Goal: Task Accomplishment & Management: Manage account settings

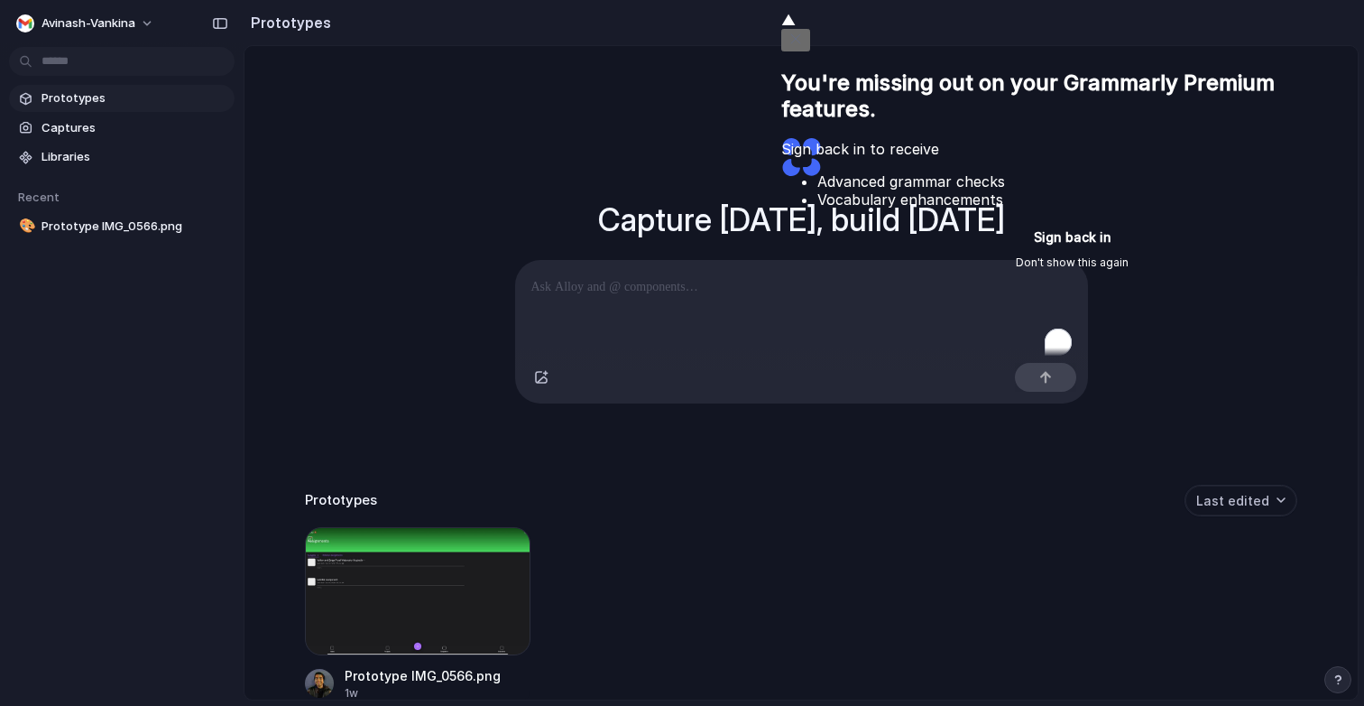
click at [920, 273] on button "Don't show this again" at bounding box center [1073, 263] width 584 height 22
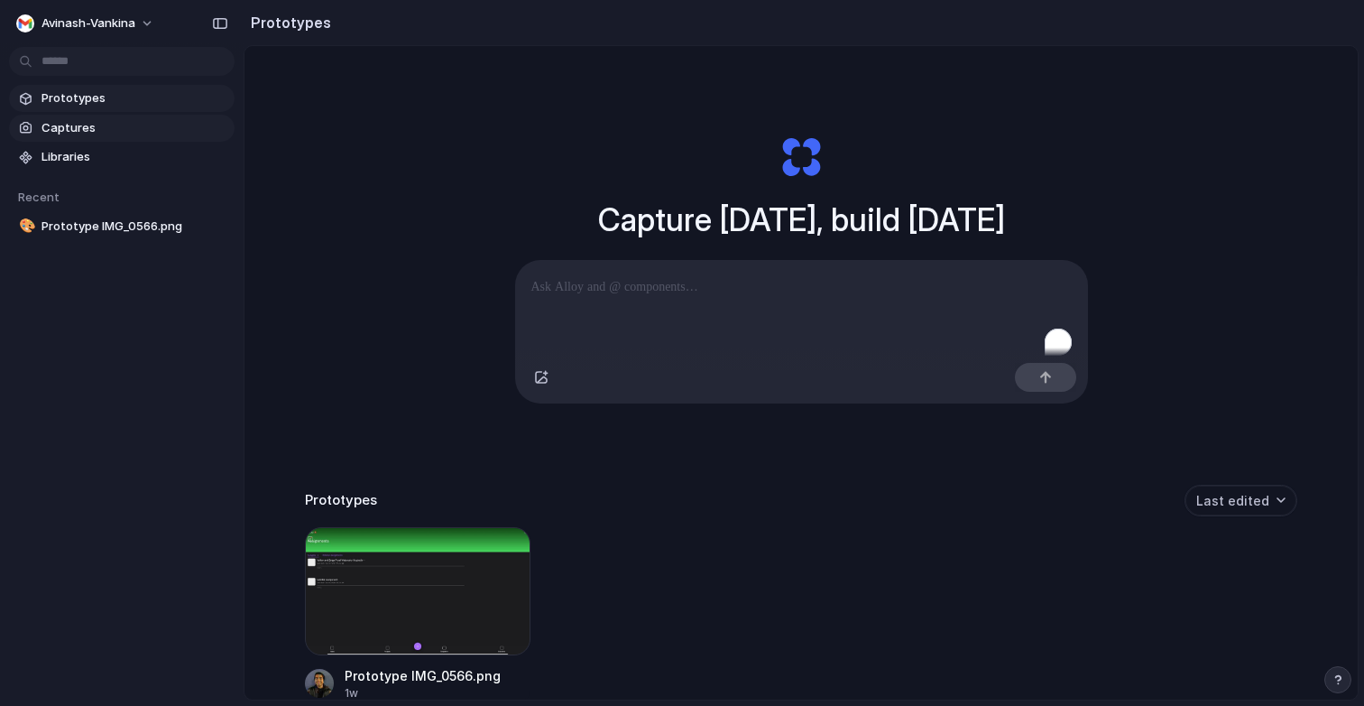
click at [117, 130] on span "Captures" at bounding box center [135, 128] width 186 height 18
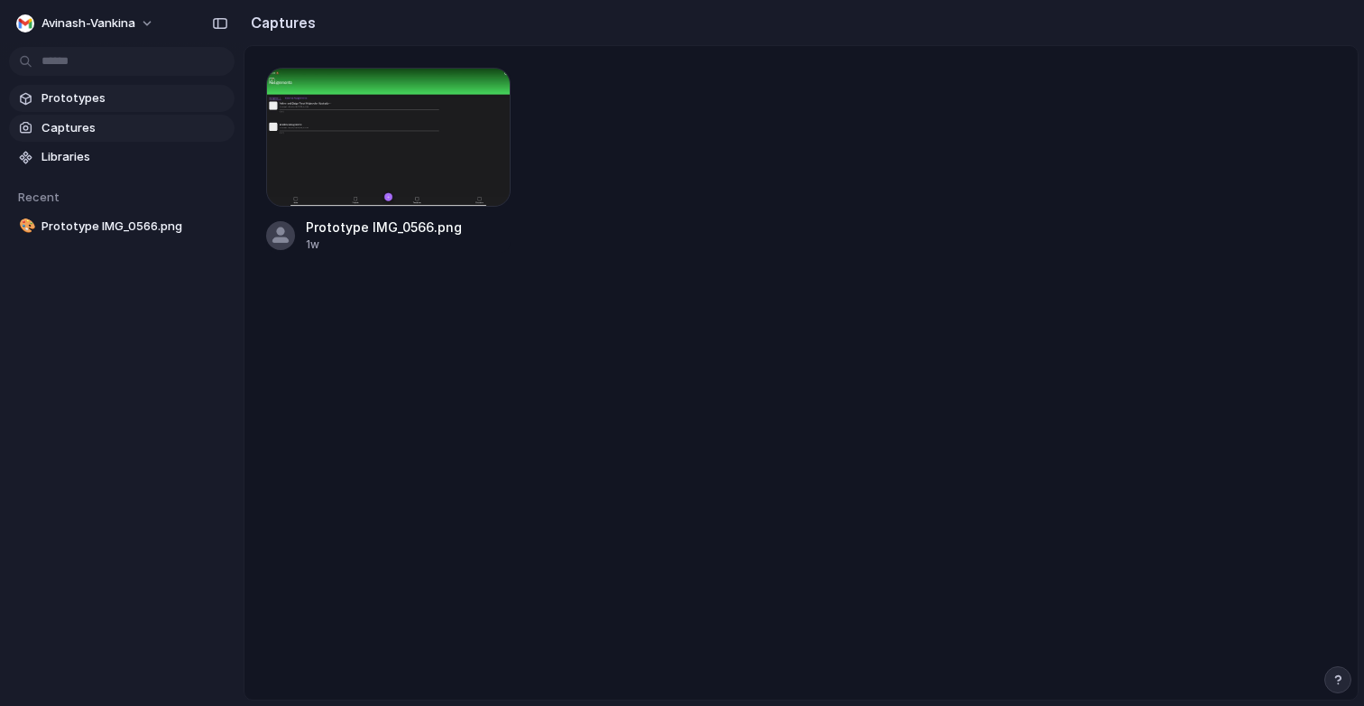
click at [127, 108] on link "Prototypes" at bounding box center [122, 98] width 226 height 27
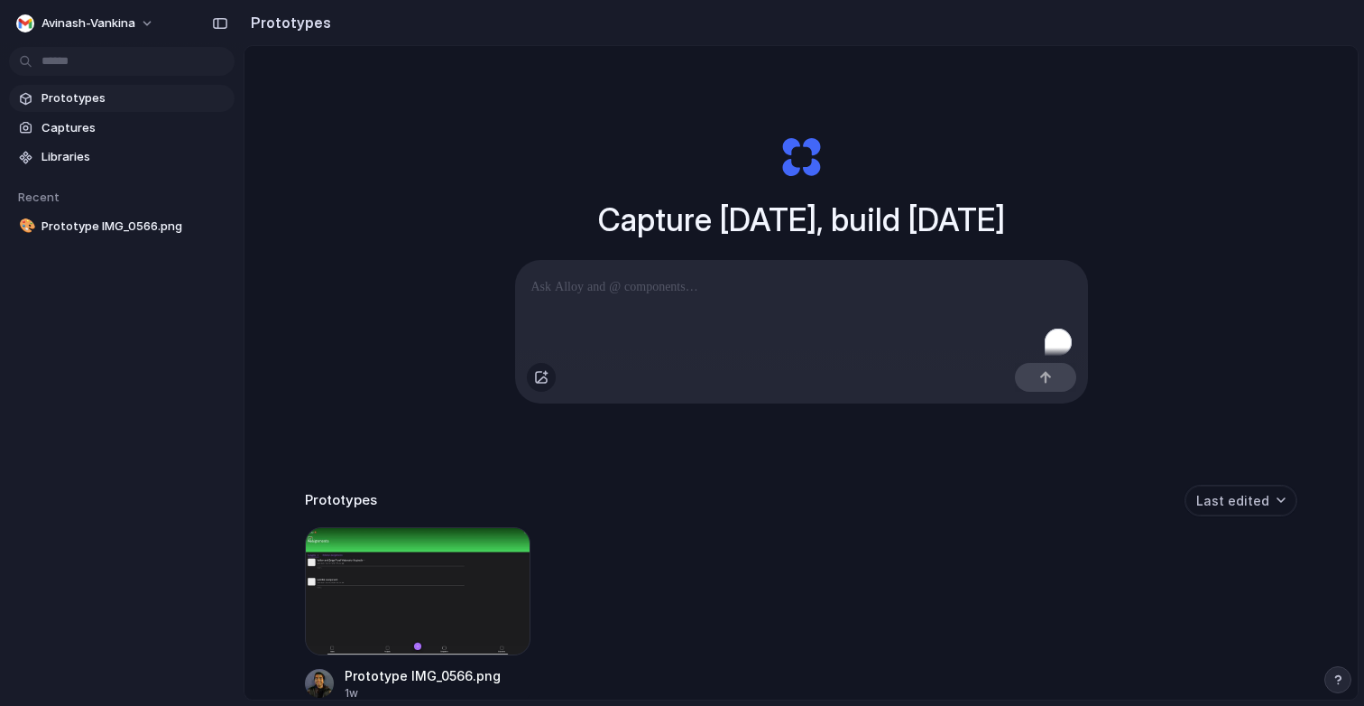
click at [534, 386] on button "button" at bounding box center [541, 377] width 29 height 29
click at [623, 283] on p "To enrich screen reader interactions, please activate Accessibility in Grammarl…" at bounding box center [801, 287] width 540 height 22
click at [542, 383] on div "button" at bounding box center [541, 377] width 14 height 14
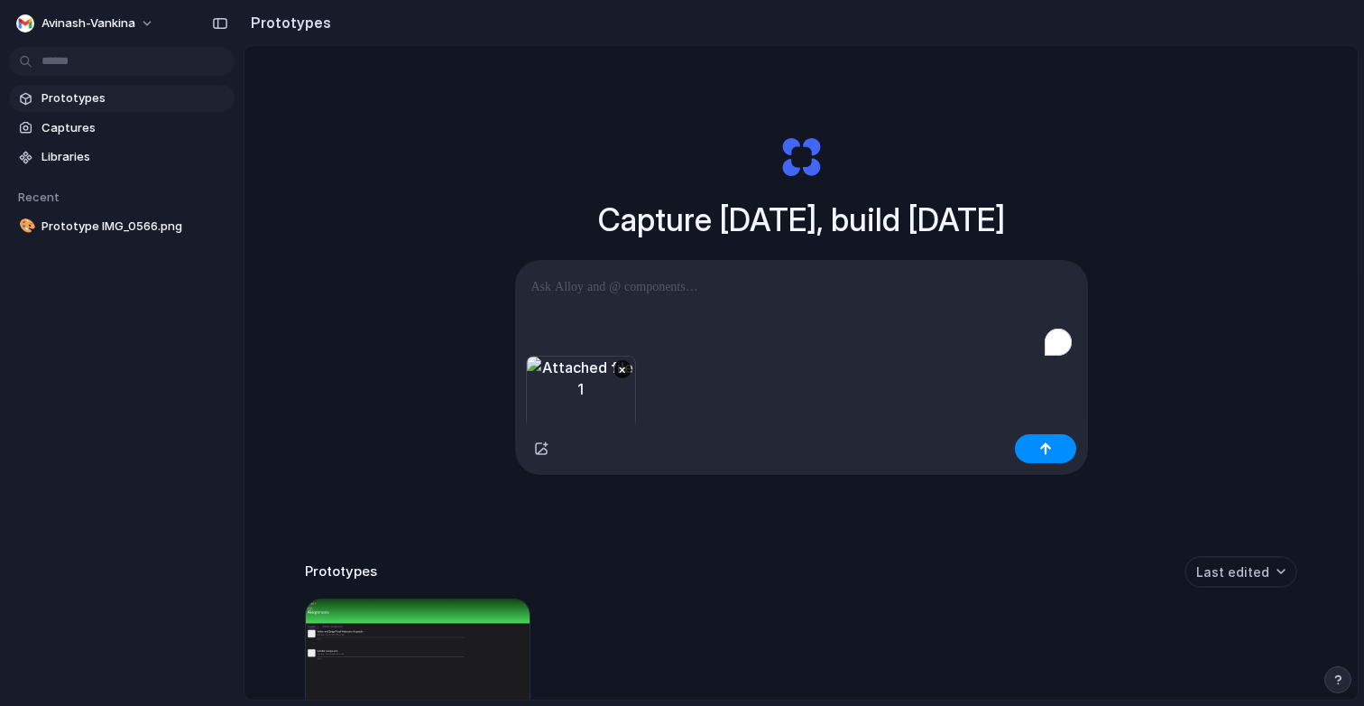
click at [793, 292] on p "To enrich screen reader interactions, please activate Accessibility in Grammarl…" at bounding box center [801, 287] width 540 height 22
click at [532, 453] on button "button" at bounding box center [541, 448] width 29 height 29
click at [737, 305] on div "**********" at bounding box center [801, 308] width 573 height 96
click at [1052, 448] on button "button" at bounding box center [1045, 448] width 61 height 29
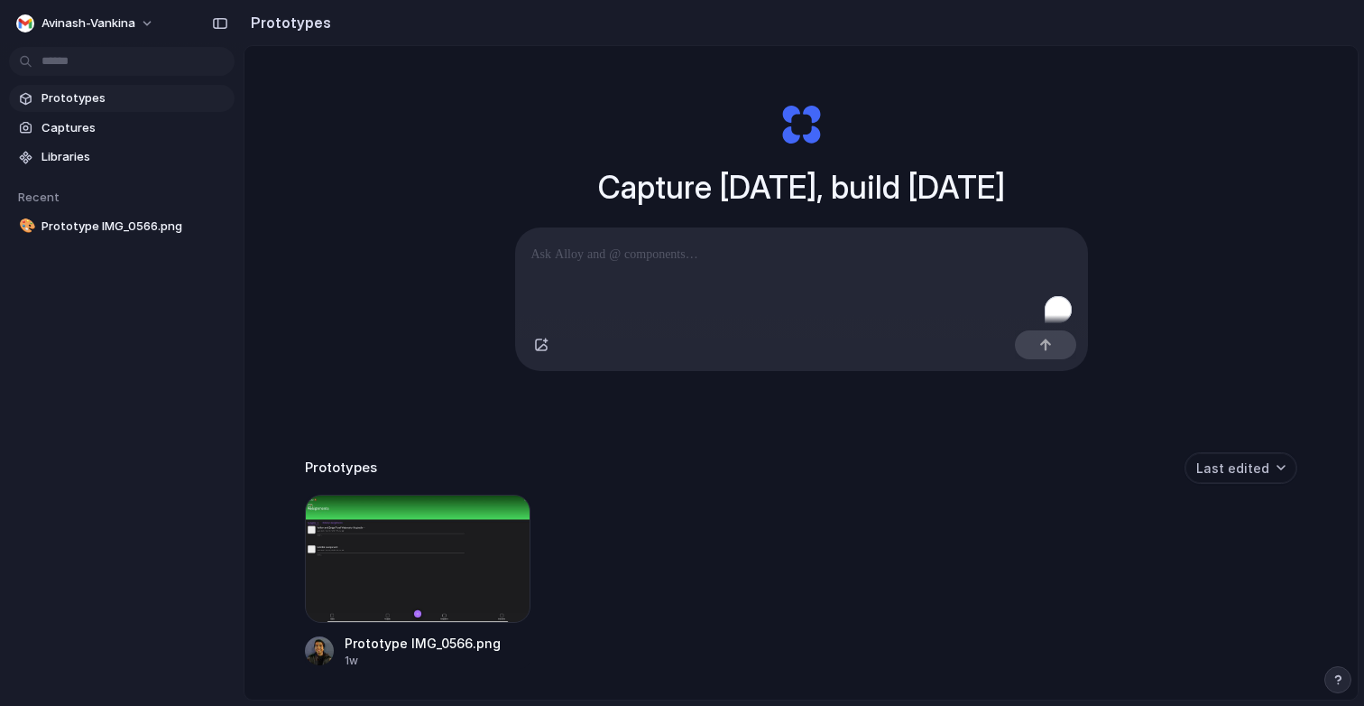
scroll to position [36, 0]
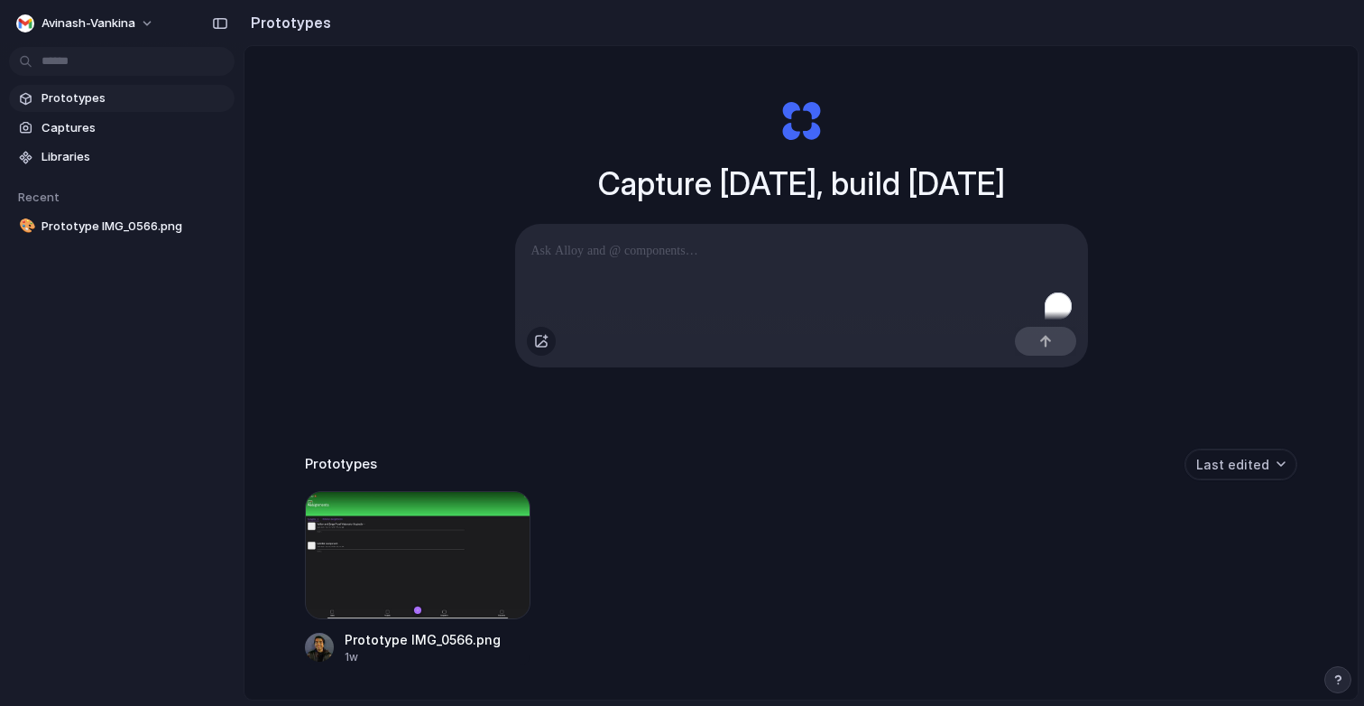
click at [542, 347] on div "button" at bounding box center [541, 341] width 14 height 14
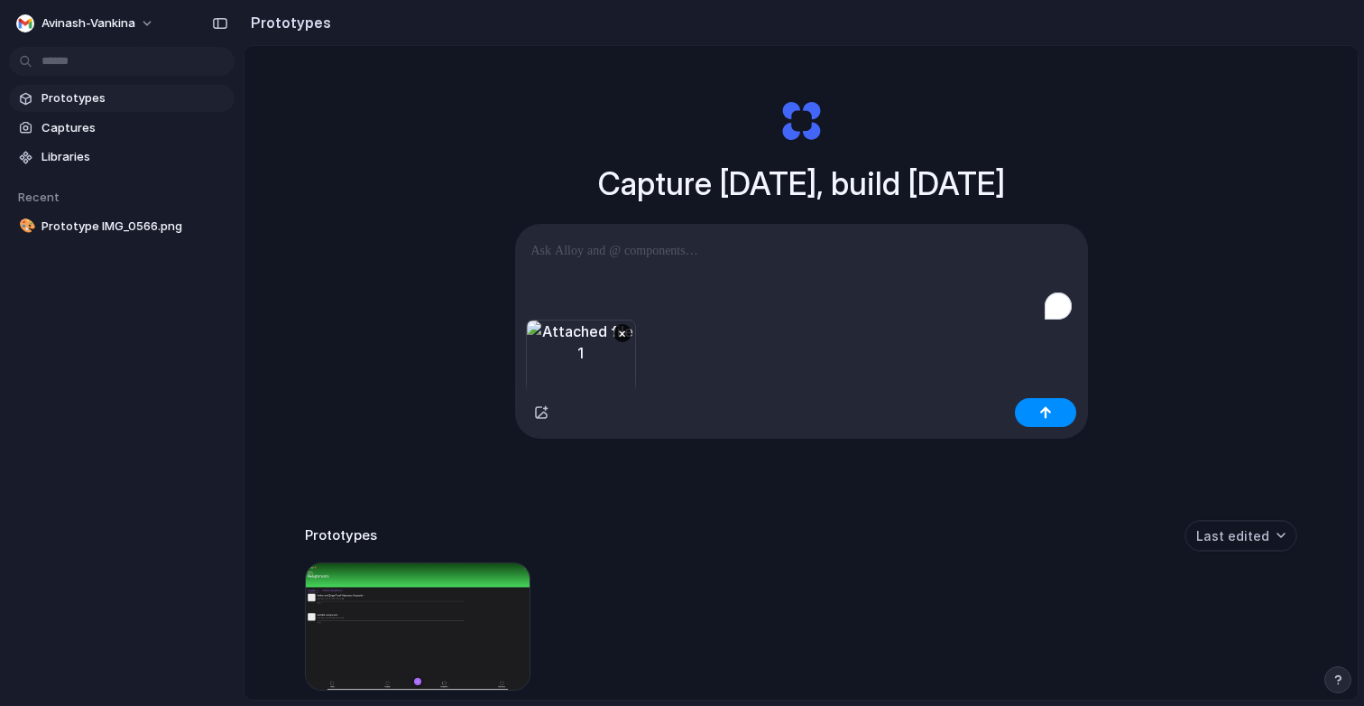
click at [747, 257] on p "To enrich screen reader interactions, please activate Accessibility in Grammarl…" at bounding box center [801, 251] width 540 height 22
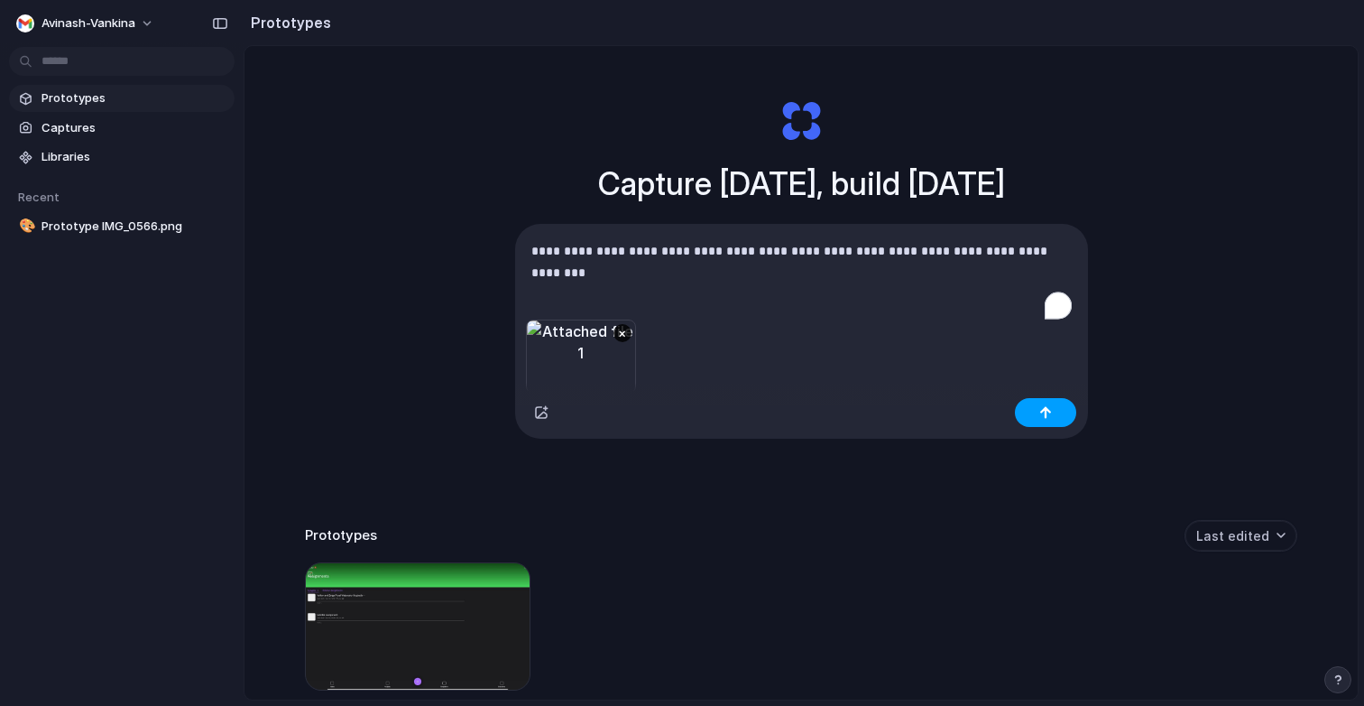
click at [1029, 402] on button "button" at bounding box center [1045, 412] width 61 height 29
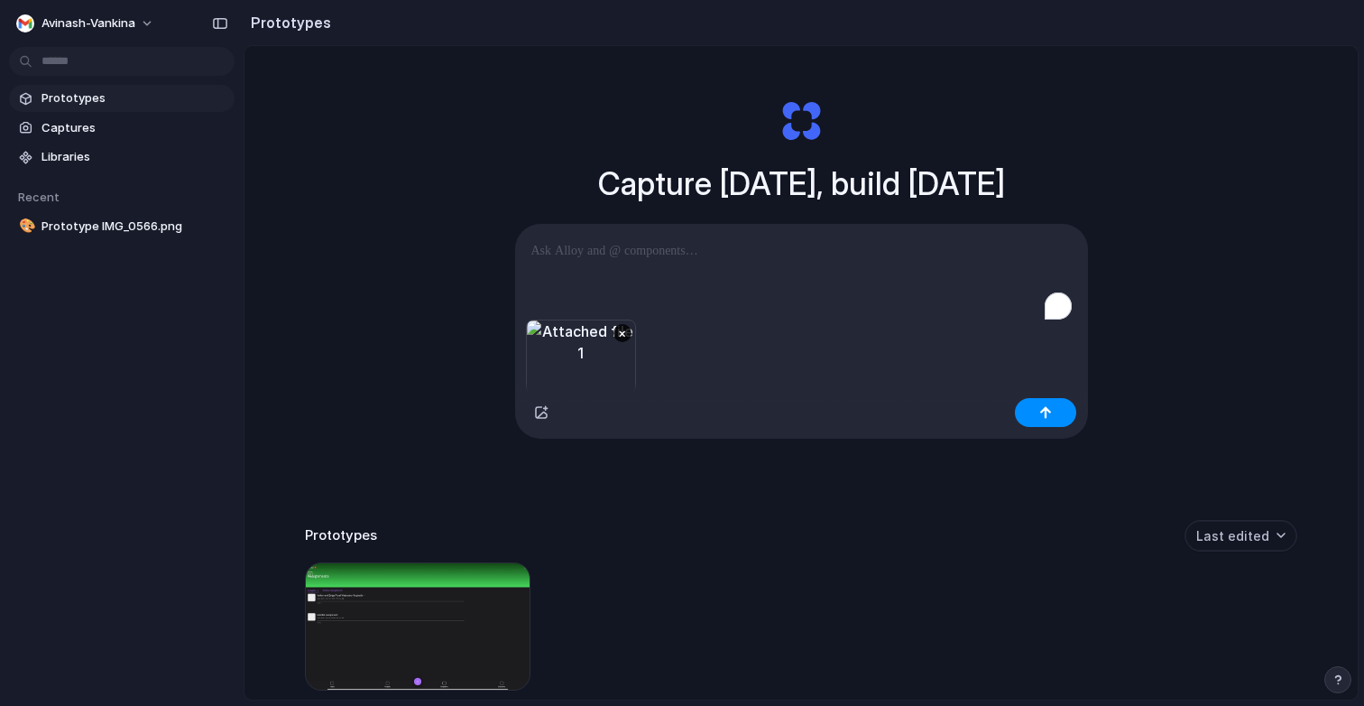
click at [619, 346] on div "×" at bounding box center [581, 356] width 110 height 74
click at [623, 332] on button "×" at bounding box center [623, 333] width 18 height 18
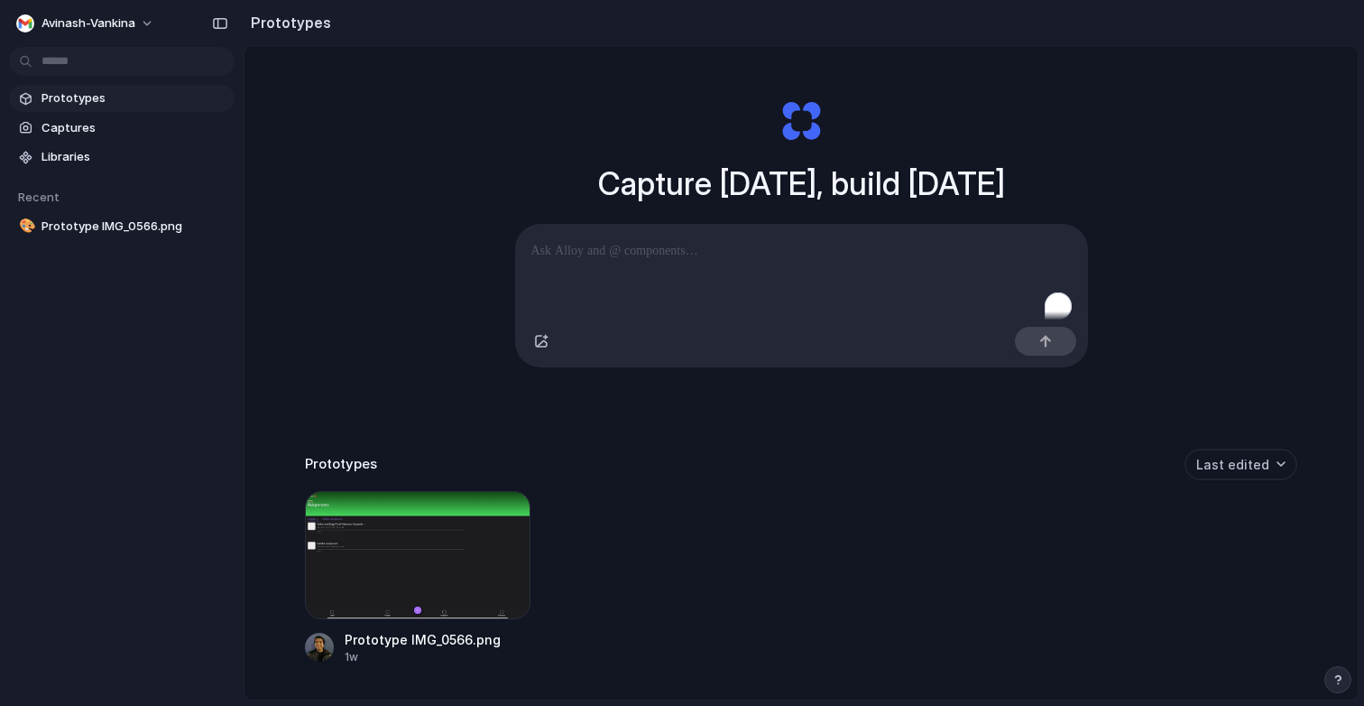
click at [532, 235] on div "To enrich screen reader interactions, please activate Accessibility in Grammarl…" at bounding box center [801, 272] width 573 height 96
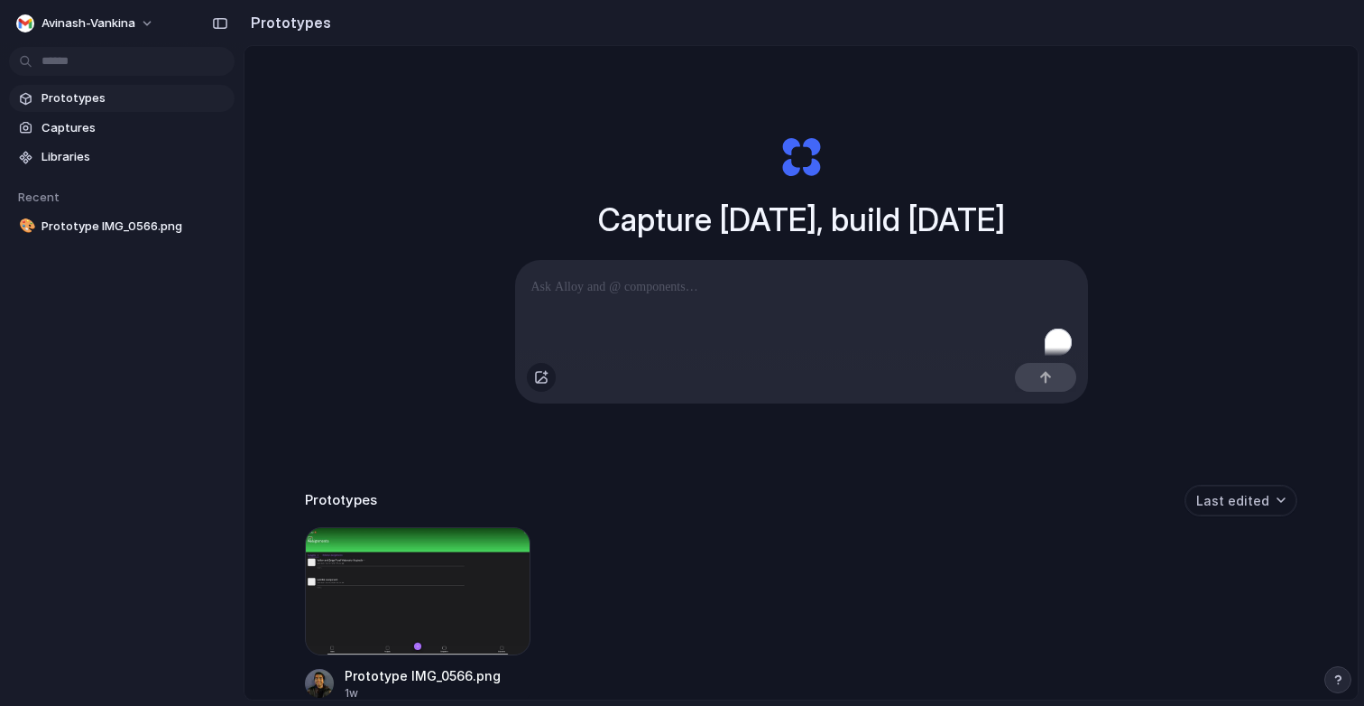
click at [553, 379] on button "button" at bounding box center [541, 377] width 29 height 29
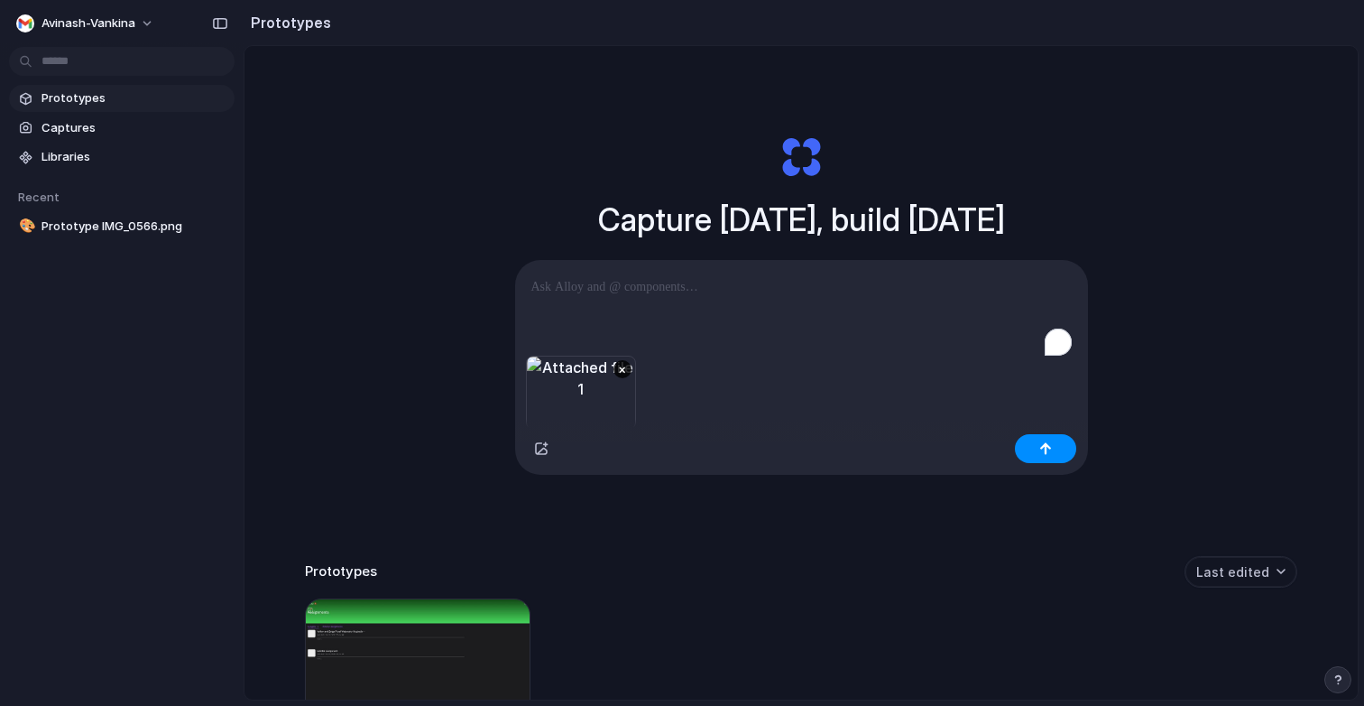
click at [808, 279] on p "To enrich screen reader interactions, please activate Accessibility in Grammarl…" at bounding box center [801, 287] width 540 height 22
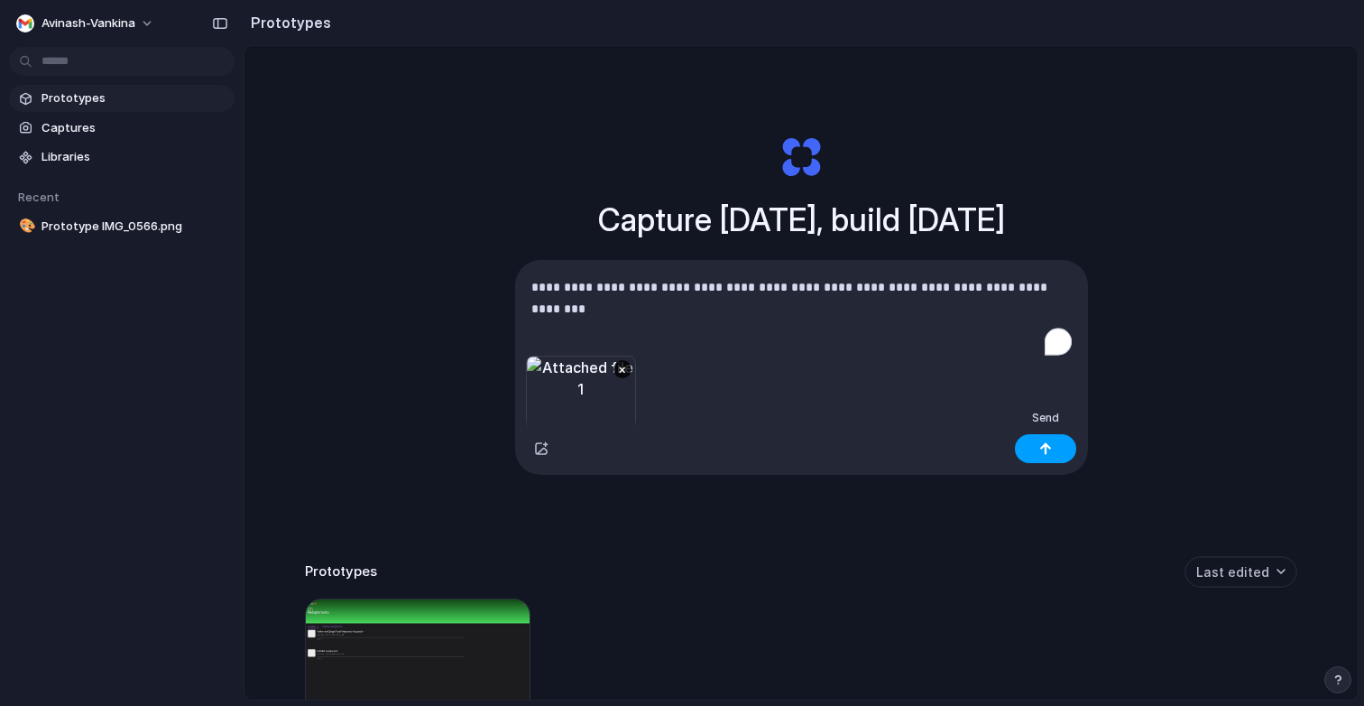
click at [1045, 458] on button "button" at bounding box center [1045, 448] width 61 height 29
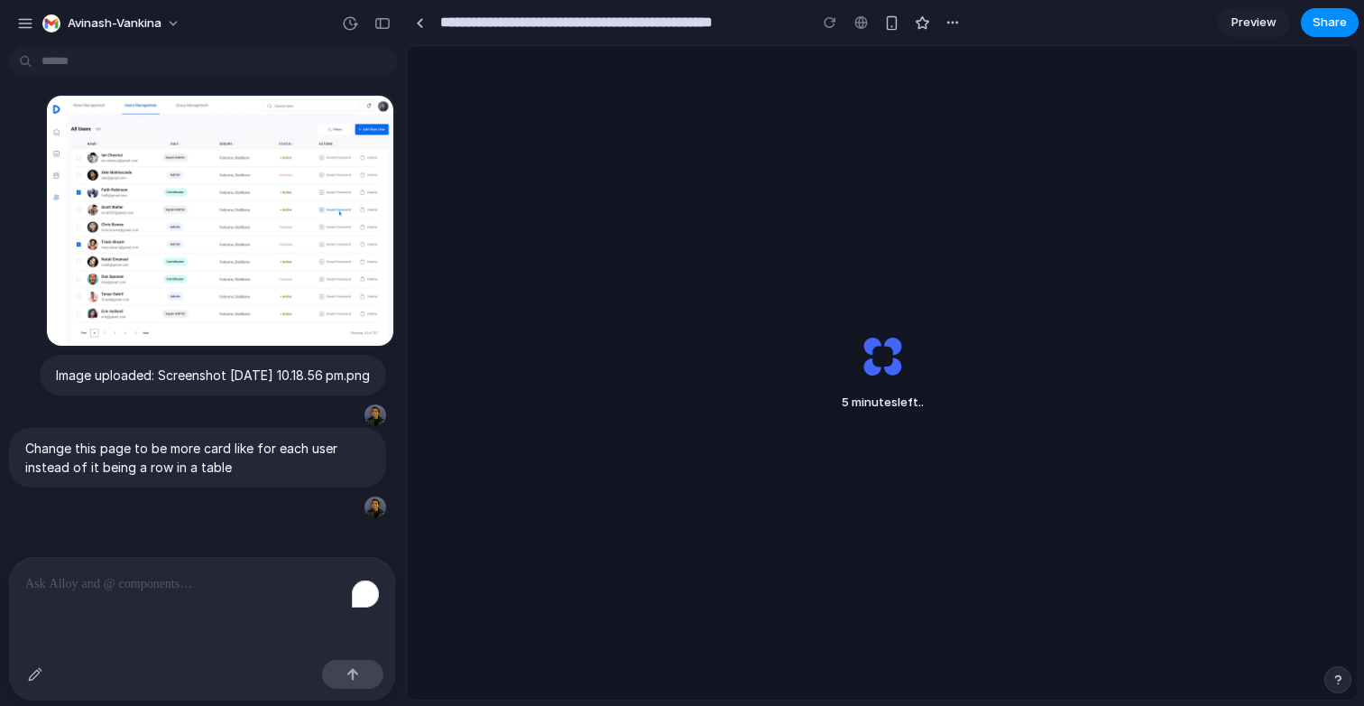
click at [1232, 20] on span "Preview" at bounding box center [1254, 23] width 45 height 18
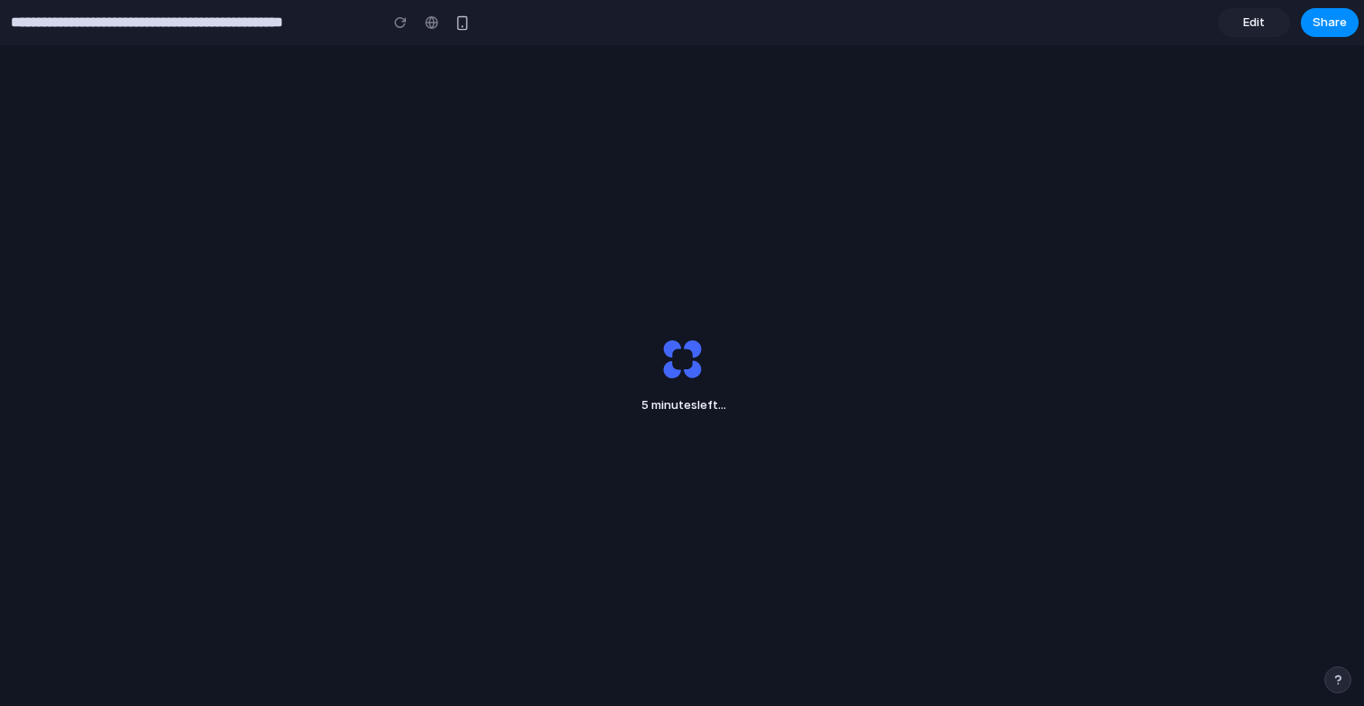
click at [1245, 21] on span "Edit" at bounding box center [1254, 23] width 22 height 18
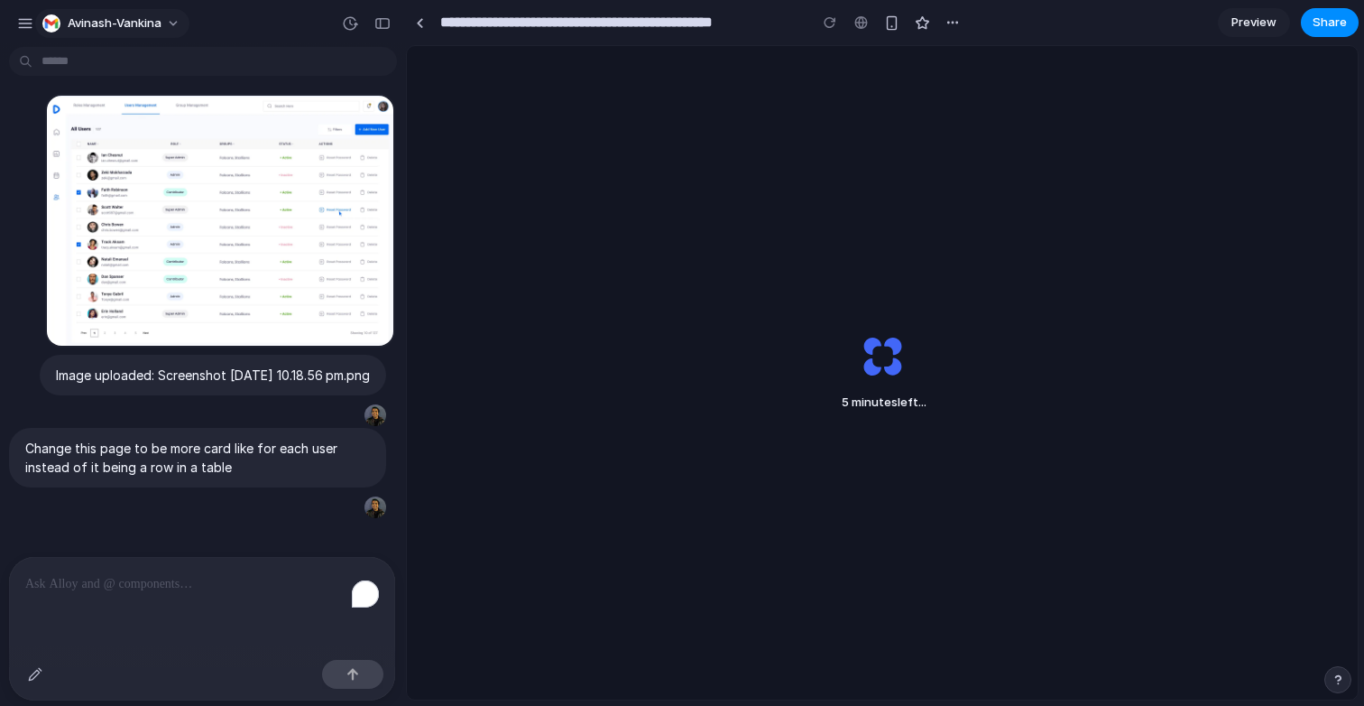
click at [94, 24] on span "avinash-vankina" at bounding box center [115, 23] width 94 height 18
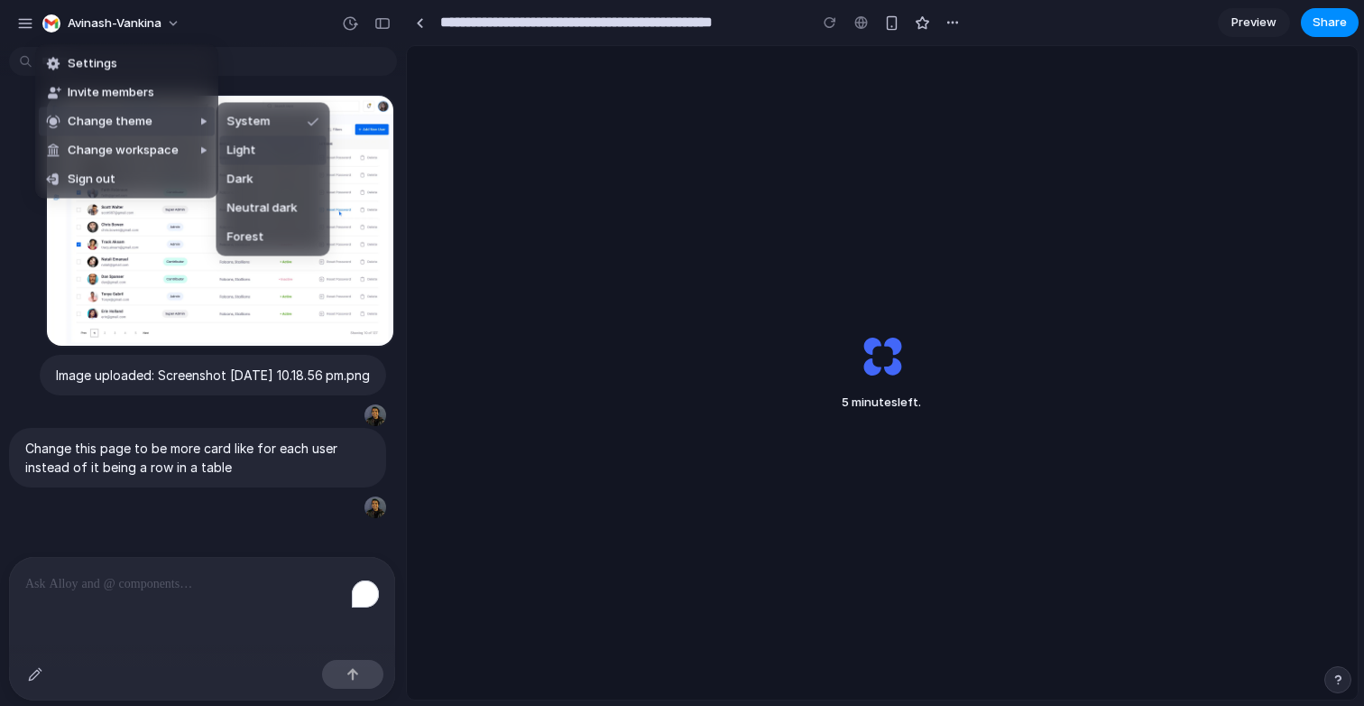
click at [259, 156] on li "Light" at bounding box center [273, 150] width 106 height 29
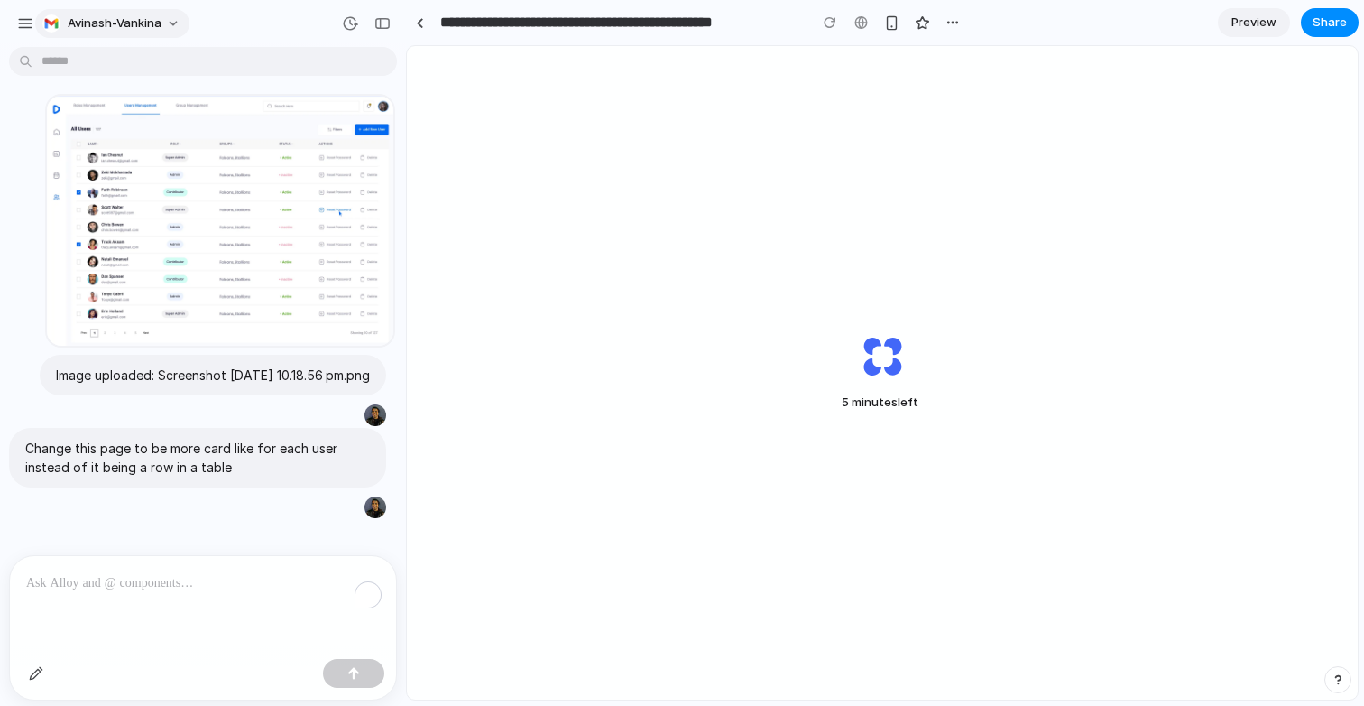
click at [166, 14] on button "avinash-vankina" at bounding box center [112, 23] width 154 height 29
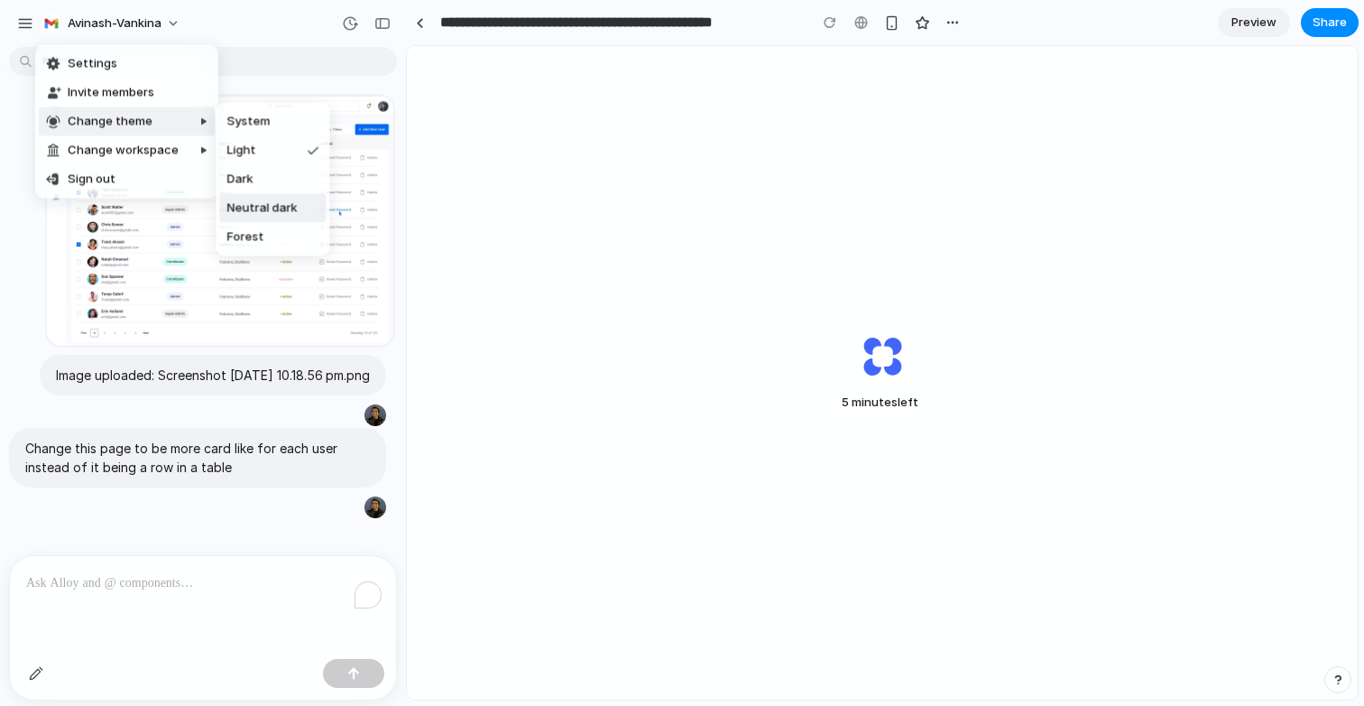
click at [275, 208] on span "Neutral dark" at bounding box center [262, 208] width 70 height 18
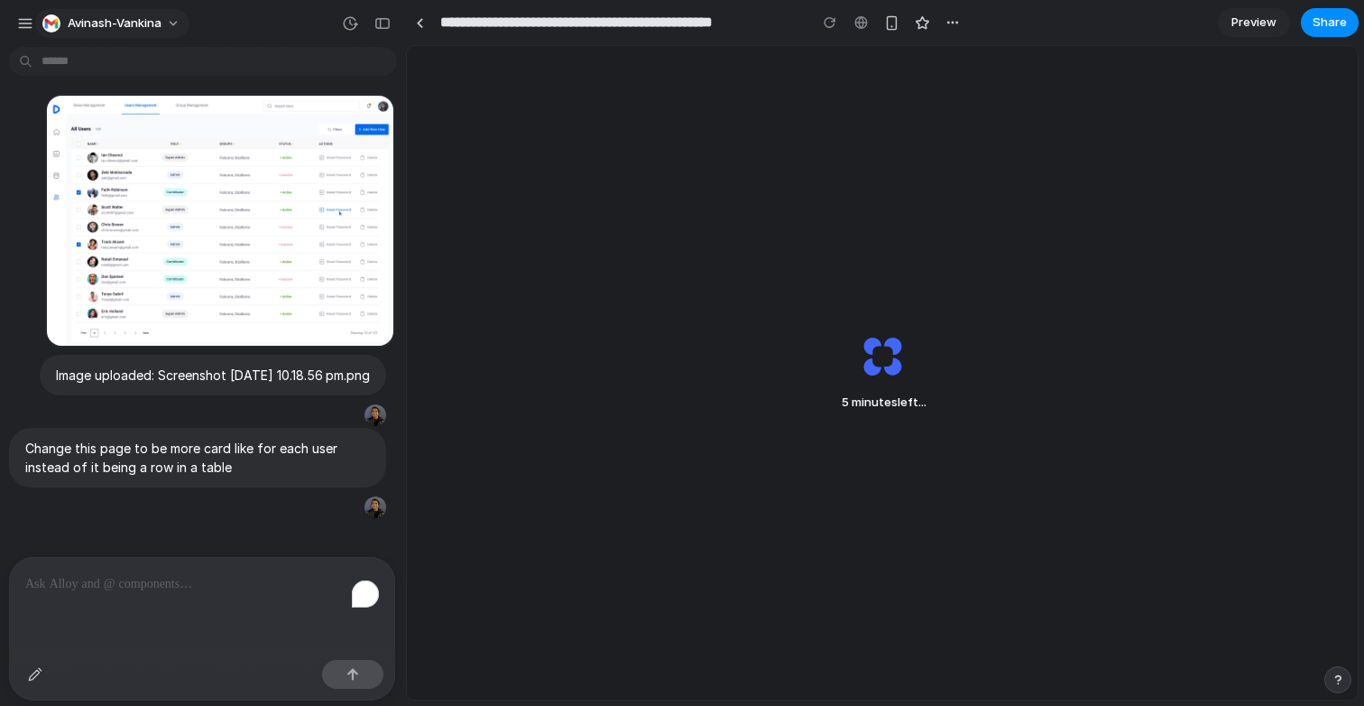
click at [149, 23] on span "avinash-vankina" at bounding box center [115, 23] width 94 height 18
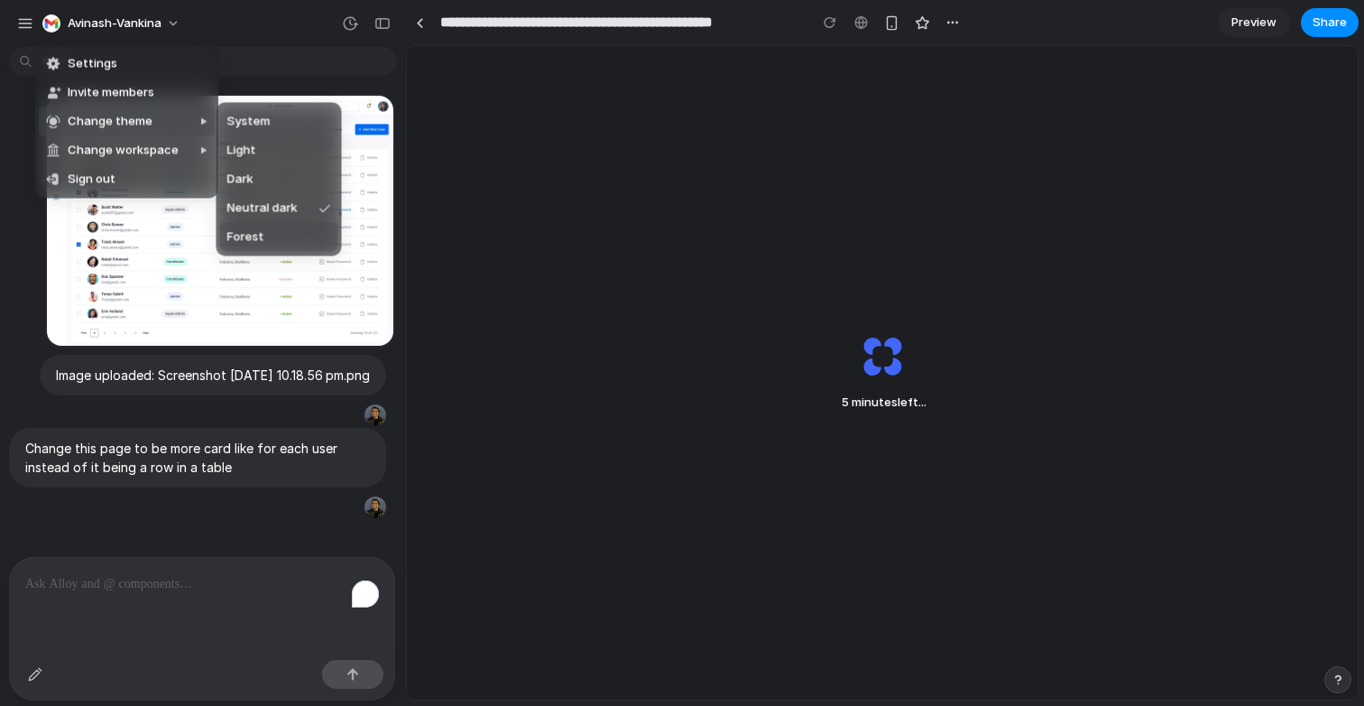
click at [261, 232] on span "Forest" at bounding box center [245, 237] width 37 height 18
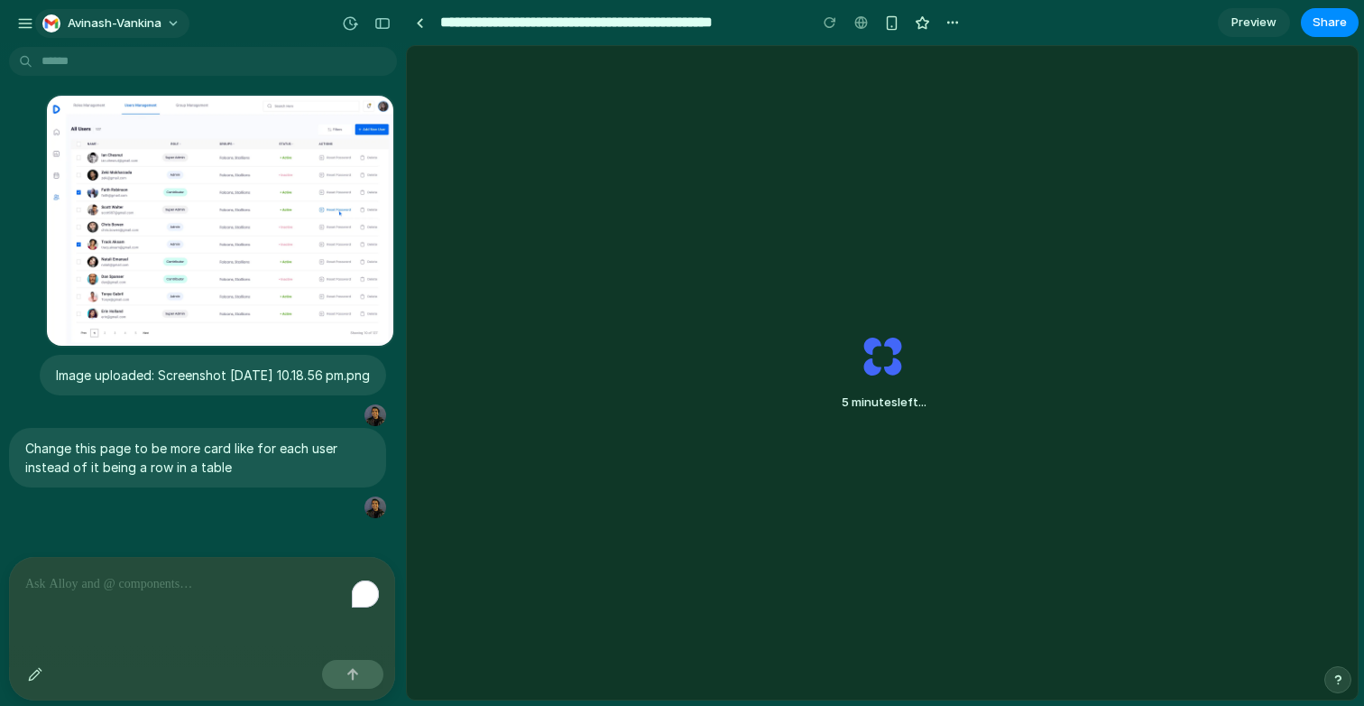
click at [144, 21] on span "avinash-vankina" at bounding box center [115, 23] width 94 height 18
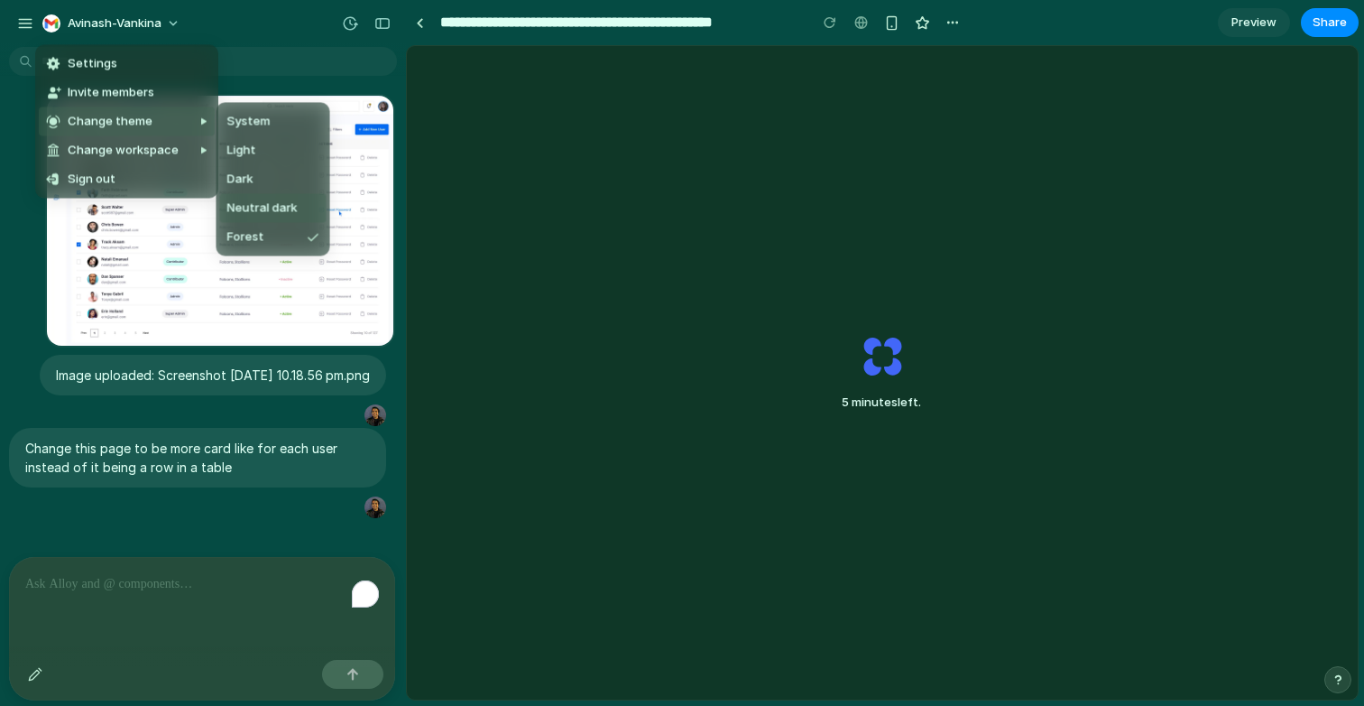
click at [270, 213] on span "Neutral dark" at bounding box center [262, 208] width 70 height 18
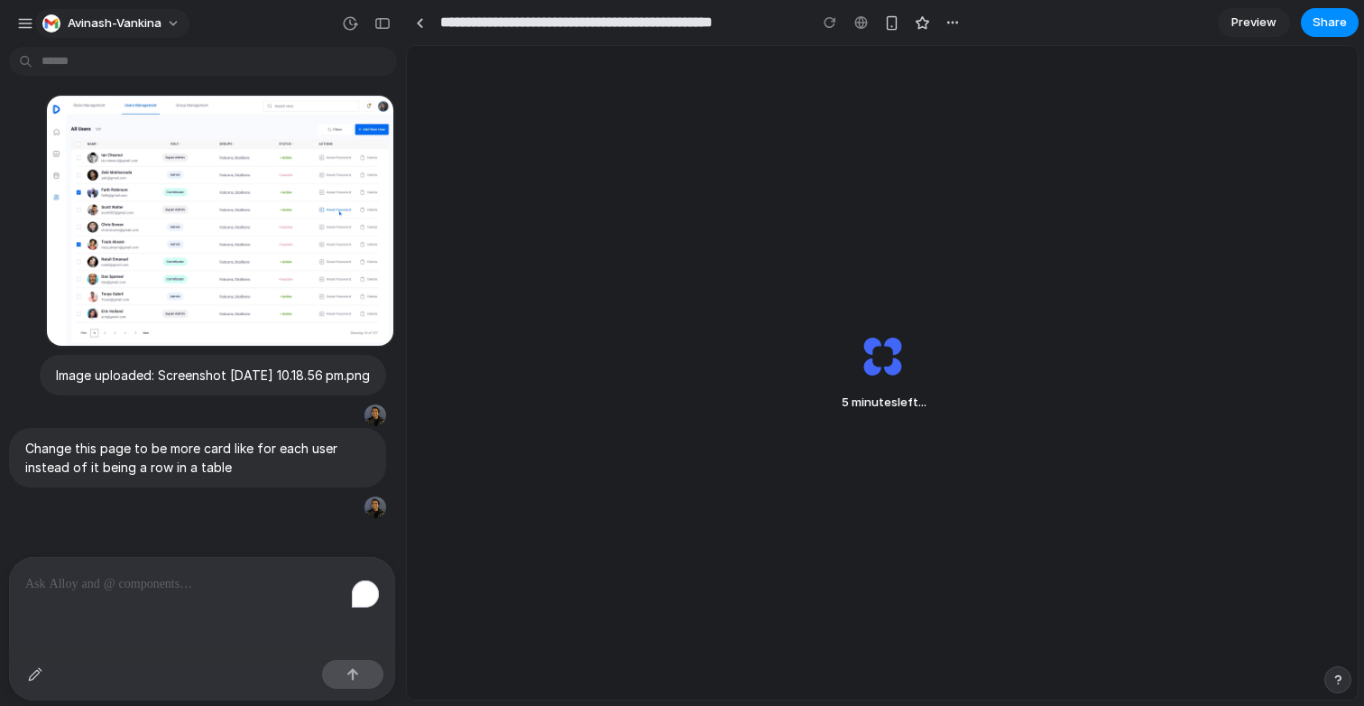
click at [150, 28] on span "avinash-vankina" at bounding box center [115, 23] width 94 height 18
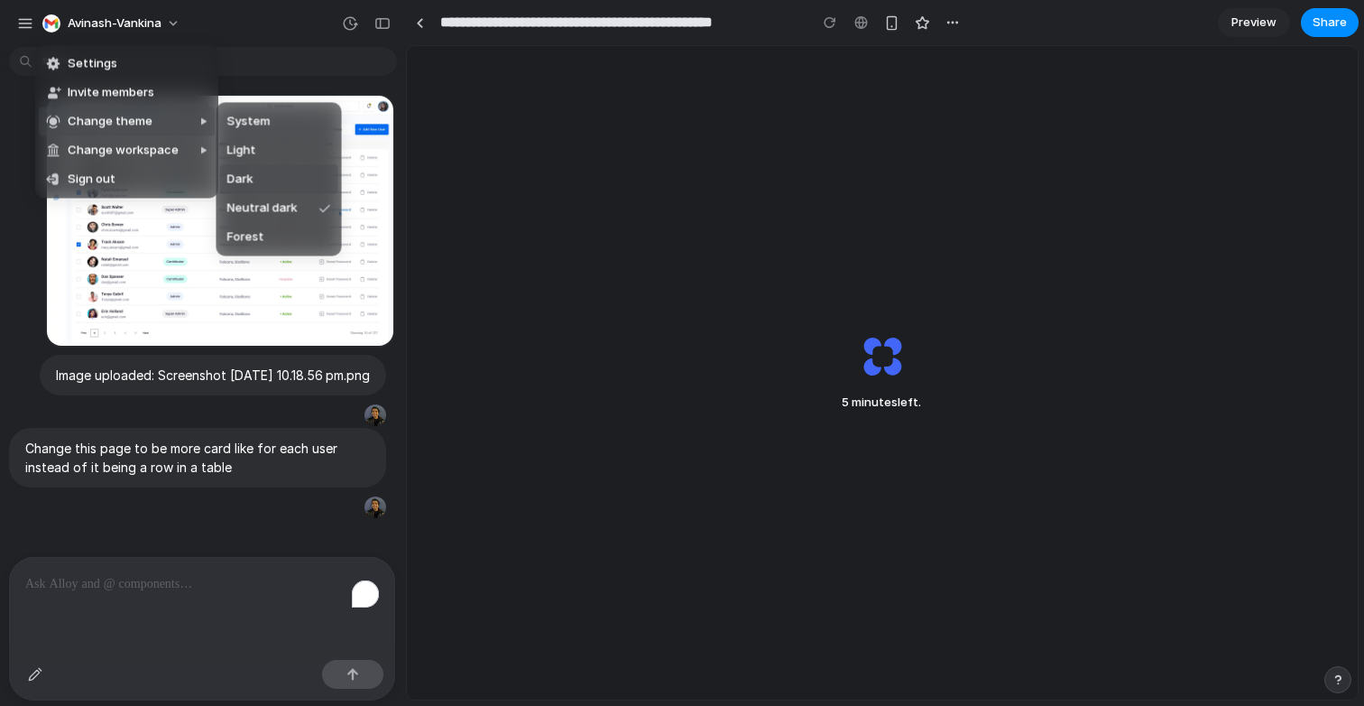
click at [263, 184] on li "Dark" at bounding box center [279, 179] width 118 height 29
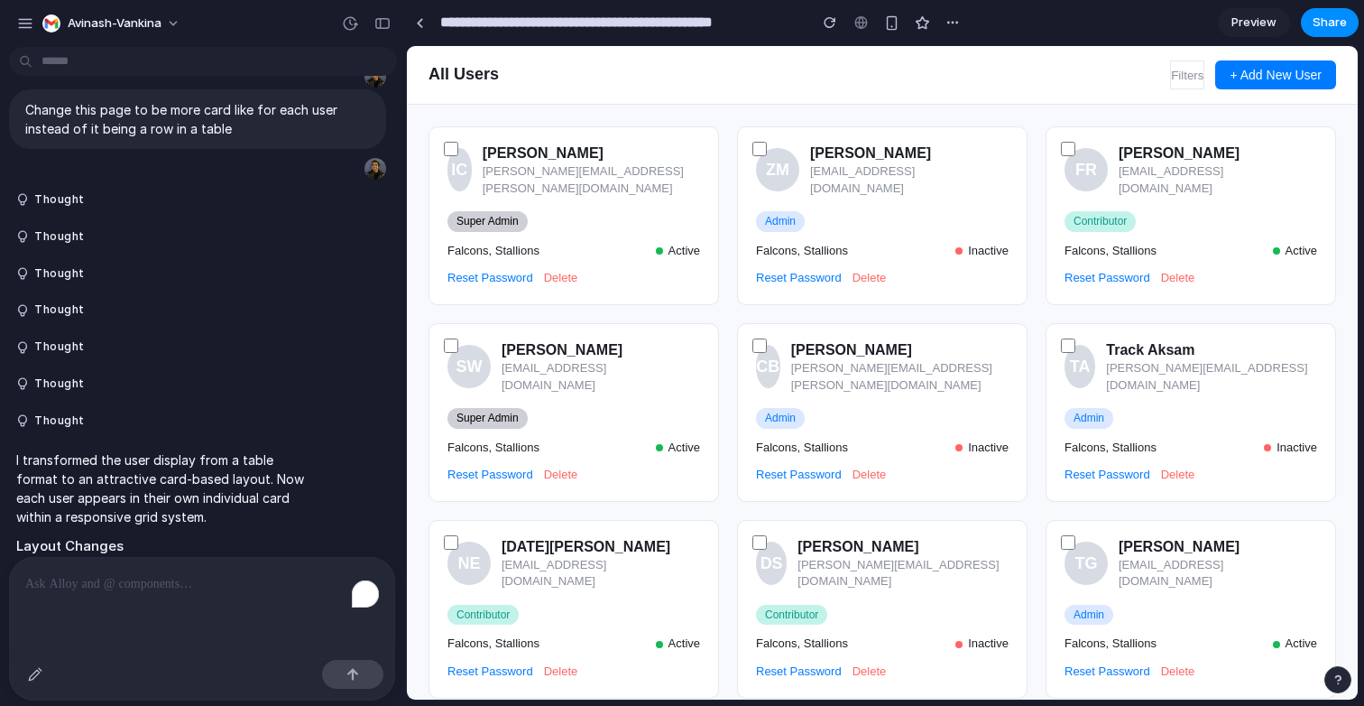
click at [632, 15] on span "Preview" at bounding box center [1254, 23] width 45 height 18
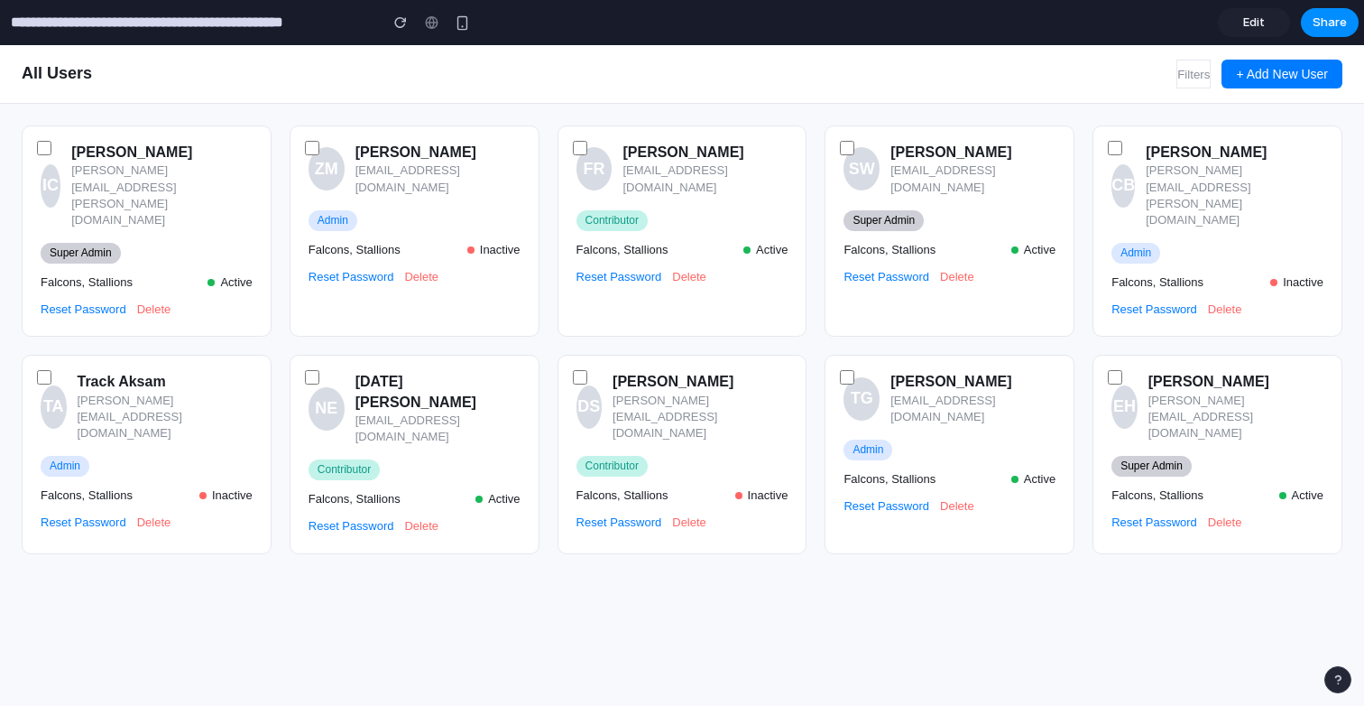
click at [632, 16] on span "Edit" at bounding box center [1254, 23] width 22 height 18
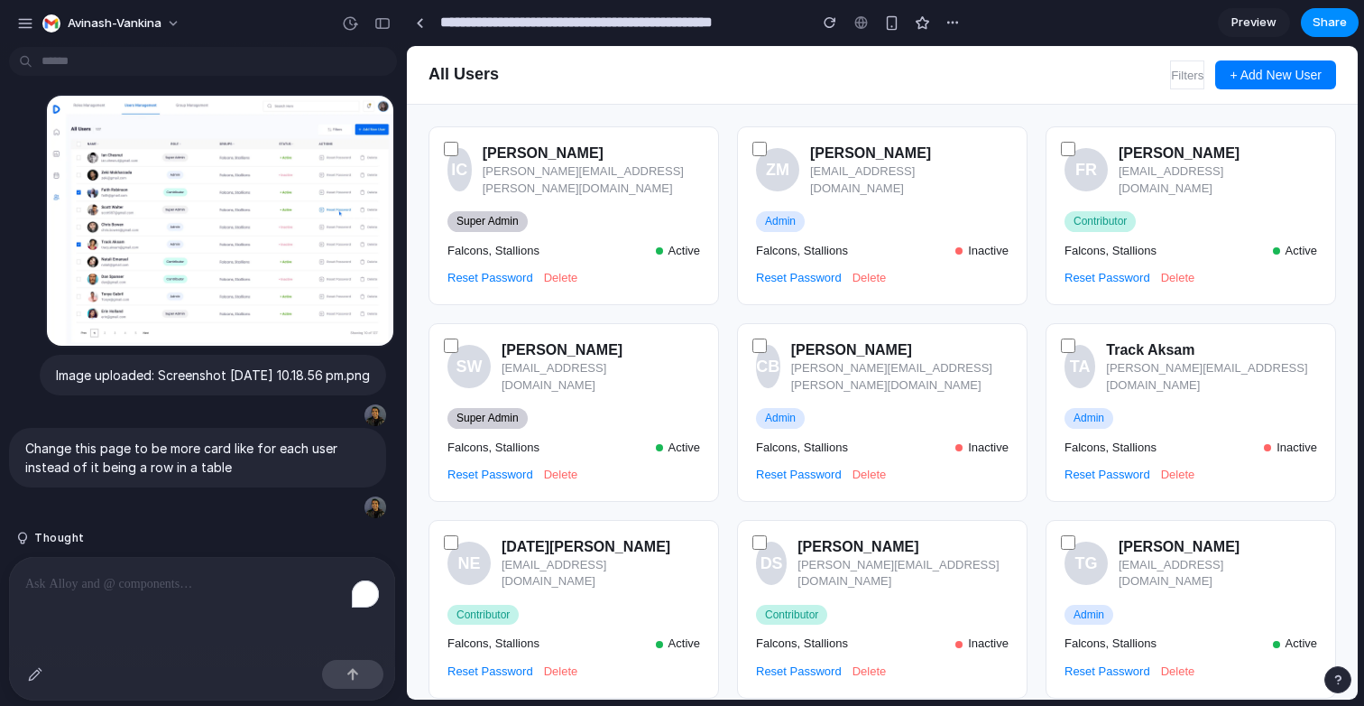
scroll to position [719, 0]
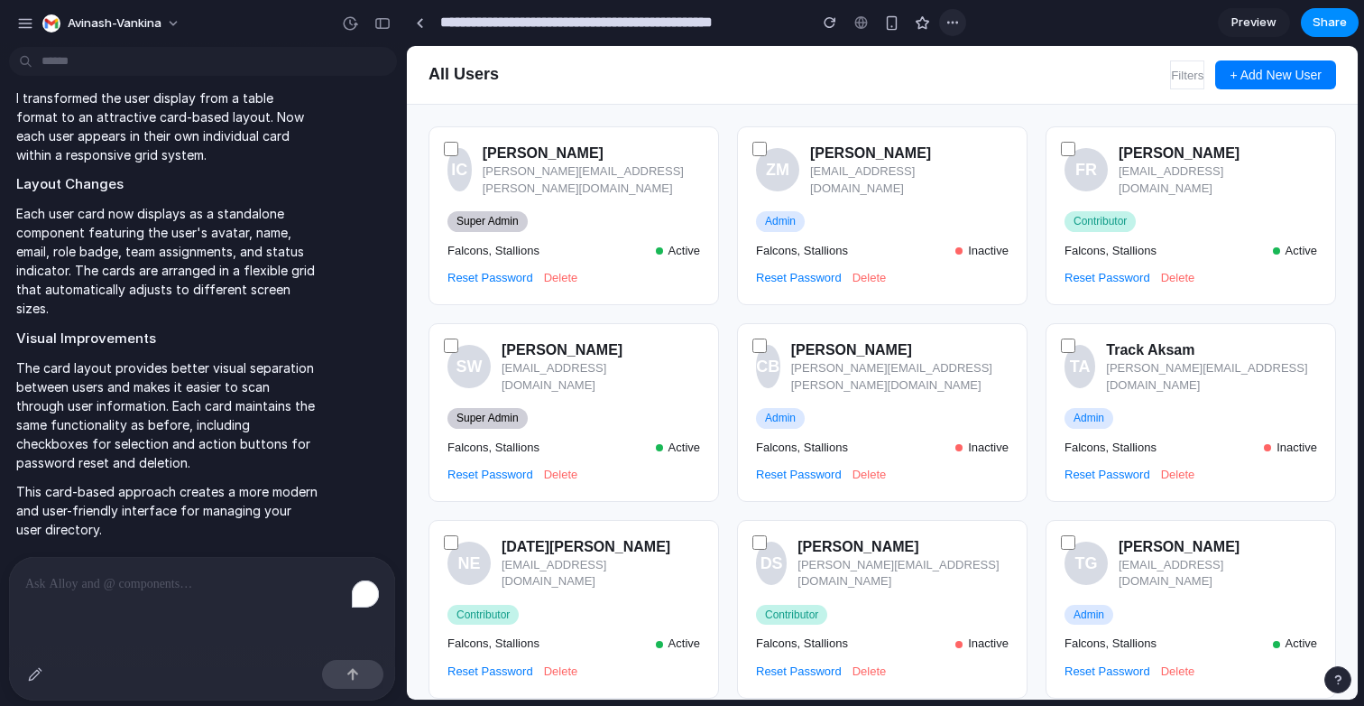
click at [632, 15] on button "button" at bounding box center [952, 22] width 27 height 27
click at [632, 56] on div "Duplicate Delete" at bounding box center [682, 353] width 1364 height 706
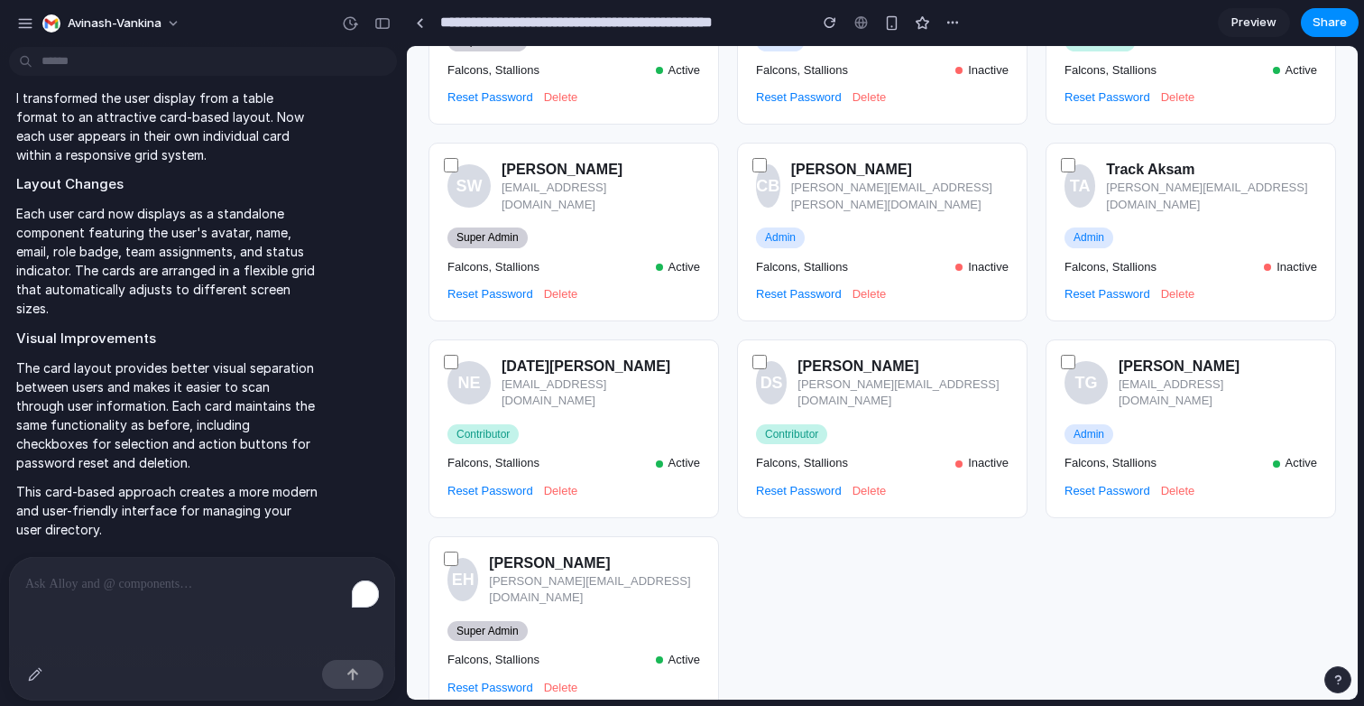
scroll to position [0, 0]
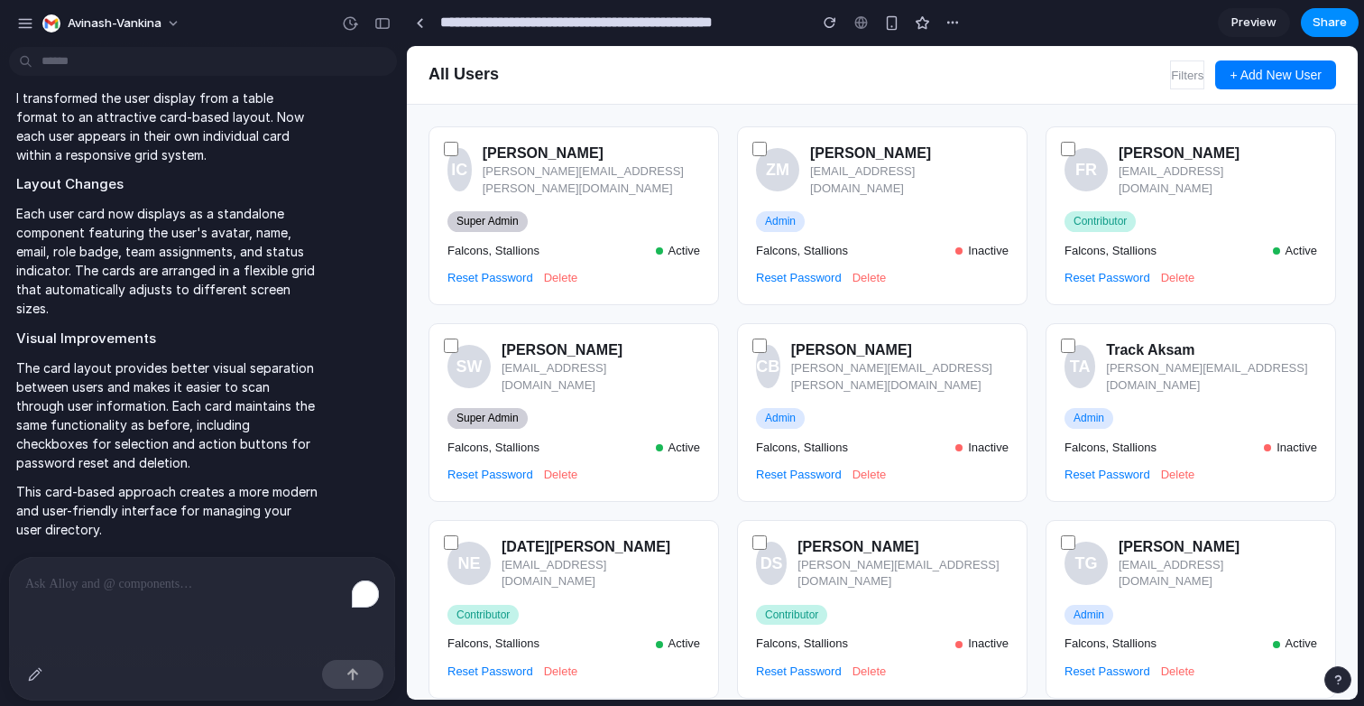
click at [512, 270] on link "Reset Password" at bounding box center [491, 278] width 86 height 16
click at [578, 270] on link "Delete" at bounding box center [561, 278] width 34 height 16
click at [549, 270] on link "Delete" at bounding box center [561, 278] width 34 height 16
click at [485, 270] on link "Reset Password" at bounding box center [491, 278] width 86 height 16
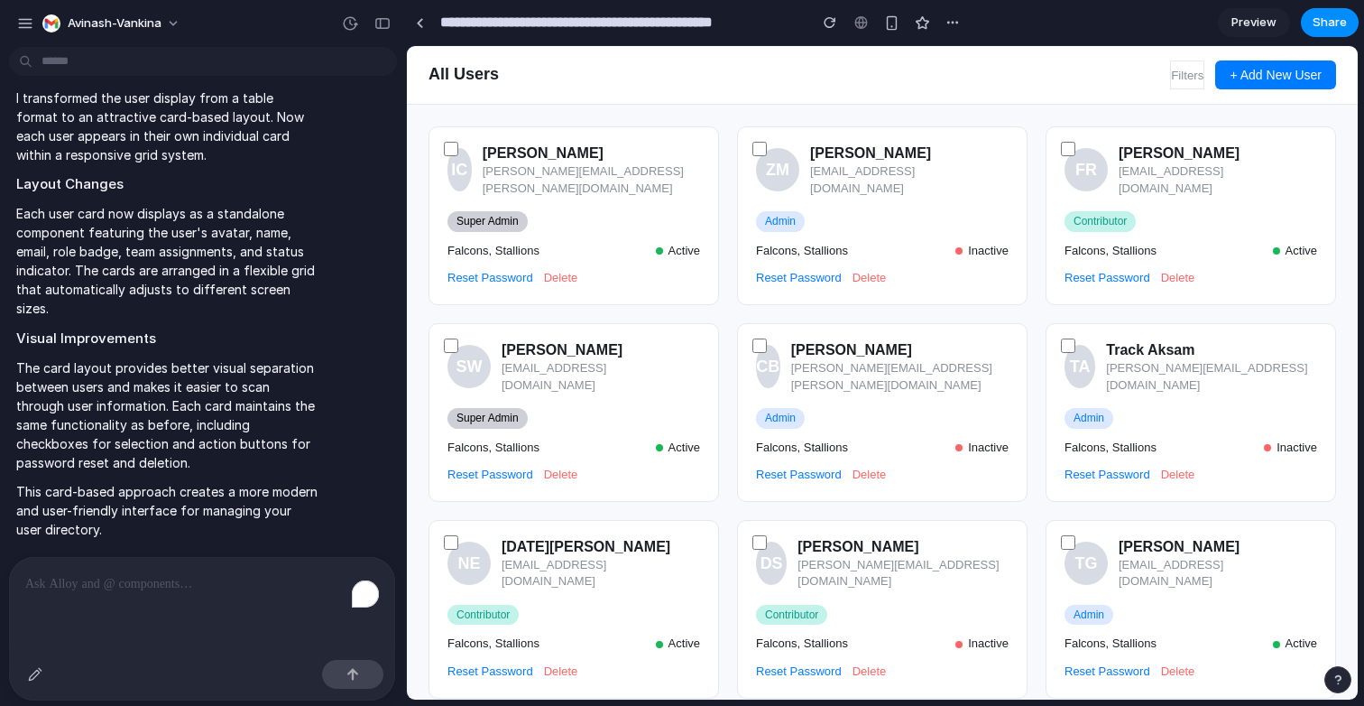
click at [585, 270] on div "Reset Password Delete" at bounding box center [574, 278] width 253 height 16
click at [452, 270] on link "Reset Password" at bounding box center [491, 278] width 86 height 16
click at [632, 78] on button "Filters" at bounding box center [1187, 74] width 34 height 29
click at [226, 597] on div "To enrich screen reader interactions, please activate Accessibility in Grammarl…" at bounding box center [202, 582] width 386 height 51
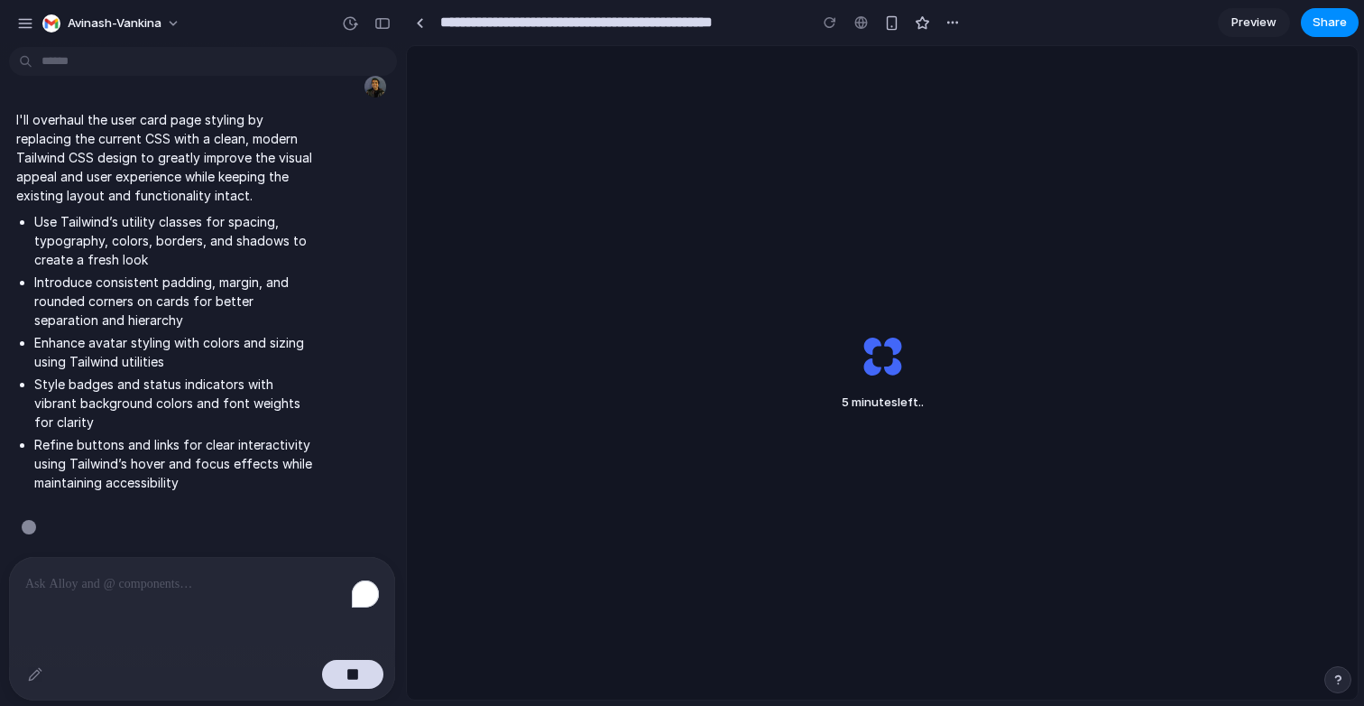
scroll to position [1243, 0]
click at [632, 29] on input "**********" at bounding box center [619, 22] width 365 height 32
click at [632, 346] on div "5 minutes left .." at bounding box center [882, 372] width 157 height 135
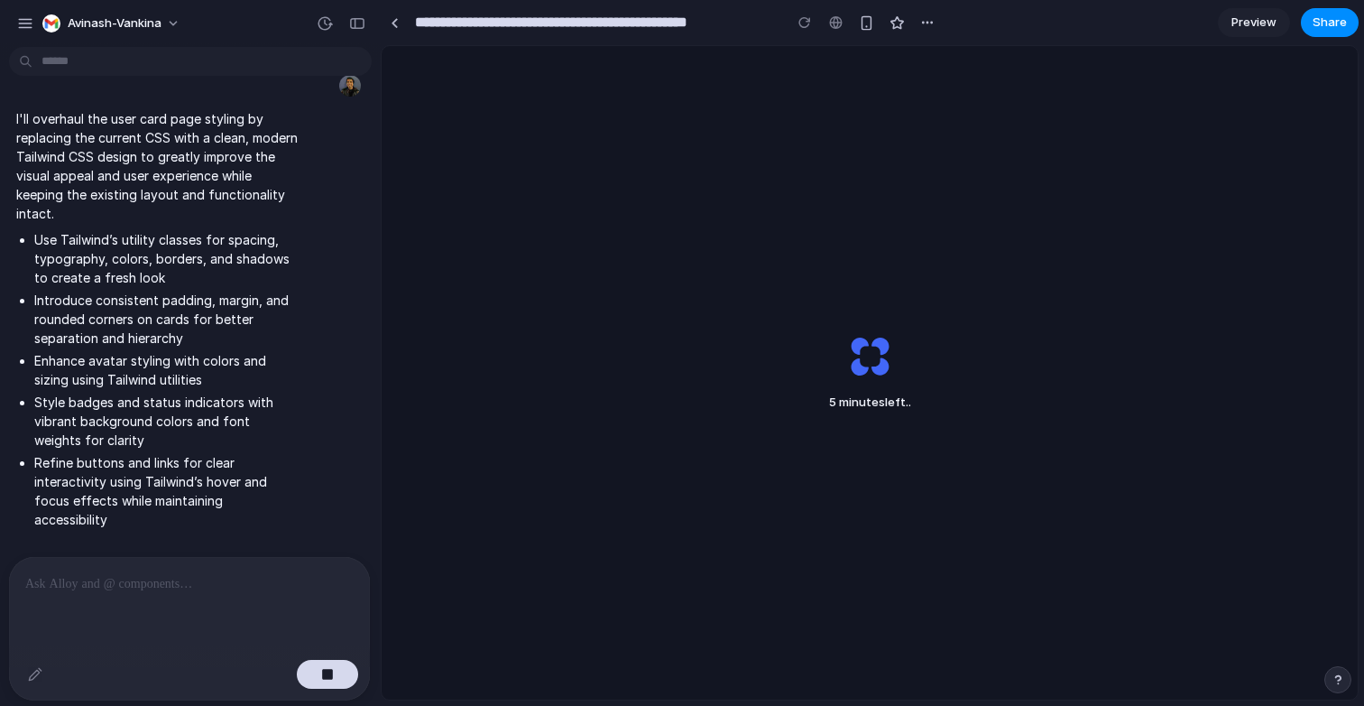
drag, startPoint x: 405, startPoint y: 309, endPoint x: 381, endPoint y: 330, distance: 32.6
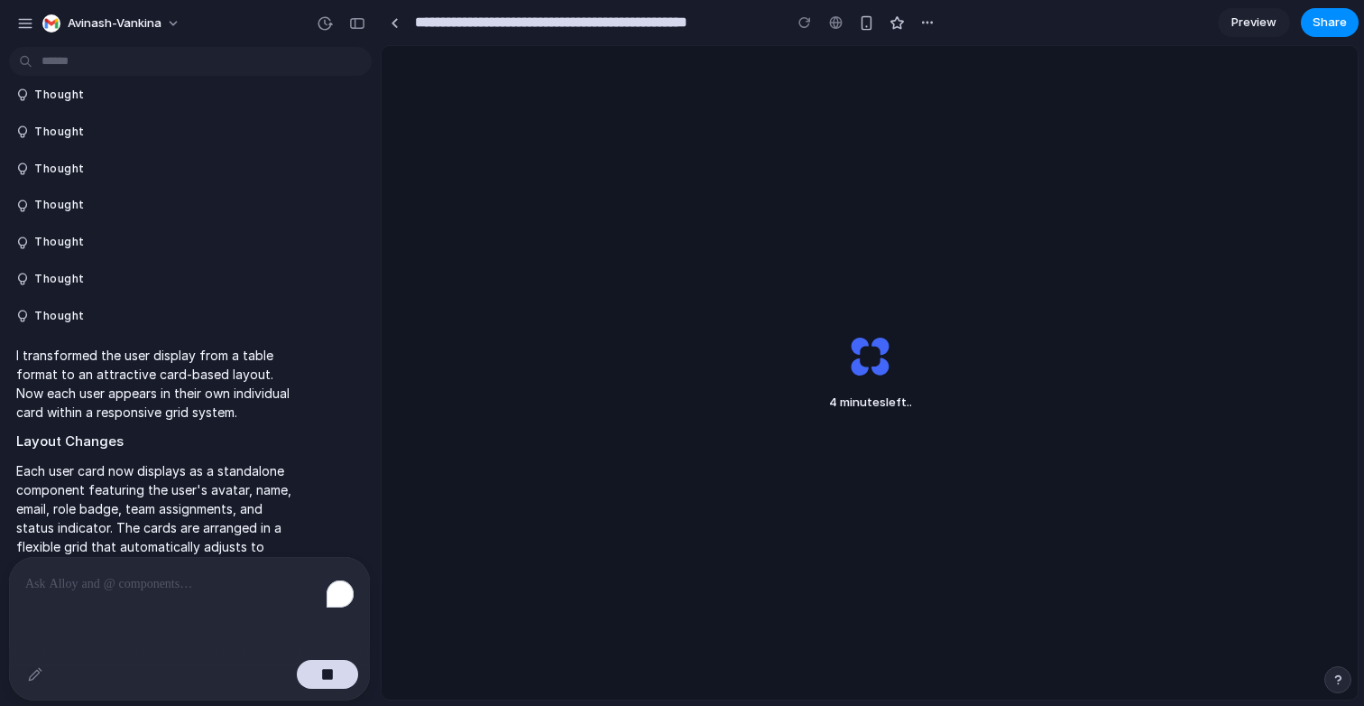
scroll to position [0, 0]
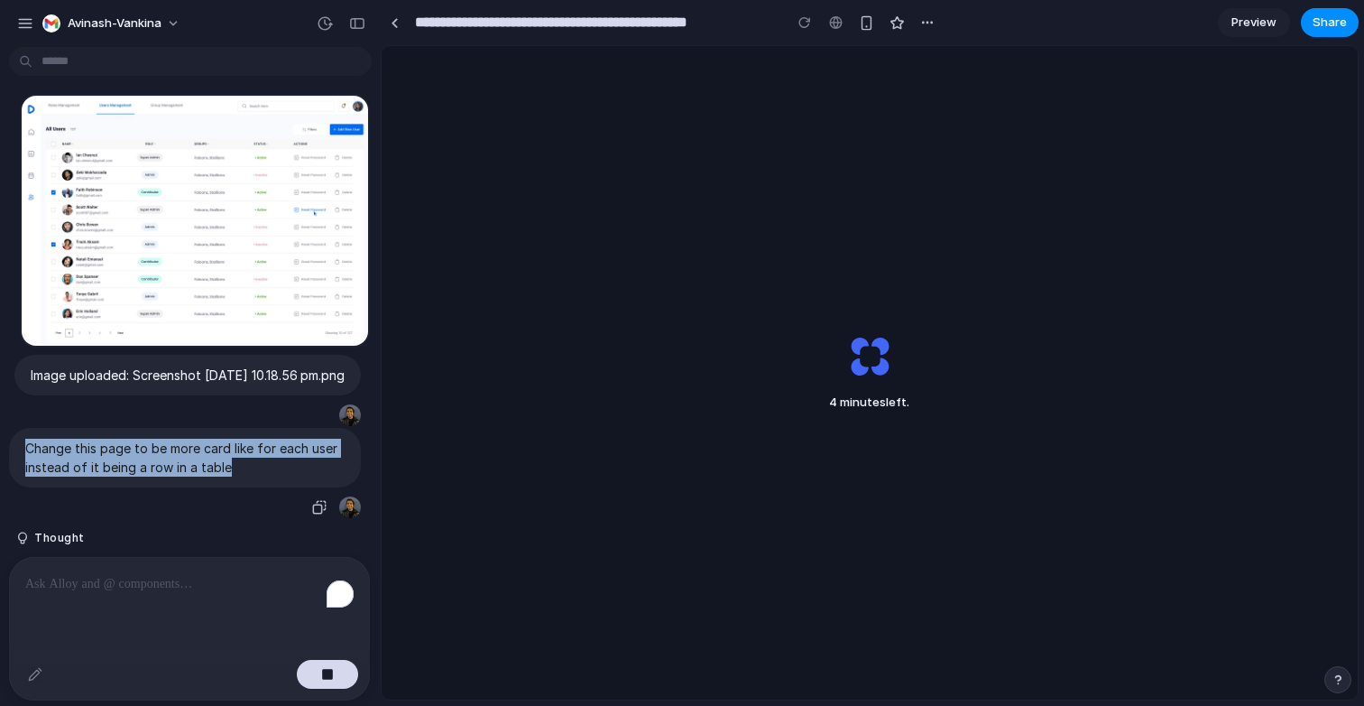
drag, startPoint x: 24, startPoint y: 464, endPoint x: 266, endPoint y: 488, distance: 243.0
click at [266, 476] on p "Change this page to be more card like for each user instead of it being a row i…" at bounding box center [184, 457] width 319 height 38
copy p "Change this page to be more card like for each user instead of it being a row i…"
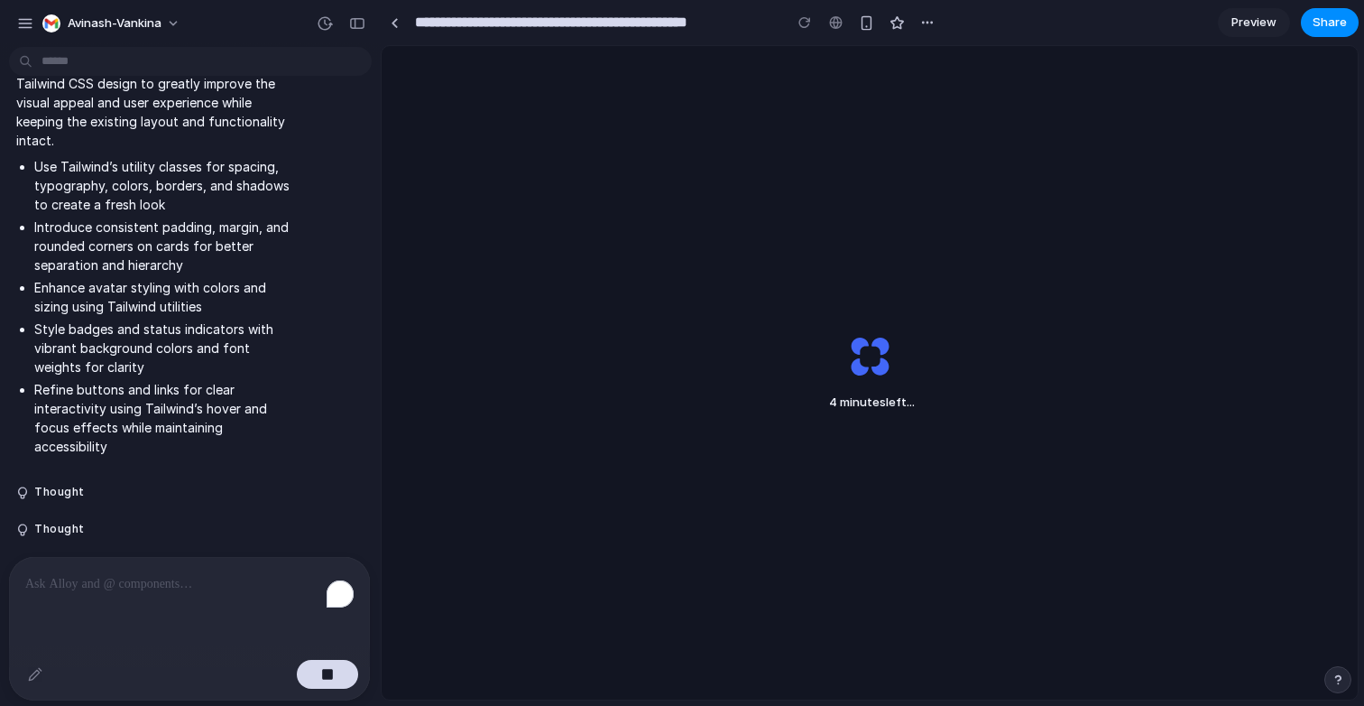
scroll to position [1387, 0]
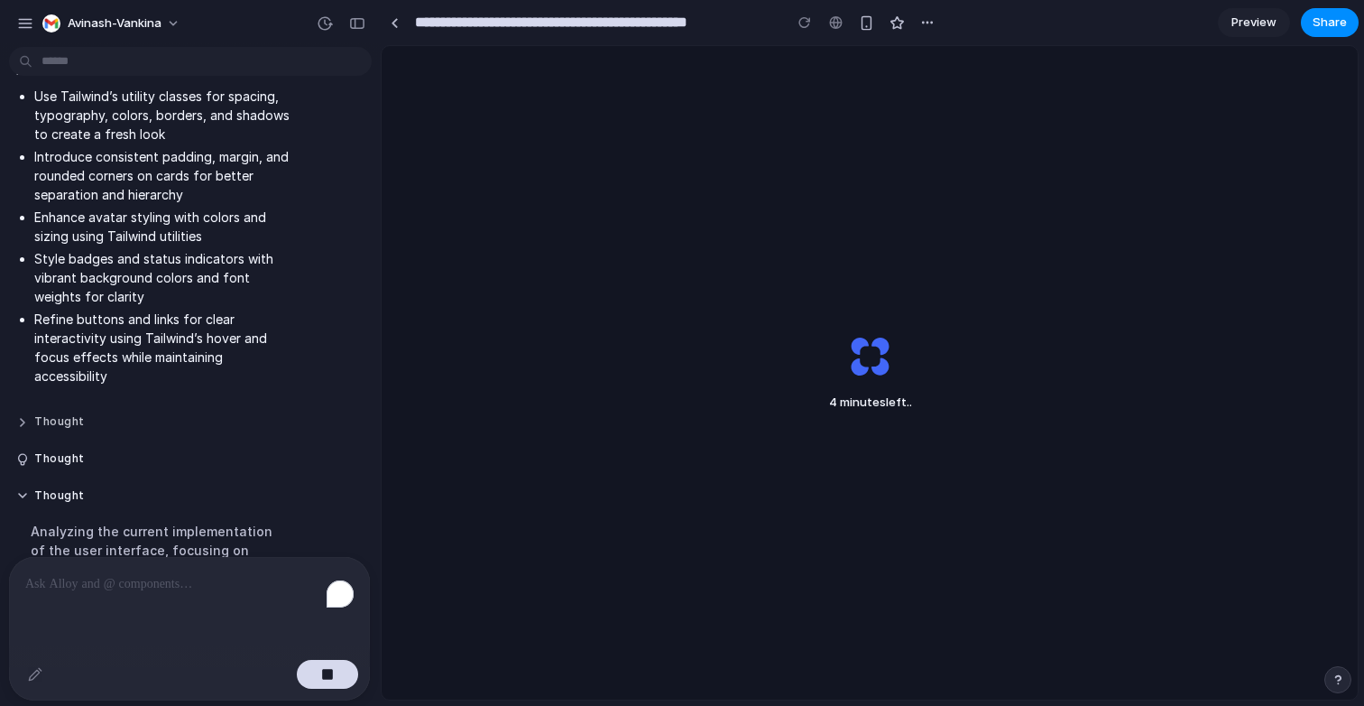
click at [35, 421] on button "Thought" at bounding box center [157, 421] width 282 height 15
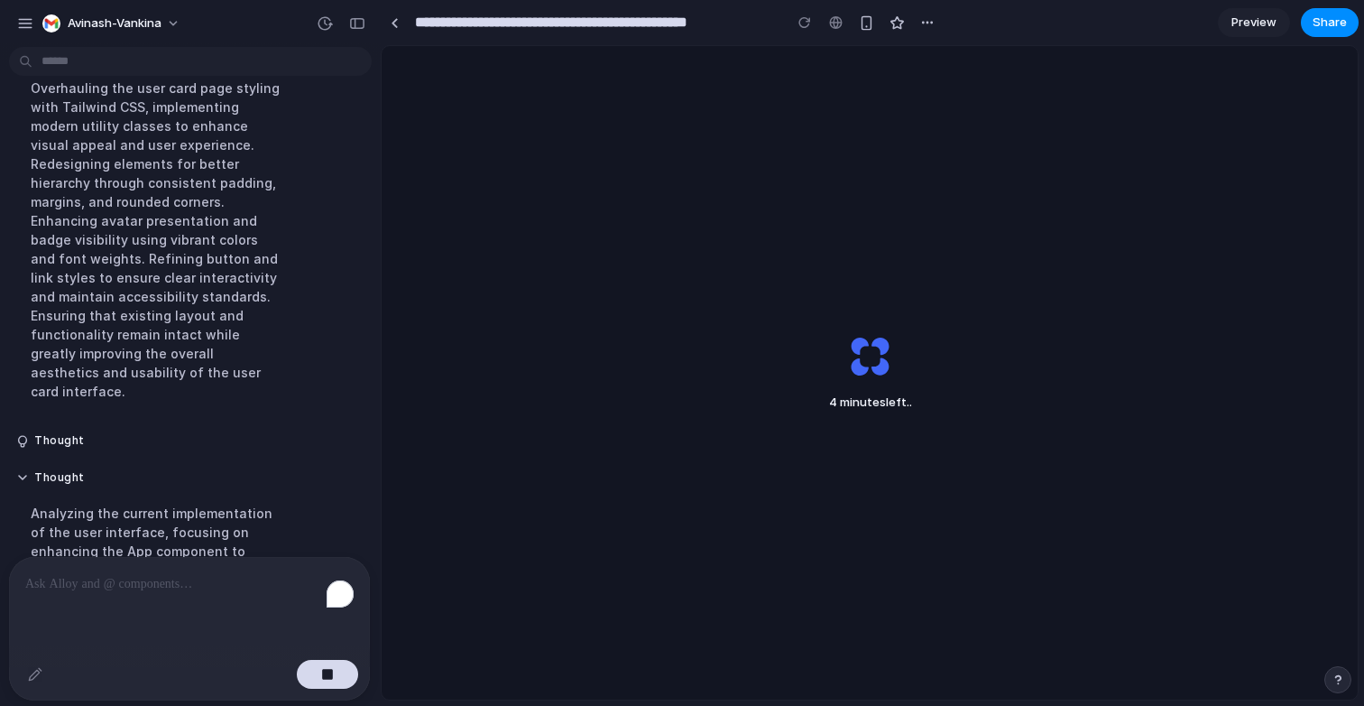
scroll to position [1767, 0]
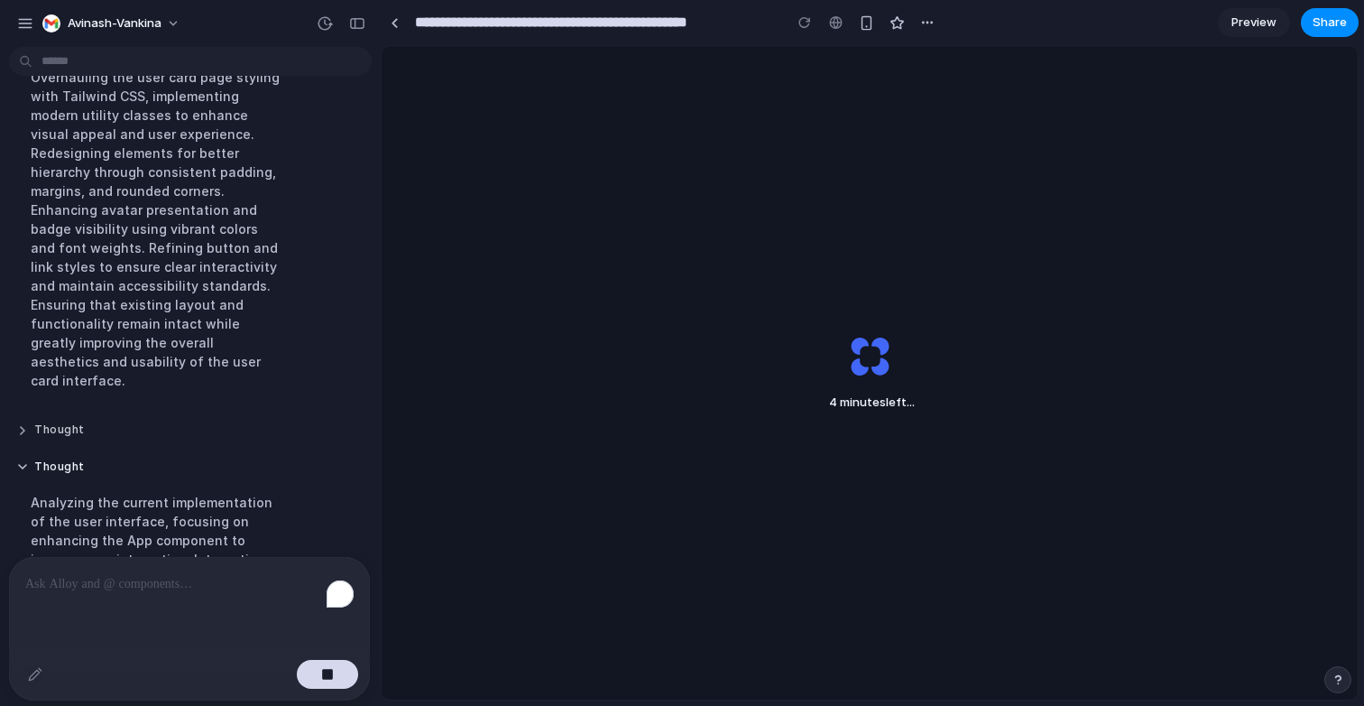
click at [37, 422] on button "Thought" at bounding box center [157, 429] width 282 height 15
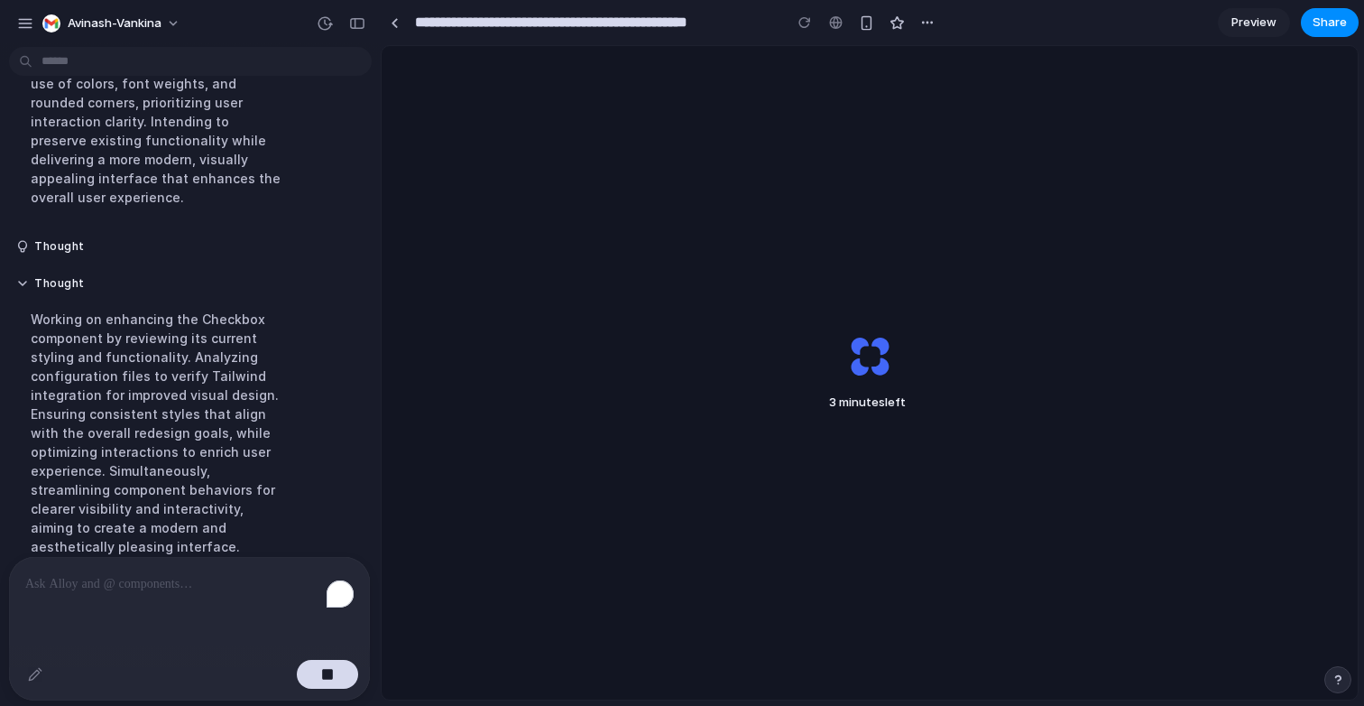
scroll to position [2343, 0]
click at [55, 234] on button "Thought" at bounding box center [157, 241] width 282 height 15
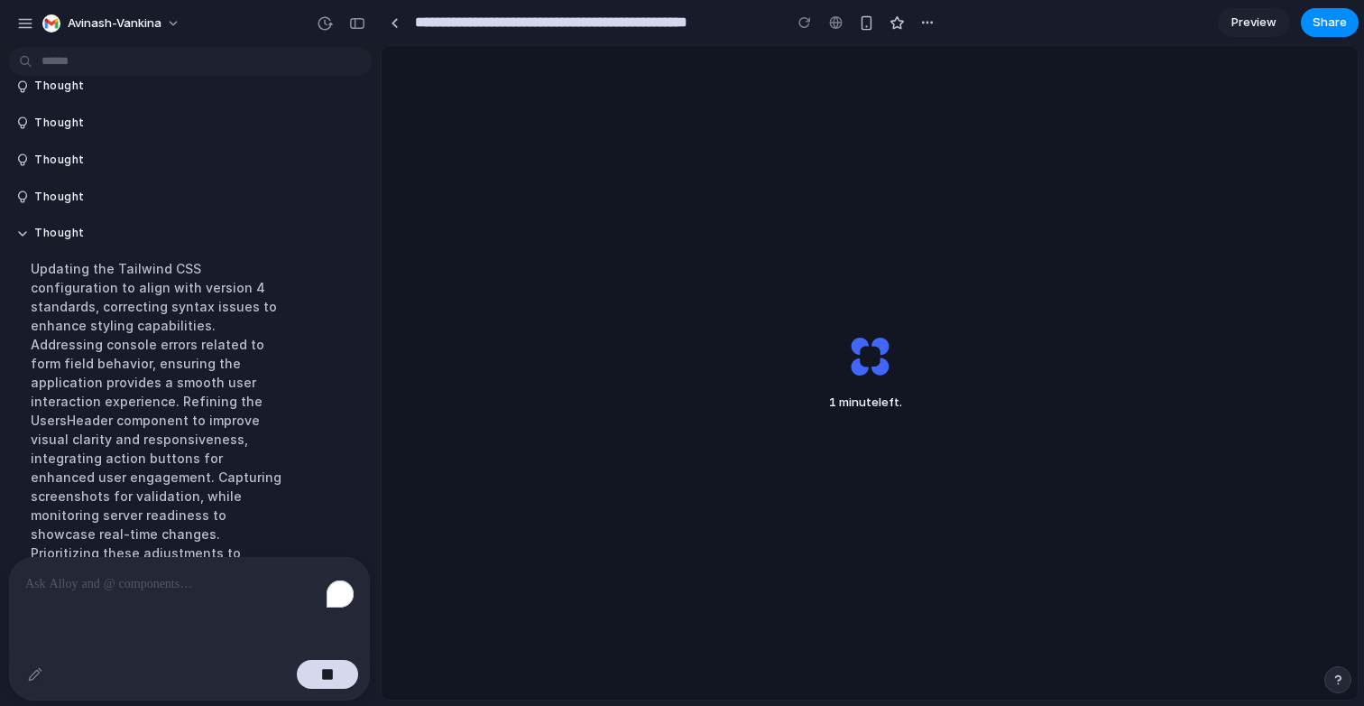
scroll to position [3199, 0]
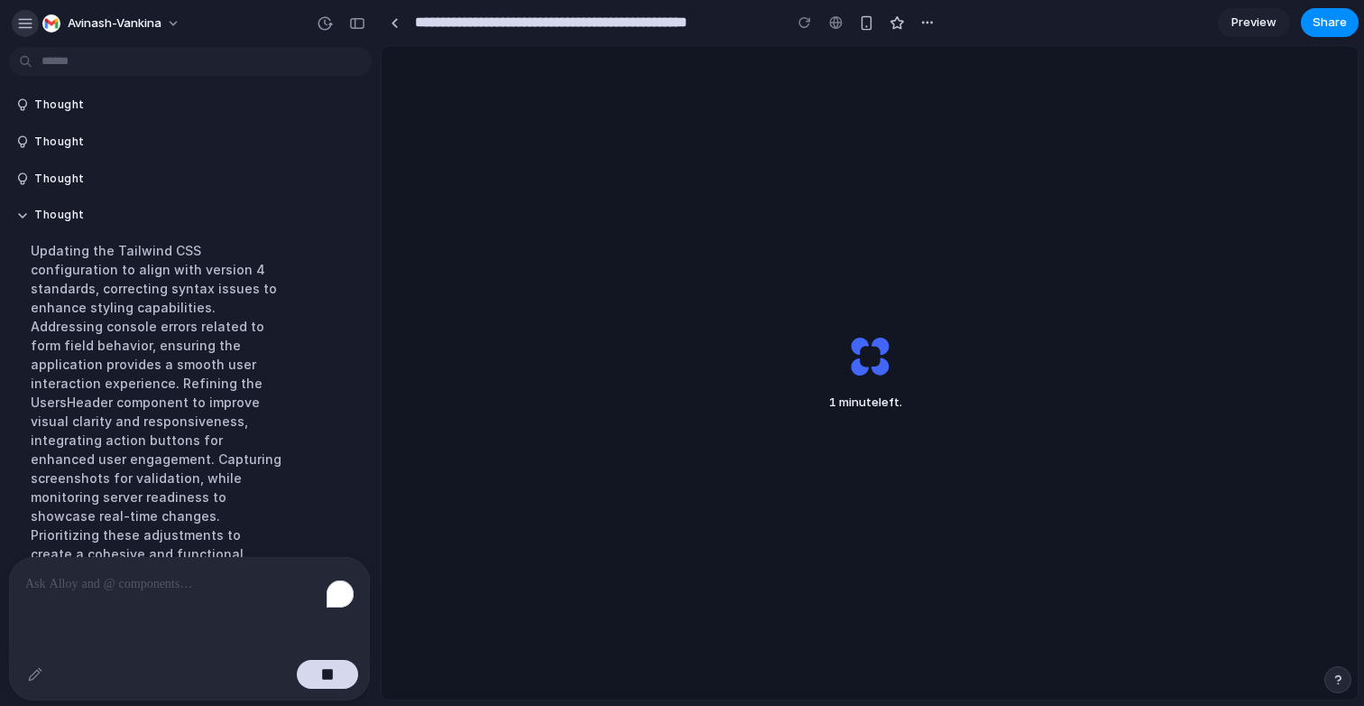
click at [30, 17] on div "button" at bounding box center [25, 23] width 16 height 16
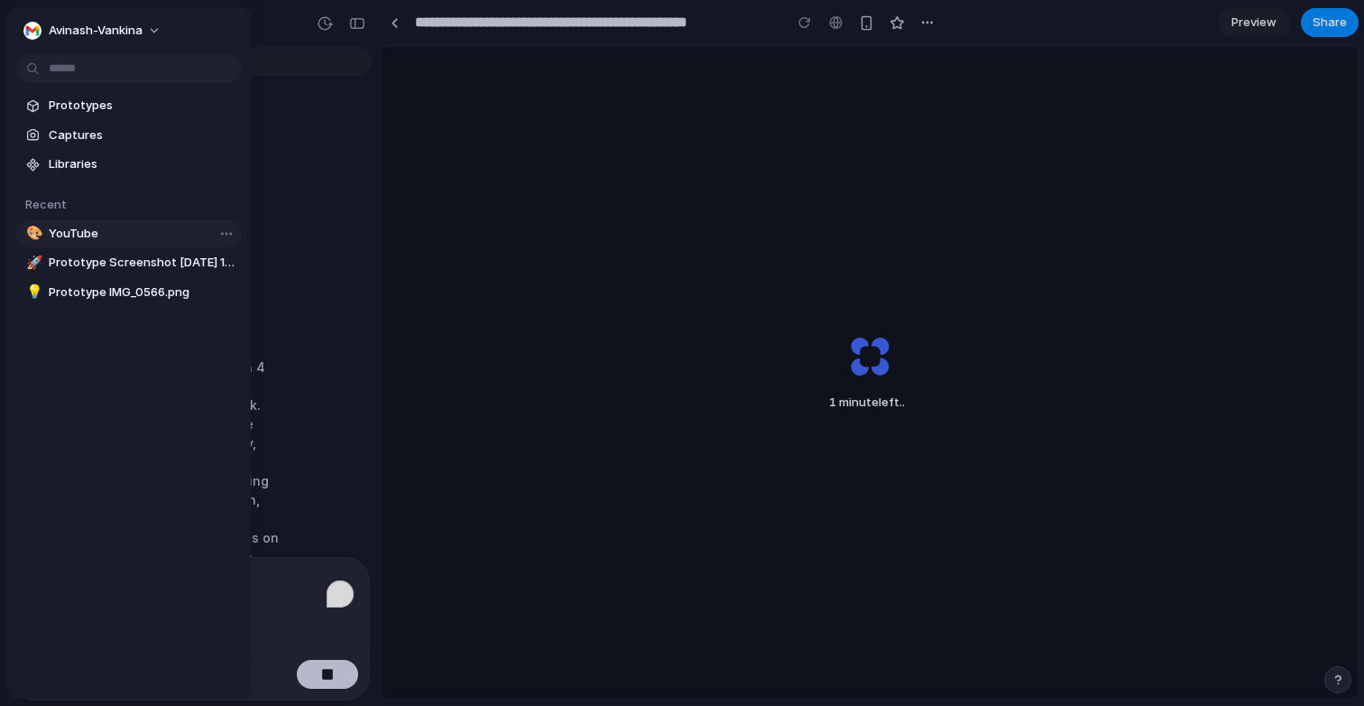
click at [121, 220] on link "🎨 YouTube" at bounding box center [129, 233] width 226 height 27
type input "*******"
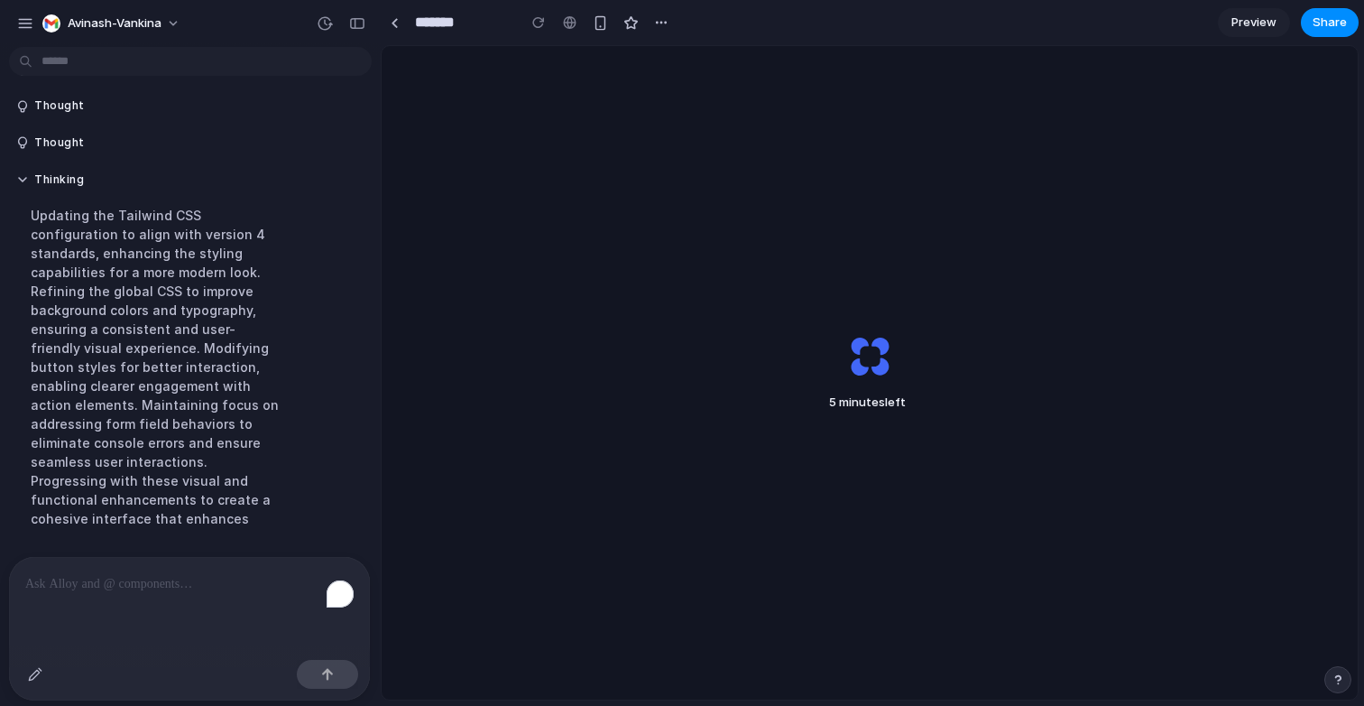
scroll to position [2000, 0]
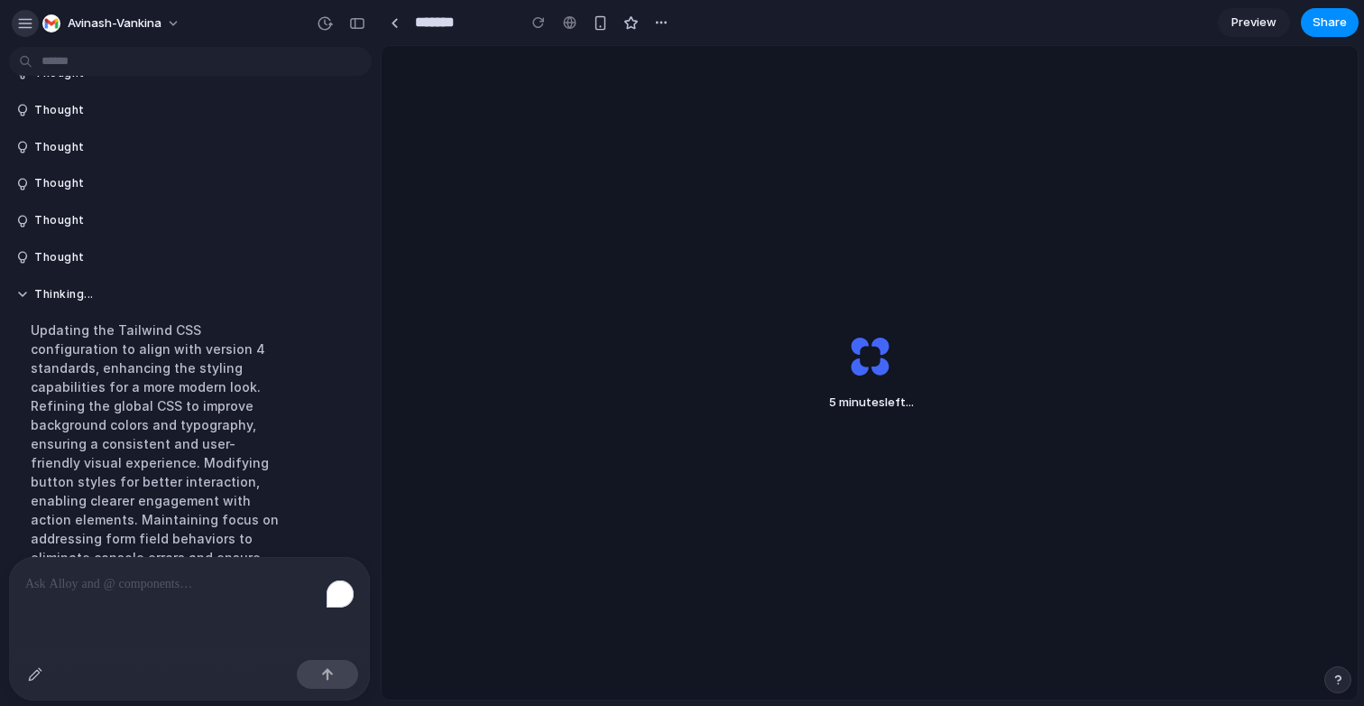
click at [27, 18] on div "button" at bounding box center [25, 23] width 16 height 16
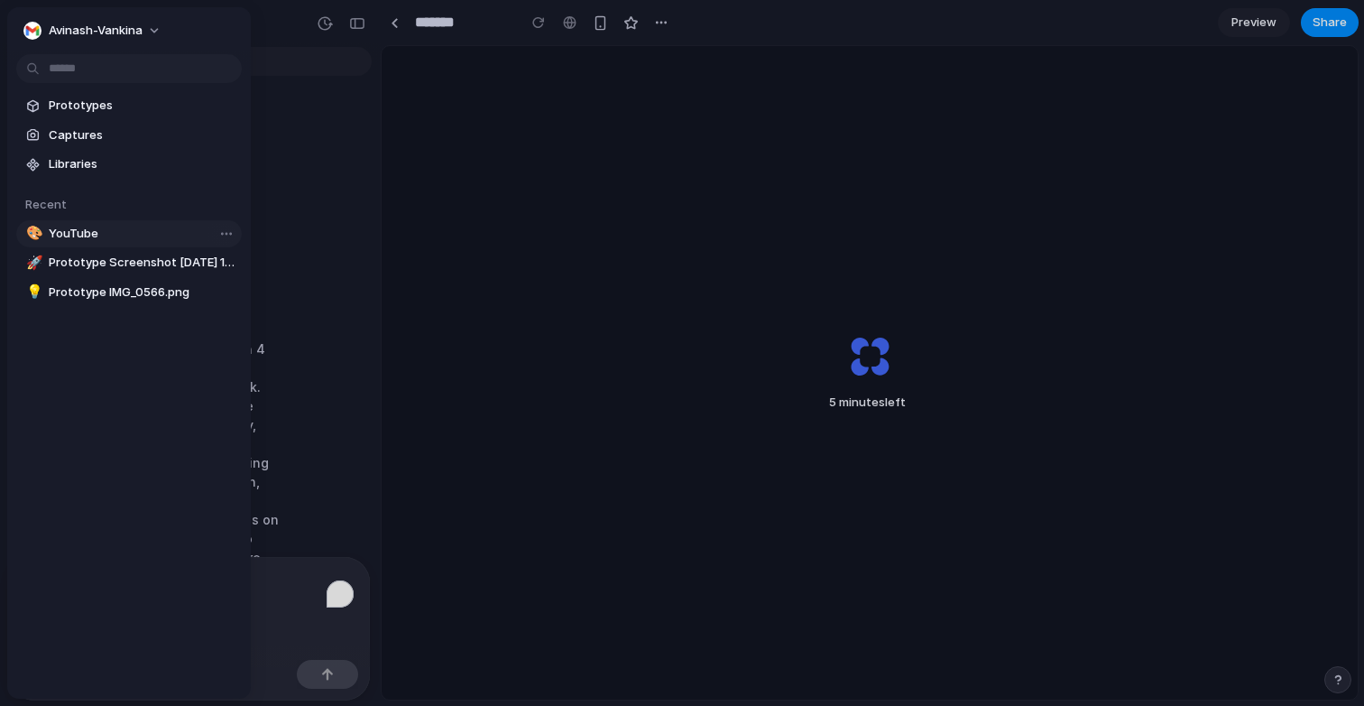
click at [117, 231] on span "YouTube" at bounding box center [142, 234] width 186 height 18
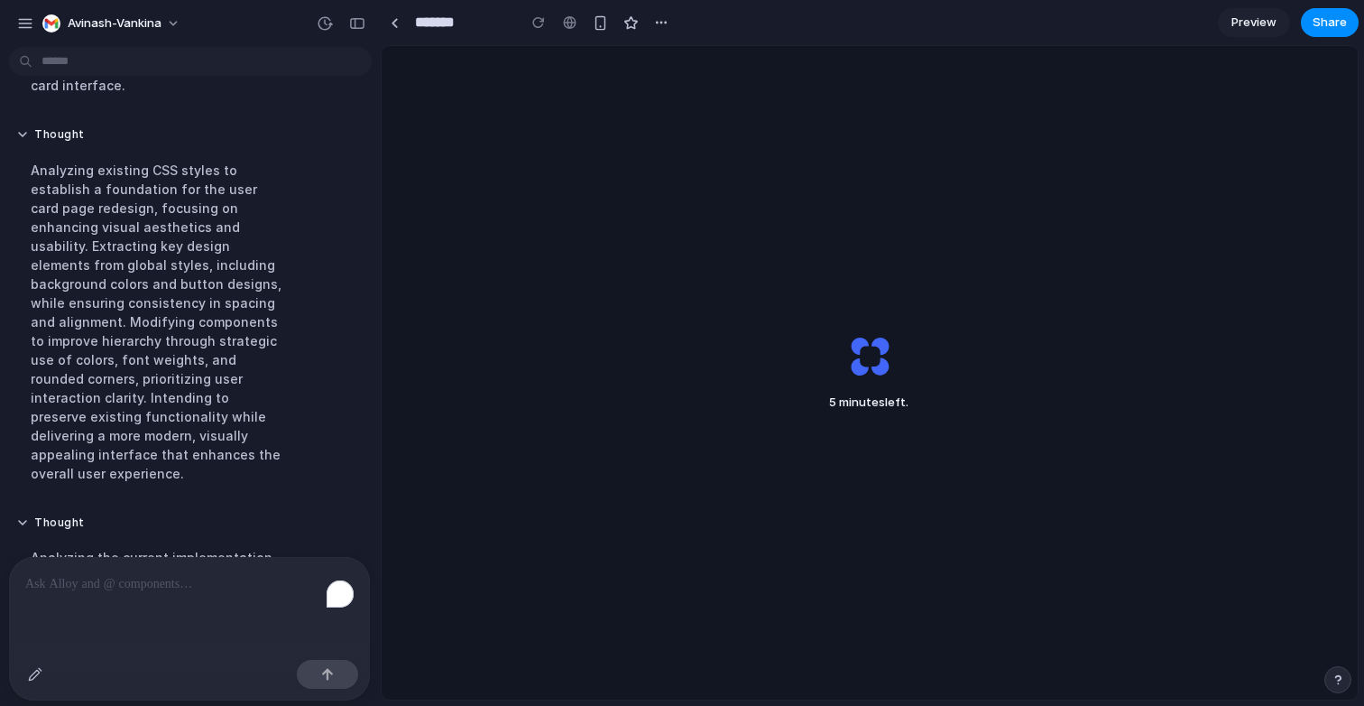
scroll to position [1126, 0]
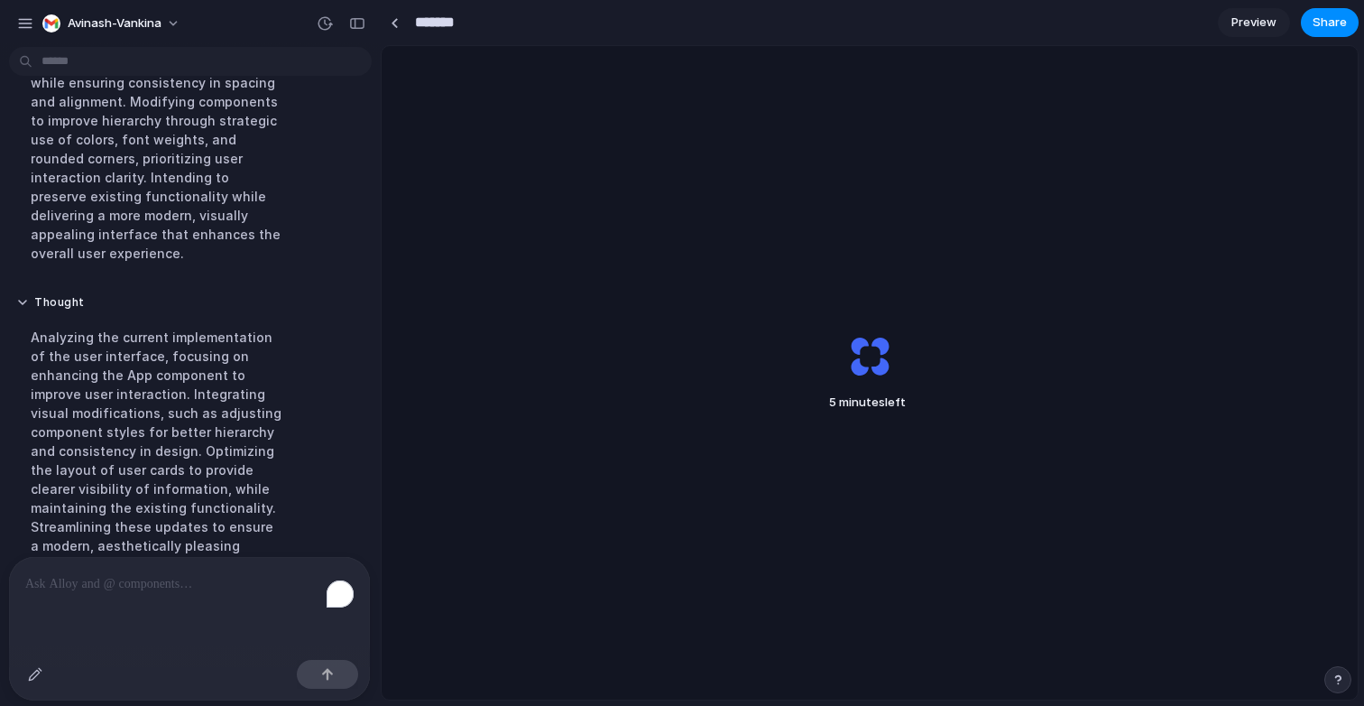
click at [439, 21] on input "*******" at bounding box center [460, 22] width 99 height 32
click at [404, 21] on link at bounding box center [394, 22] width 27 height 27
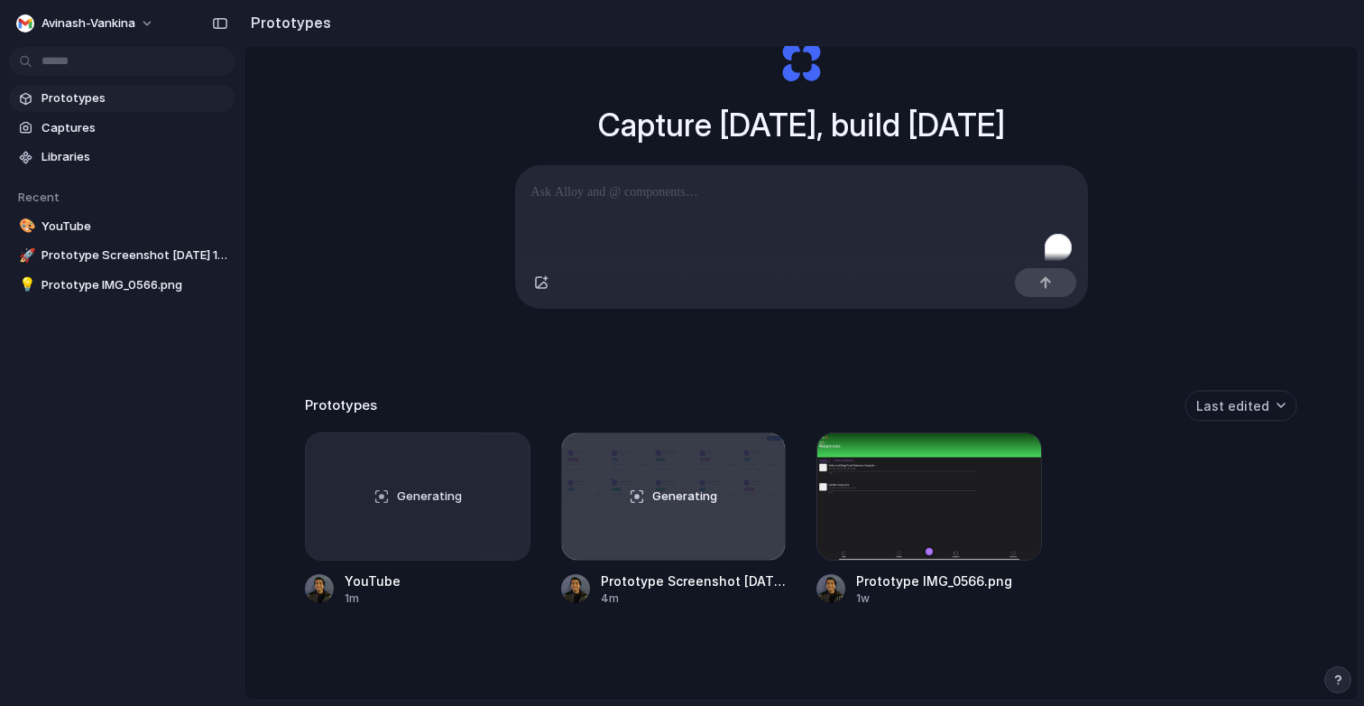
scroll to position [115, 0]
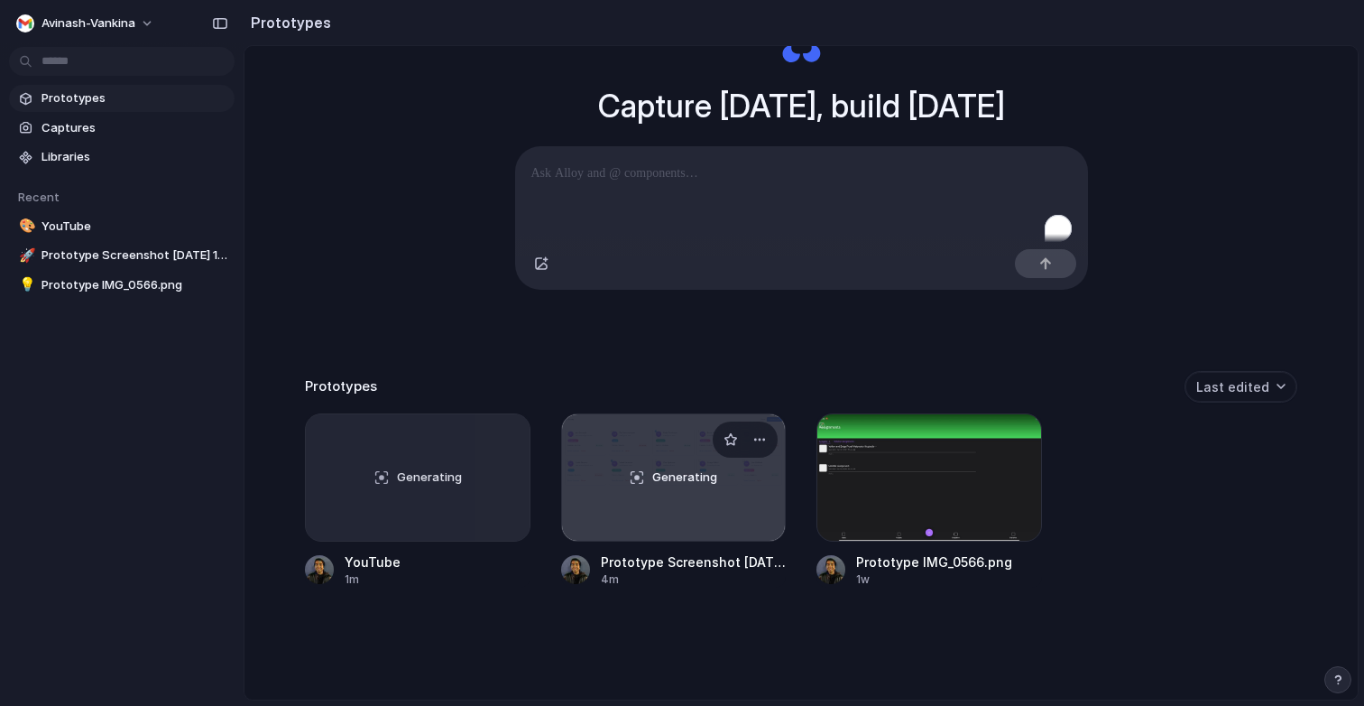
click at [632, 506] on div "Generating" at bounding box center [674, 477] width 224 height 126
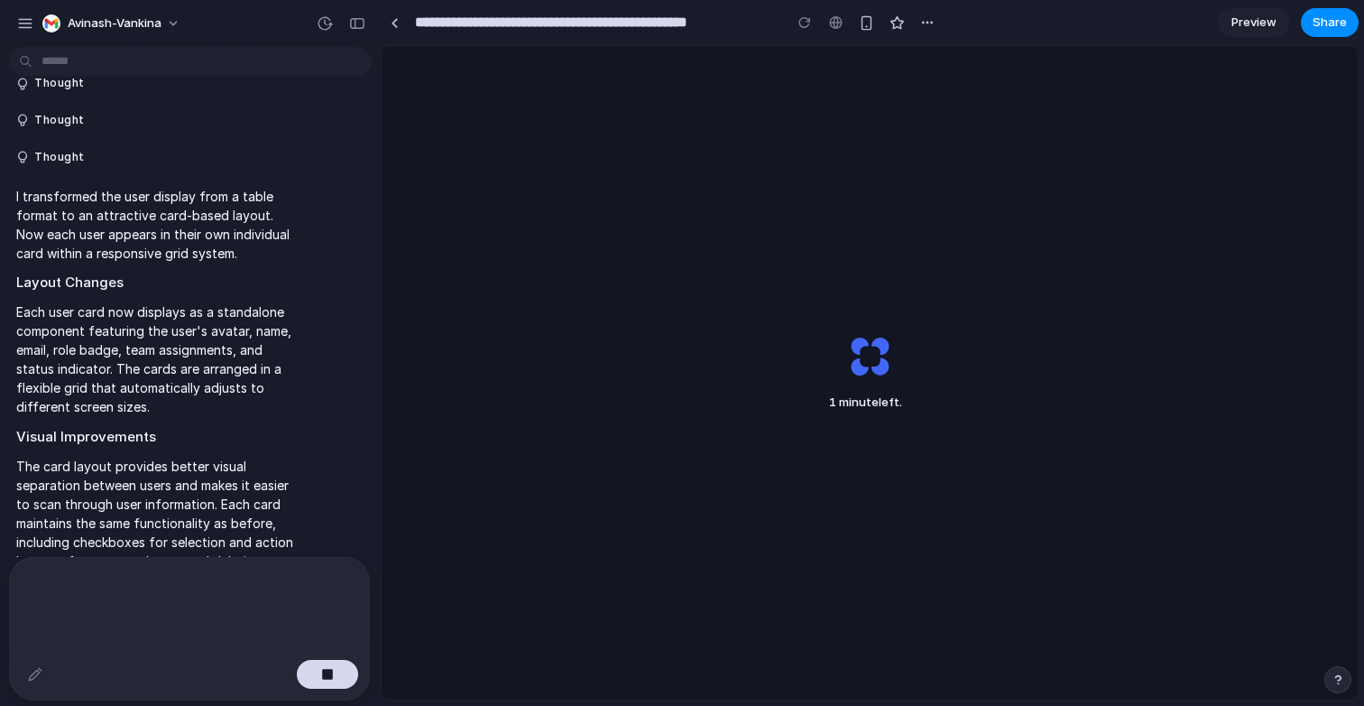
scroll to position [1907, 0]
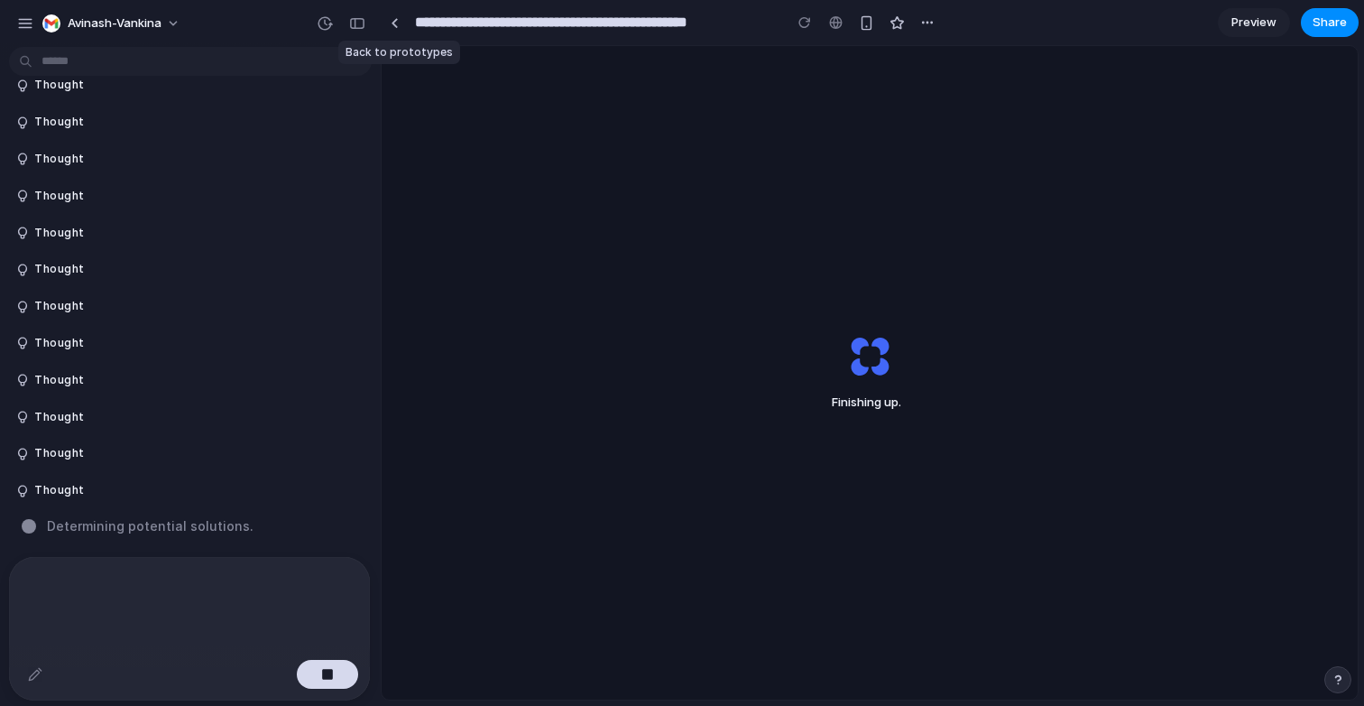
click at [402, 11] on div at bounding box center [394, 22] width 27 height 27
click at [22, 22] on div "button" at bounding box center [25, 23] width 16 height 16
click at [29, 30] on div "button" at bounding box center [25, 23] width 16 height 16
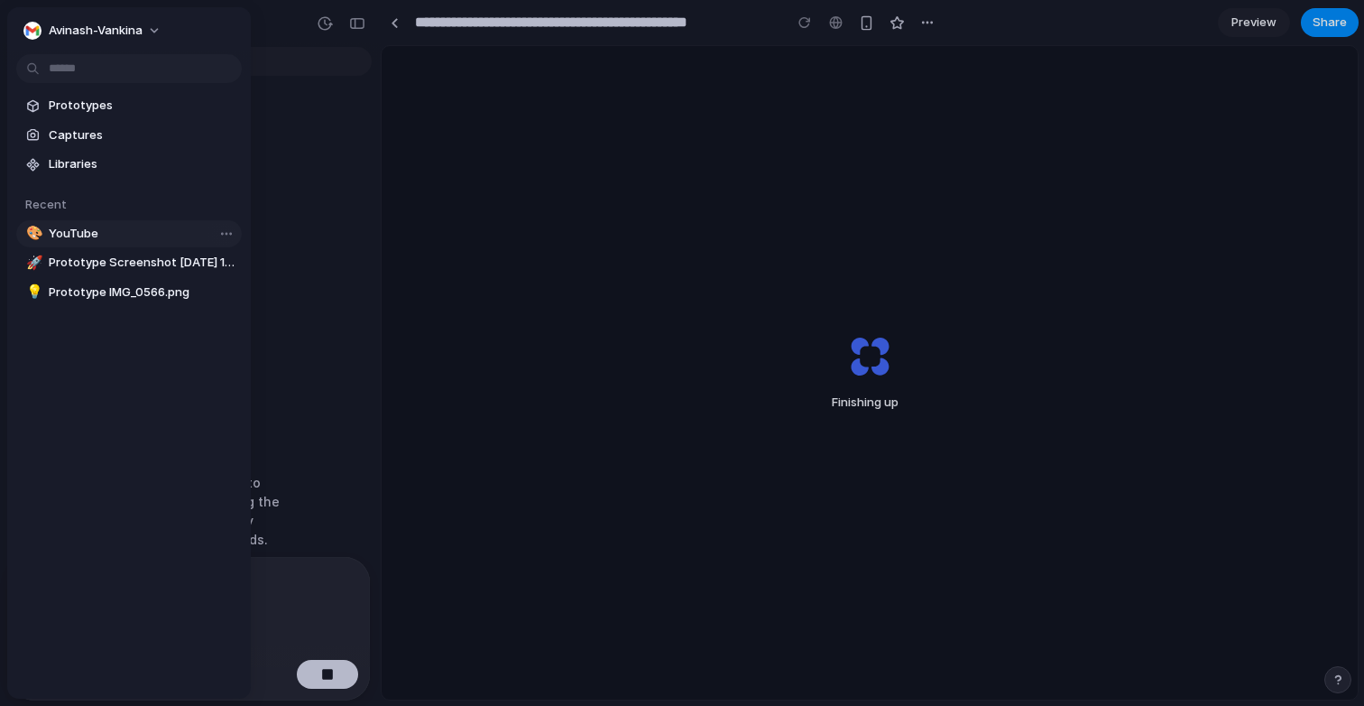
scroll to position [2010, 0]
click at [114, 235] on span "YouTube" at bounding box center [142, 234] width 186 height 18
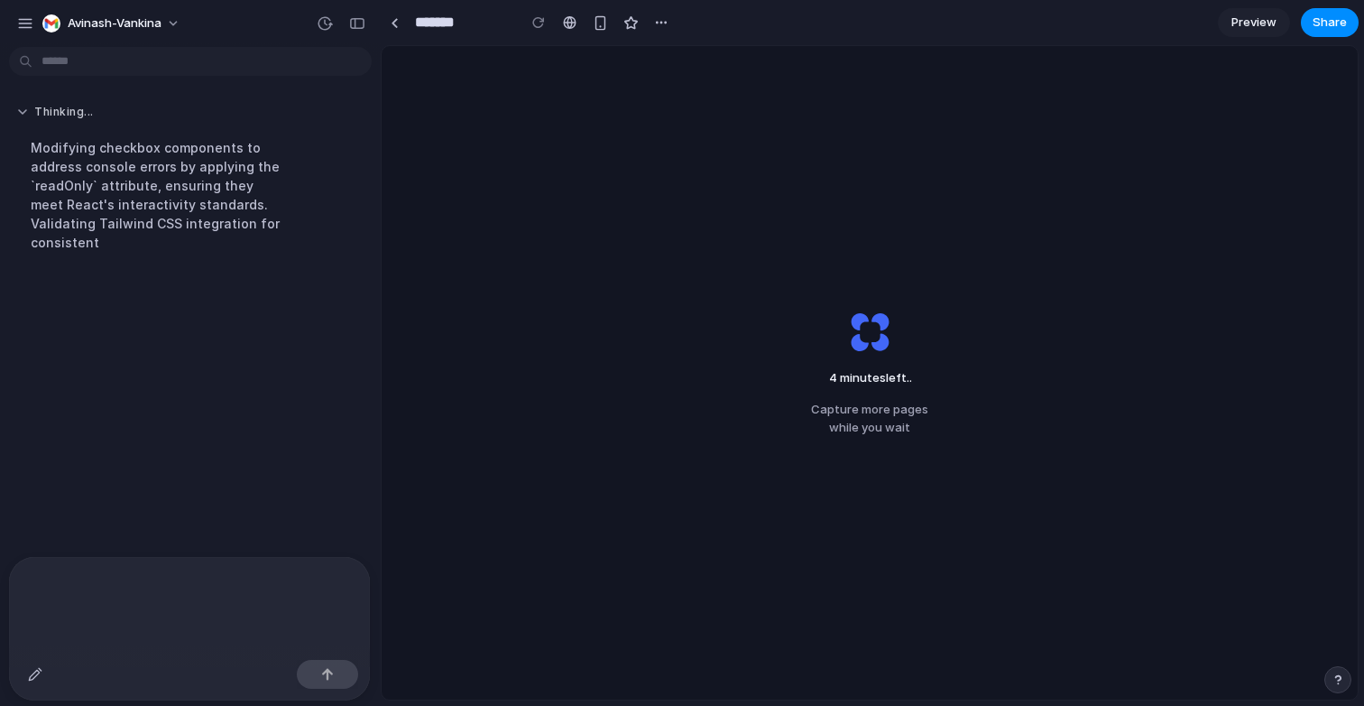
click at [23, 112] on button "Thinking ..." at bounding box center [157, 112] width 282 height 15
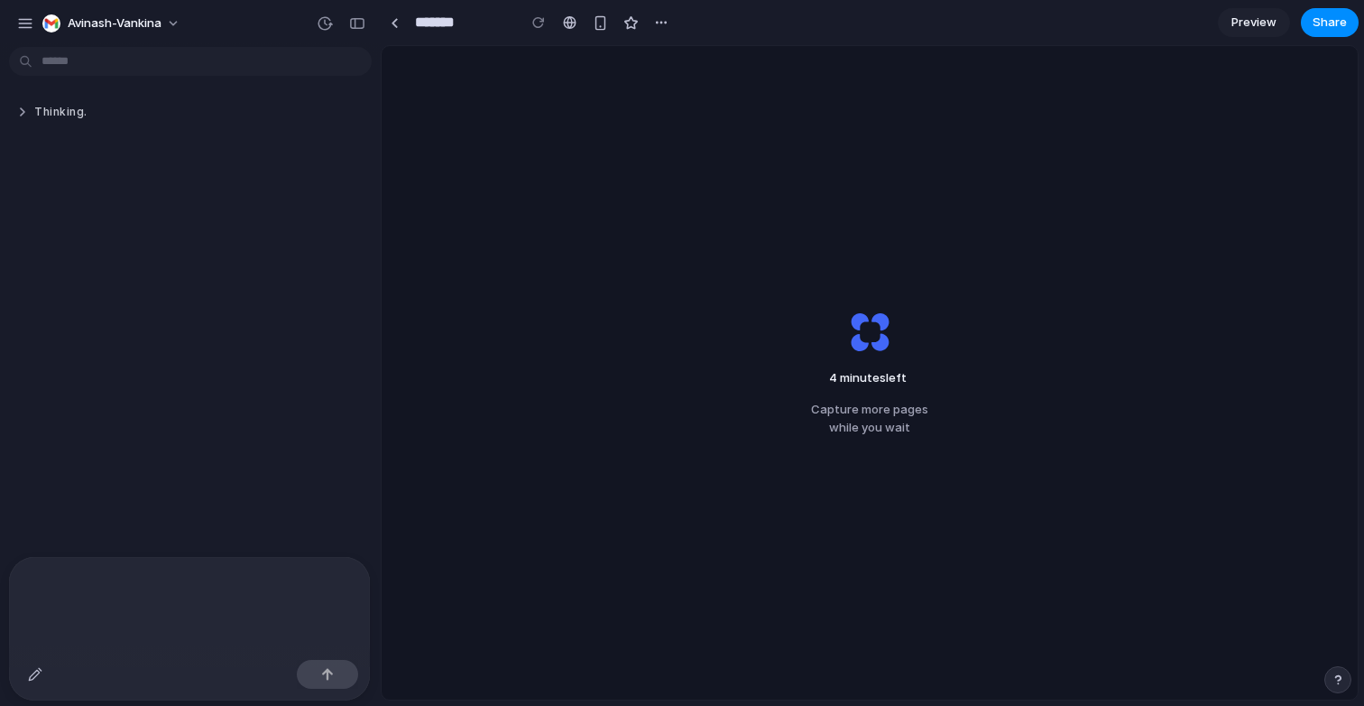
click at [23, 112] on button "Thinking ." at bounding box center [157, 112] width 282 height 15
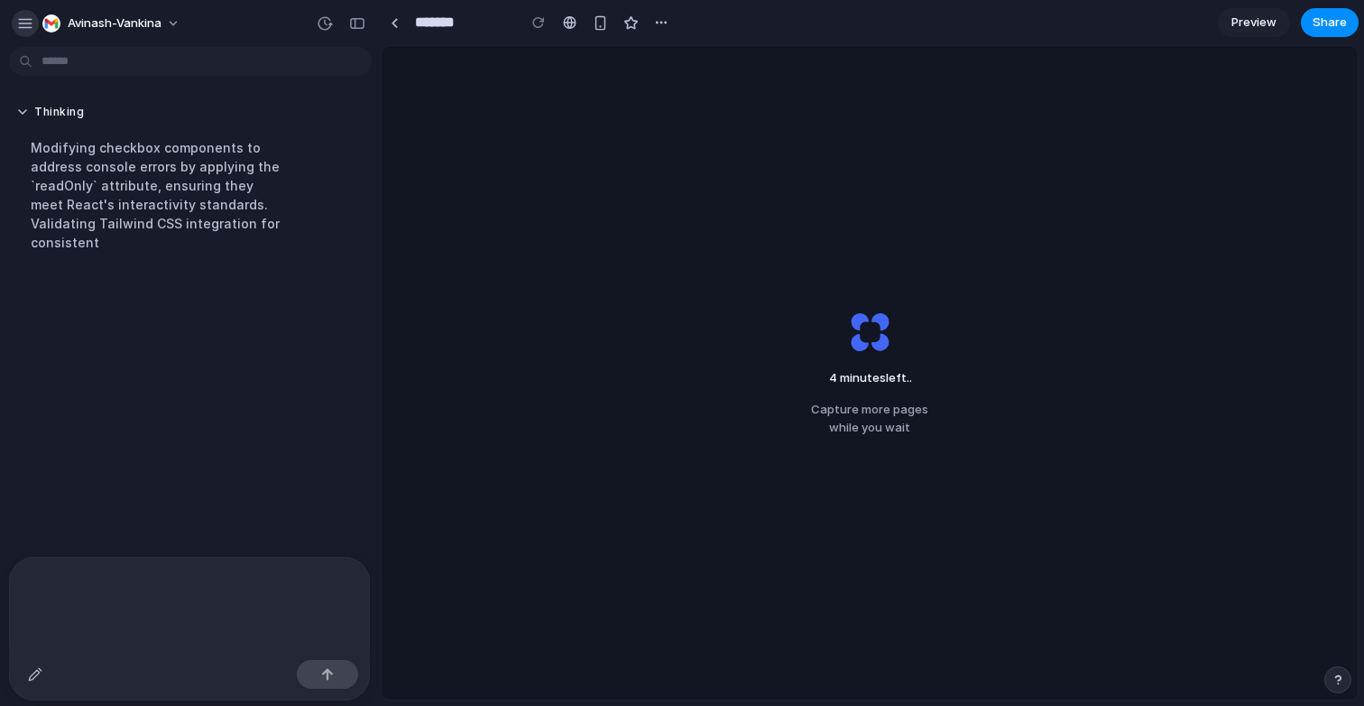
click at [32, 12] on button "button" at bounding box center [25, 23] width 27 height 27
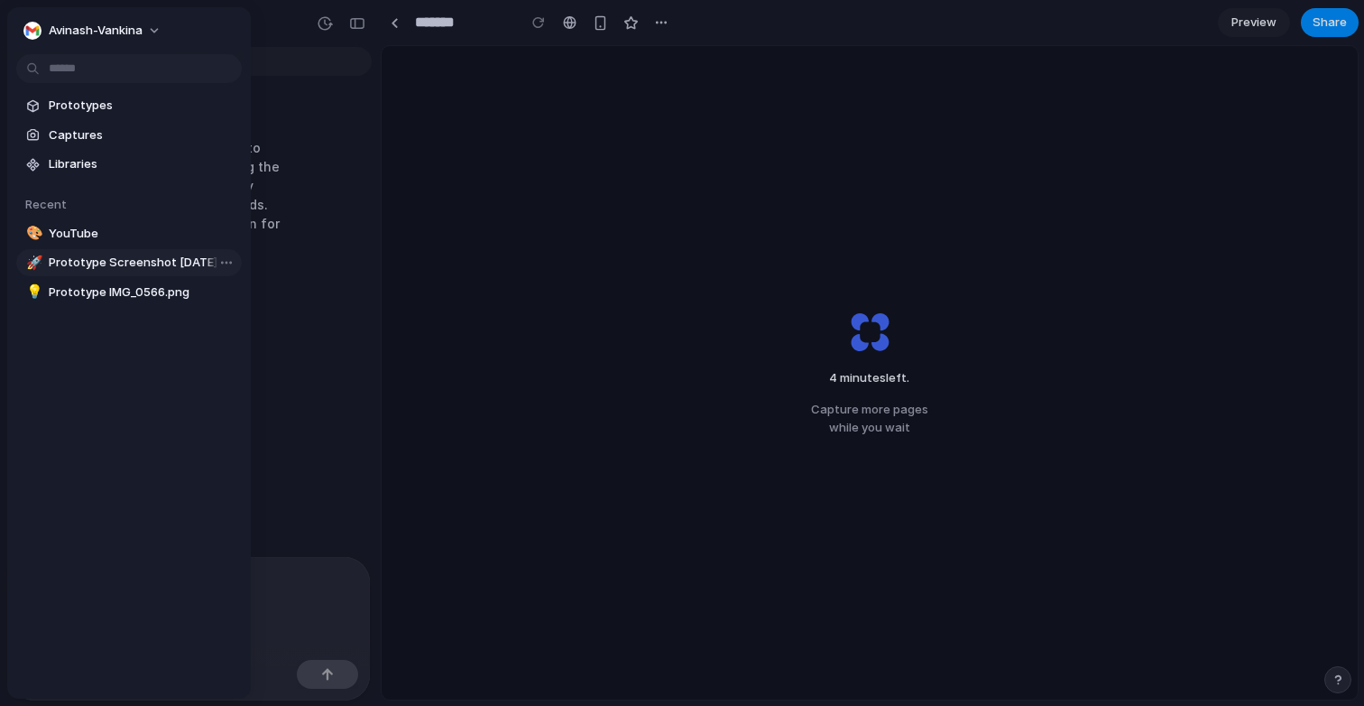
click at [106, 259] on span "Prototype Screenshot 2025-08-12 at 10.18.56 pm.png" at bounding box center [142, 263] width 186 height 18
type input "**********"
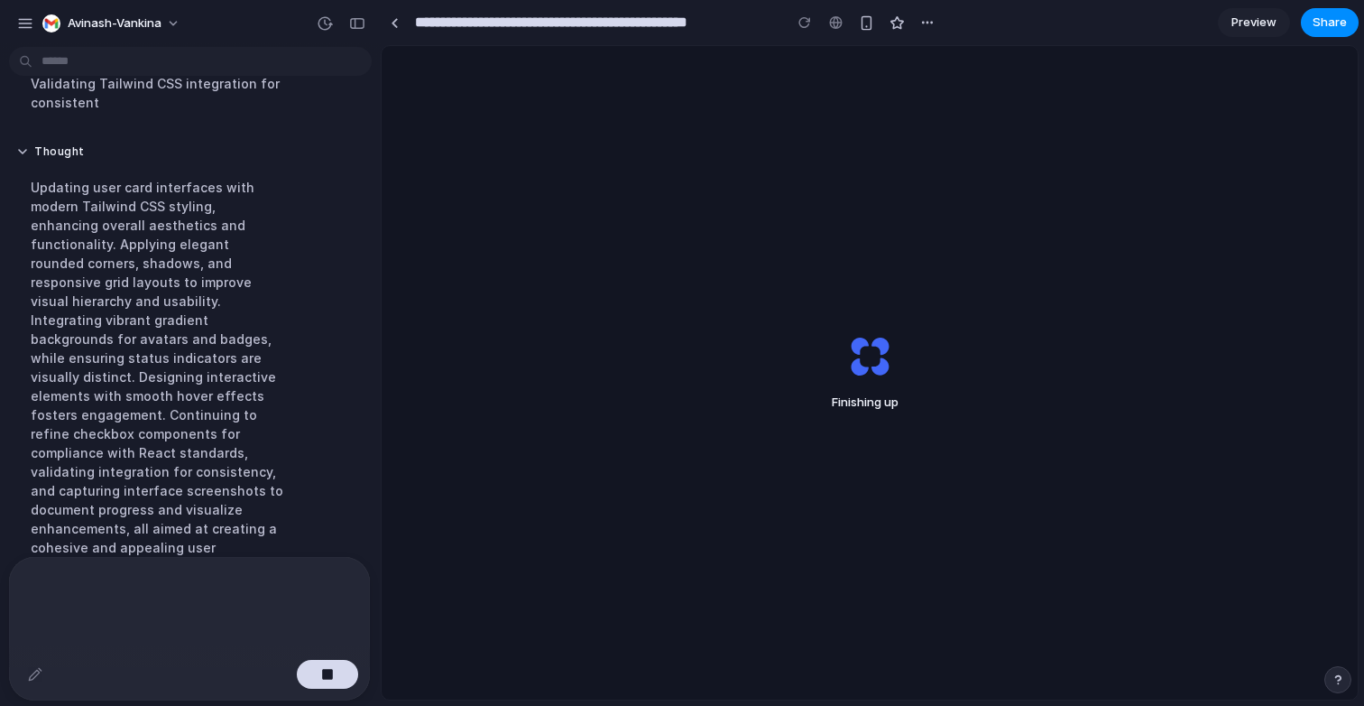
scroll to position [2493, 0]
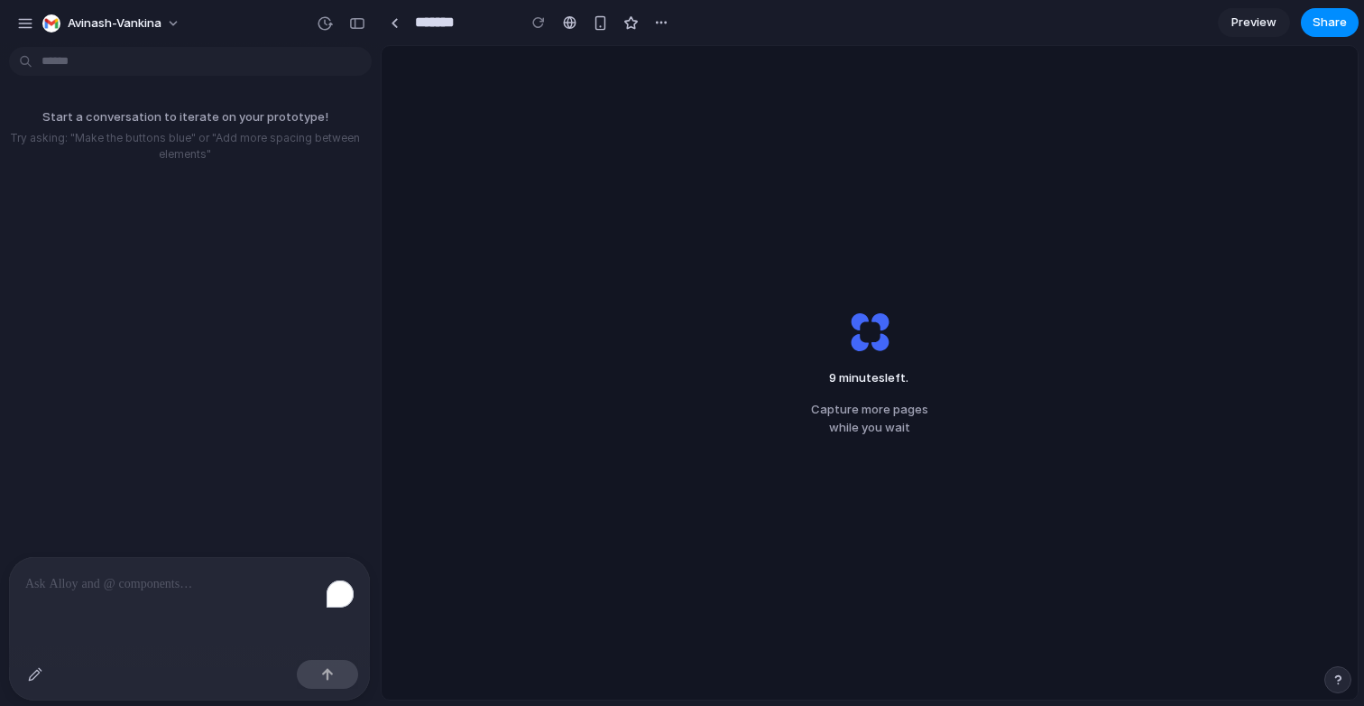
click at [884, 381] on span "9 minutes left ." at bounding box center [869, 378] width 99 height 18
click at [398, 20] on link at bounding box center [394, 22] width 27 height 27
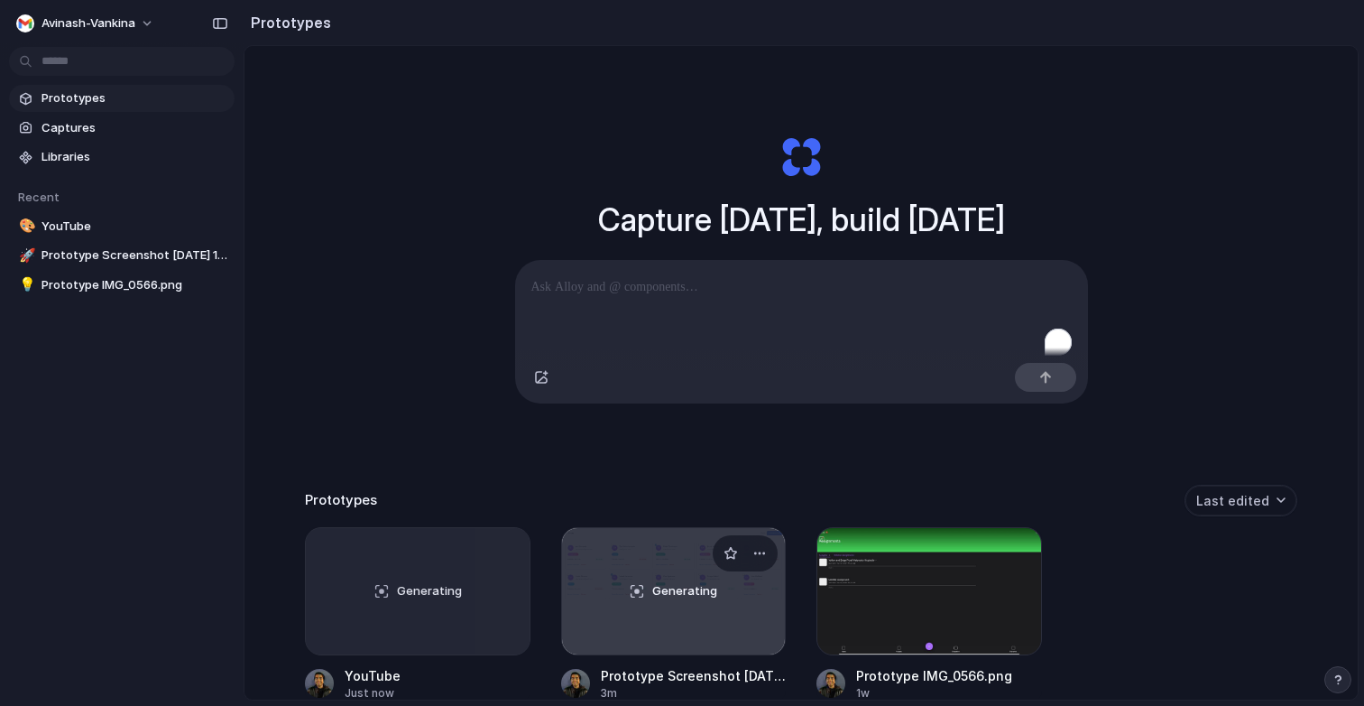
click at [584, 613] on div "Generating" at bounding box center [674, 591] width 224 height 126
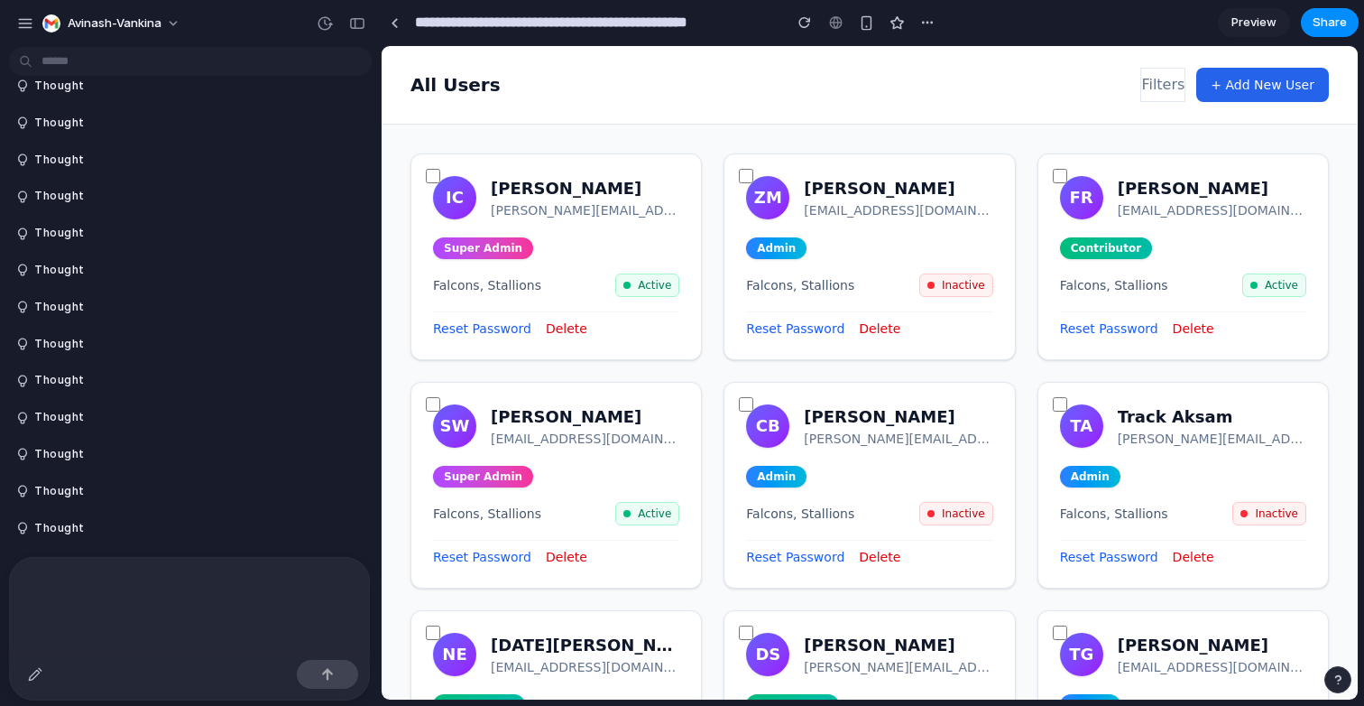
scroll to position [3246, 0]
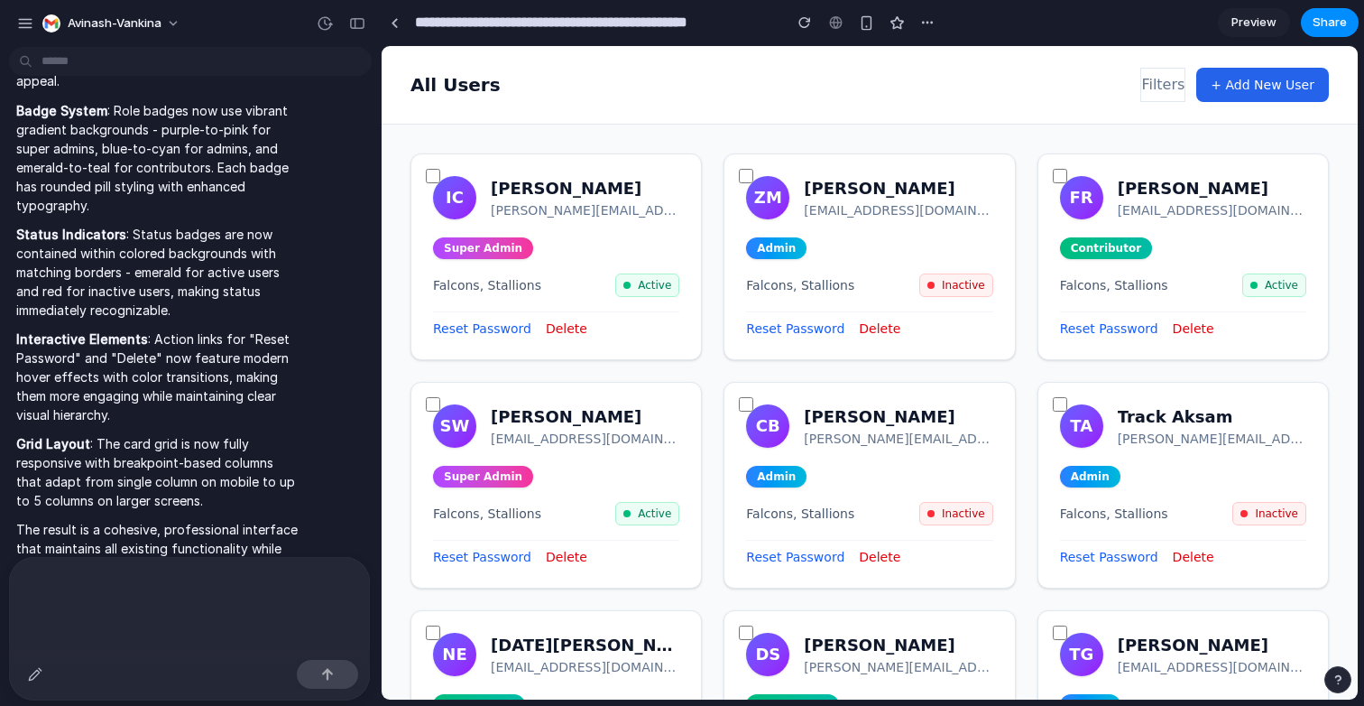
click at [438, 184] on div "IC" at bounding box center [454, 197] width 43 height 43
click at [1157, 81] on button "Filters" at bounding box center [1162, 85] width 45 height 34
click at [1269, 82] on button "+ Add New User" at bounding box center [1262, 85] width 133 height 34
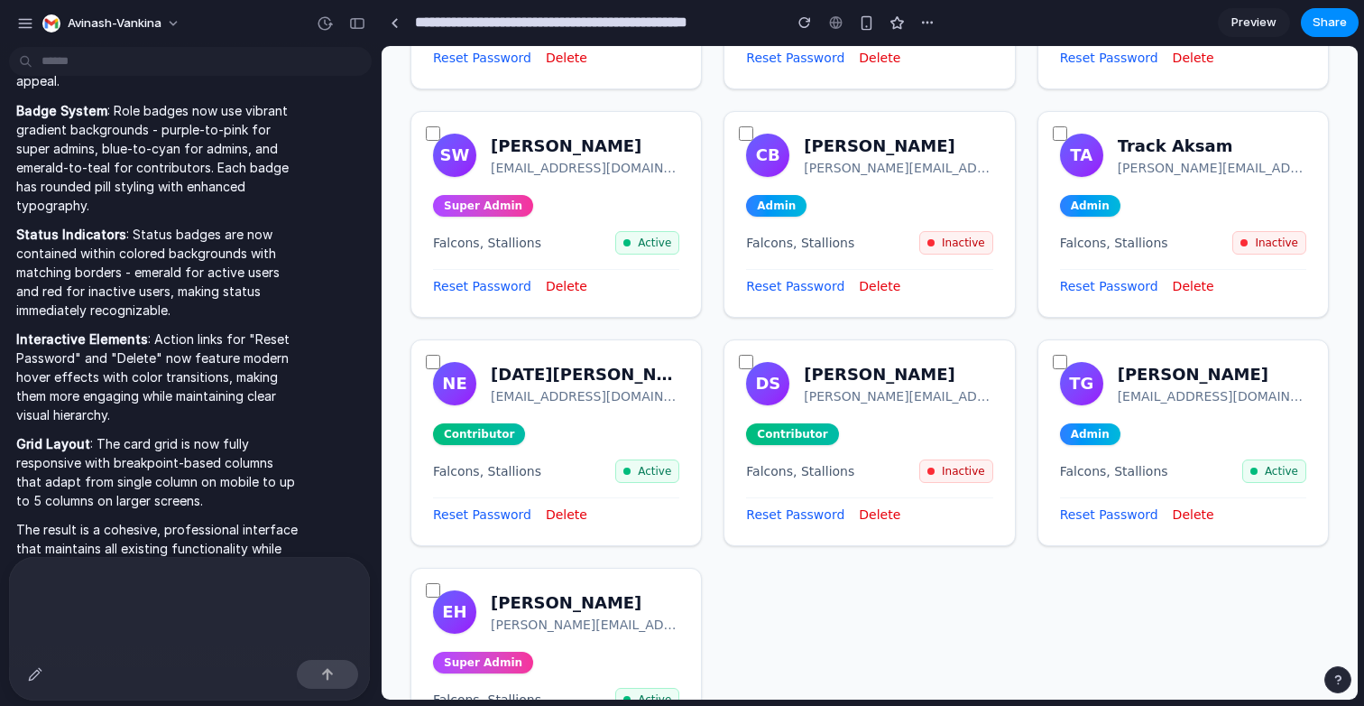
scroll to position [272, 0]
click at [487, 512] on link "Reset Password" at bounding box center [482, 513] width 98 height 18
click at [796, 504] on link "Reset Password" at bounding box center [795, 513] width 98 height 18
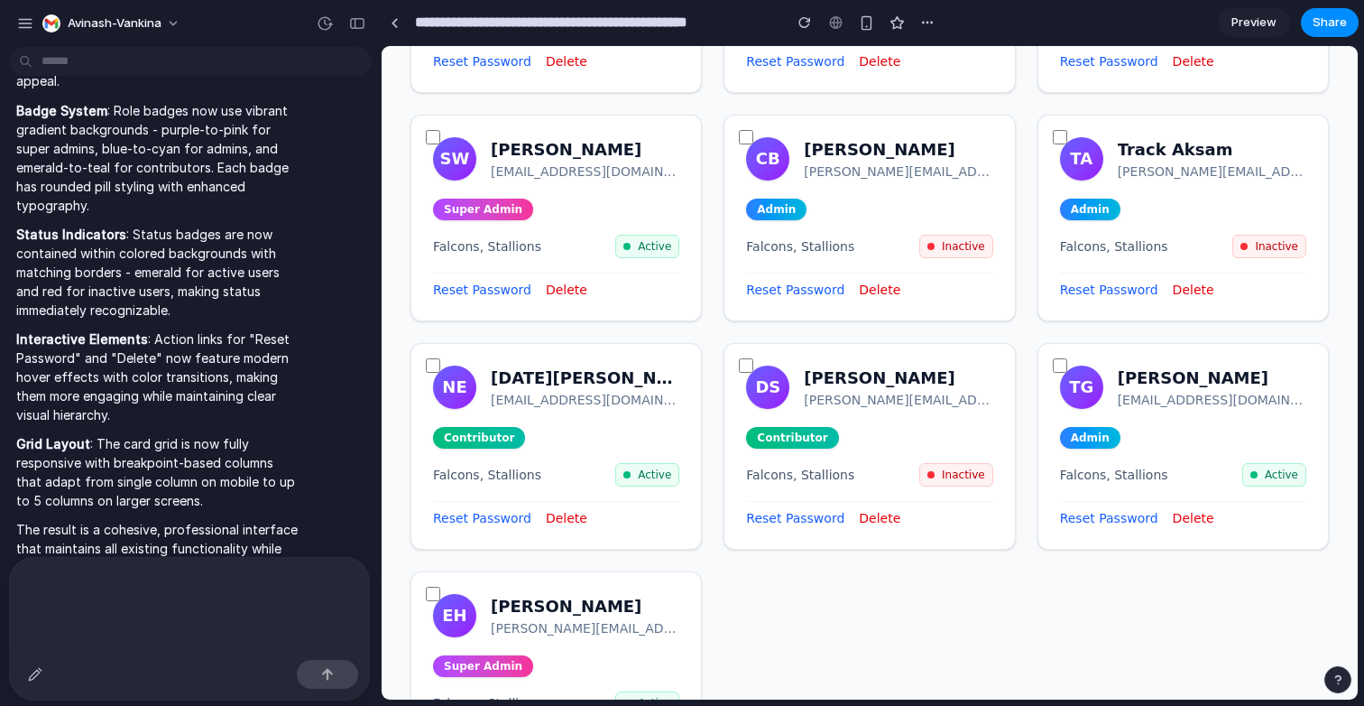
scroll to position [0, 0]
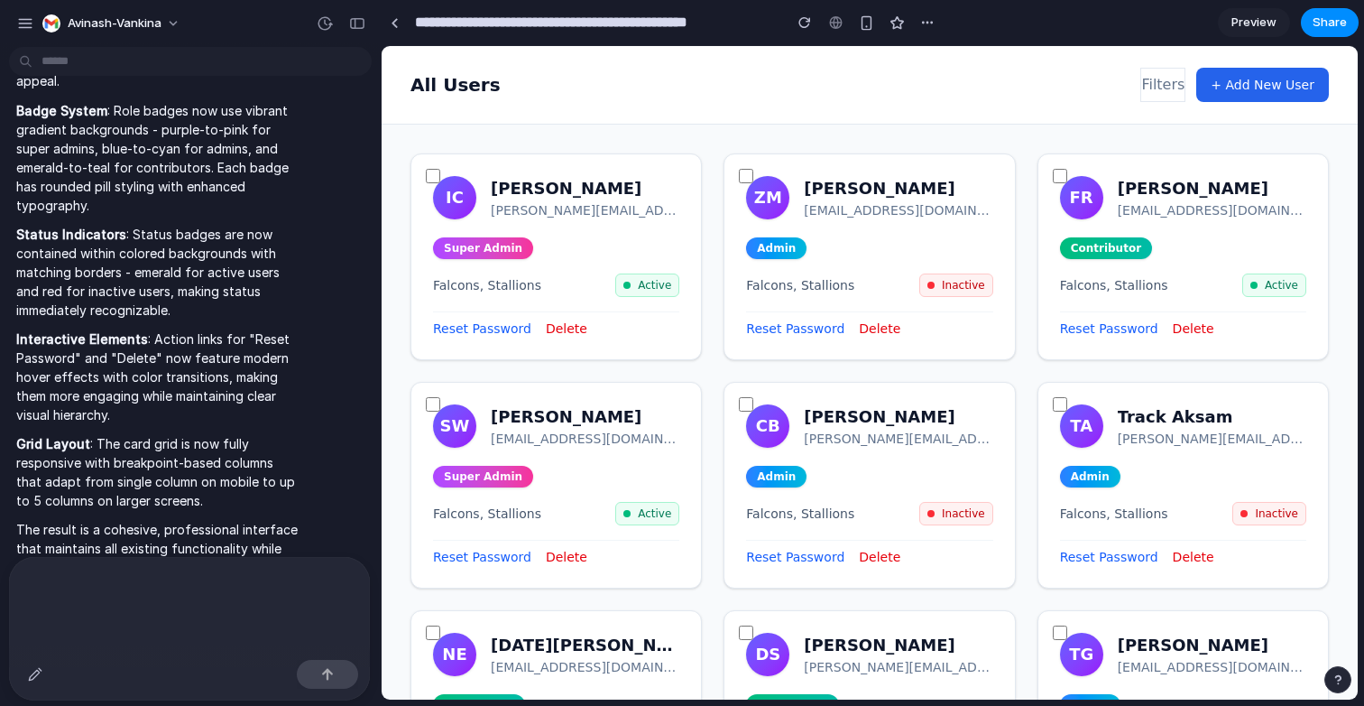
click at [301, 597] on div at bounding box center [189, 582] width 361 height 51
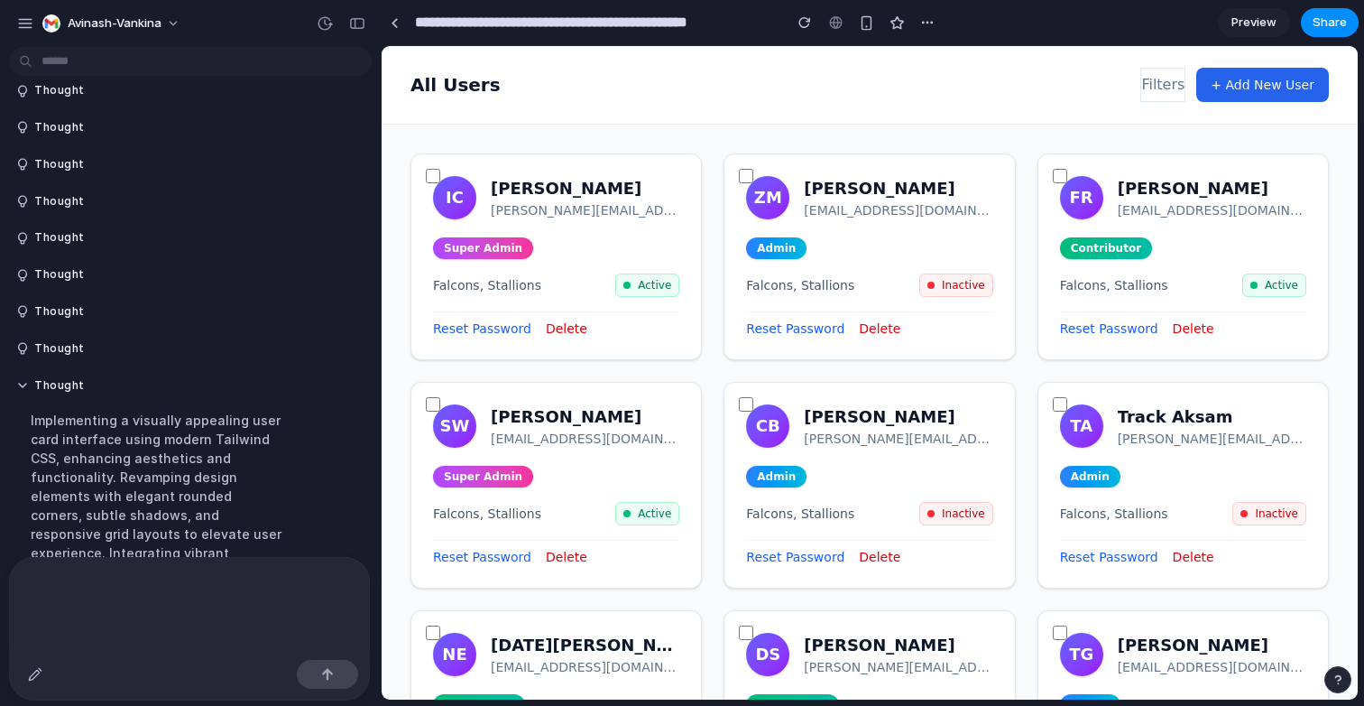
scroll to position [2098, 0]
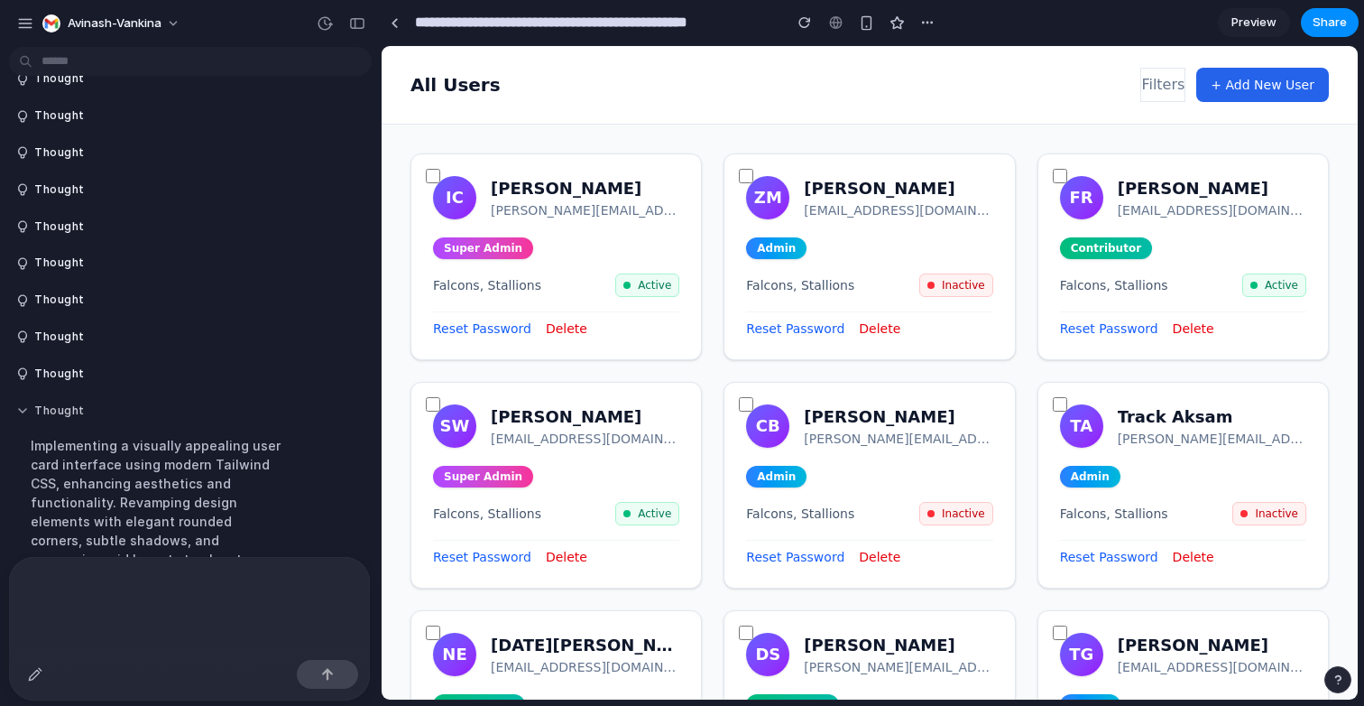
click at [200, 410] on button "Thought" at bounding box center [157, 410] width 282 height 15
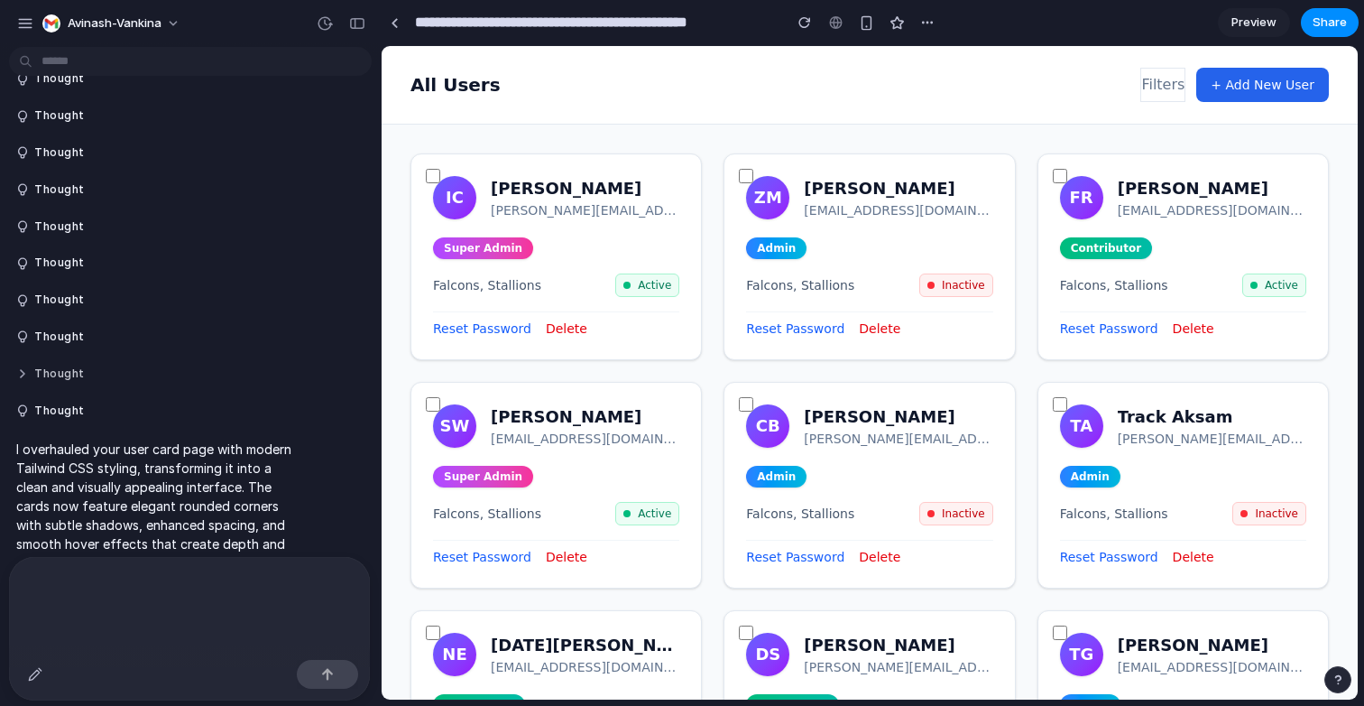
click at [90, 378] on button "Thought" at bounding box center [157, 373] width 282 height 15
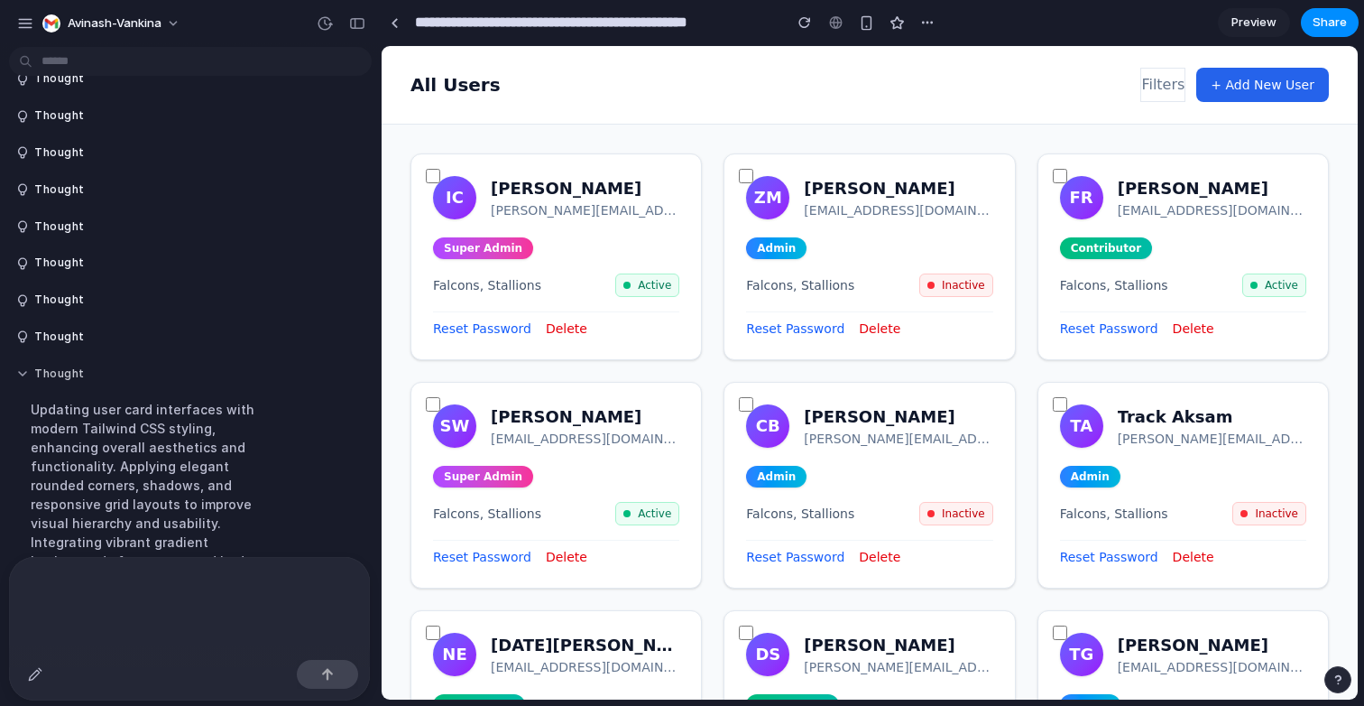
click at [90, 378] on button "Thought" at bounding box center [157, 373] width 282 height 15
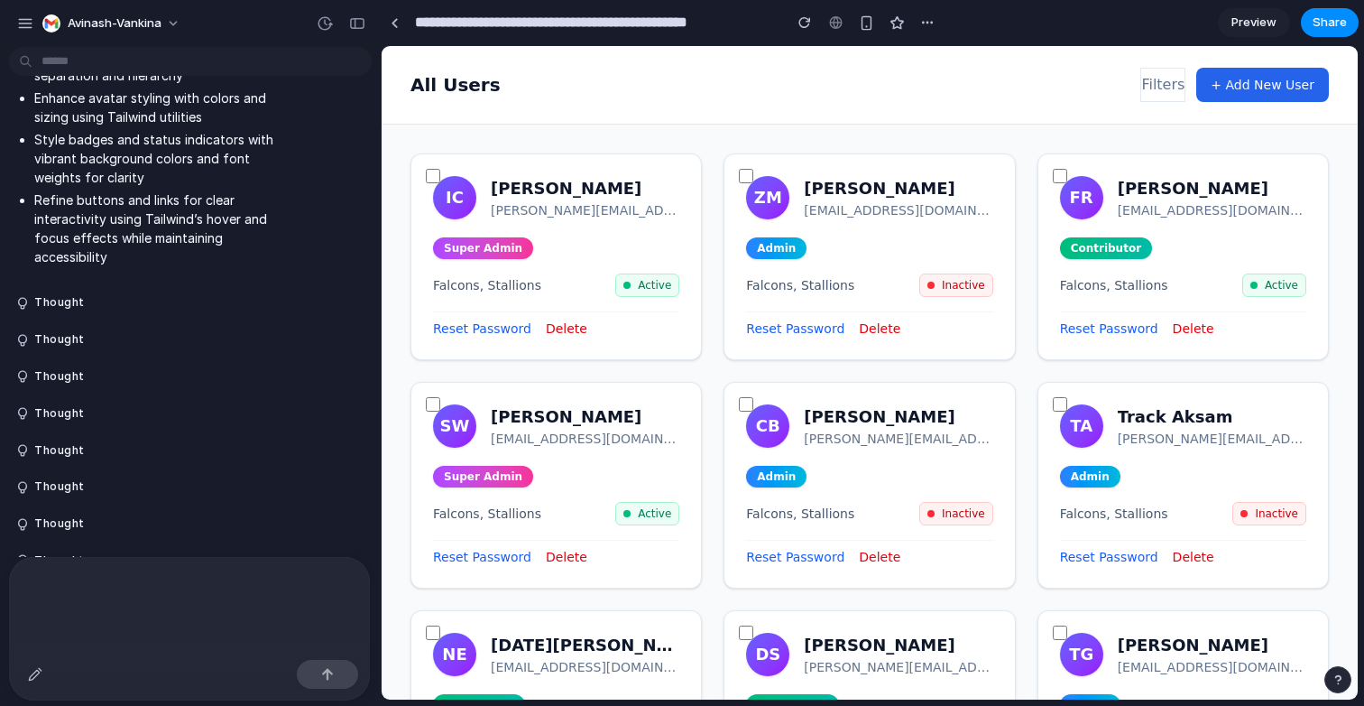
scroll to position [1452, 0]
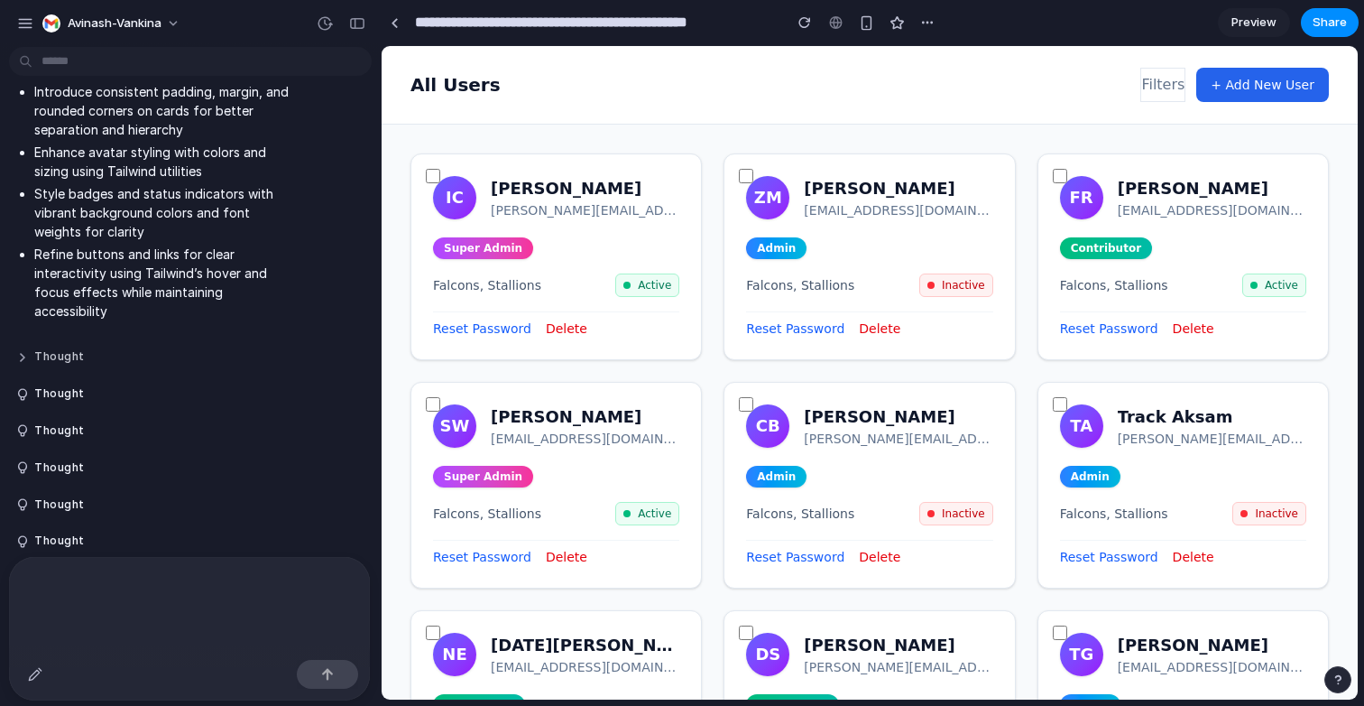
click at [88, 353] on button "Thought" at bounding box center [157, 356] width 282 height 15
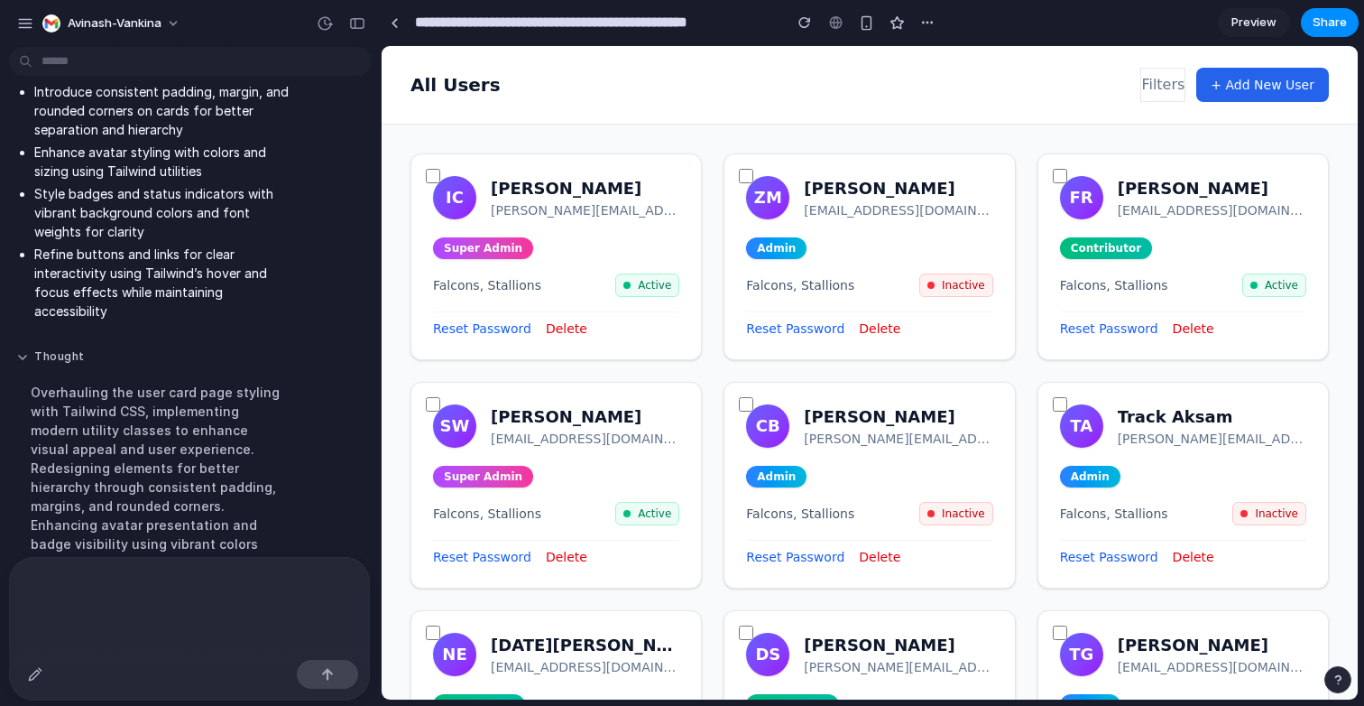
click at [88, 353] on button "Thought" at bounding box center [157, 356] width 282 height 15
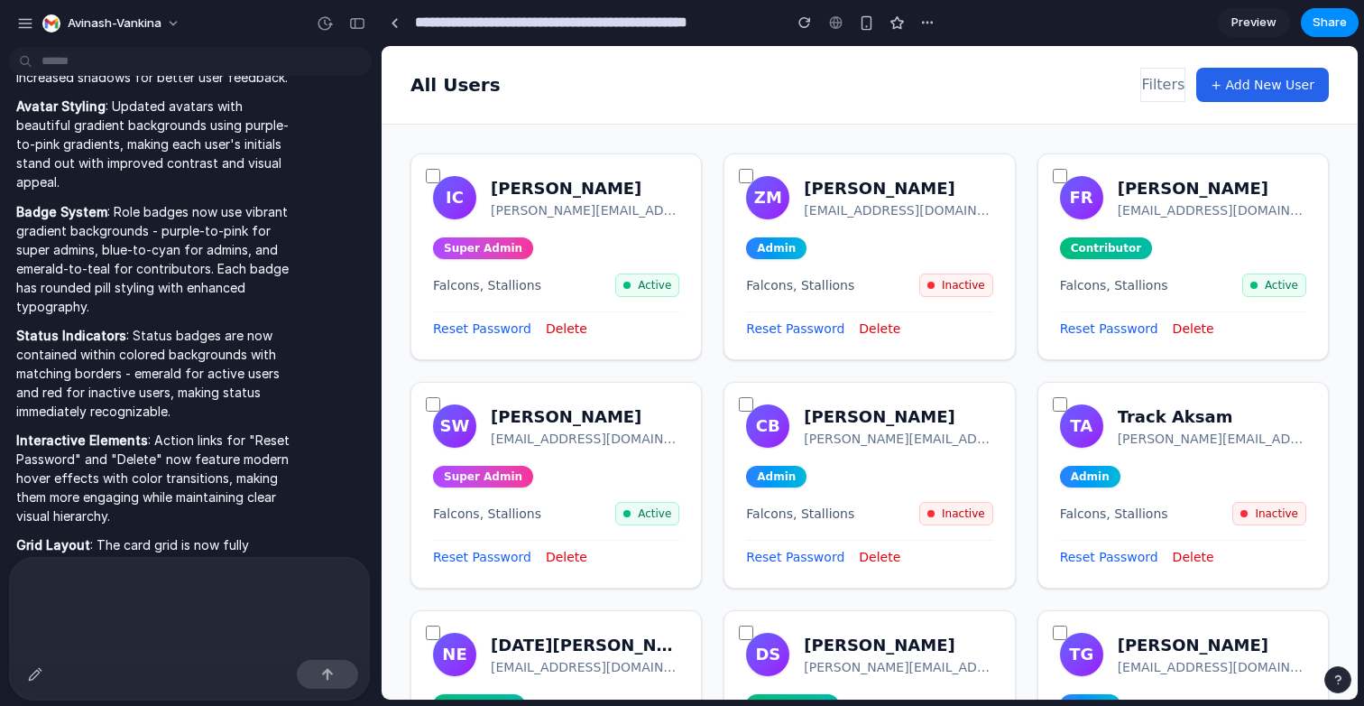
scroll to position [2876, 0]
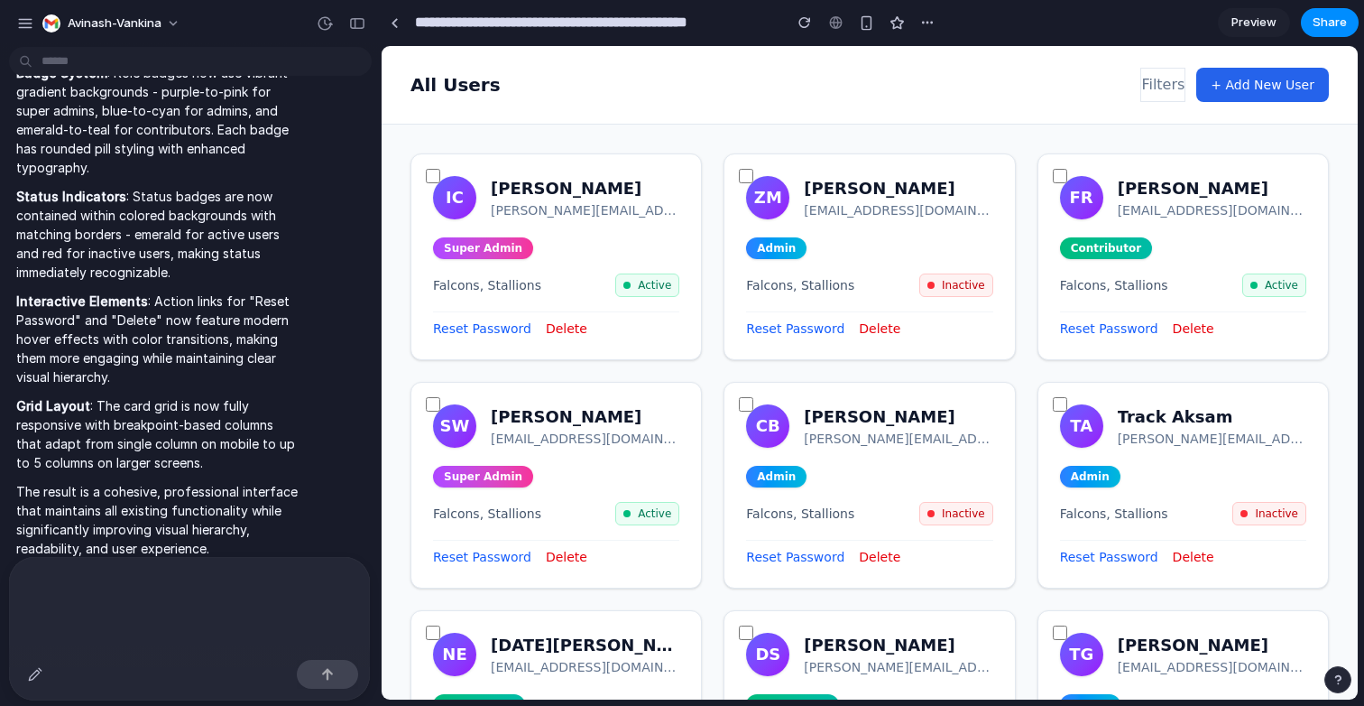
click at [95, 605] on div at bounding box center [189, 582] width 361 height 51
click at [74, 575] on p at bounding box center [189, 584] width 328 height 22
click at [290, 575] on p at bounding box center [189, 584] width 328 height 22
click at [299, 571] on div at bounding box center [189, 582] width 361 height 51
click at [268, 613] on div at bounding box center [189, 605] width 361 height 96
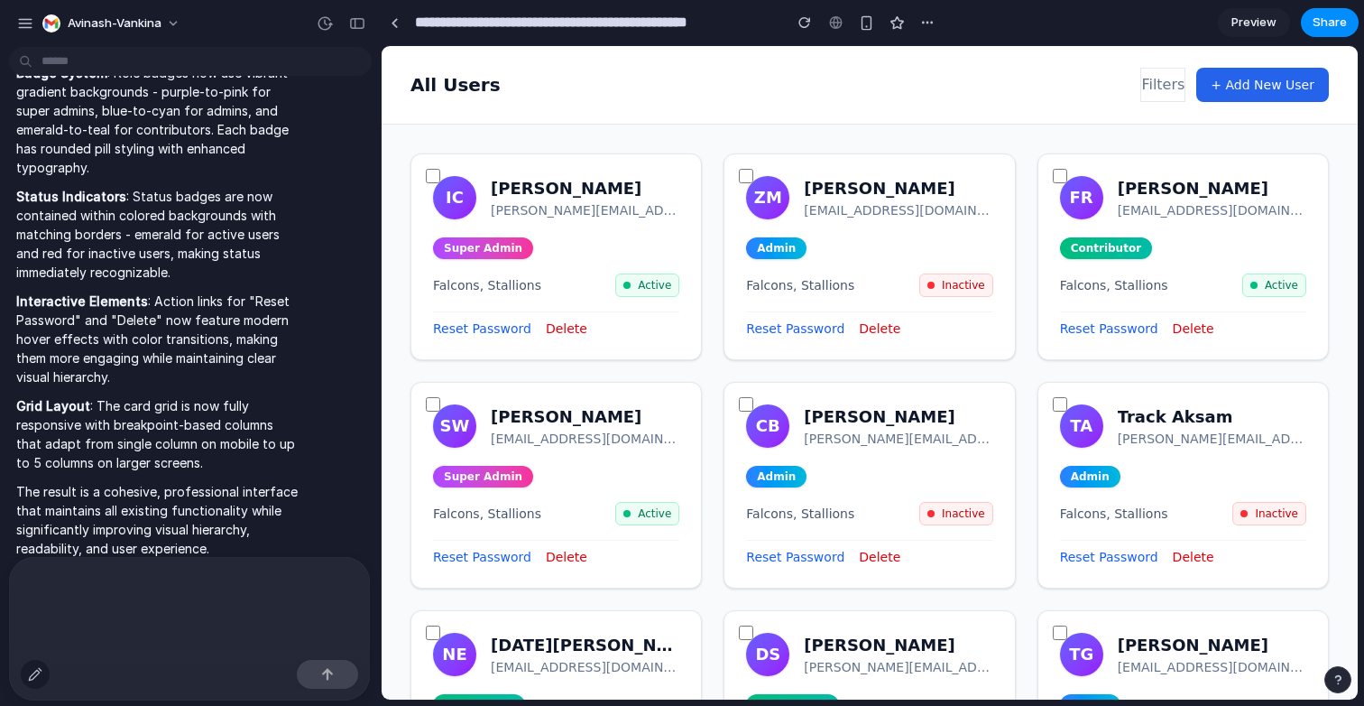
click at [33, 680] on div "button" at bounding box center [35, 674] width 14 height 14
click at [67, 614] on div at bounding box center [189, 605] width 361 height 96
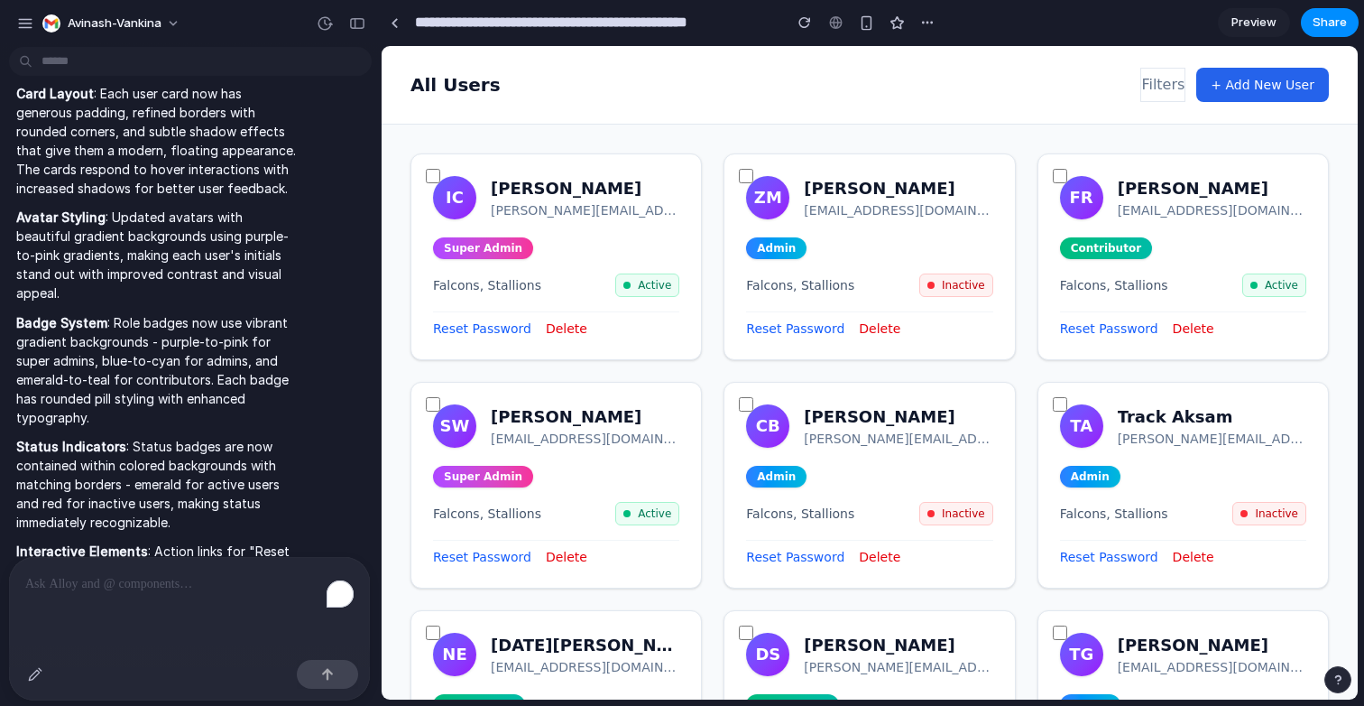
scroll to position [2876, 0]
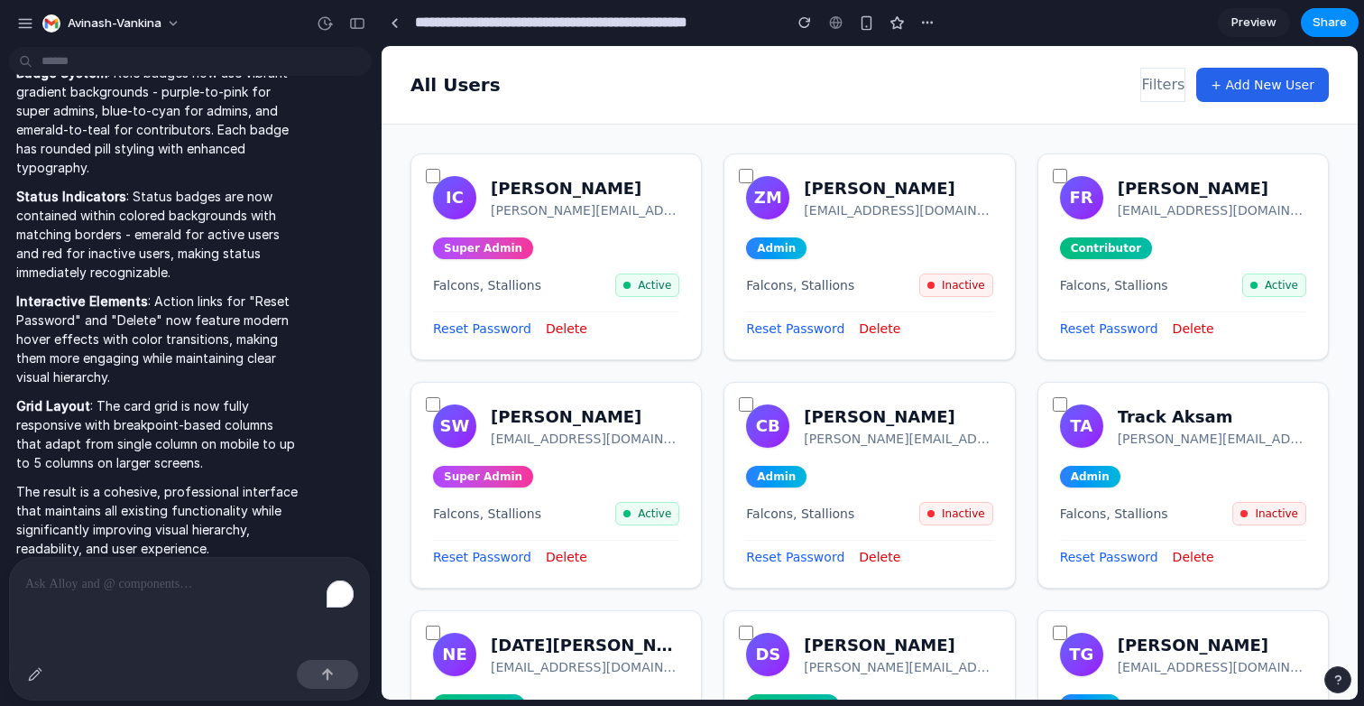
click at [162, 597] on div "To enrich screen reader interactions, please activate Accessibility in Grammarl…" at bounding box center [189, 582] width 361 height 51
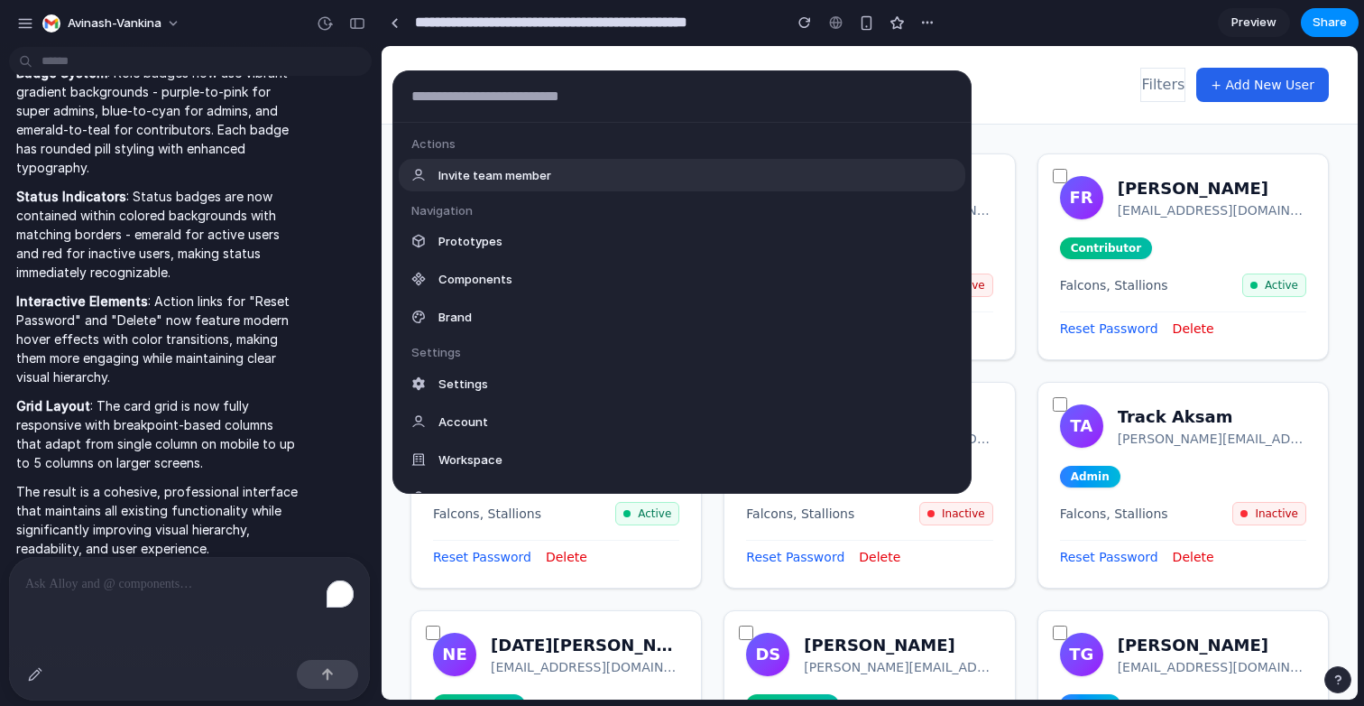
click at [219, 60] on body "avinash-vankina Image uploaded: Screenshot [DATE] 10.18.56 pm.png Change this p…" at bounding box center [682, 353] width 1364 height 706
click at [191, 152] on div "Actions Invite team member Navigation Prototypes Components Brand Settings Sett…" at bounding box center [682, 353] width 1364 height 706
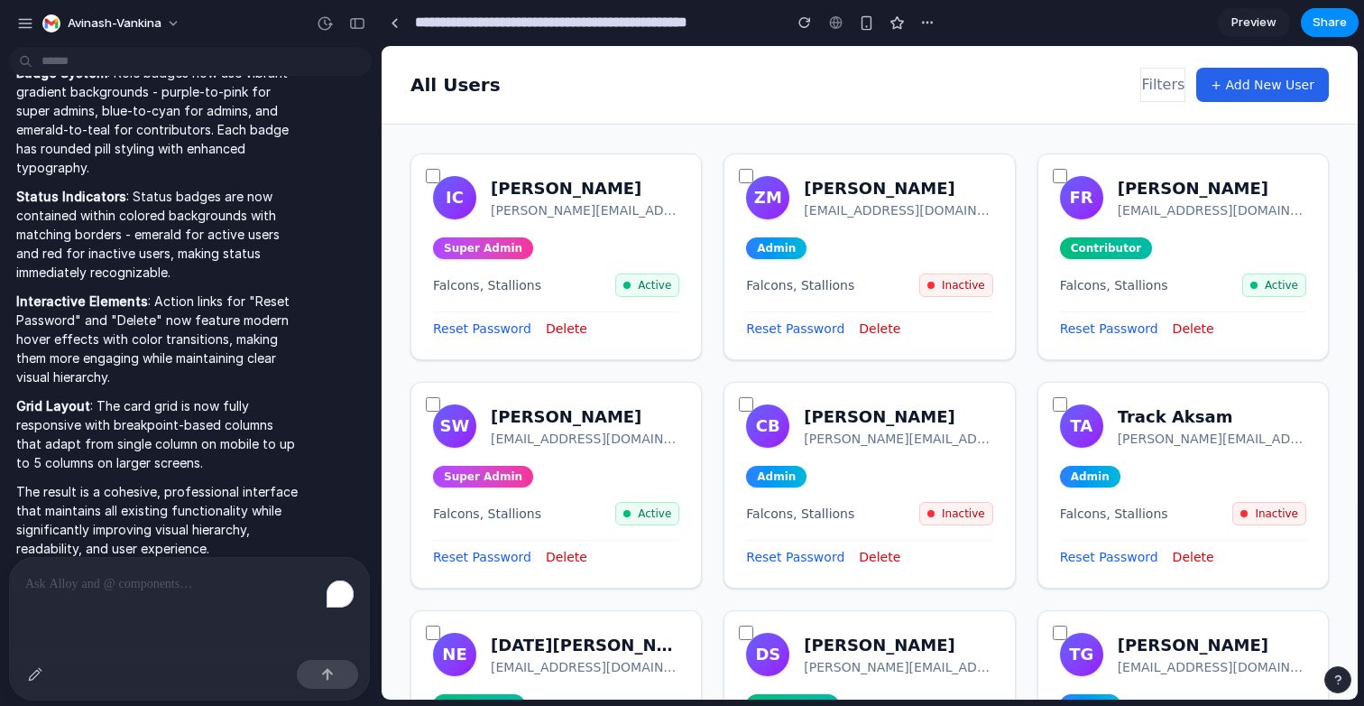
click at [244, 60] on body "avinash-vankina Image uploaded: Screenshot [DATE] 10.18.56 pm.png Change this p…" at bounding box center [682, 353] width 1364 height 706
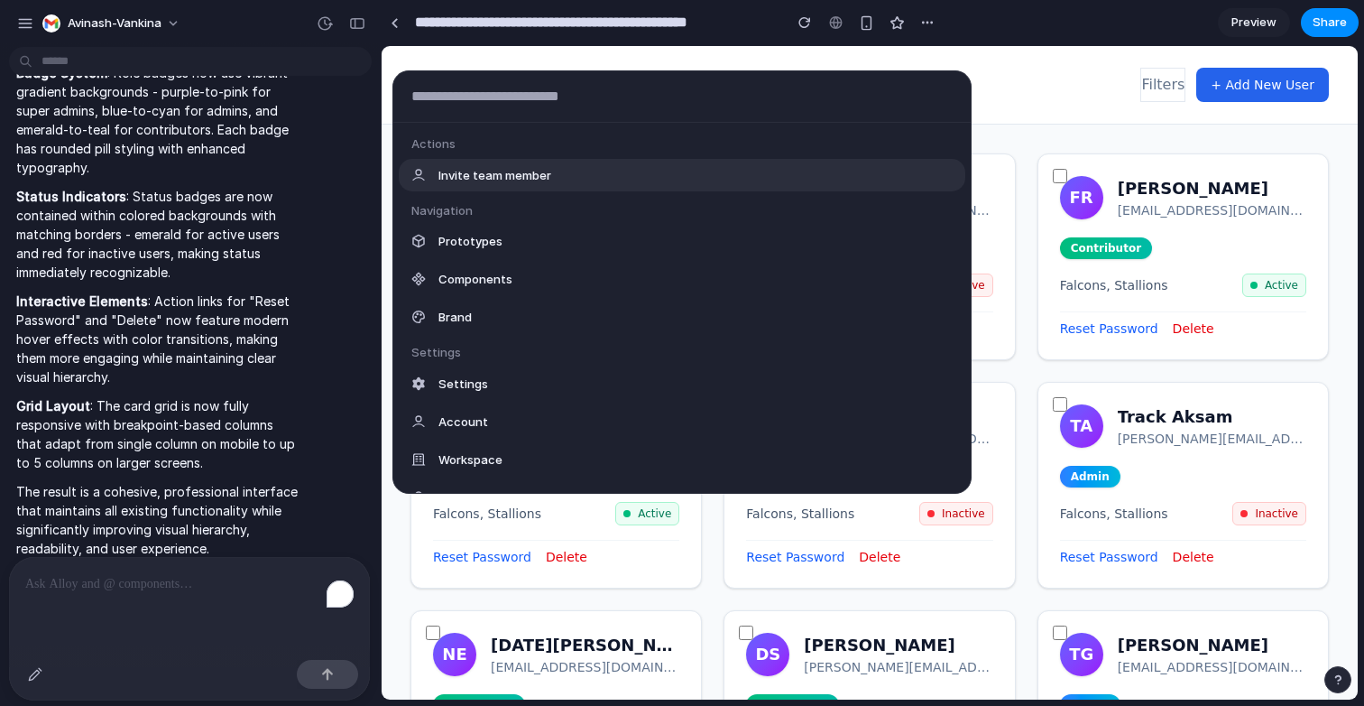
click at [206, 251] on div "Actions Invite team member Navigation Prototypes Components Brand Settings Sett…" at bounding box center [682, 353] width 1364 height 706
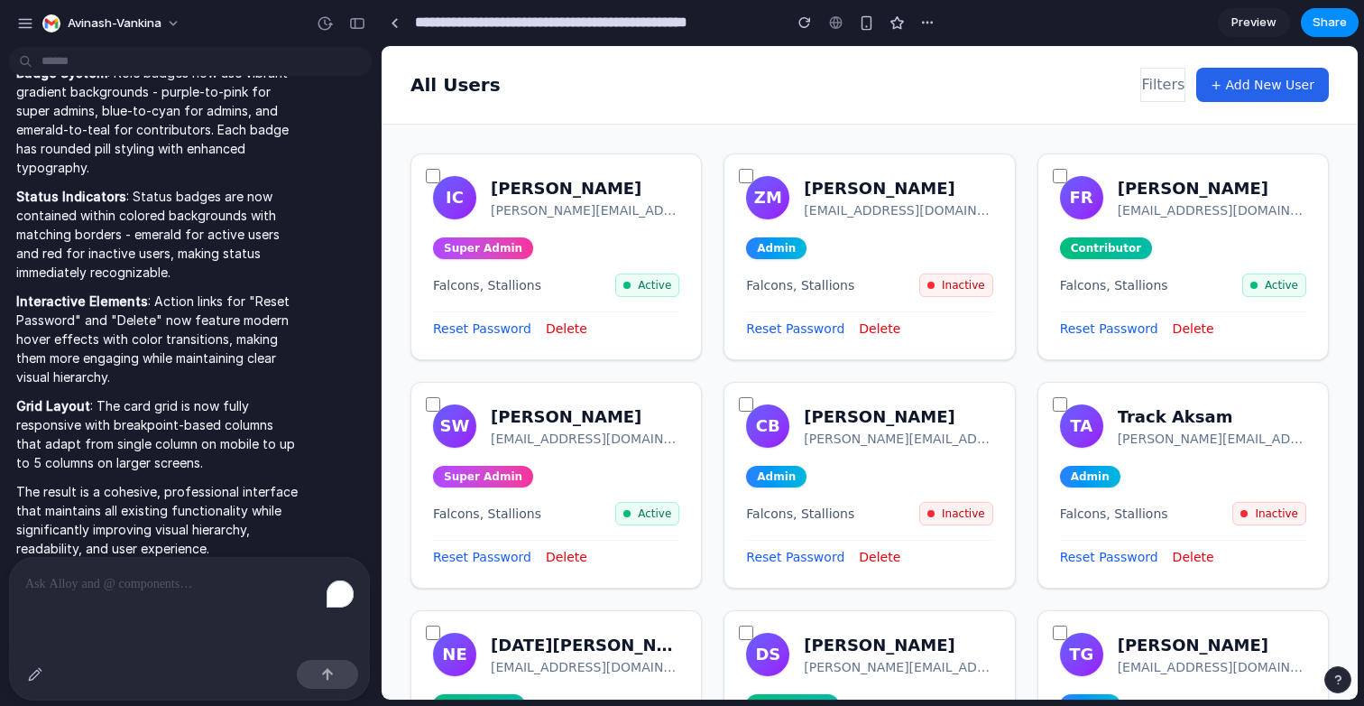
click at [167, 595] on div "To enrich screen reader interactions, please activate Accessibility in Grammarl…" at bounding box center [189, 582] width 361 height 51
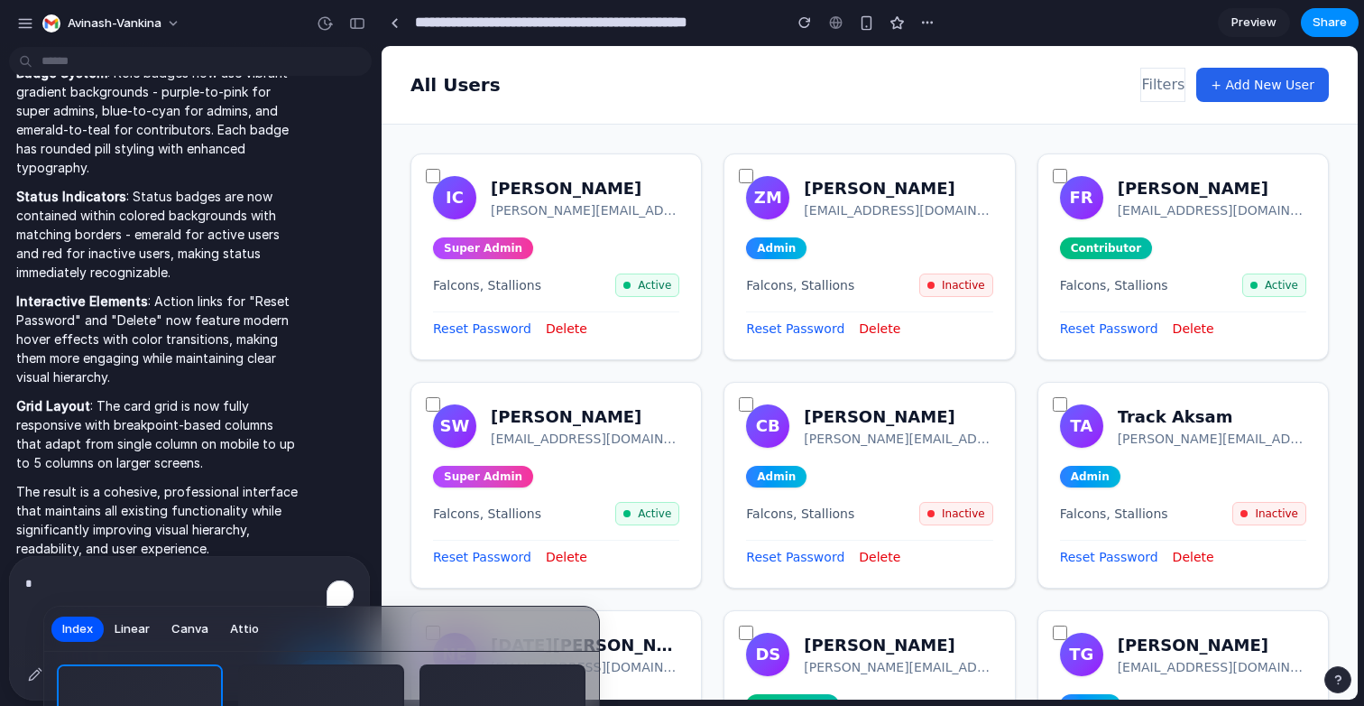
click at [242, 585] on div at bounding box center [682, 353] width 1364 height 706
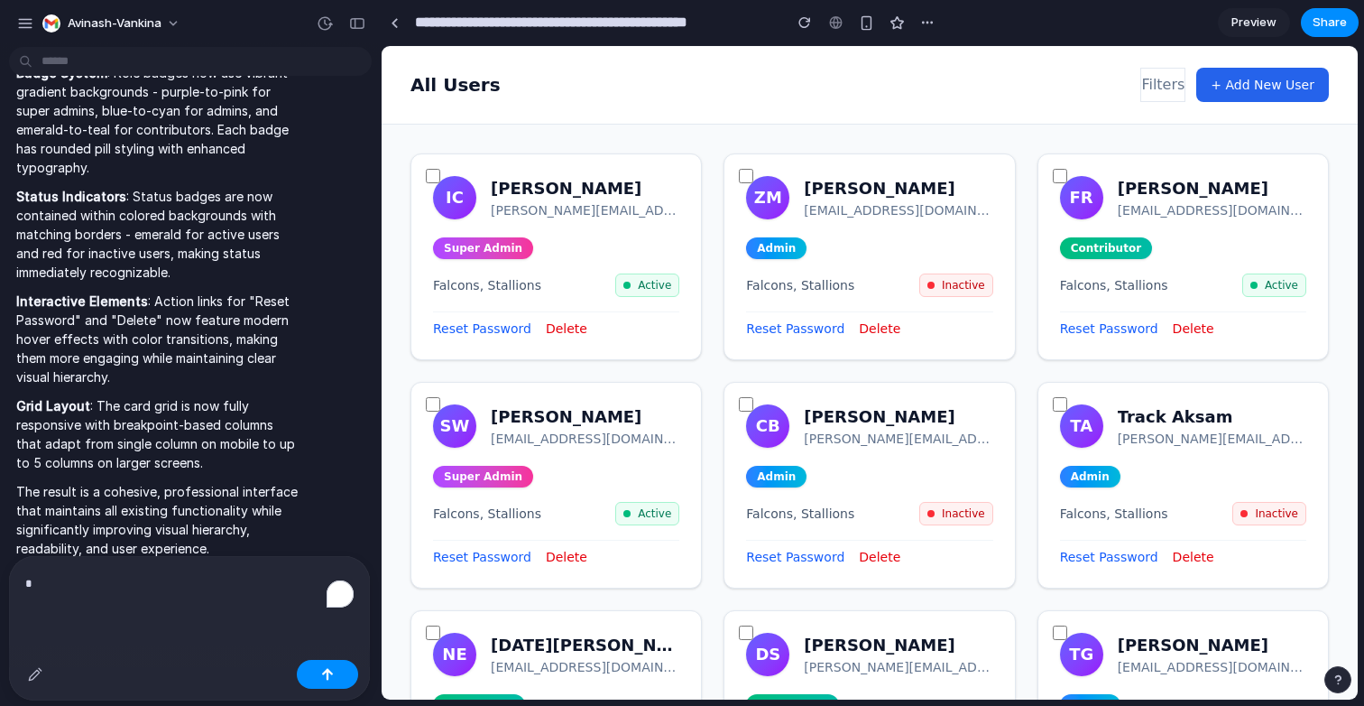
click at [174, 581] on p "*" at bounding box center [189, 583] width 328 height 23
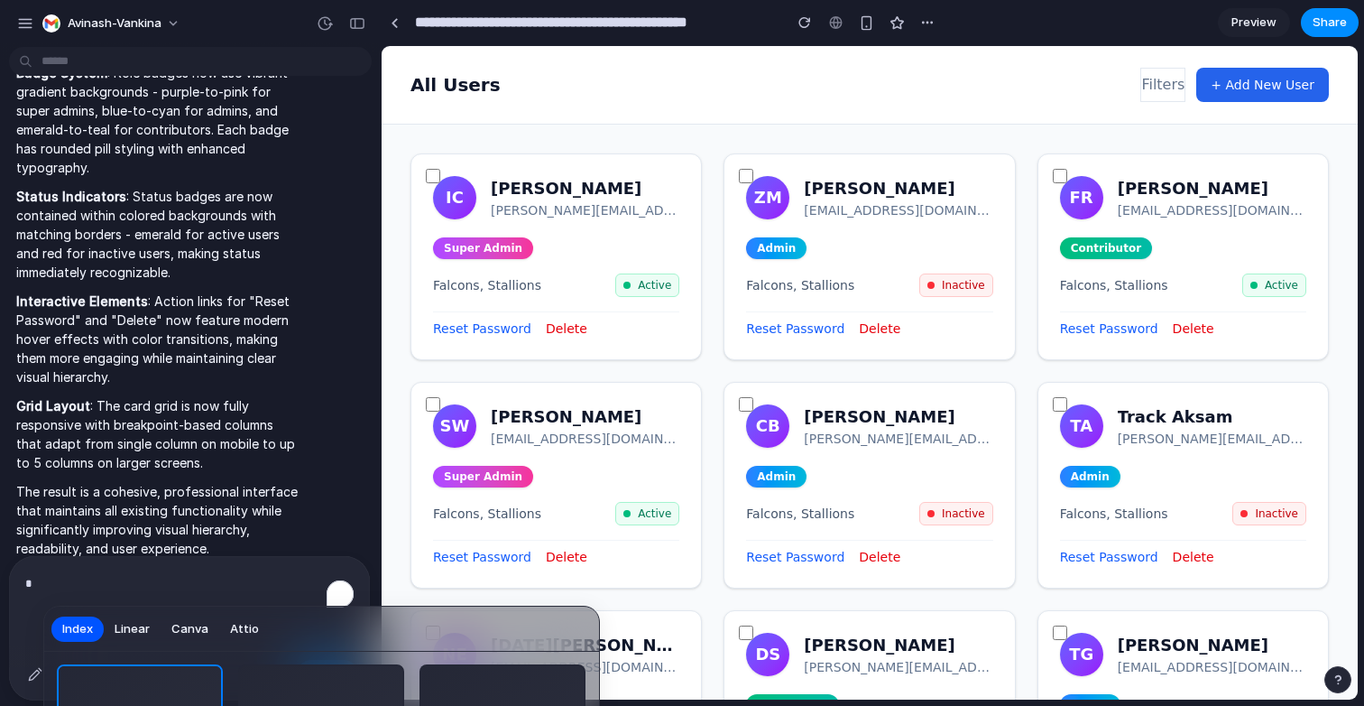
click at [134, 638] on button "Linear" at bounding box center [132, 628] width 57 height 29
click at [179, 629] on span "Canva" at bounding box center [189, 629] width 37 height 18
click at [237, 621] on span "Attio" at bounding box center [244, 629] width 29 height 18
click at [218, 584] on div at bounding box center [682, 353] width 1364 height 706
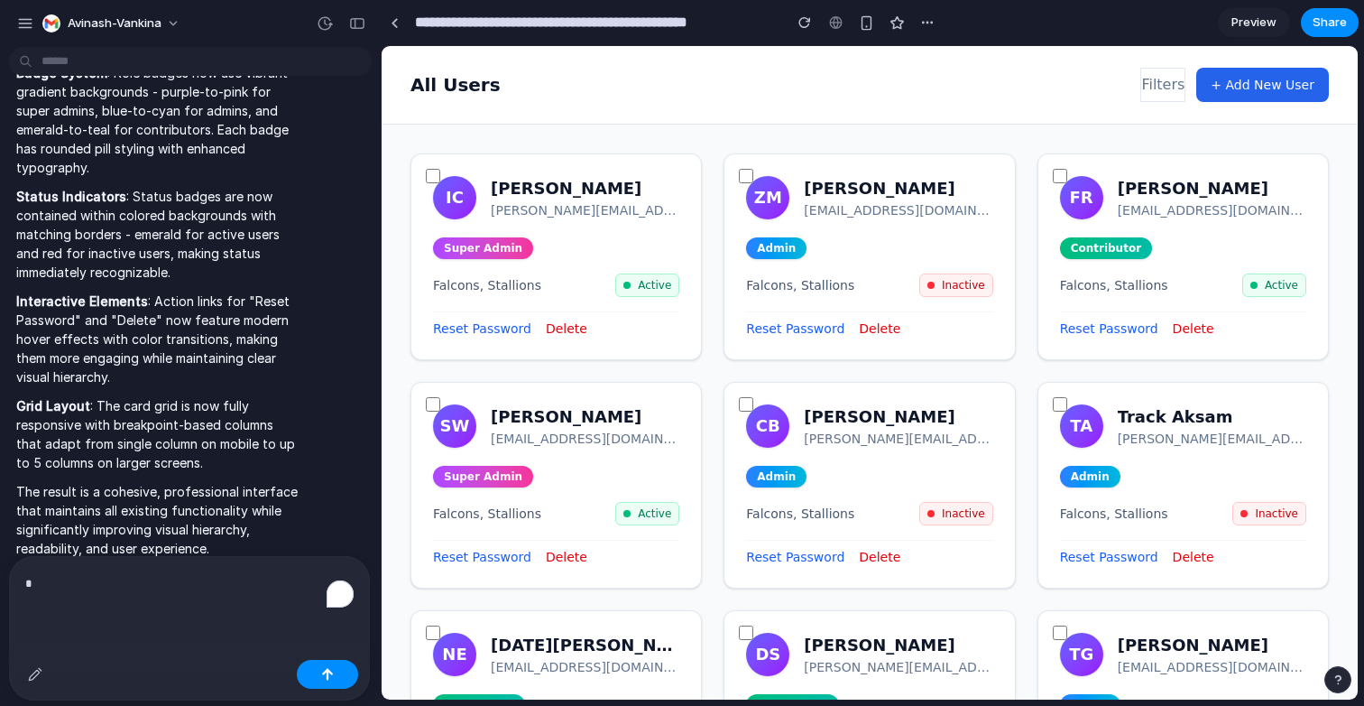
click at [208, 582] on p "*" at bounding box center [189, 583] width 328 height 23
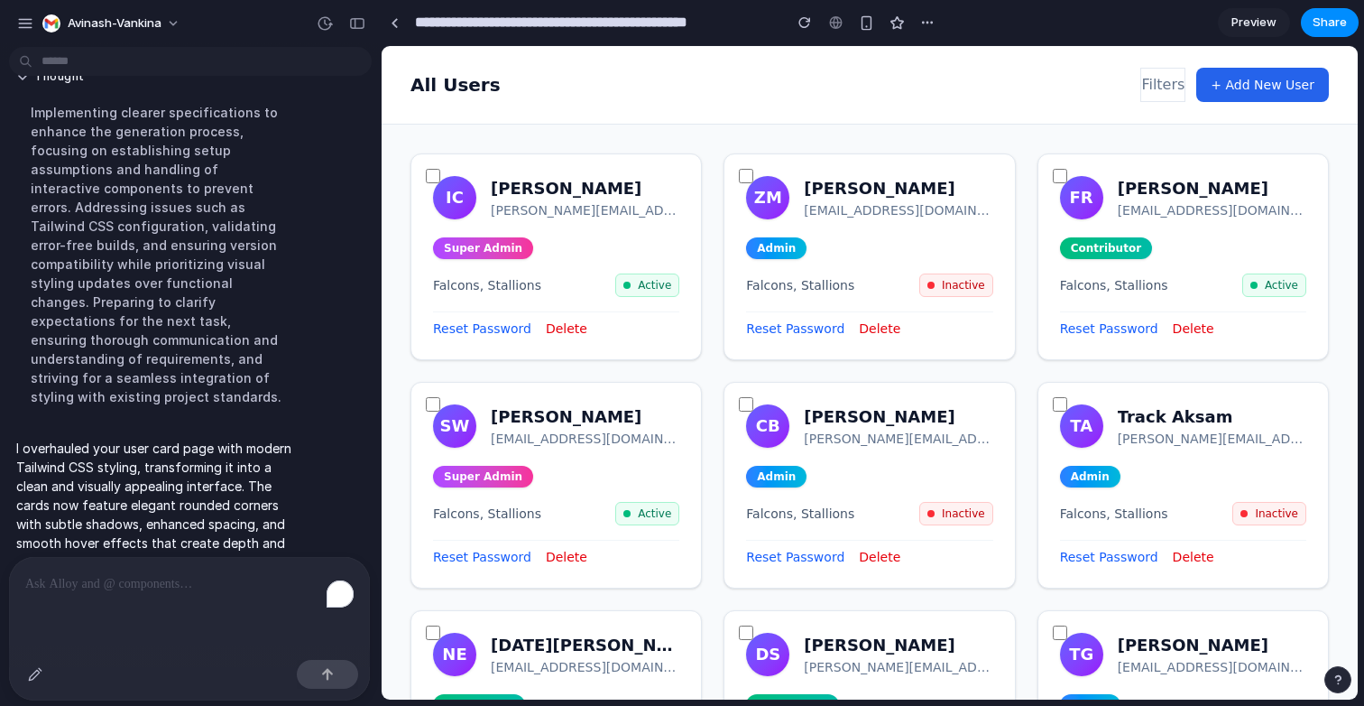
scroll to position [3921, 0]
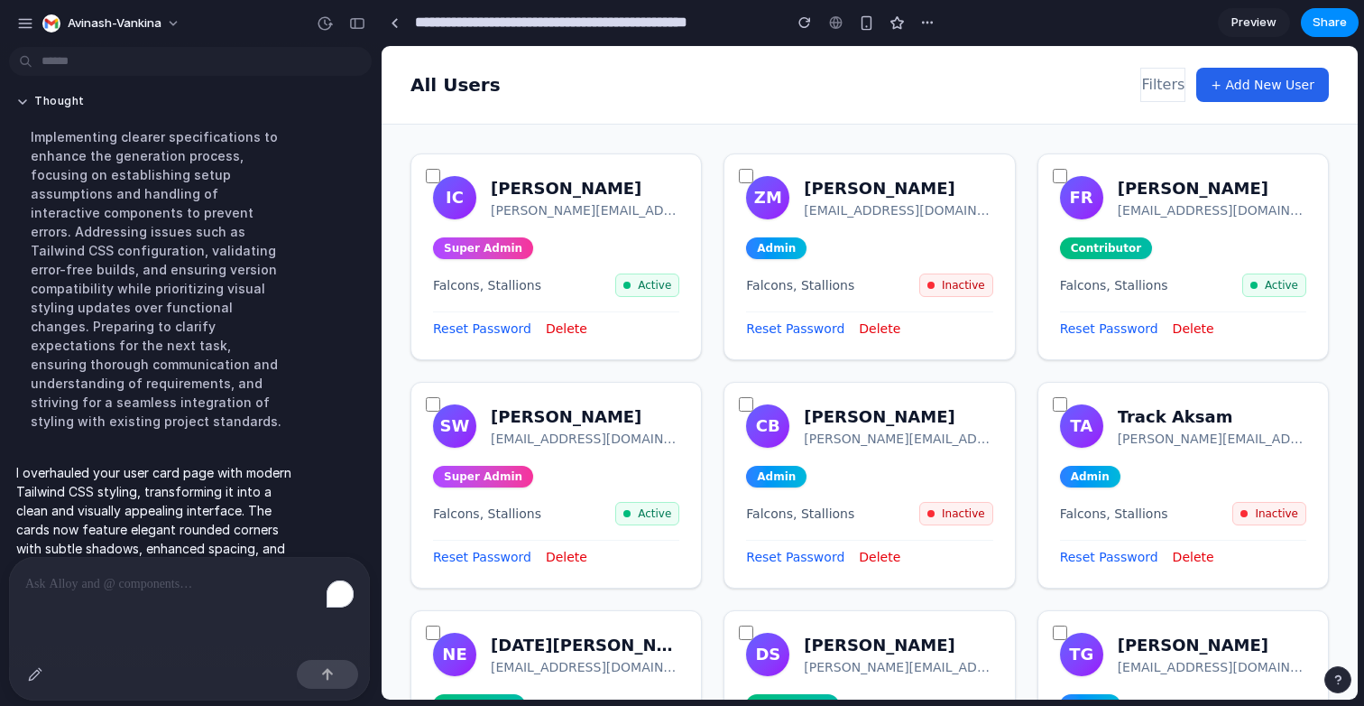
click at [206, 597] on div "To enrich screen reader interactions, please activate Accessibility in Grammarl…" at bounding box center [189, 582] width 361 height 51
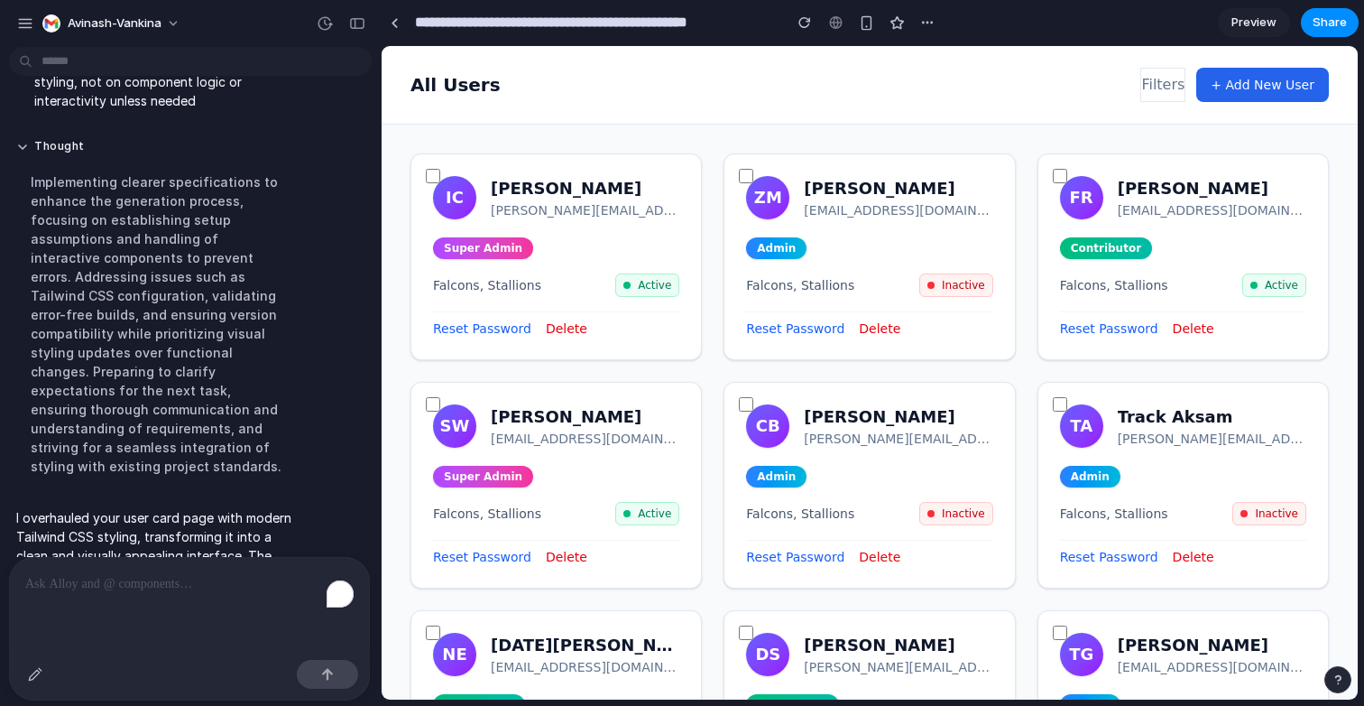
scroll to position [3874, 0]
click at [308, 570] on div "To enrich screen reader interactions, please activate Accessibility in Grammarl…" at bounding box center [189, 582] width 361 height 51
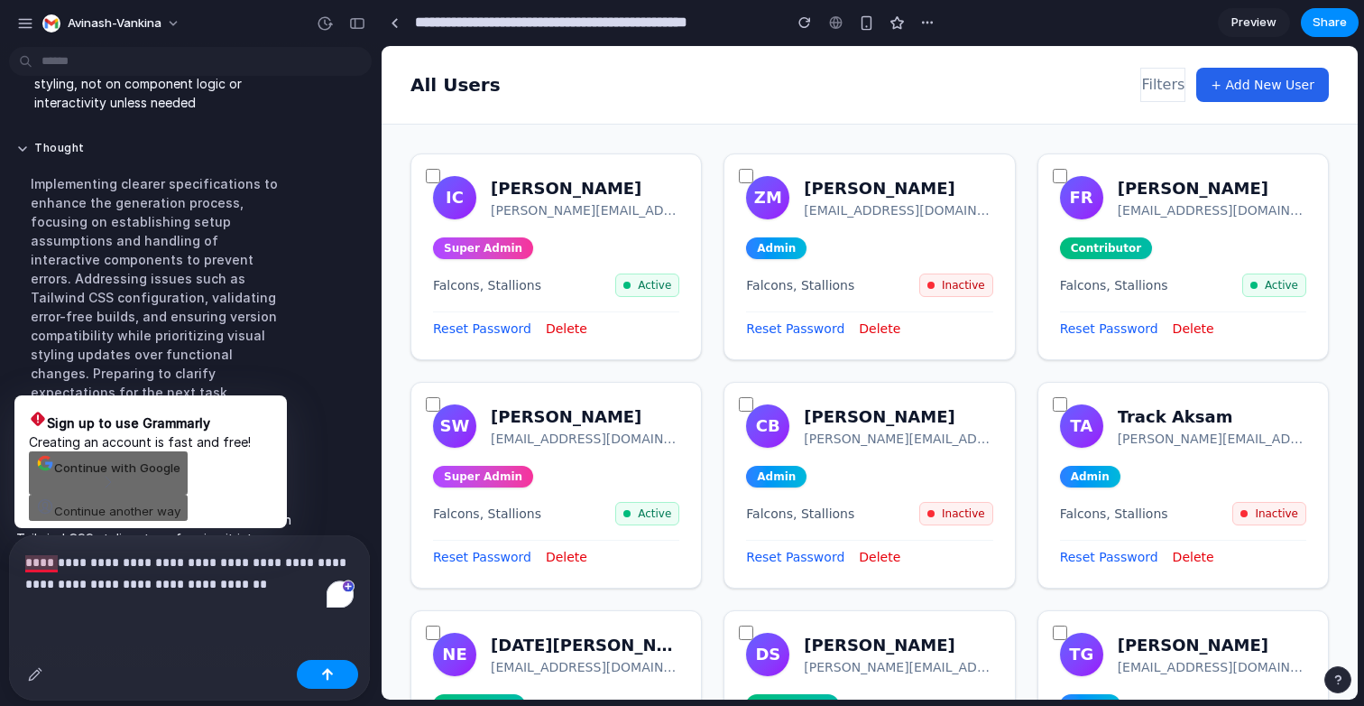
click at [37, 579] on p "**********" at bounding box center [189, 572] width 328 height 43
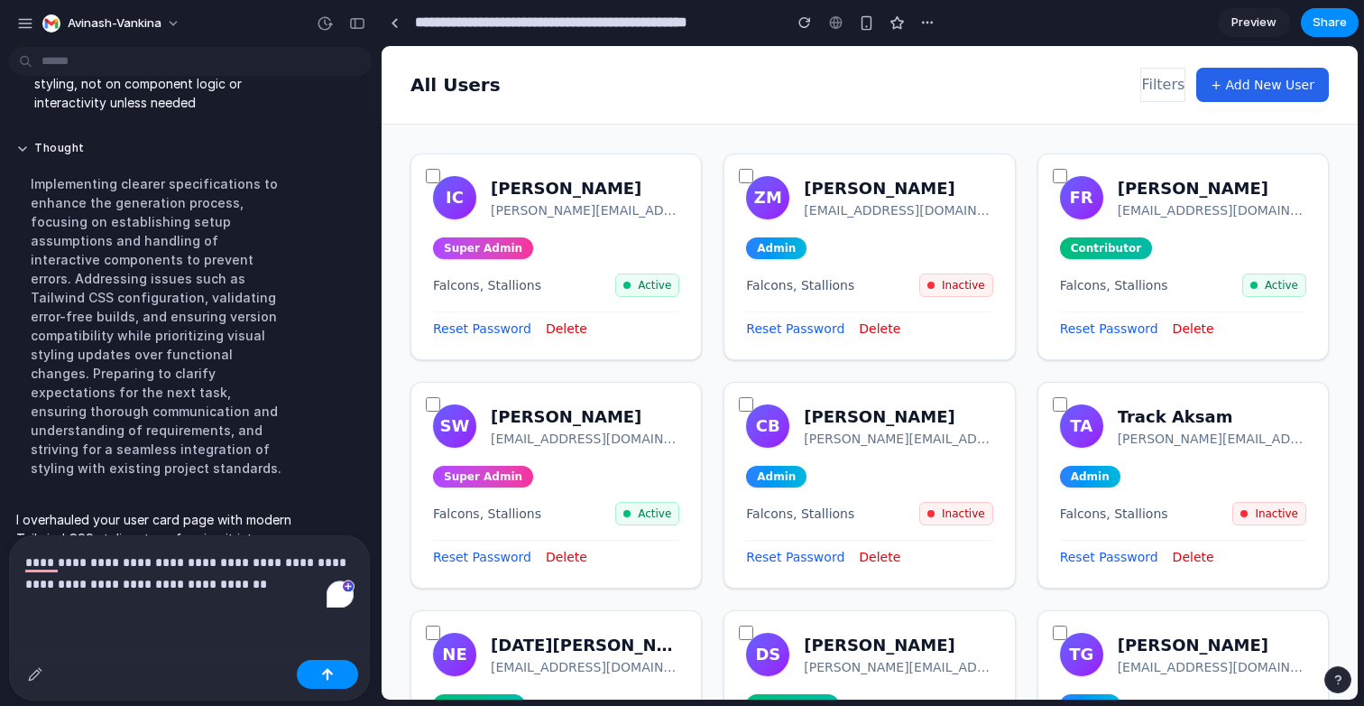
click at [34, 551] on p "**********" at bounding box center [189, 572] width 328 height 43
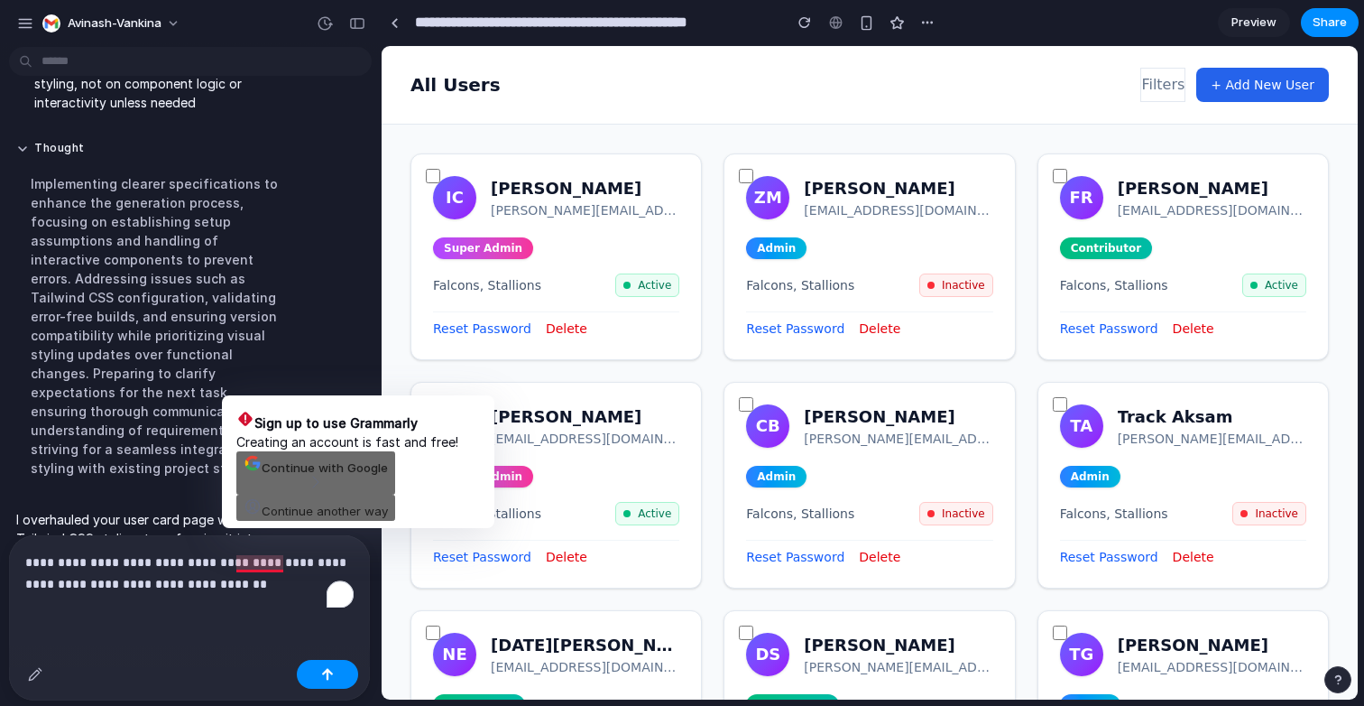
click at [257, 594] on p "**********" at bounding box center [189, 572] width 328 height 43
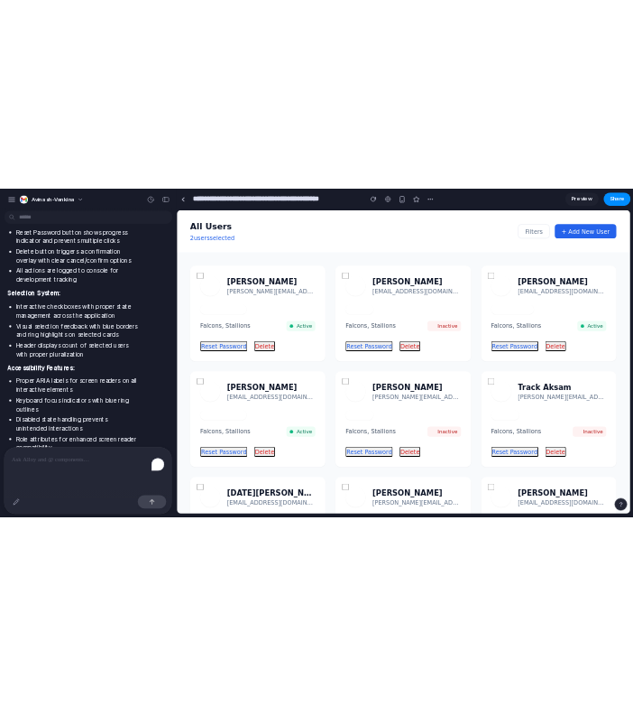
scroll to position [0, 0]
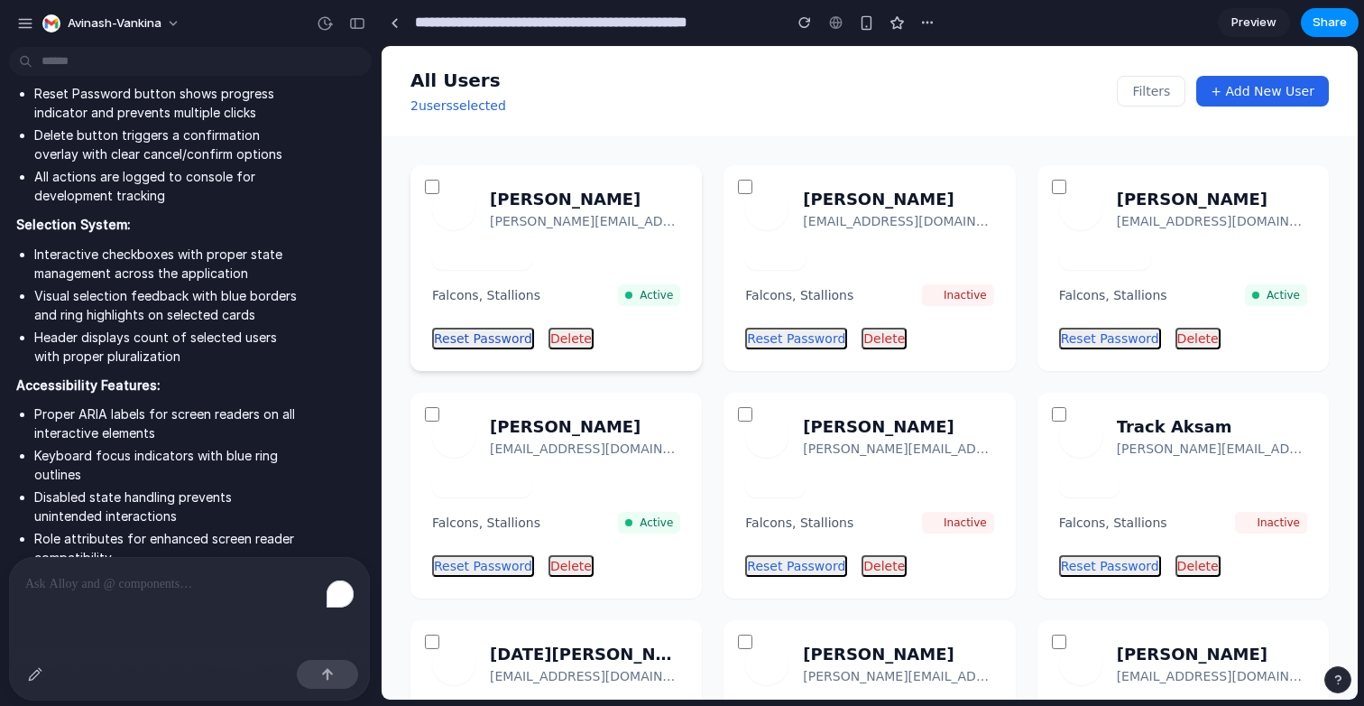
click at [496, 340] on button "Reset Password" at bounding box center [483, 339] width 102 height 22
click at [1288, 88] on button "+ Add New User" at bounding box center [1262, 91] width 133 height 31
click at [1179, 73] on header "All Users 2 user s selected Filters + Add New User" at bounding box center [870, 91] width 976 height 90
click at [1168, 81] on button "Filters" at bounding box center [1151, 91] width 69 height 31
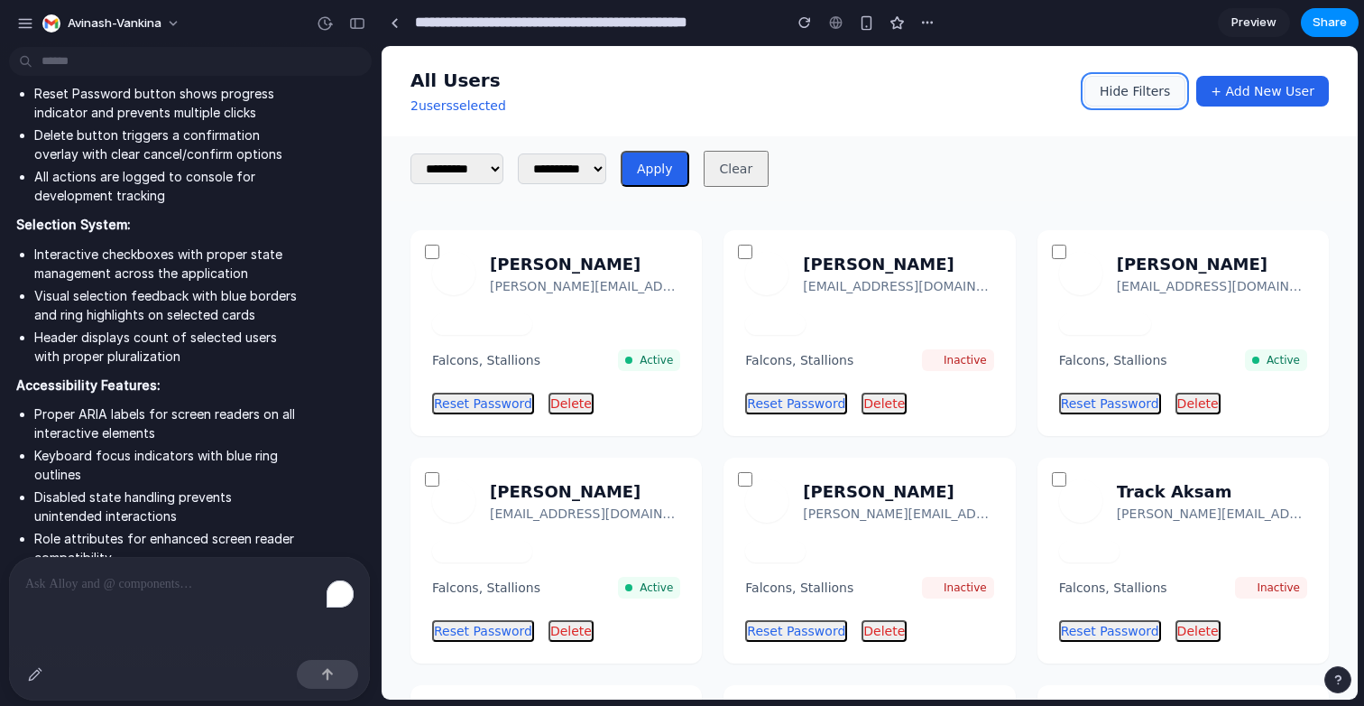
click at [1157, 93] on button "Hide Filters" at bounding box center [1135, 91] width 101 height 31
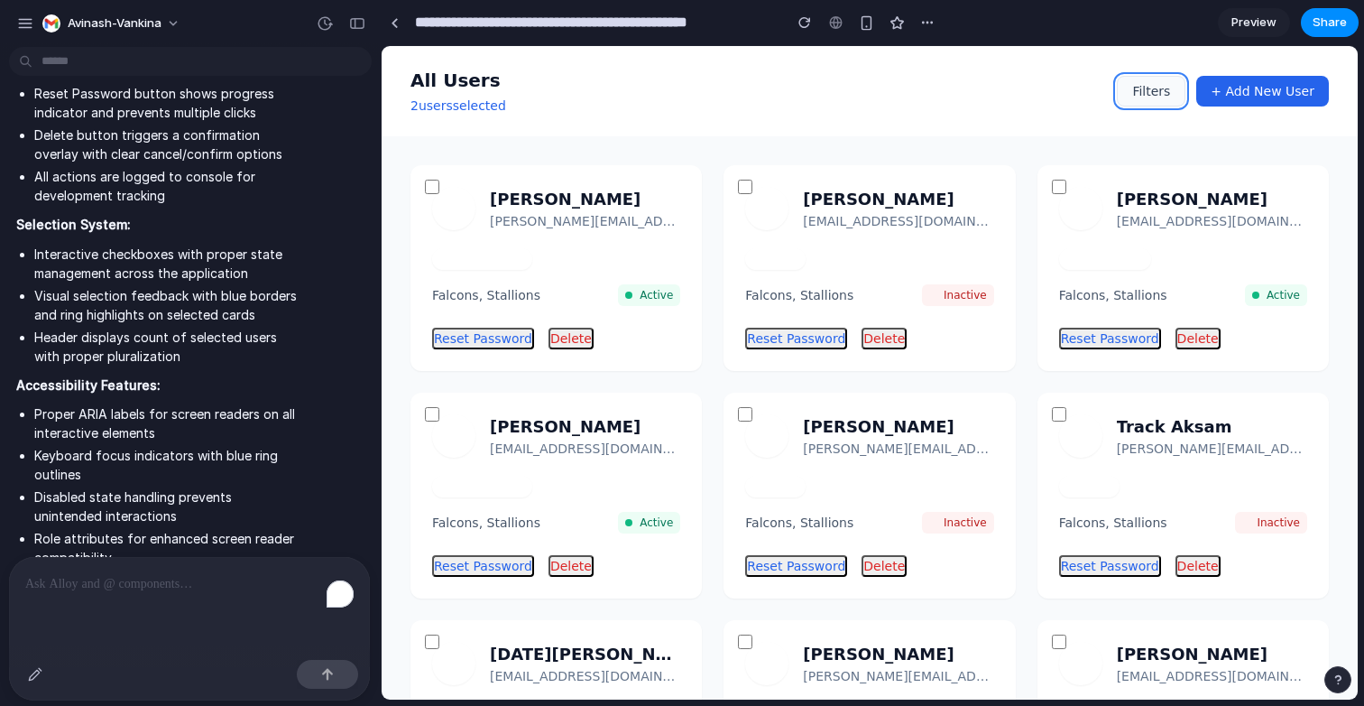
click at [1157, 93] on button "Filters" at bounding box center [1151, 91] width 69 height 31
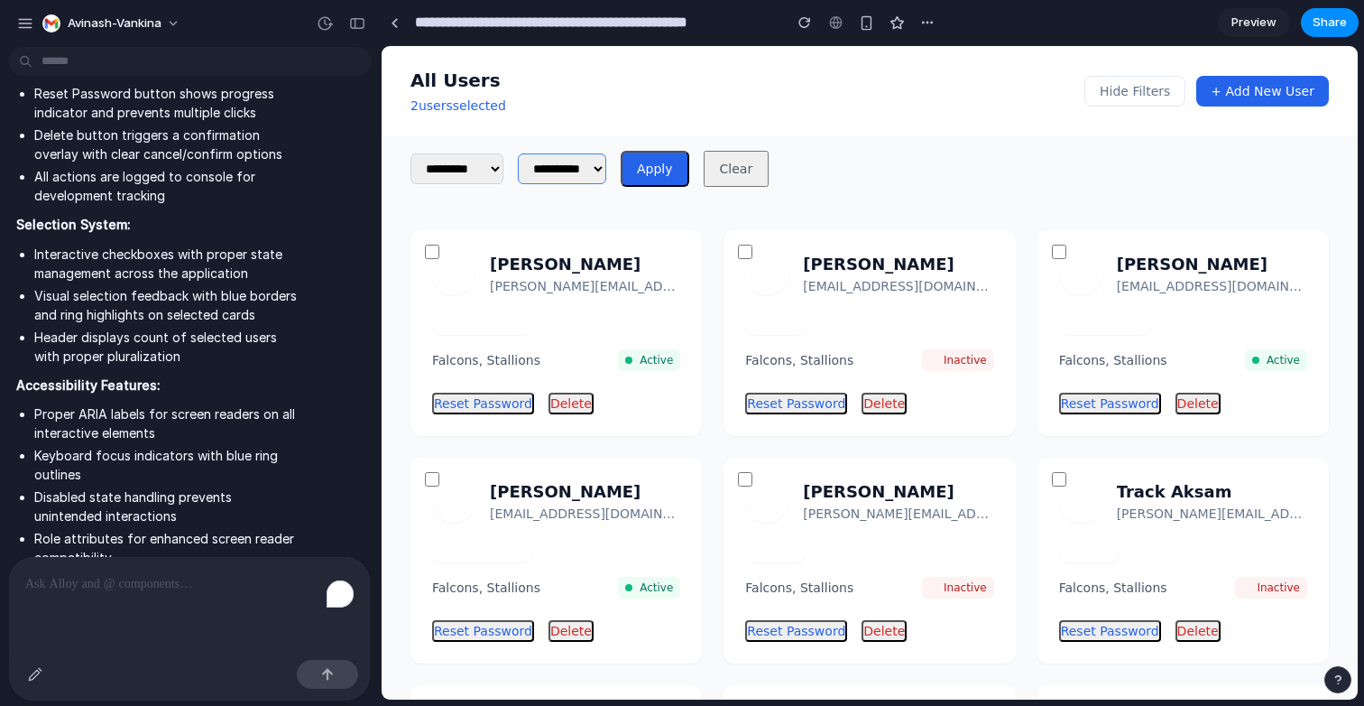
click at [593, 160] on select "**********" at bounding box center [562, 168] width 88 height 31
select select "******"
click at [470, 179] on select "**********" at bounding box center [457, 168] width 93 height 31
select select "*****"
click at [472, 96] on div "All Users 2 user s selected" at bounding box center [459, 91] width 96 height 47
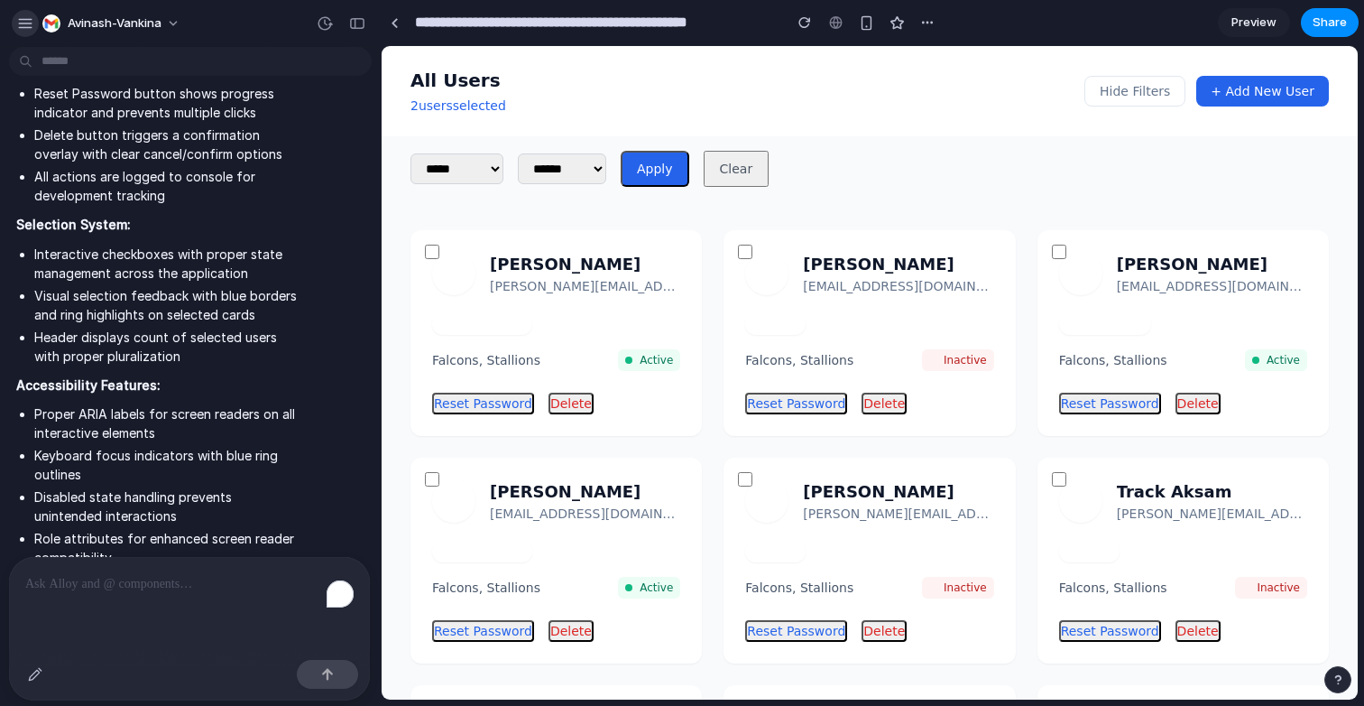
click at [32, 21] on div "button" at bounding box center [25, 23] width 16 height 16
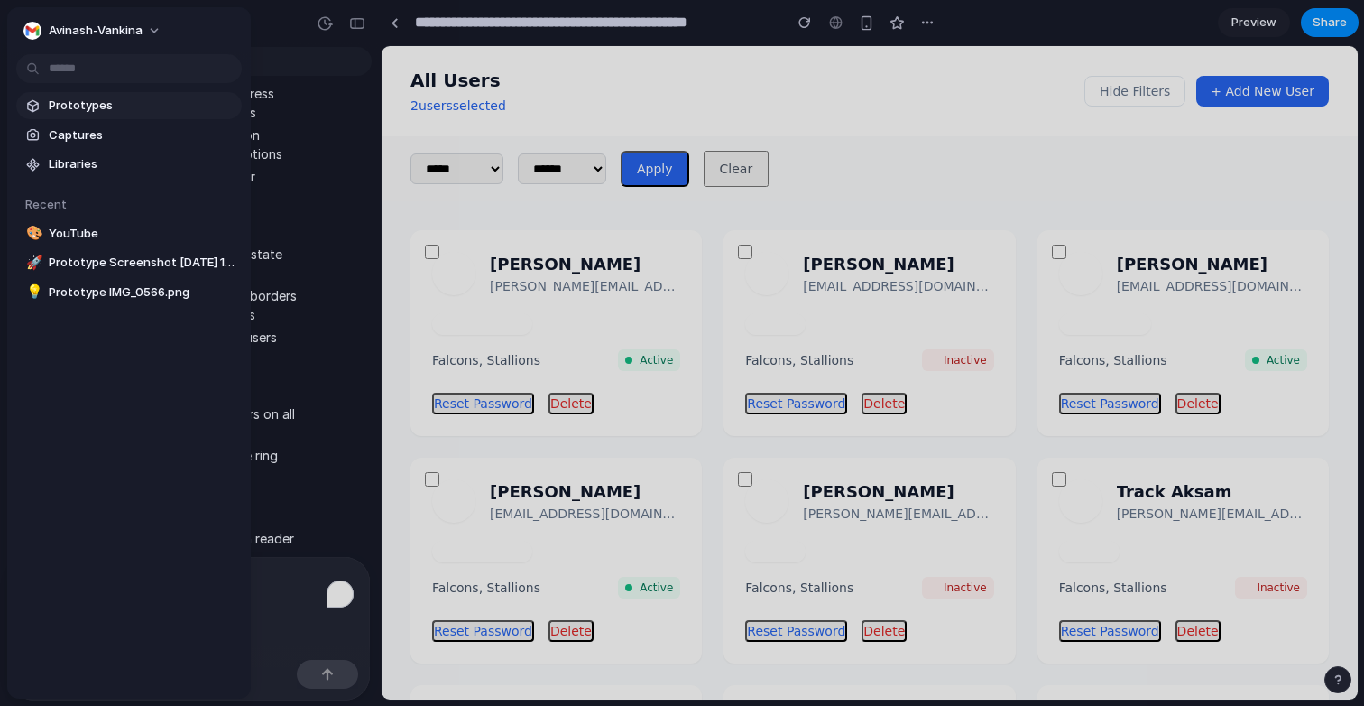
click at [79, 97] on span "Prototypes" at bounding box center [142, 106] width 186 height 18
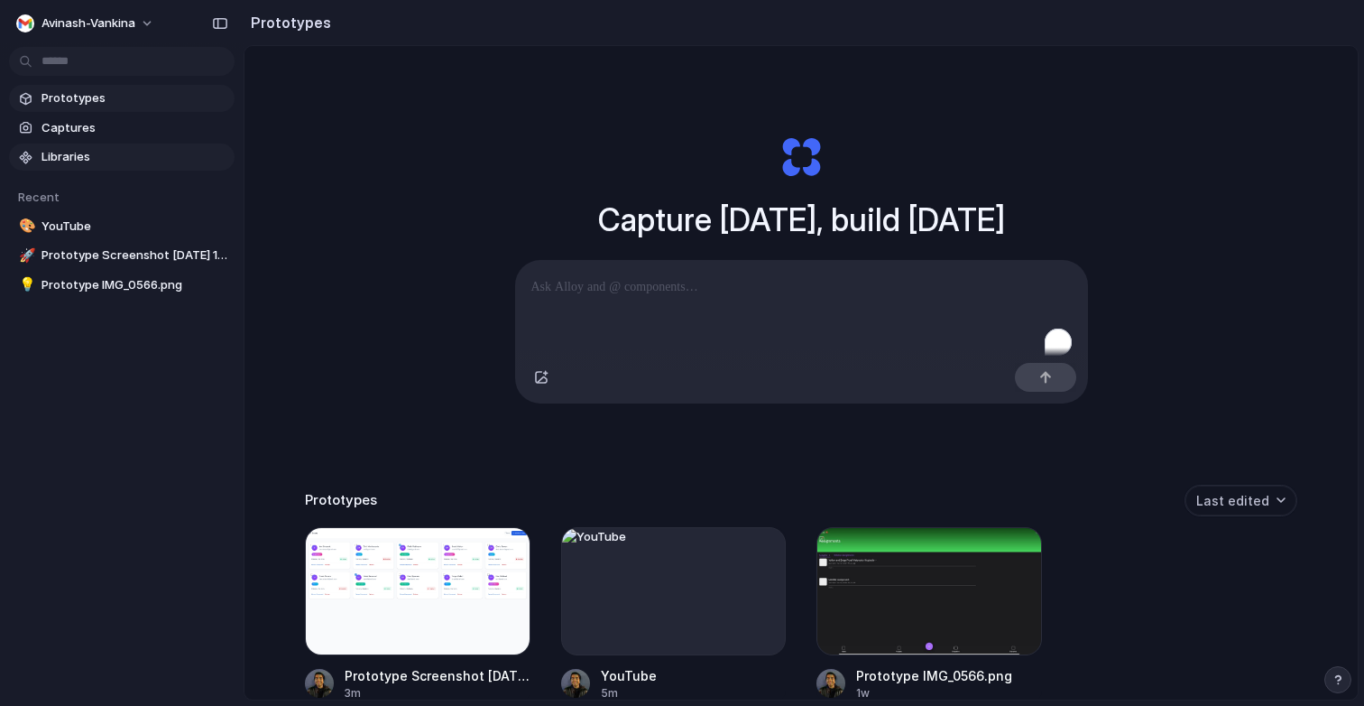
click at [127, 159] on span "Libraries" at bounding box center [135, 157] width 186 height 18
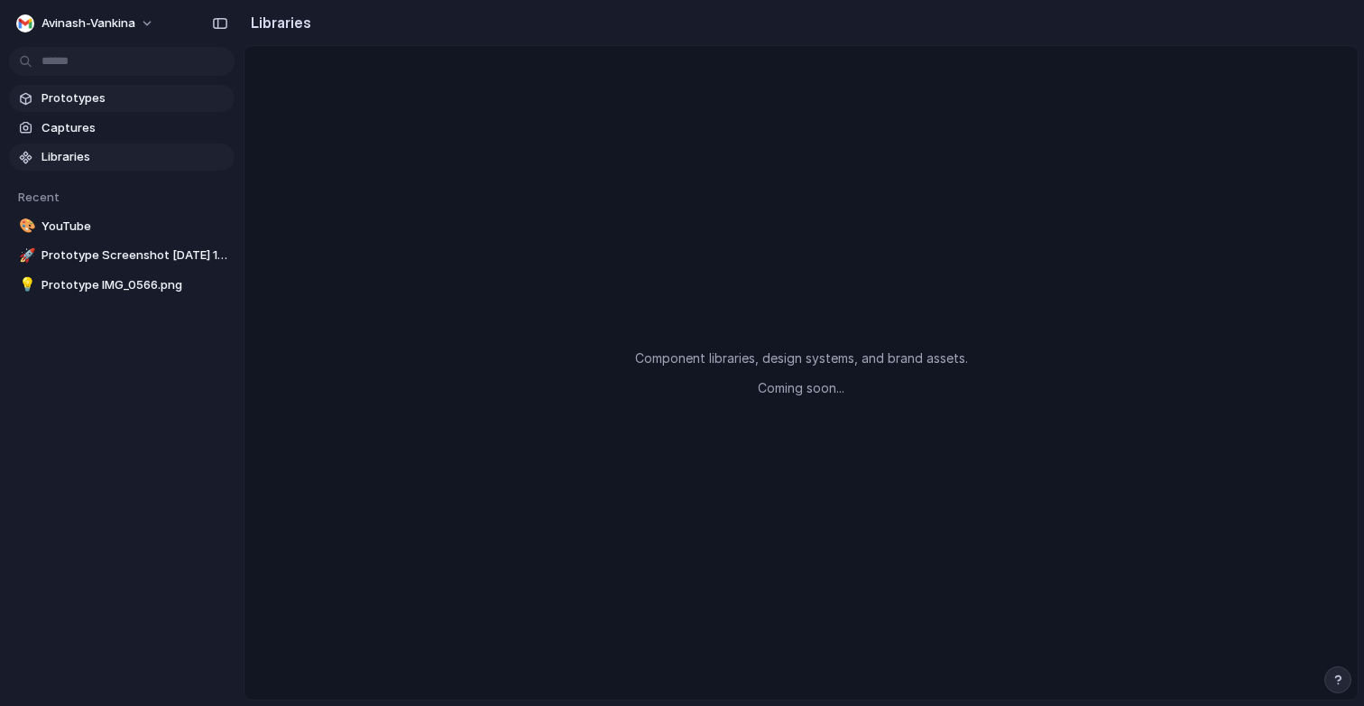
click at [143, 99] on span "Prototypes" at bounding box center [135, 98] width 186 height 18
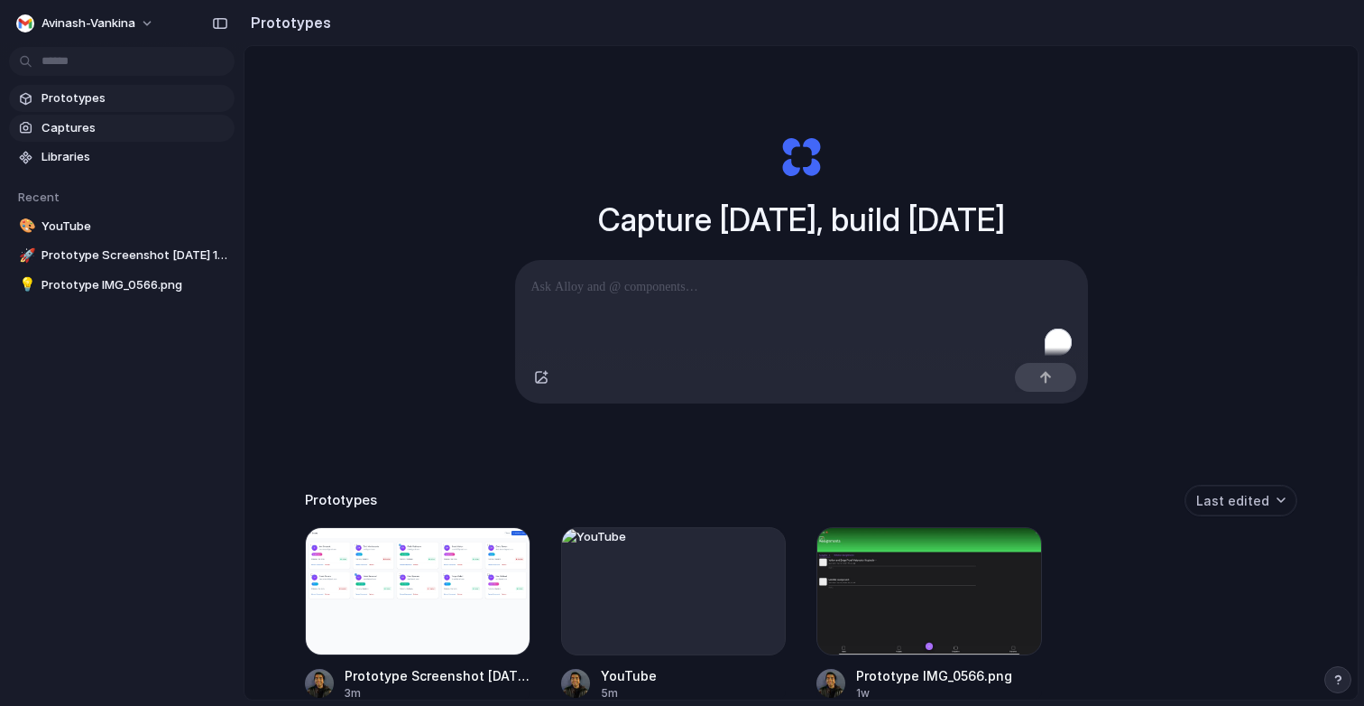
click at [140, 117] on link "Captures" at bounding box center [122, 128] width 226 height 27
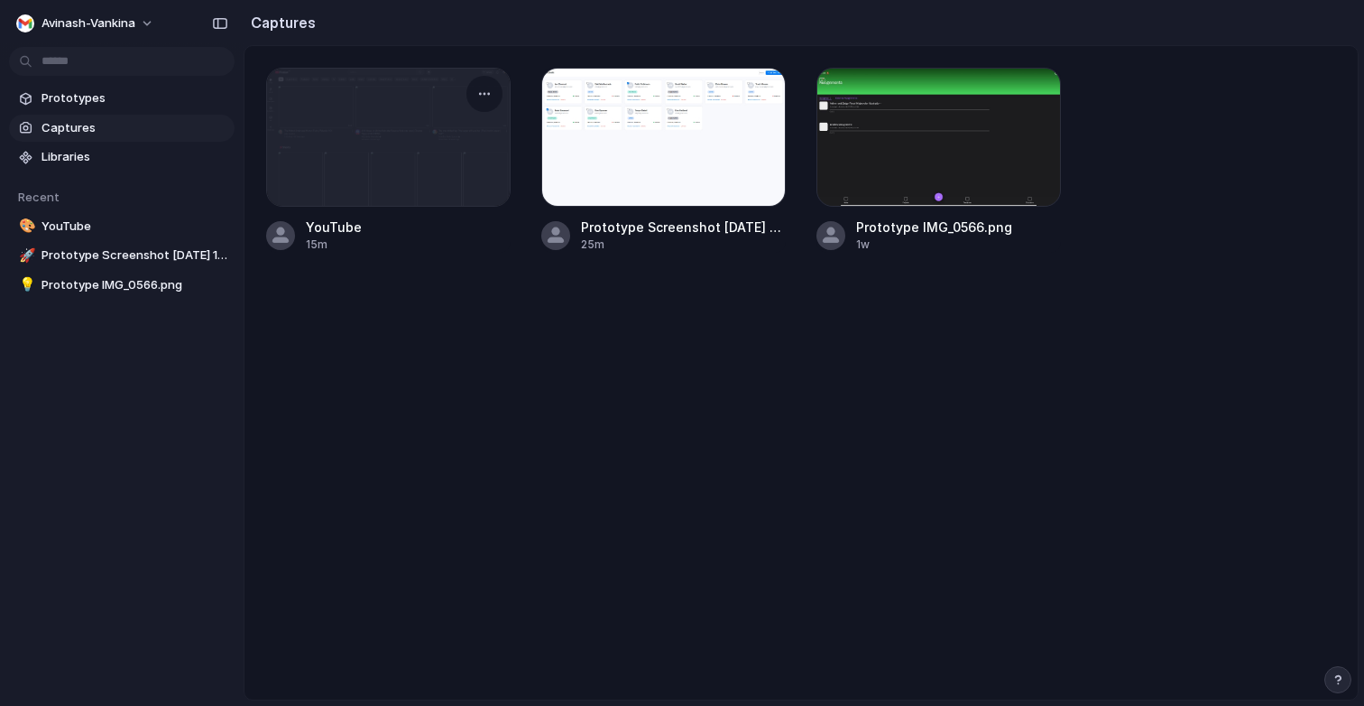
click at [357, 140] on div at bounding box center [388, 137] width 243 height 137
click at [133, 95] on span "Prototypes" at bounding box center [135, 98] width 186 height 18
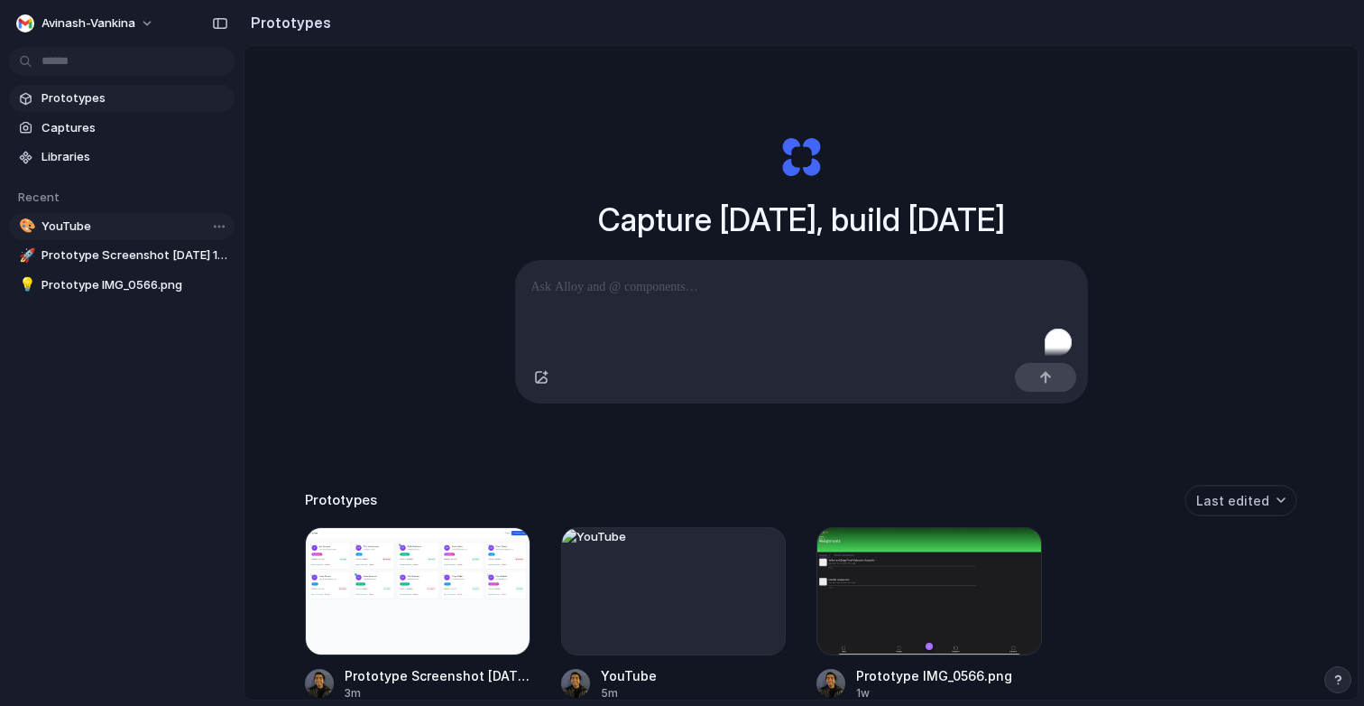
click at [122, 218] on span "YouTube" at bounding box center [135, 226] width 186 height 18
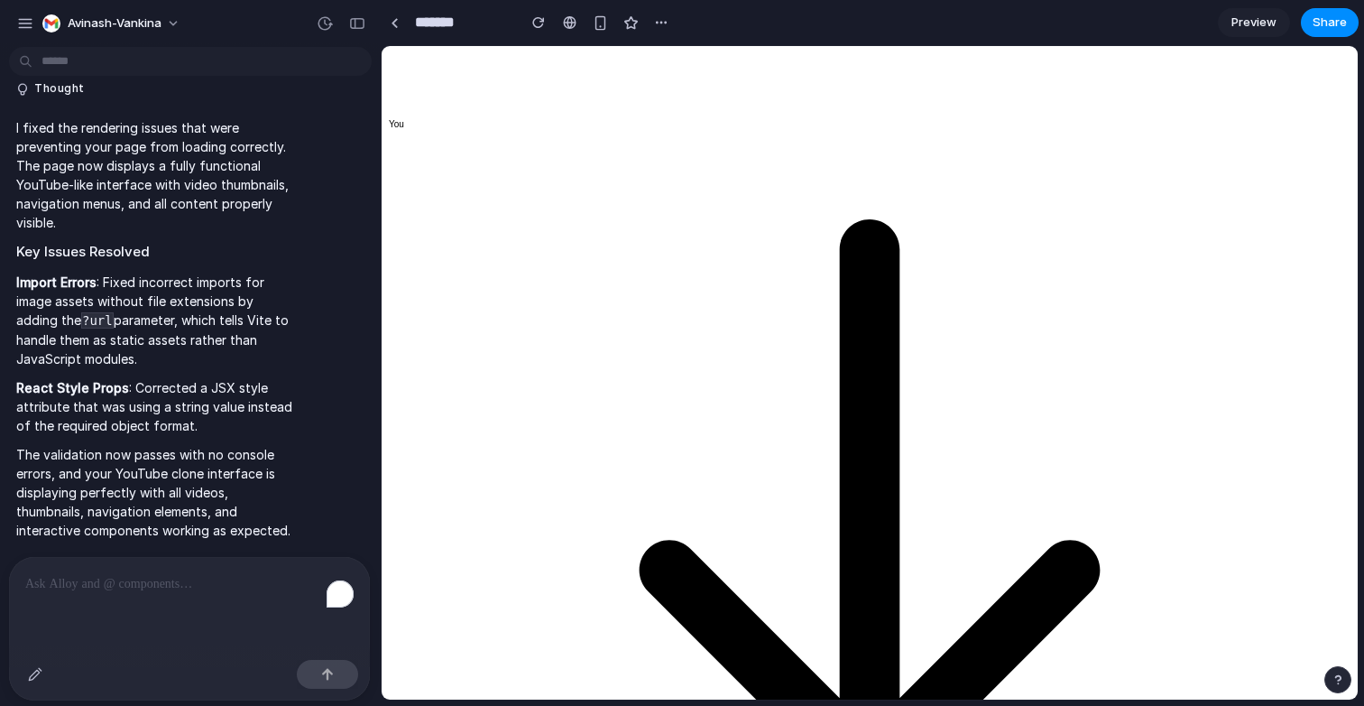
scroll to position [5498, 0]
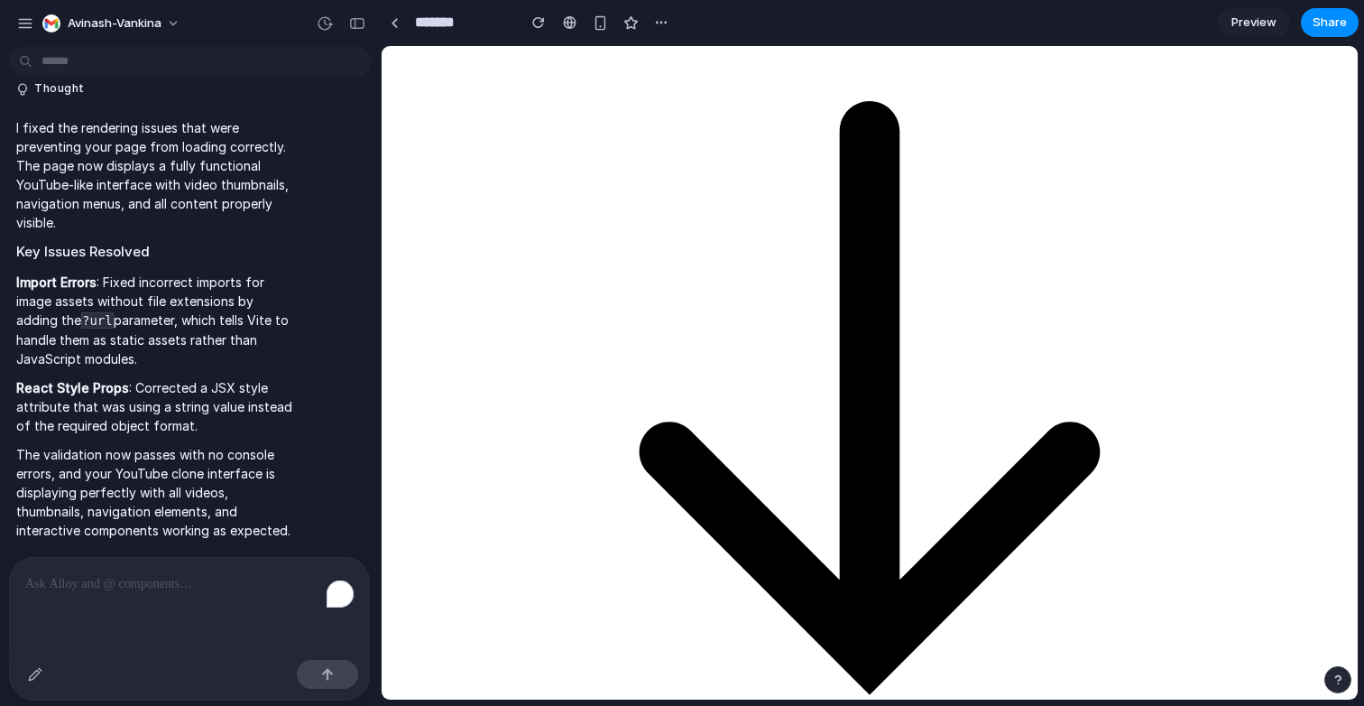
click at [32, 7] on div "avinash-vankina" at bounding box center [190, 21] width 381 height 43
click at [32, 16] on div "button" at bounding box center [25, 23] width 16 height 16
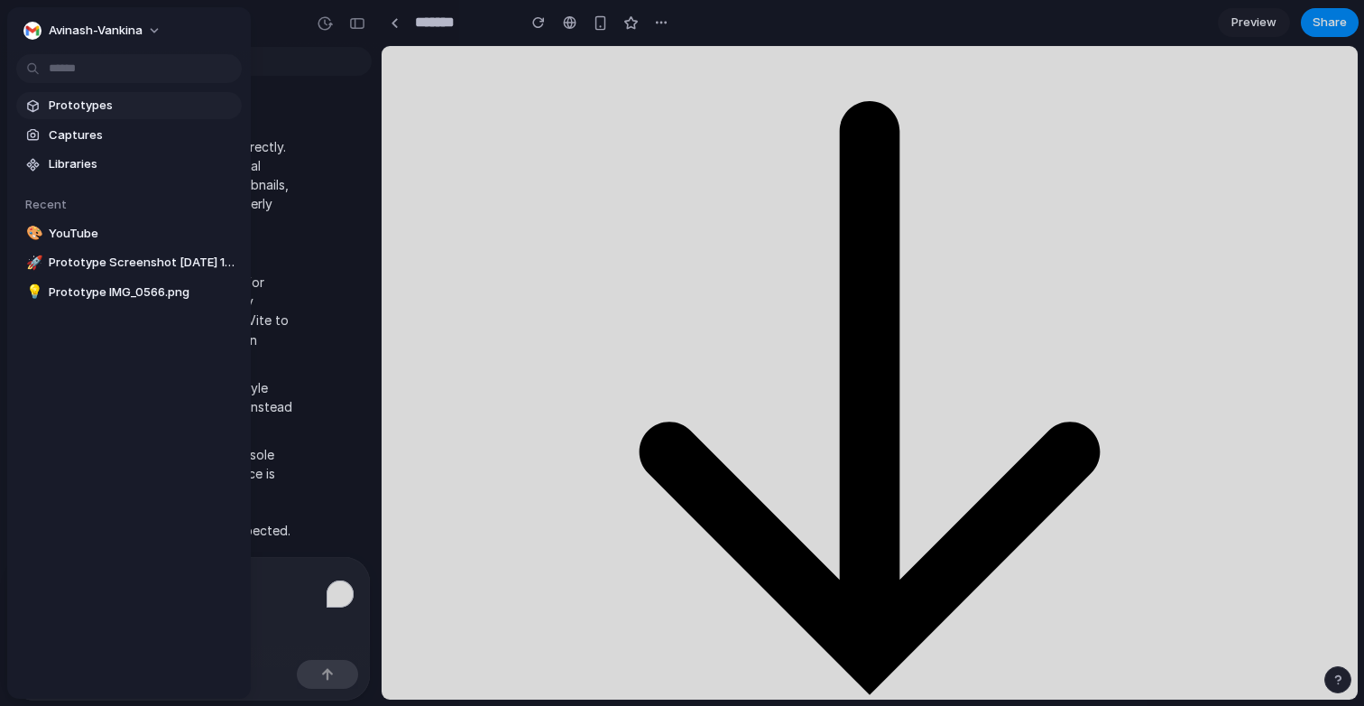
click at [60, 111] on span "Prototypes" at bounding box center [142, 106] width 186 height 18
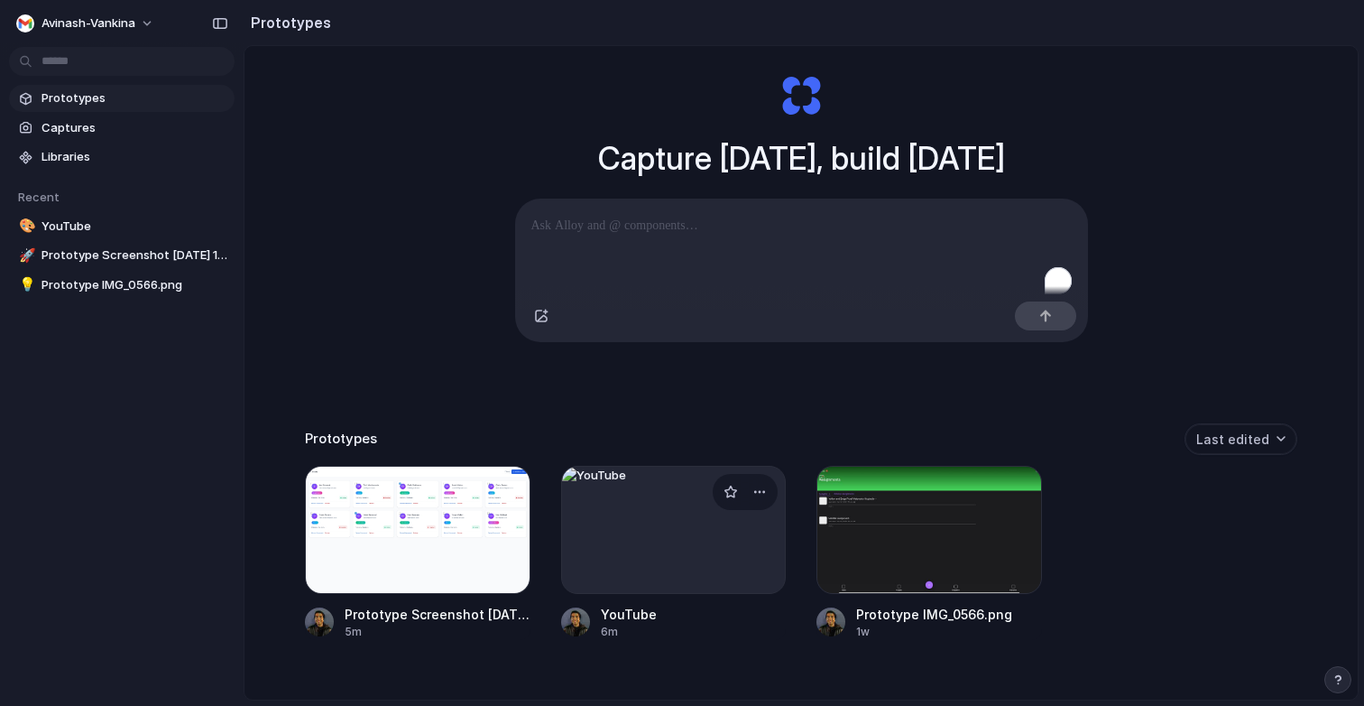
scroll to position [107, 0]
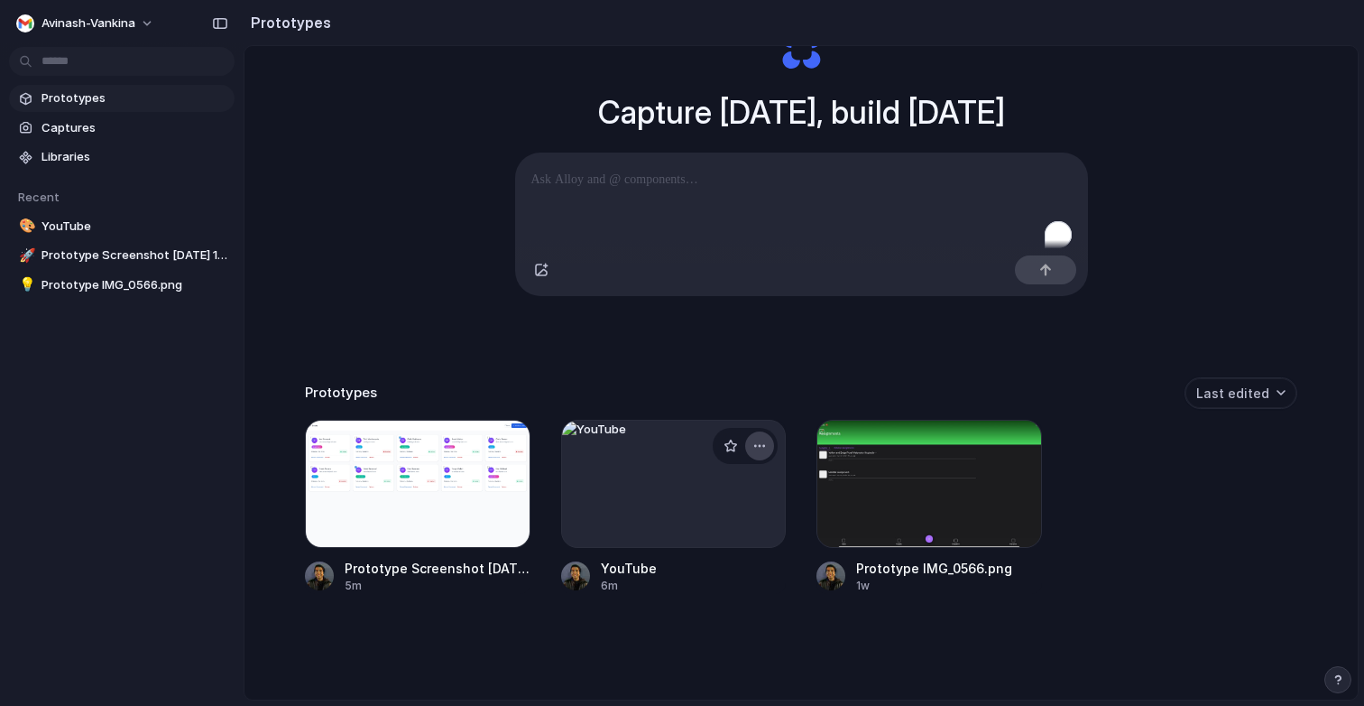
click at [767, 438] on button "button" at bounding box center [759, 445] width 29 height 29
click at [730, 547] on li "Delete" at bounding box center [708, 545] width 128 height 29
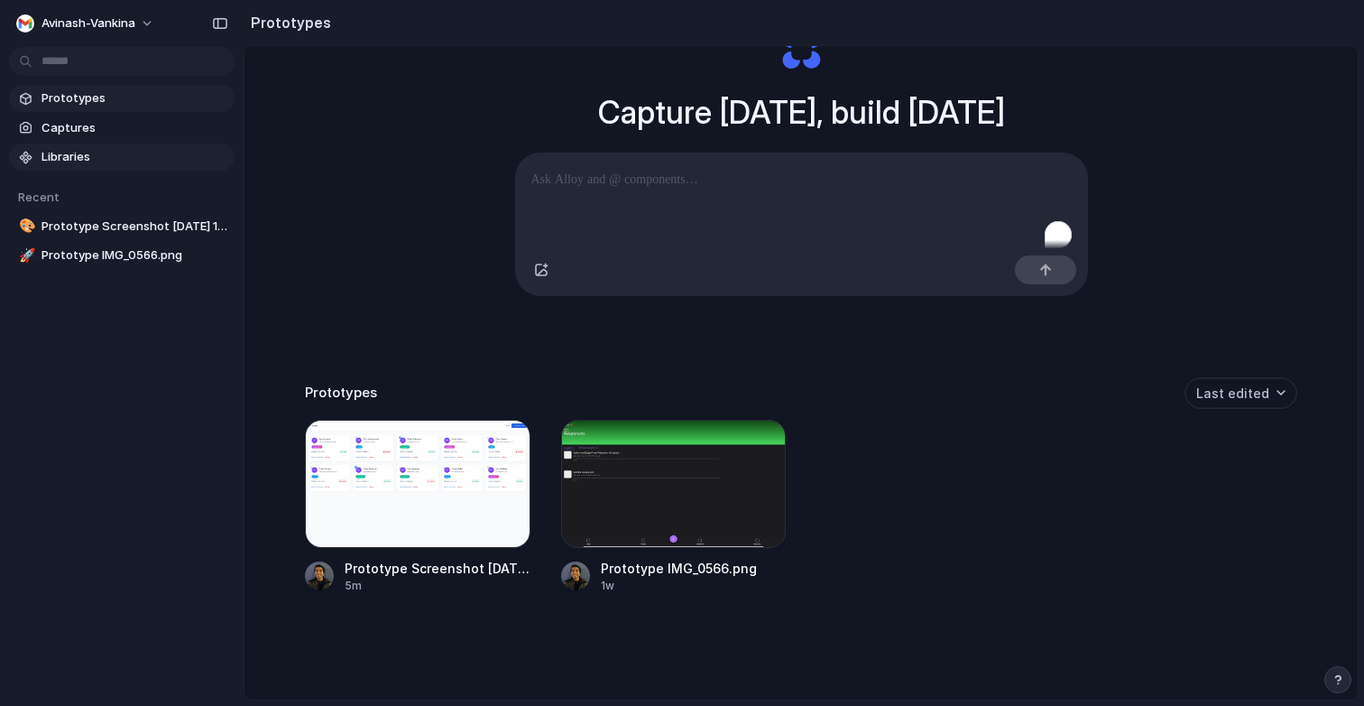
click at [120, 158] on span "Libraries" at bounding box center [135, 157] width 186 height 18
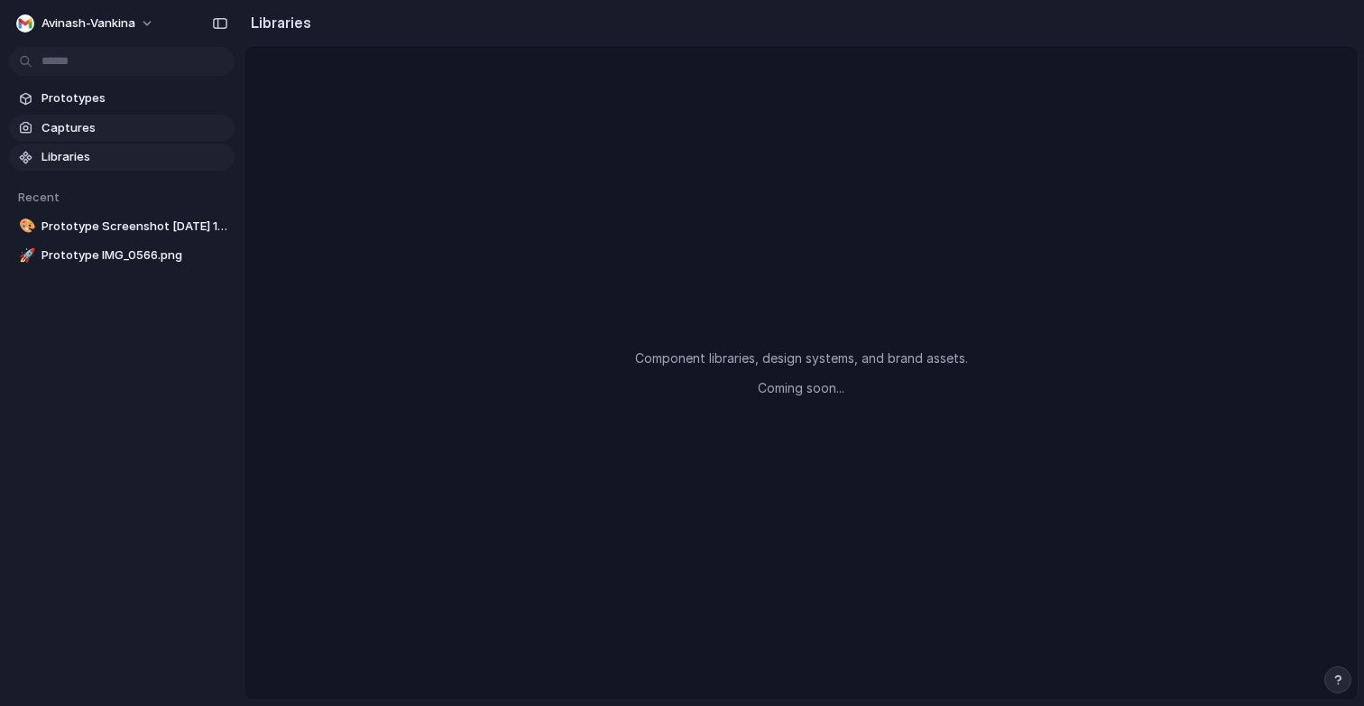
click at [128, 124] on span "Captures" at bounding box center [135, 128] width 186 height 18
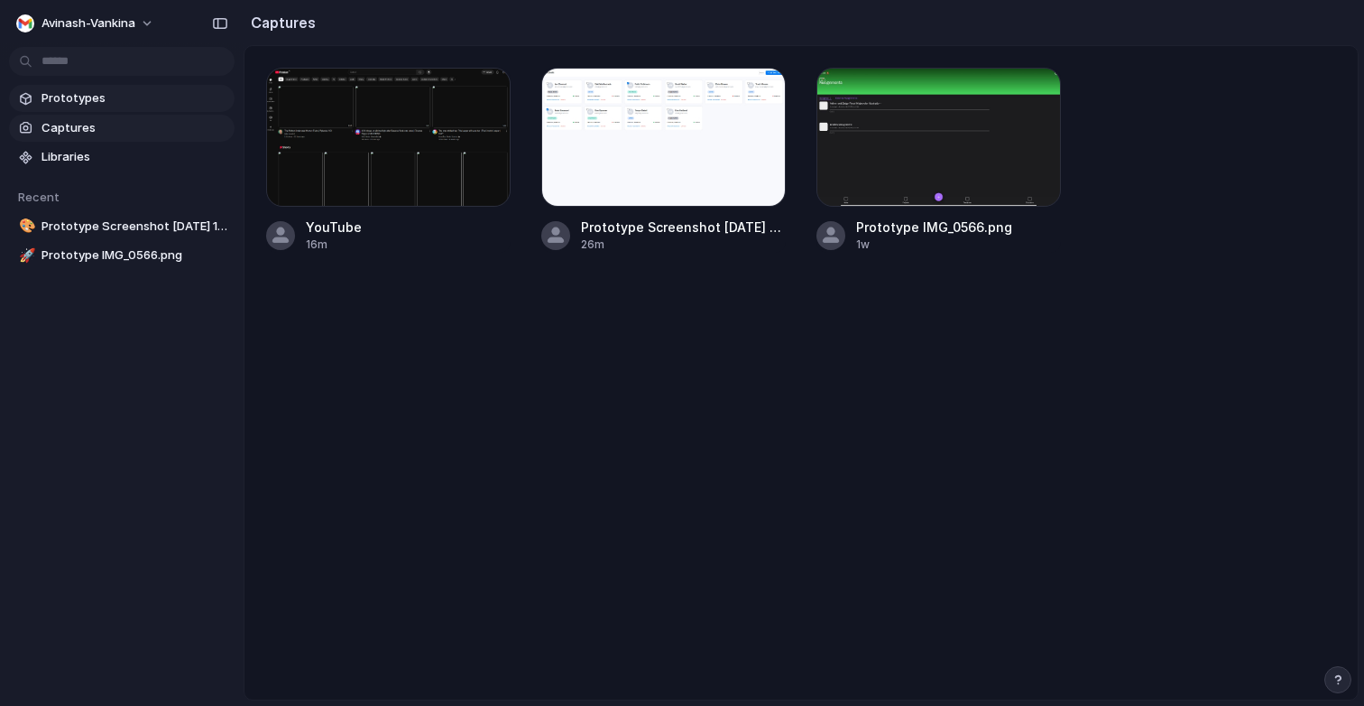
click at [130, 108] on link "Prototypes" at bounding box center [122, 98] width 226 height 27
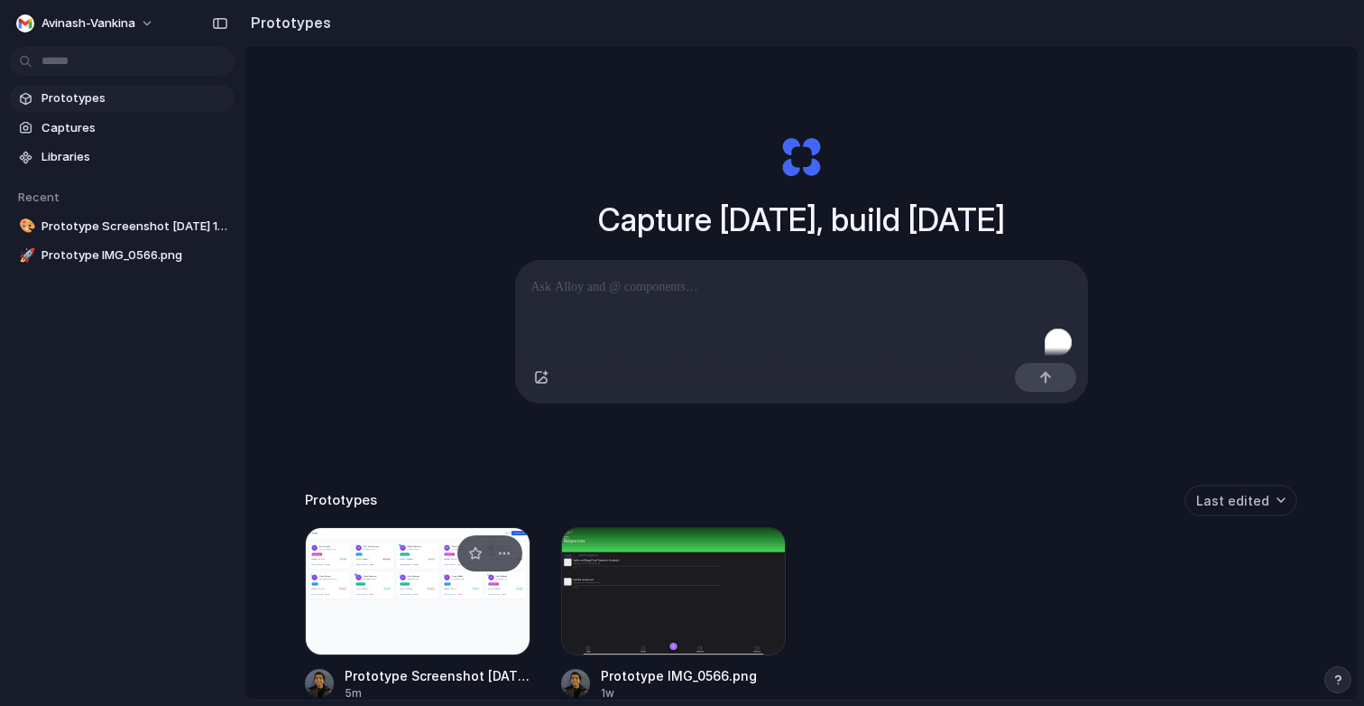
click at [374, 572] on div at bounding box center [418, 591] width 226 height 128
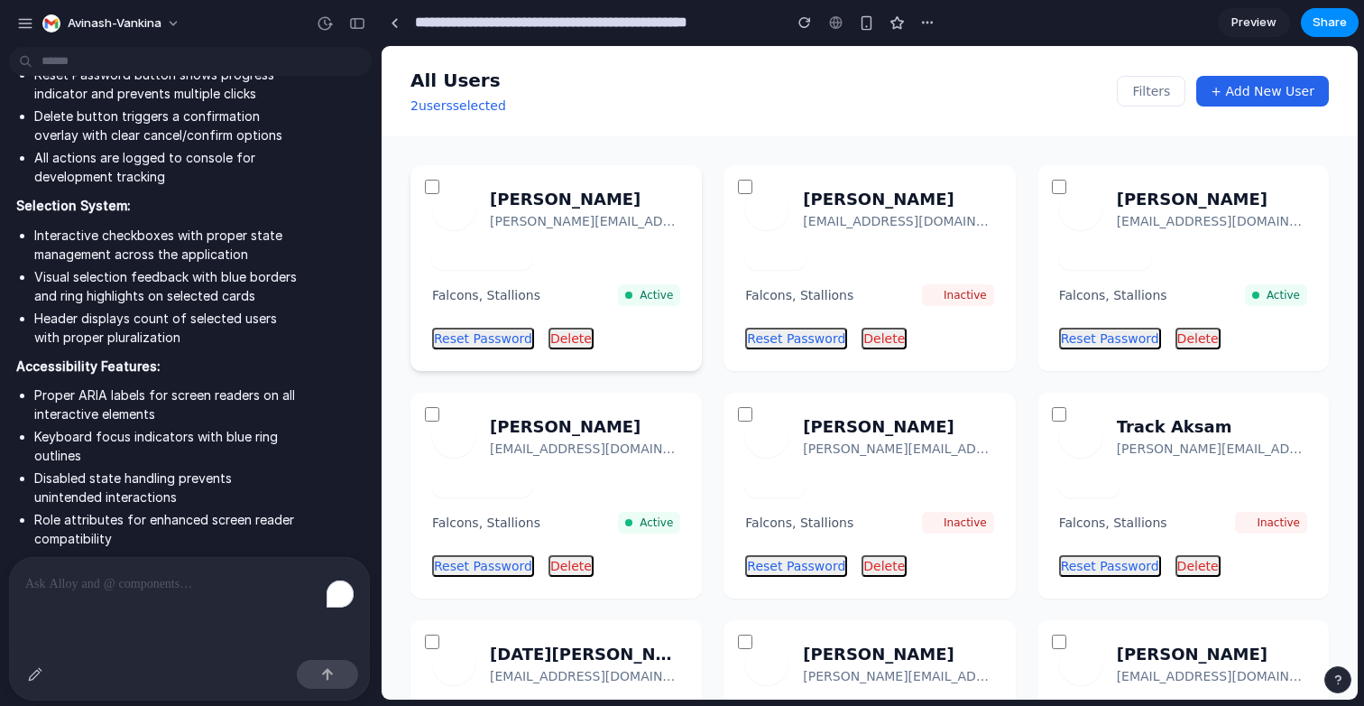
click at [568, 354] on article "IC Ian Chesnut ian.chesnut@gmail.com Super Admin Falcons, Stallions Active Rese…" at bounding box center [556, 268] width 291 height 206
click at [568, 346] on button "Delete" at bounding box center [571, 339] width 45 height 22
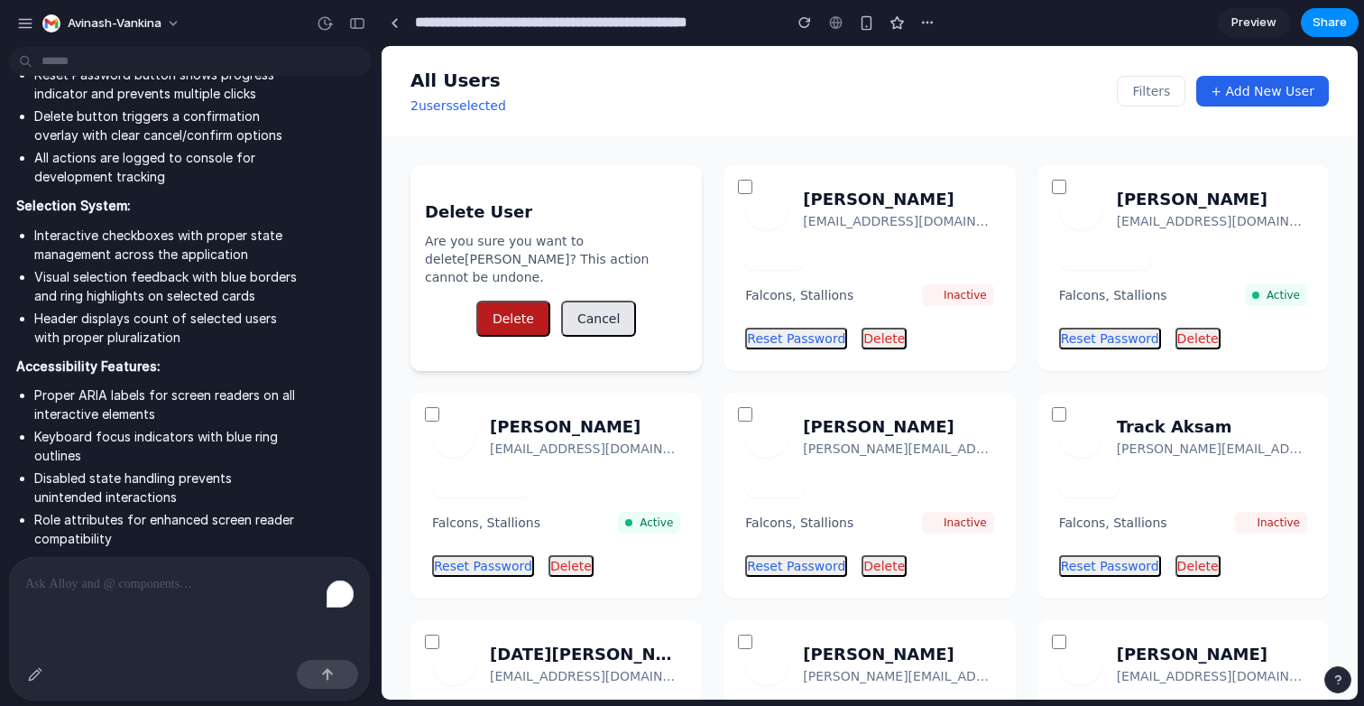
click at [520, 313] on button "Delete" at bounding box center [513, 318] width 74 height 36
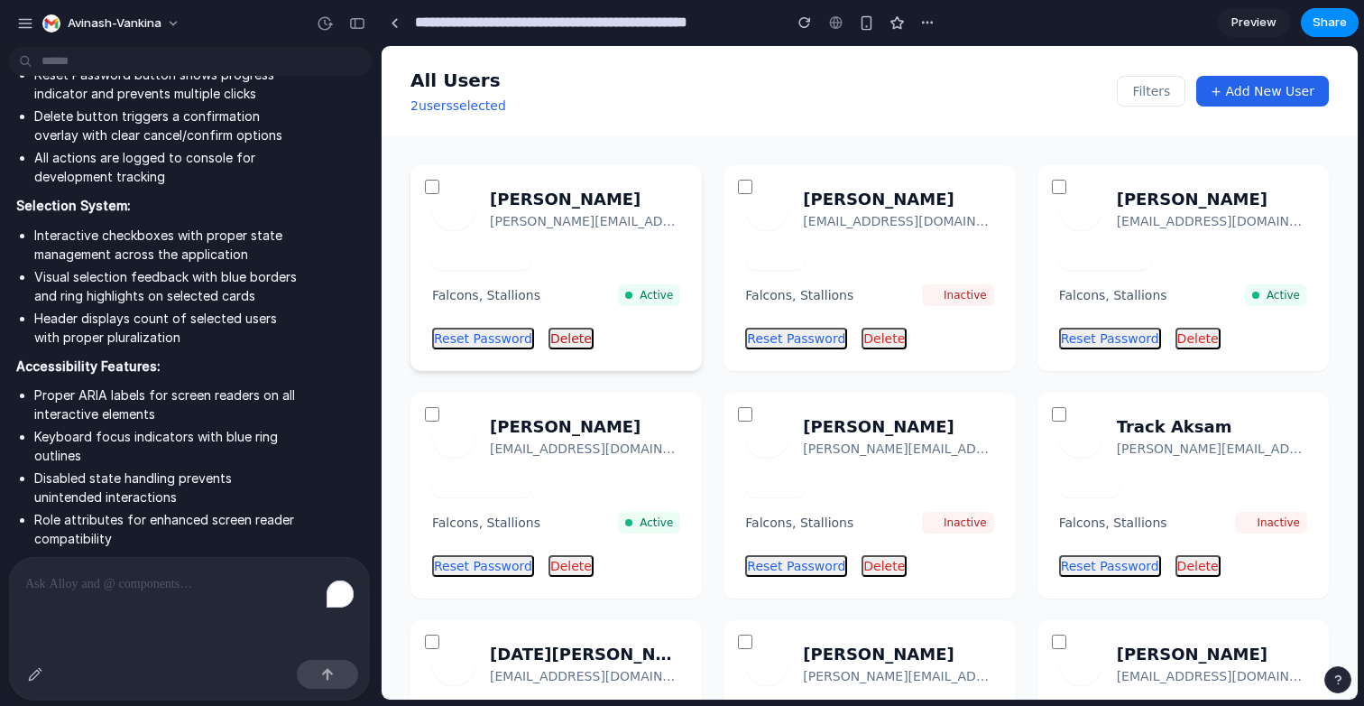
click at [562, 338] on button "Delete" at bounding box center [571, 339] width 45 height 22
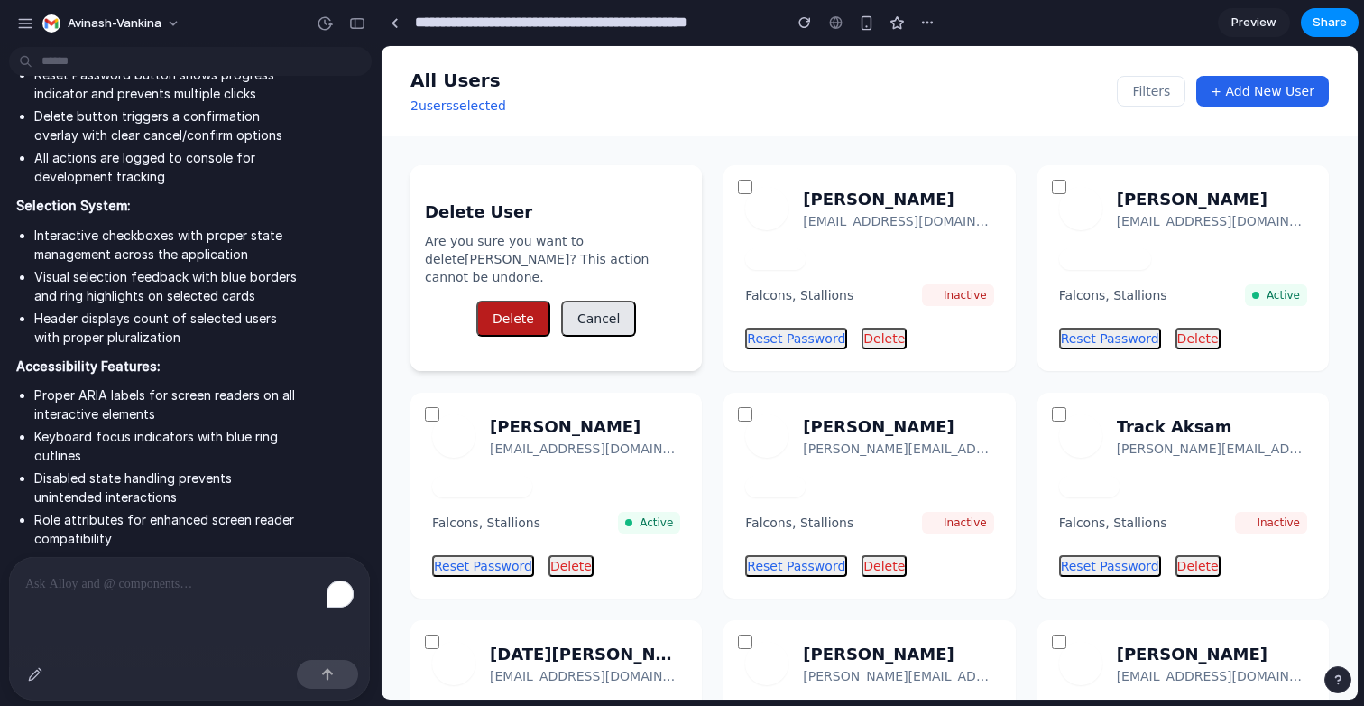
click at [528, 300] on button "Delete" at bounding box center [513, 318] width 74 height 36
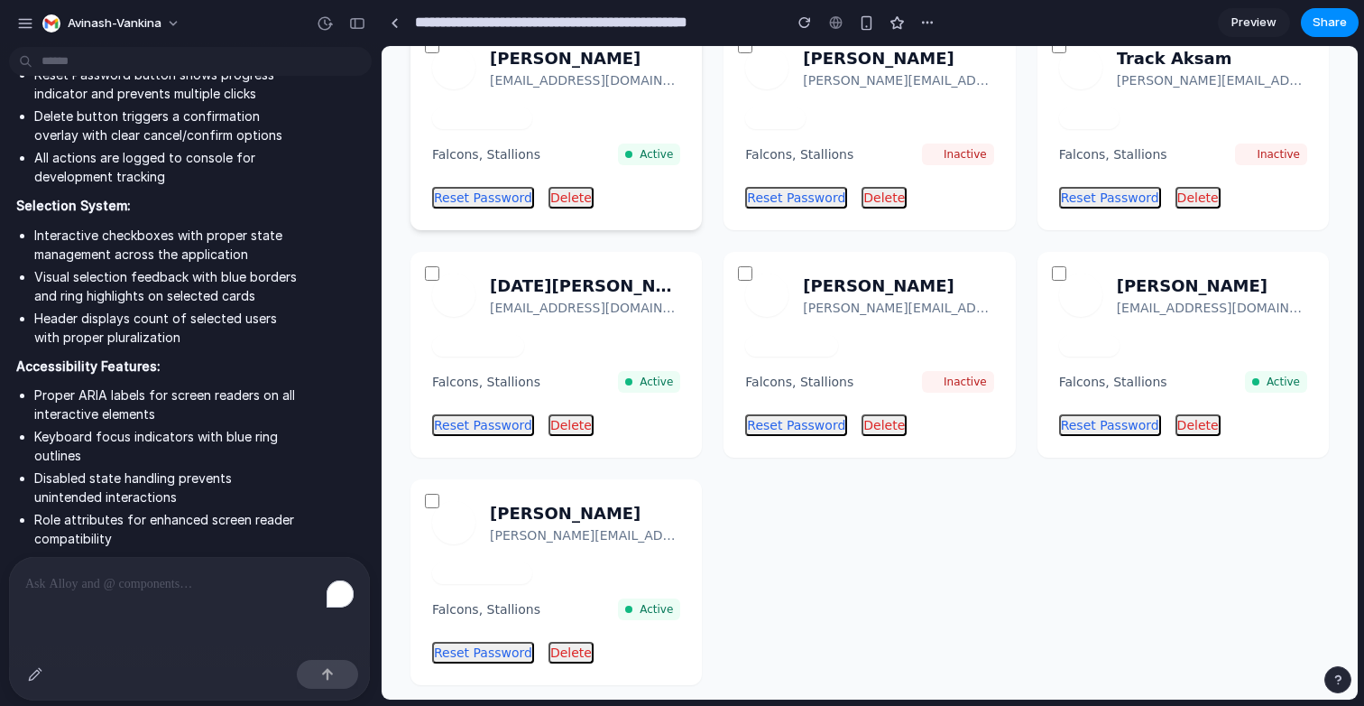
scroll to position [383, 0]
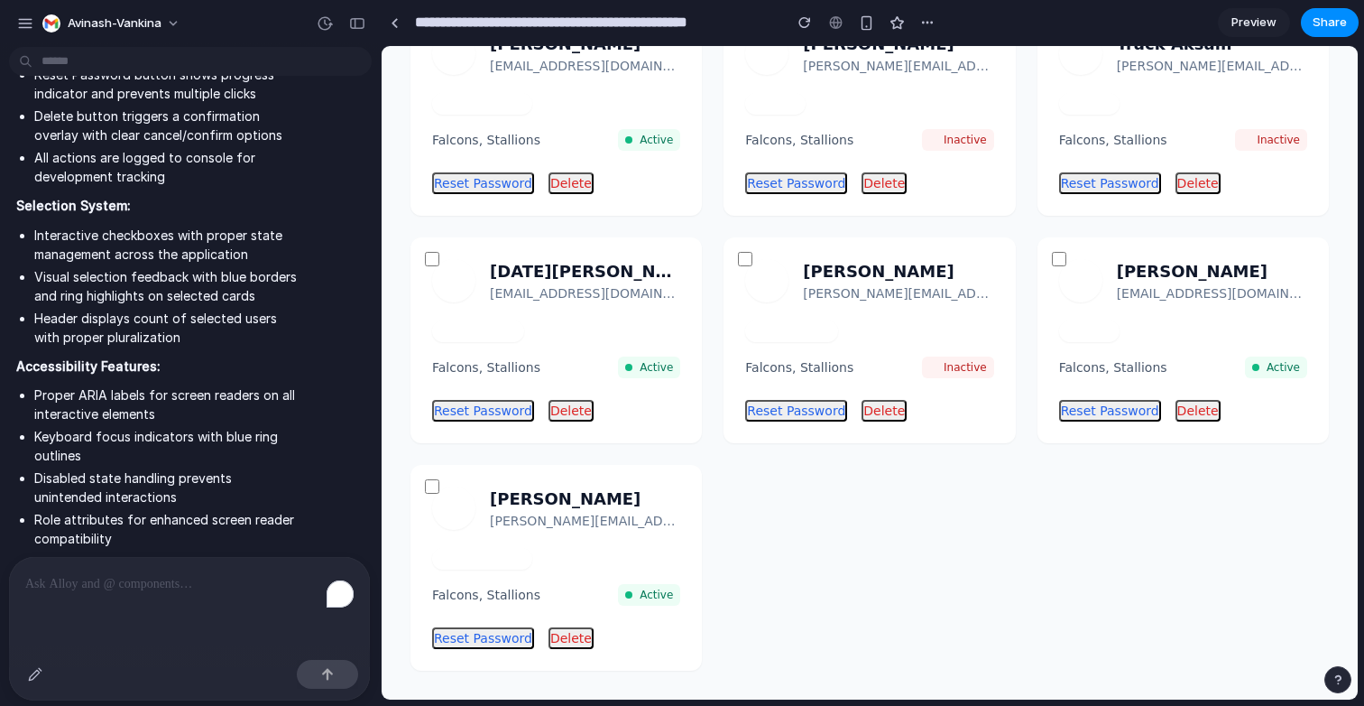
click at [727, 620] on div "IC Ian Chesnut ian.chesnut@gmail.com Super Admin Falcons, Stallions Active Rese…" at bounding box center [870, 227] width 918 height 888
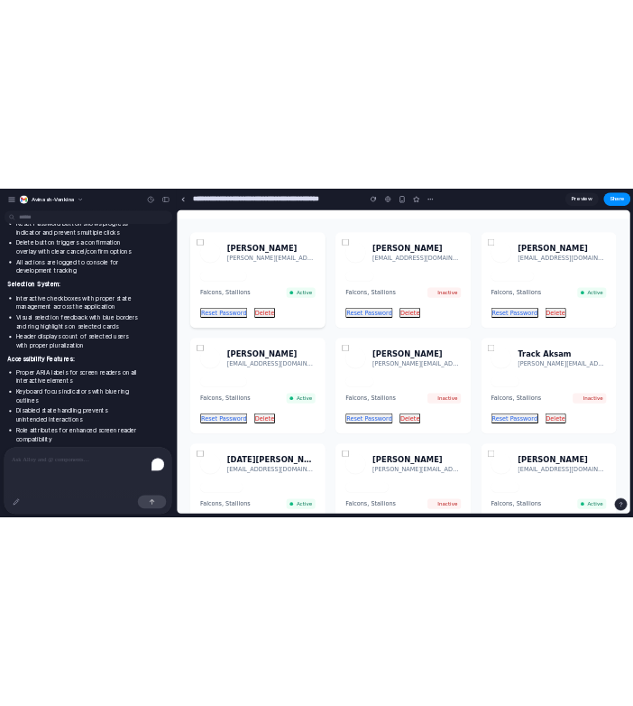
scroll to position [0, 0]
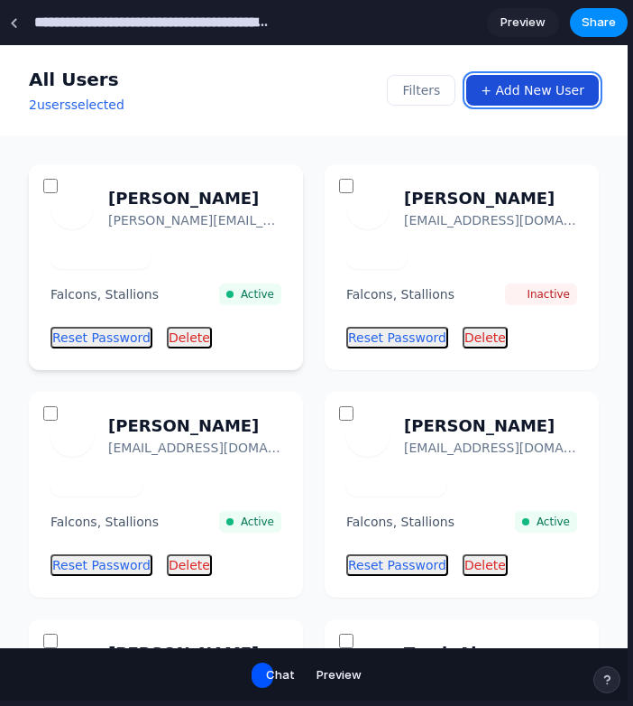
click at [526, 95] on button "+ Add New User" at bounding box center [532, 90] width 133 height 31
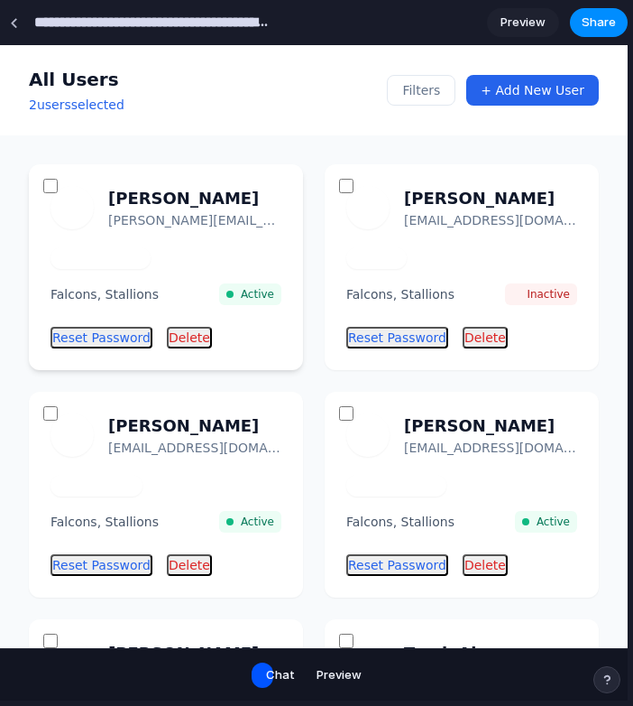
click at [280, 685] on button "Chat" at bounding box center [280, 674] width 51 height 29
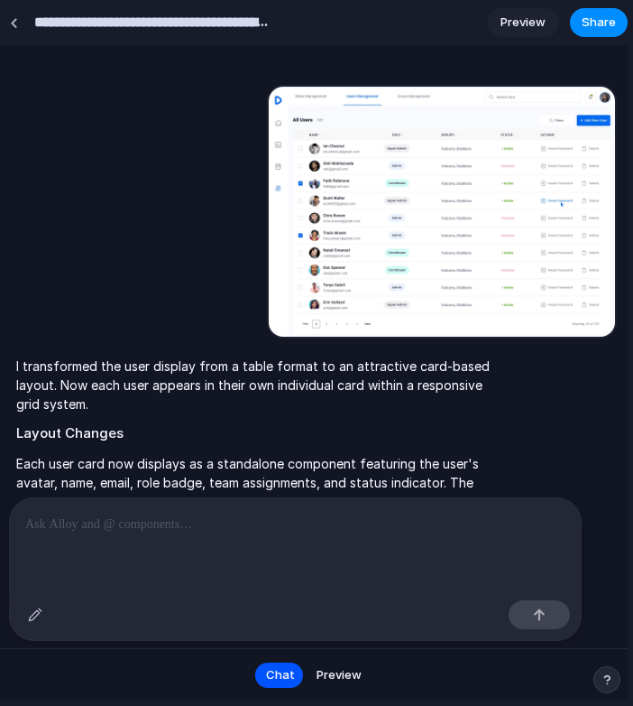
click at [328, 682] on button "Preview" at bounding box center [339, 674] width 67 height 29
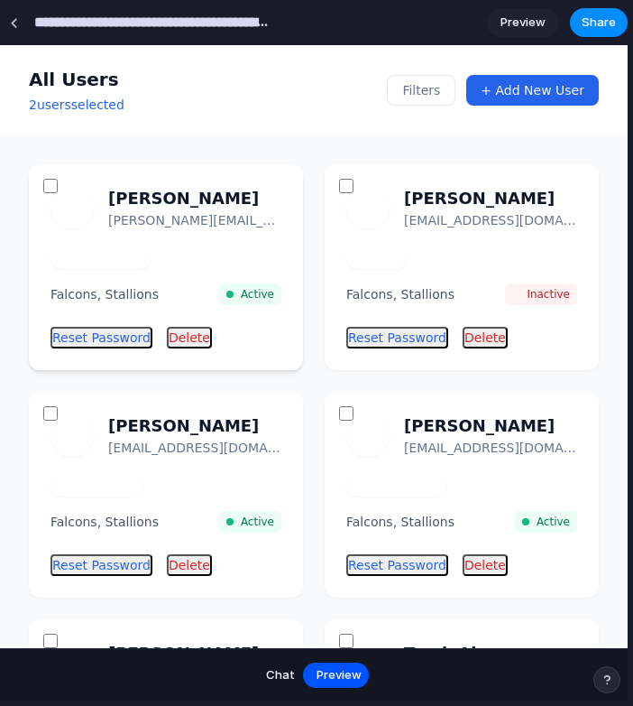
click at [290, 678] on span "Chat" at bounding box center [280, 675] width 29 height 18
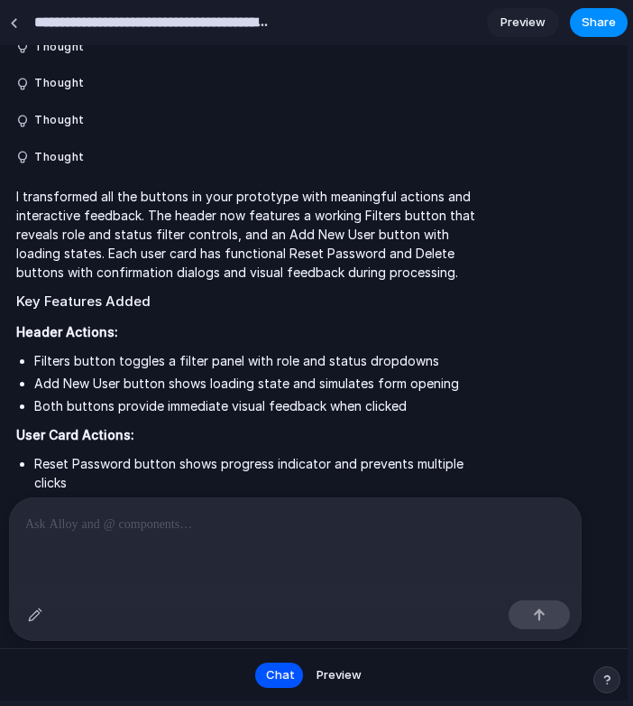
scroll to position [4780, 0]
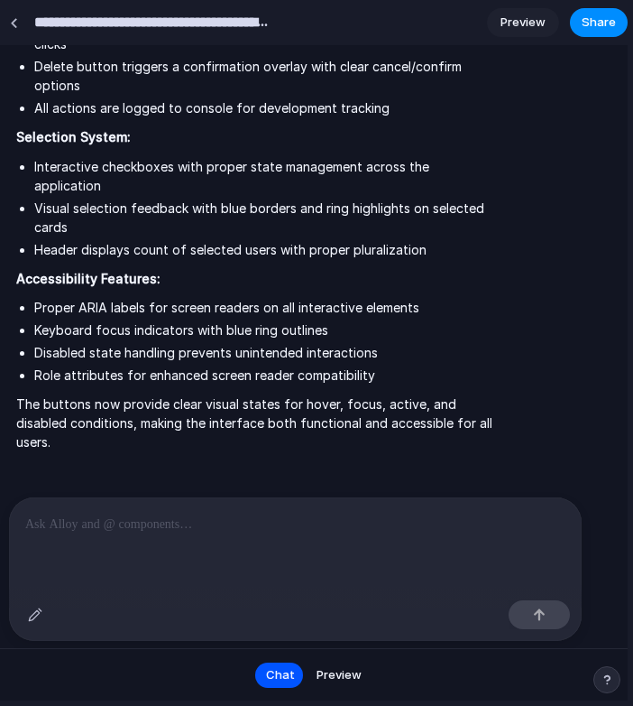
click at [279, 549] on div at bounding box center [295, 545] width 573 height 96
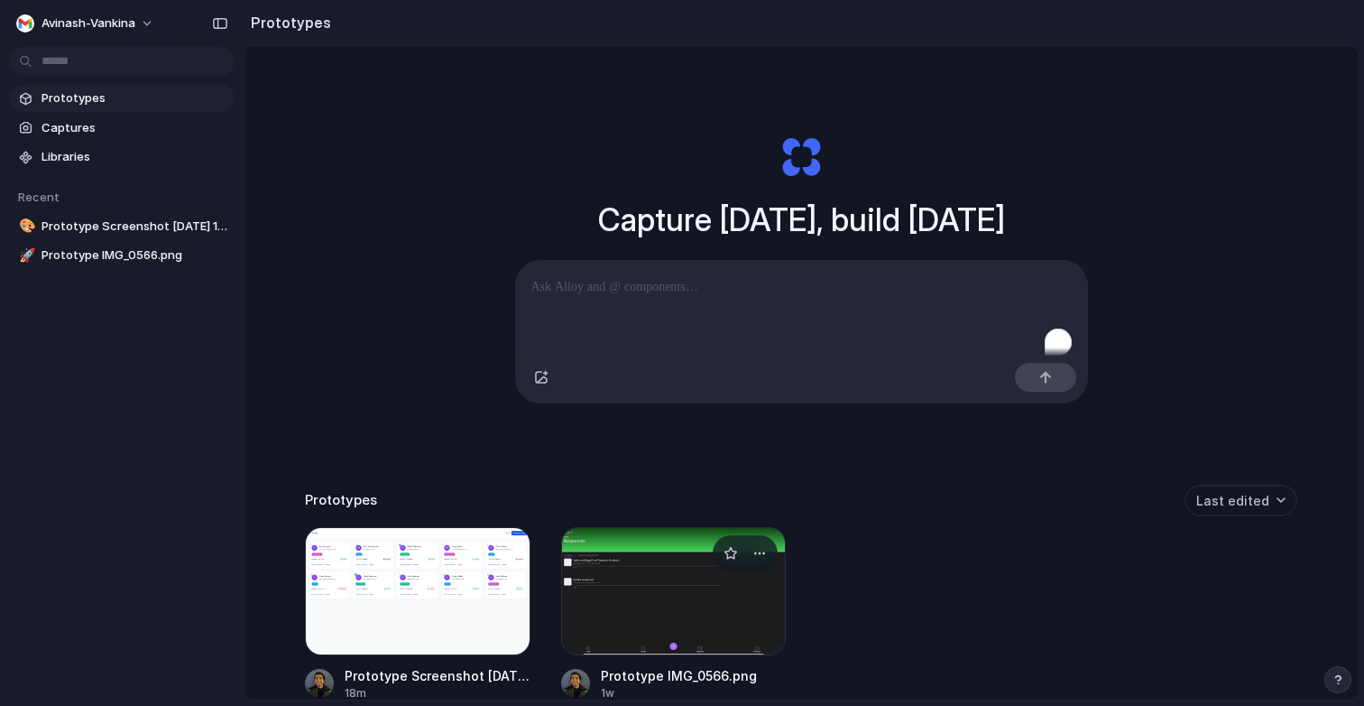
scroll to position [115, 0]
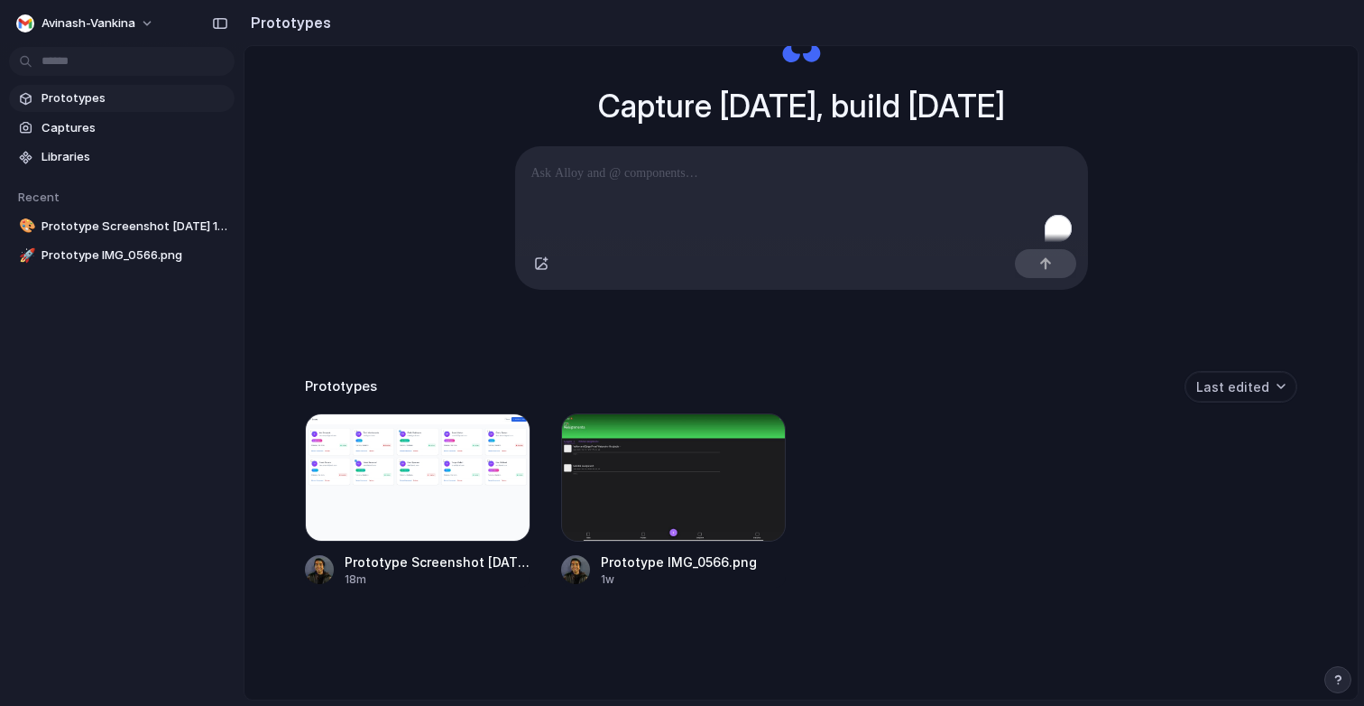
click at [949, 244] on div at bounding box center [801, 266] width 573 height 48
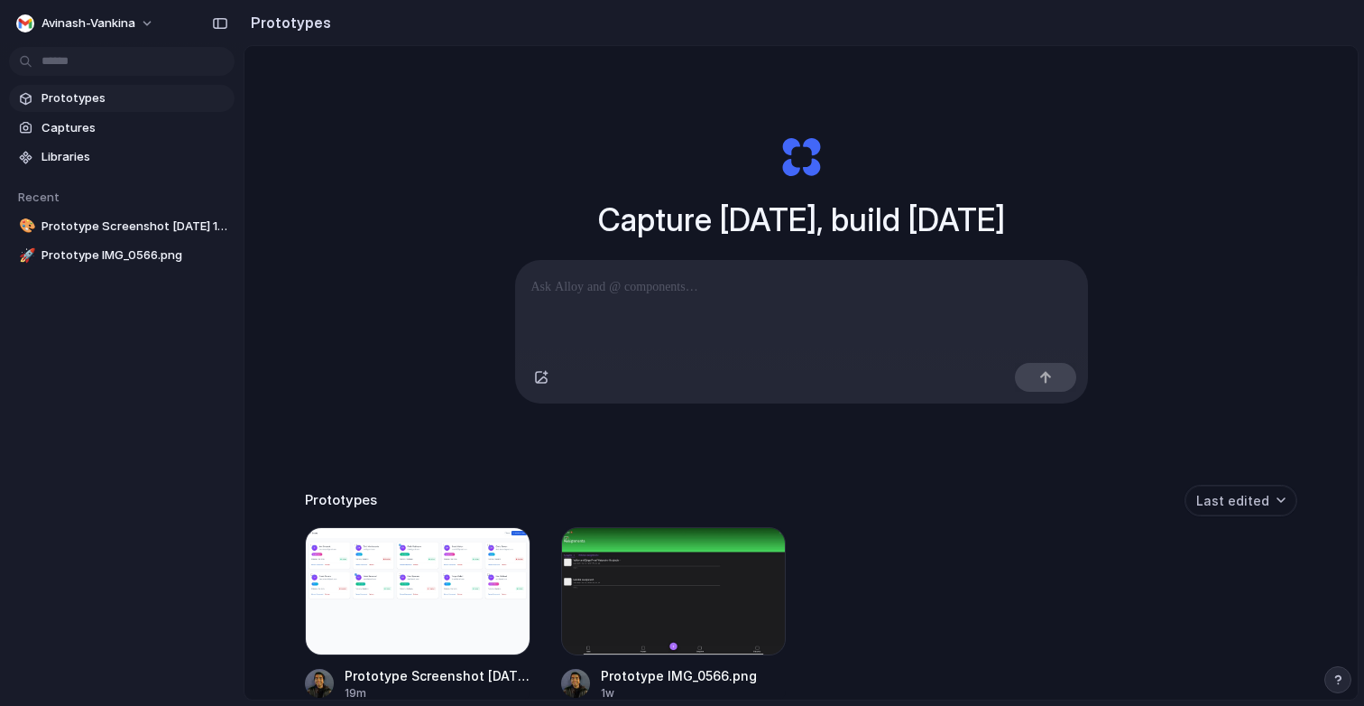
click at [298, 24] on h2 "Prototypes" at bounding box center [288, 23] width 88 height 22
click at [225, 21] on div "button" at bounding box center [220, 23] width 16 height 13
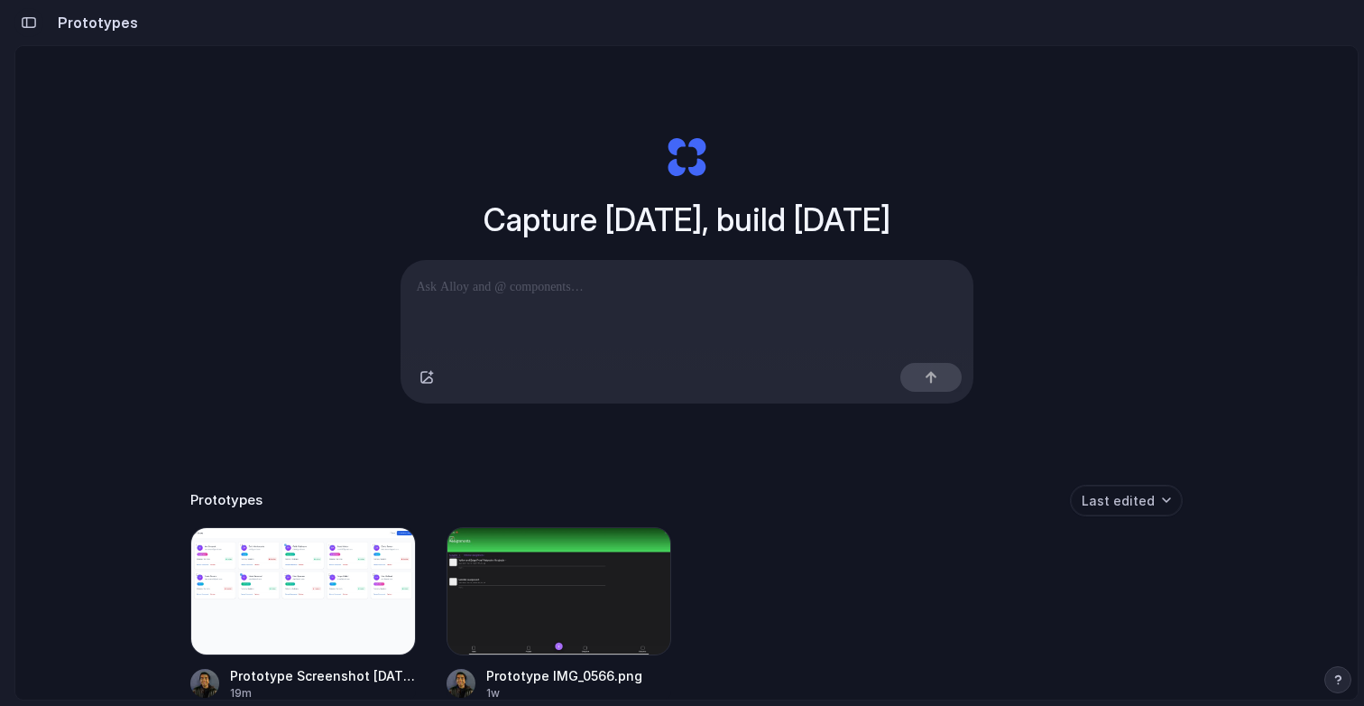
click at [25, 23] on div "button" at bounding box center [29, 22] width 16 height 13
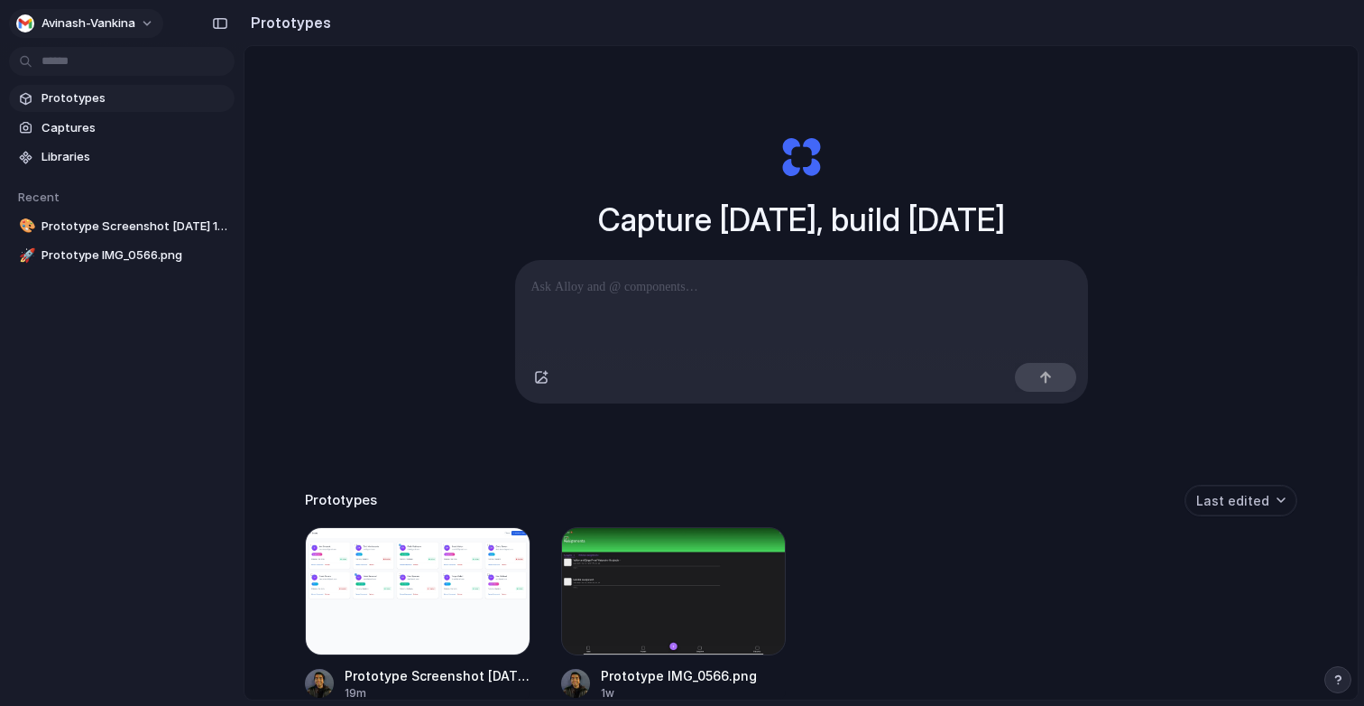
click at [139, 20] on button "avinash-vankina" at bounding box center [86, 23] width 154 height 29
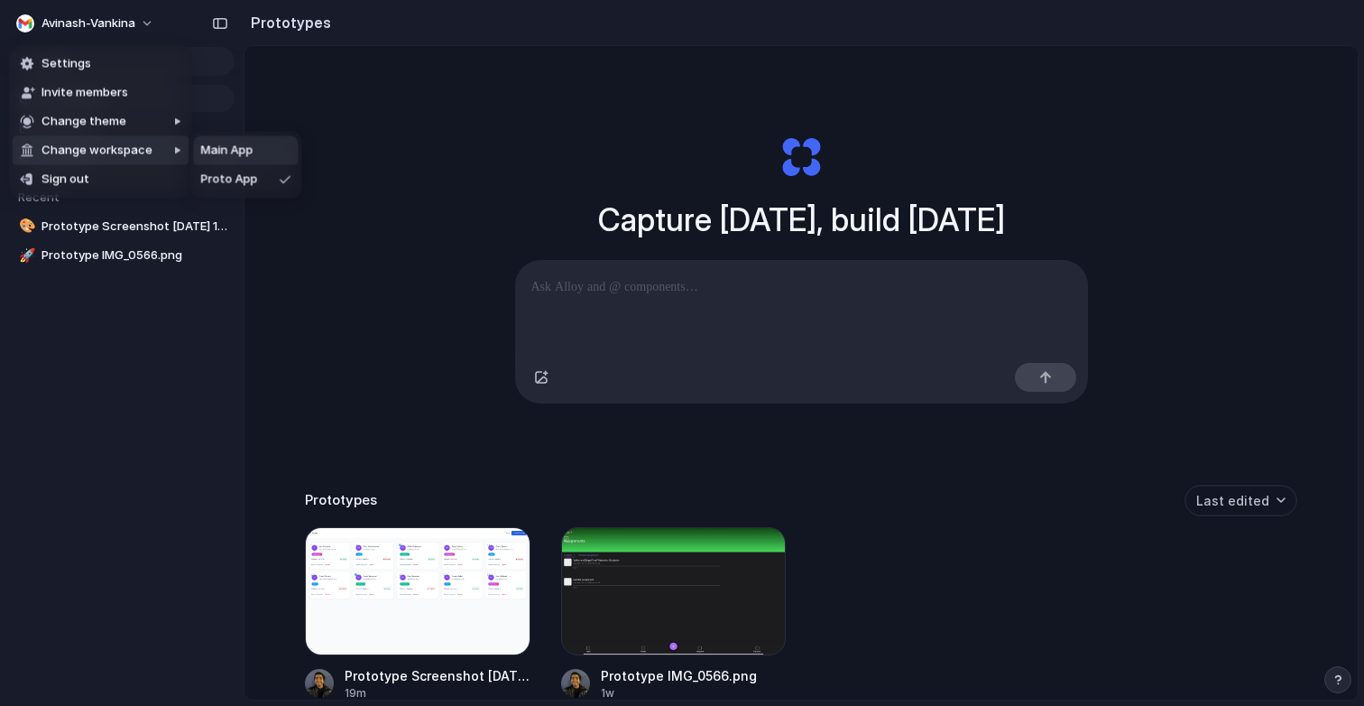
click at [275, 151] on li "Main App" at bounding box center [246, 150] width 105 height 29
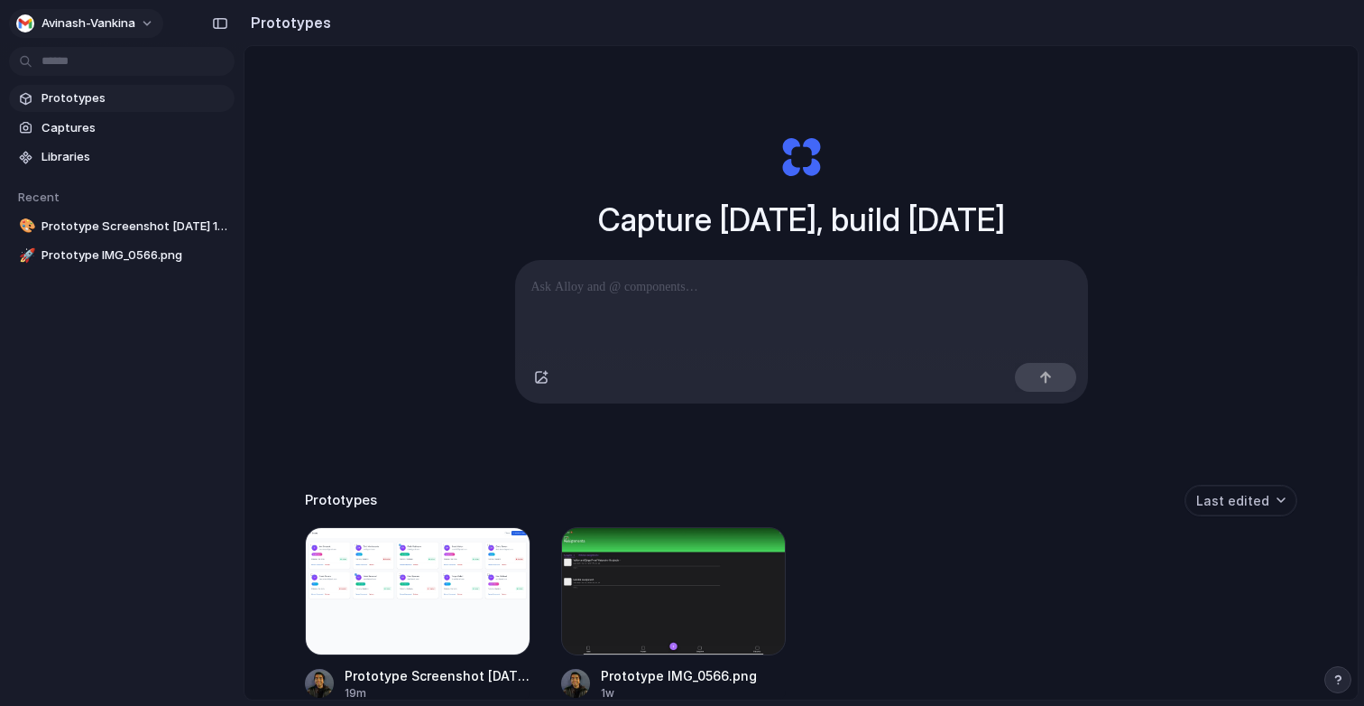
click at [106, 26] on span "avinash-vankina" at bounding box center [89, 23] width 94 height 18
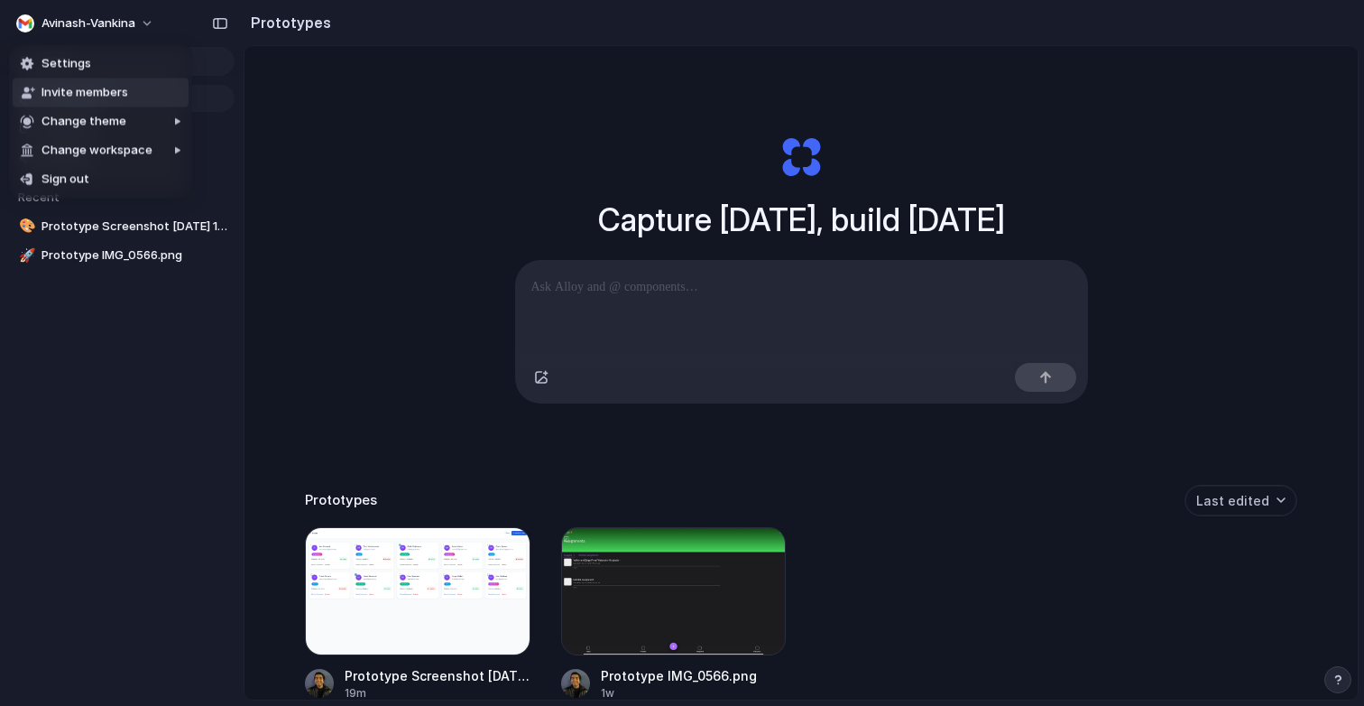
click at [130, 85] on li "Invite members" at bounding box center [101, 92] width 176 height 29
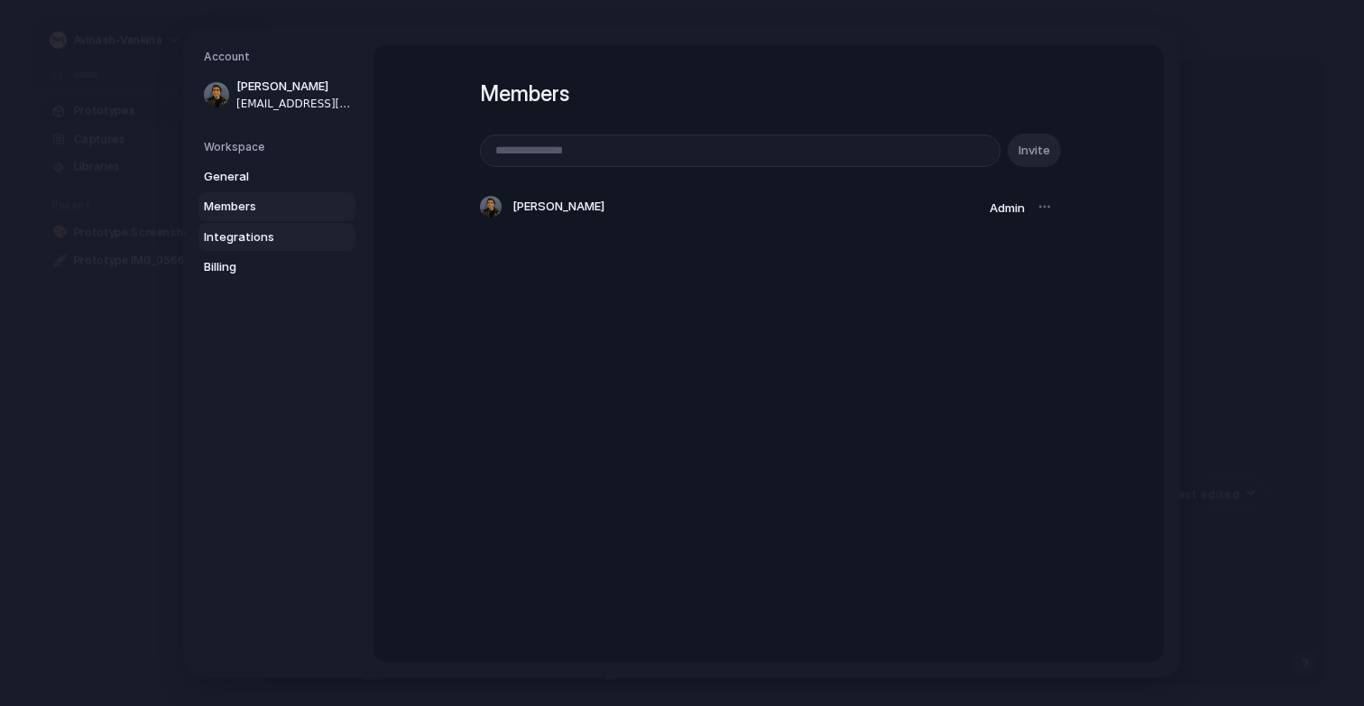
click at [272, 228] on span "Integrations" at bounding box center [261, 236] width 115 height 18
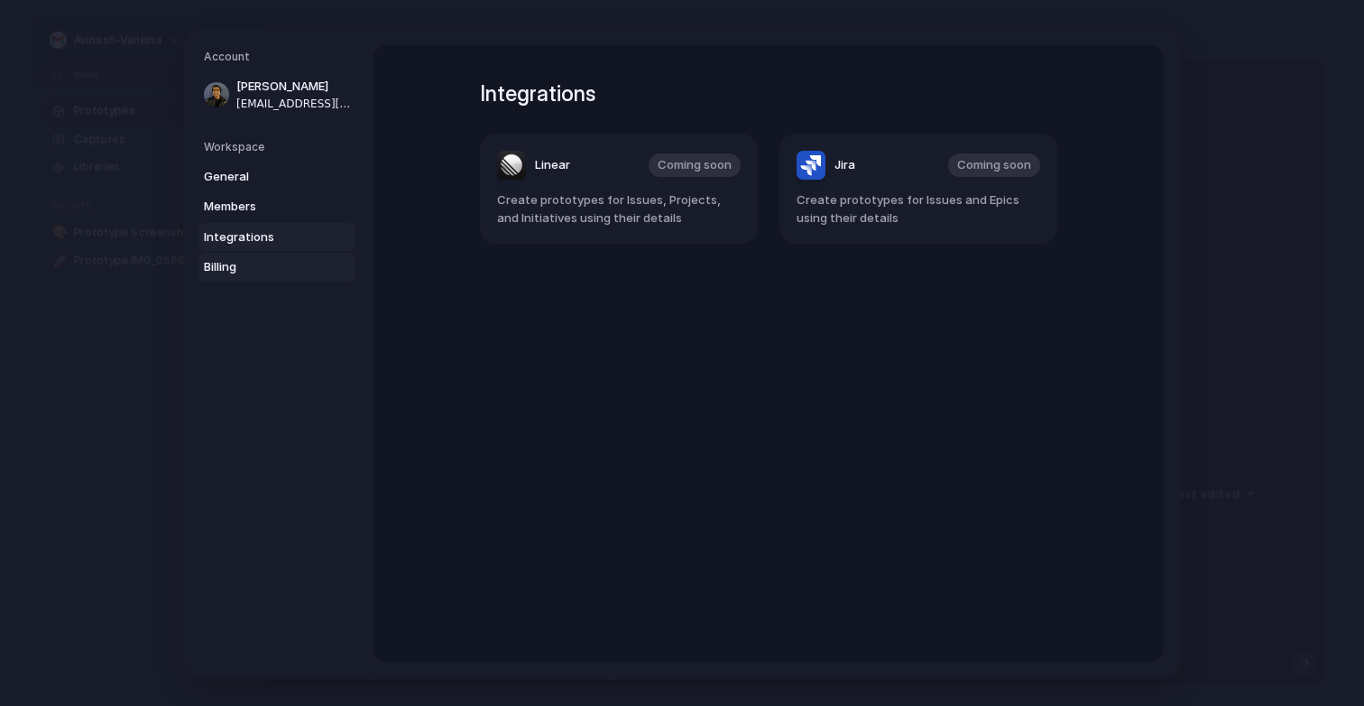
click at [272, 263] on span "Billing" at bounding box center [261, 267] width 115 height 18
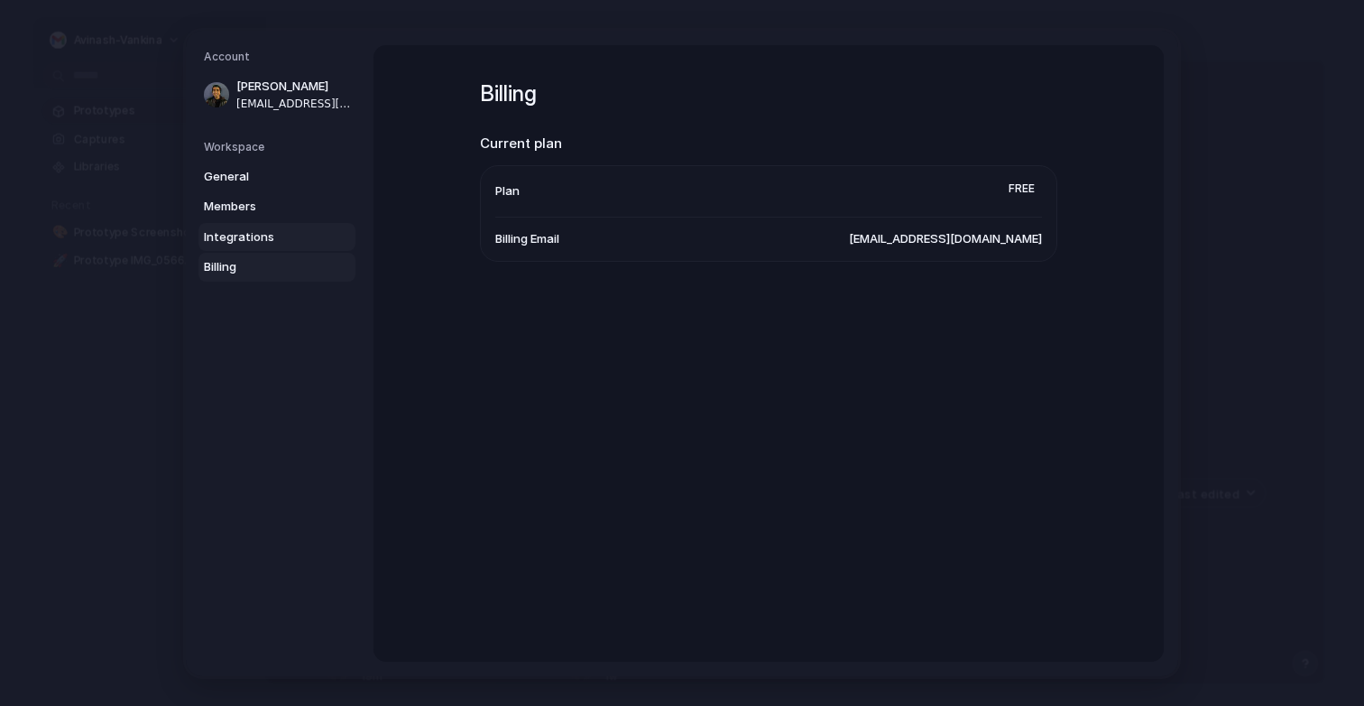
click at [295, 237] on span "Integrations" at bounding box center [261, 236] width 115 height 18
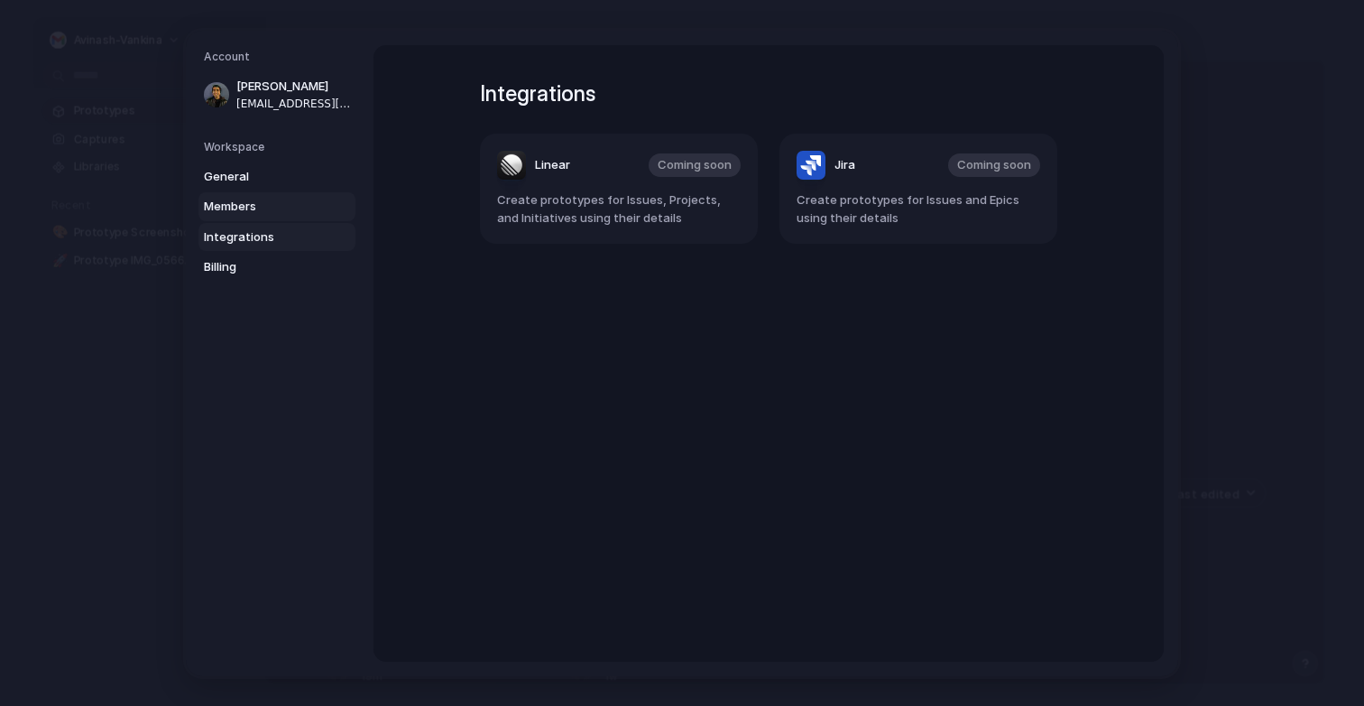
click at [298, 192] on link "Members" at bounding box center [276, 206] width 157 height 29
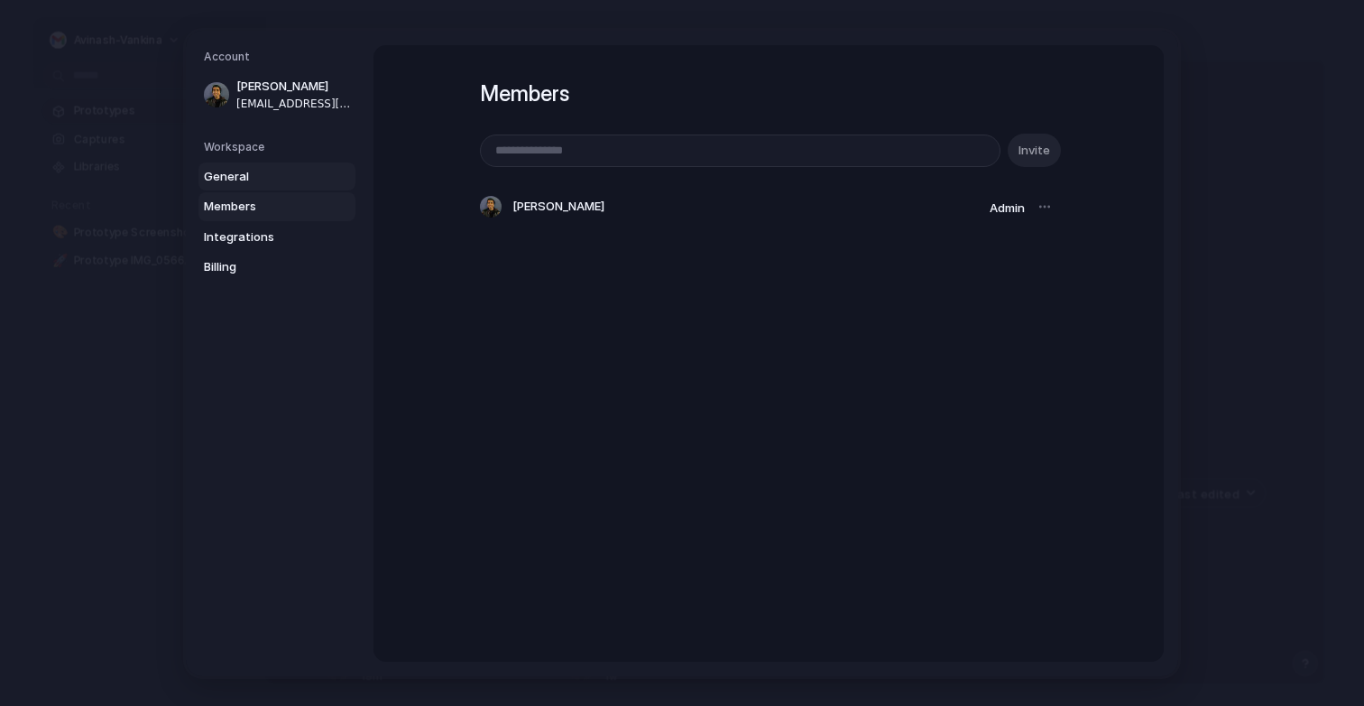
click at [298, 170] on span "General" at bounding box center [261, 176] width 115 height 18
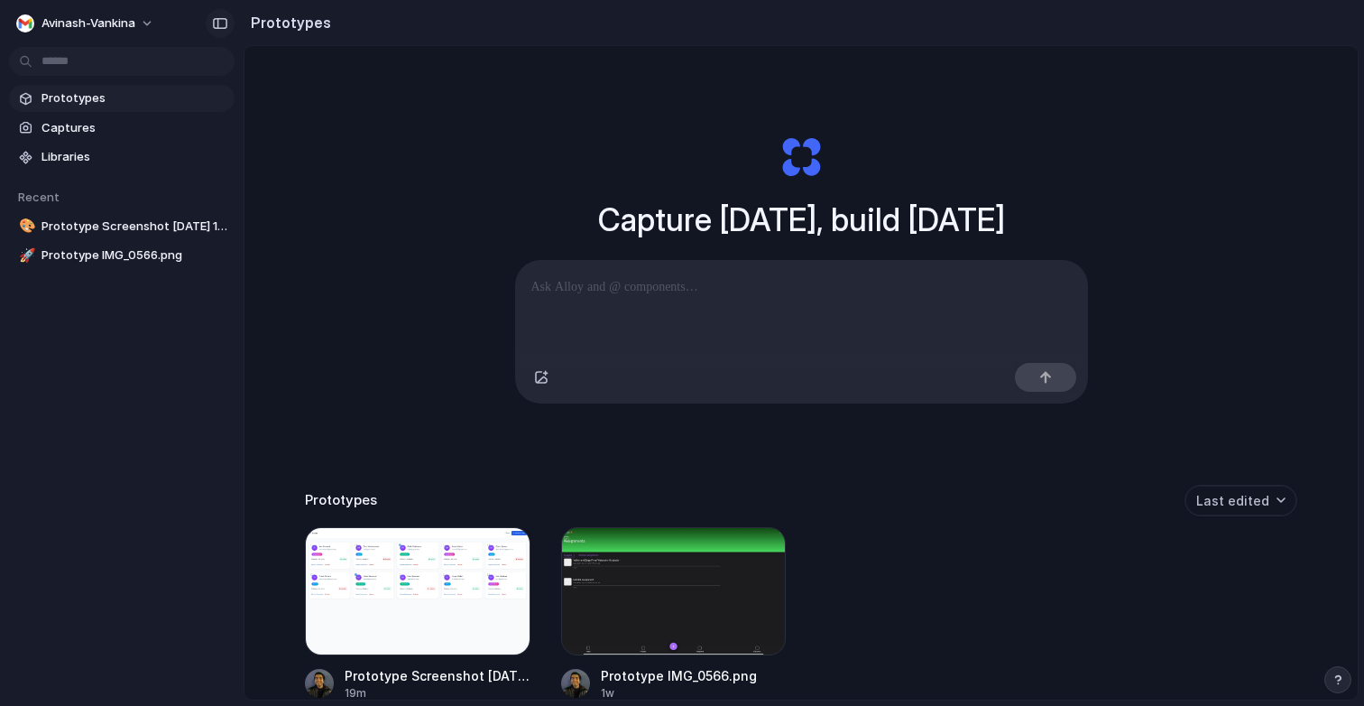
click at [226, 12] on button "button" at bounding box center [220, 23] width 29 height 29
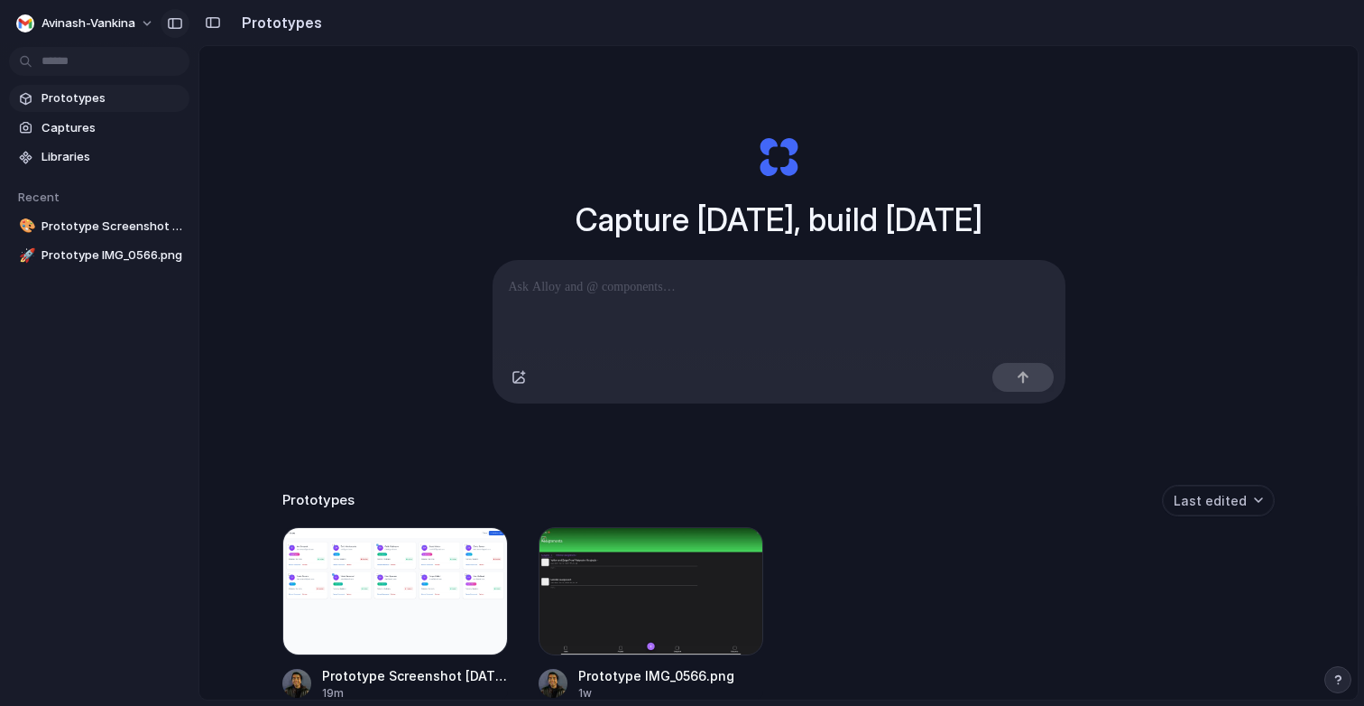
click at [176, 22] on div "button" at bounding box center [175, 23] width 16 height 13
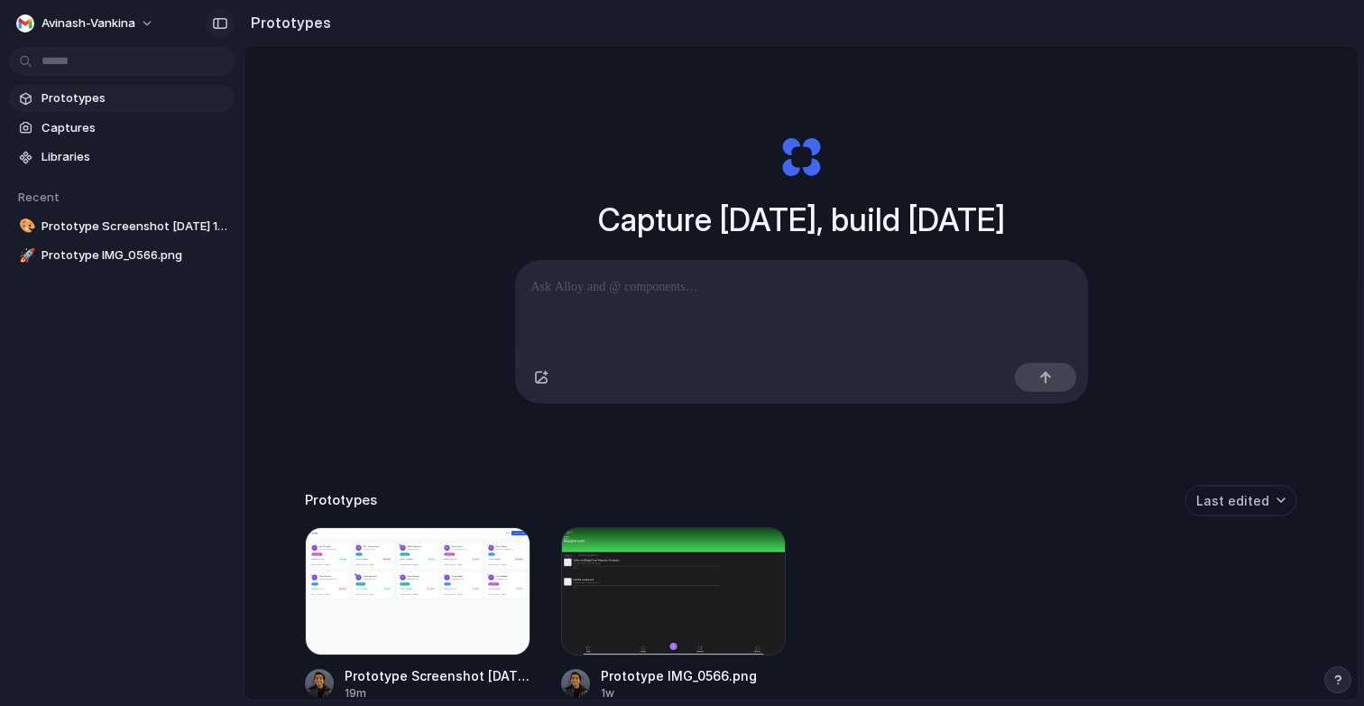
click at [216, 27] on div "button" at bounding box center [220, 23] width 16 height 13
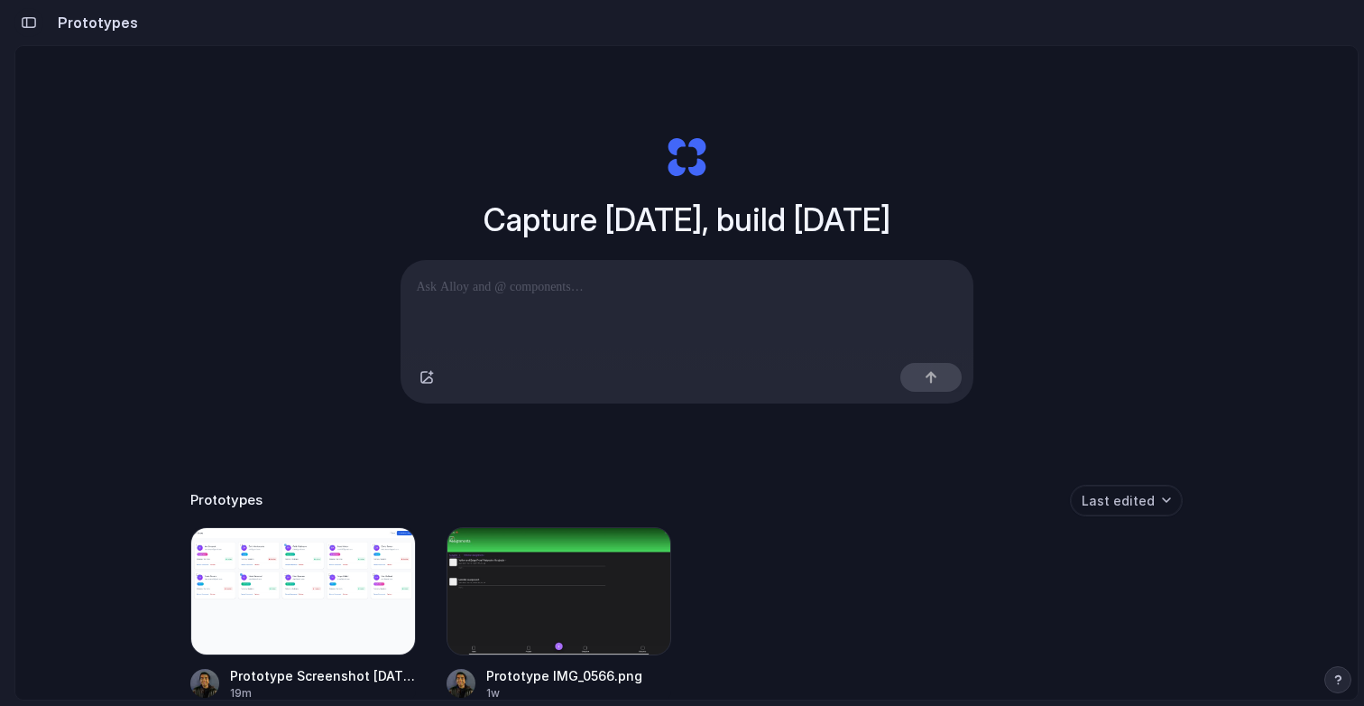
click at [33, 23] on div "button" at bounding box center [29, 22] width 16 height 13
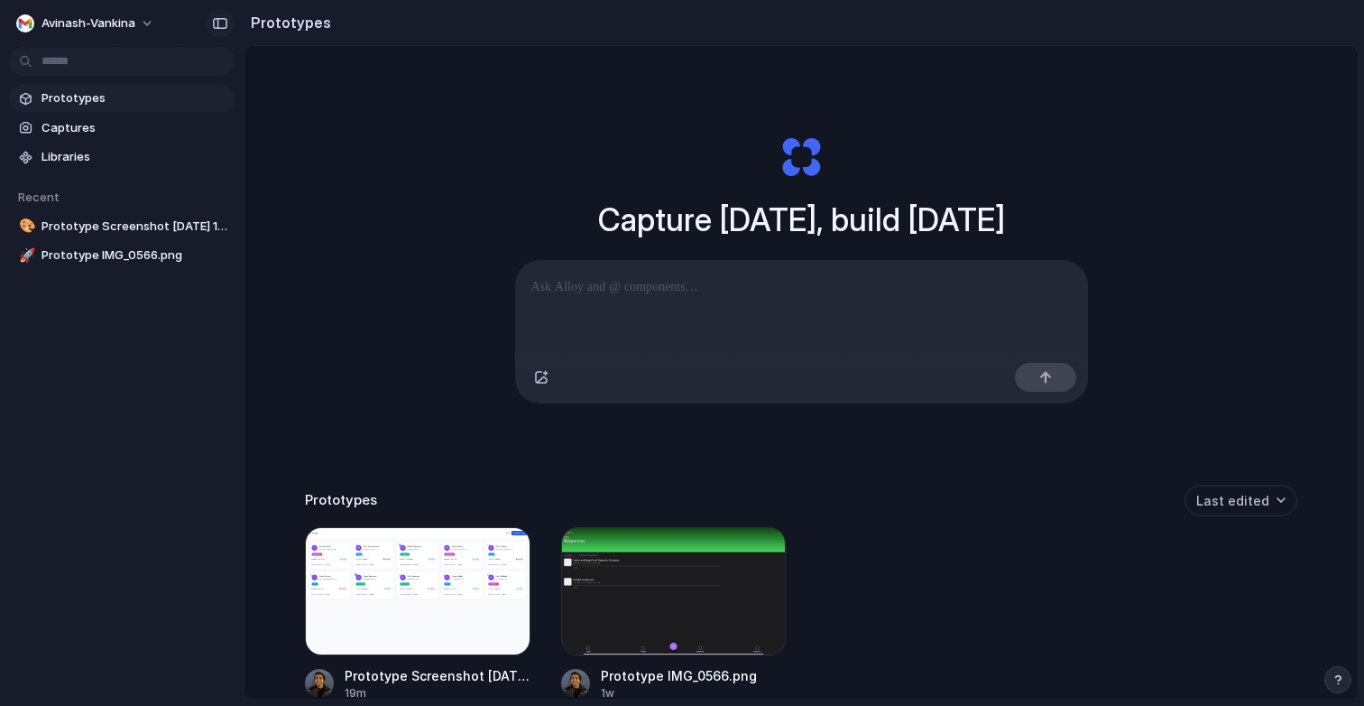
click at [225, 28] on div "button" at bounding box center [220, 23] width 16 height 13
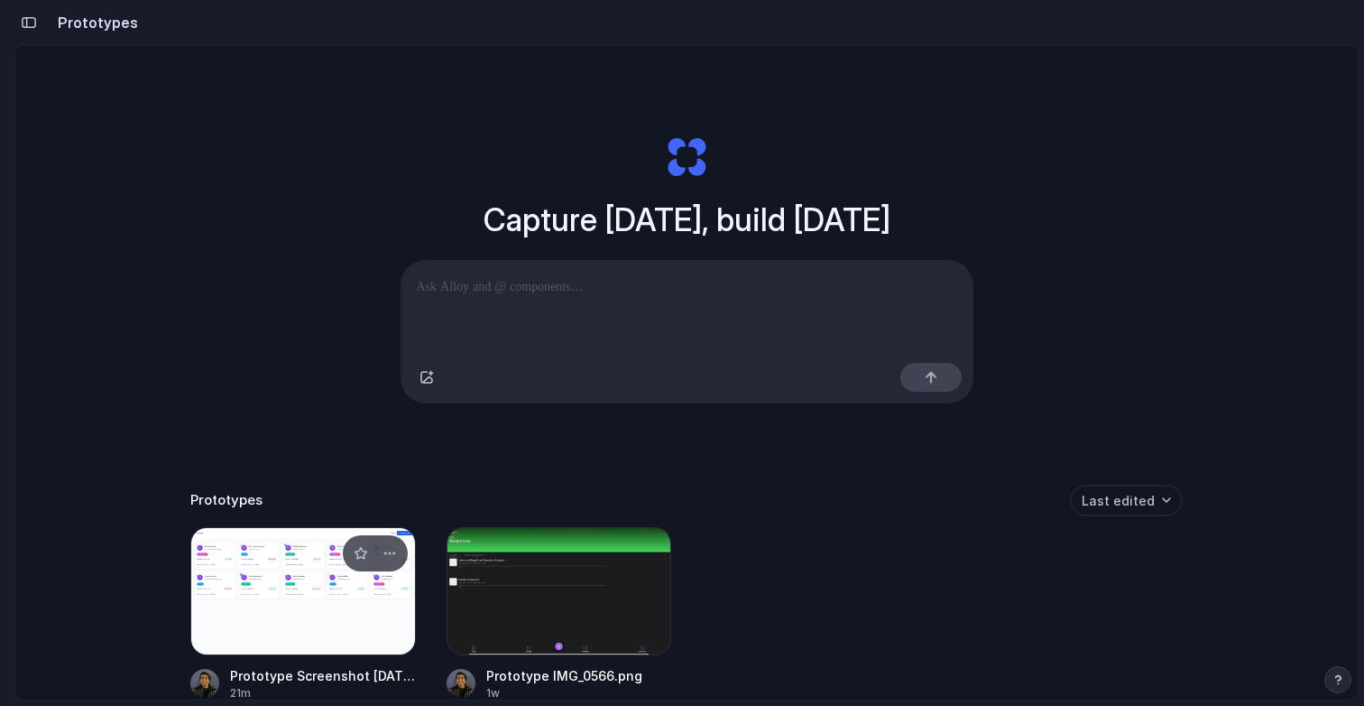
click at [316, 596] on div at bounding box center [303, 591] width 226 height 128
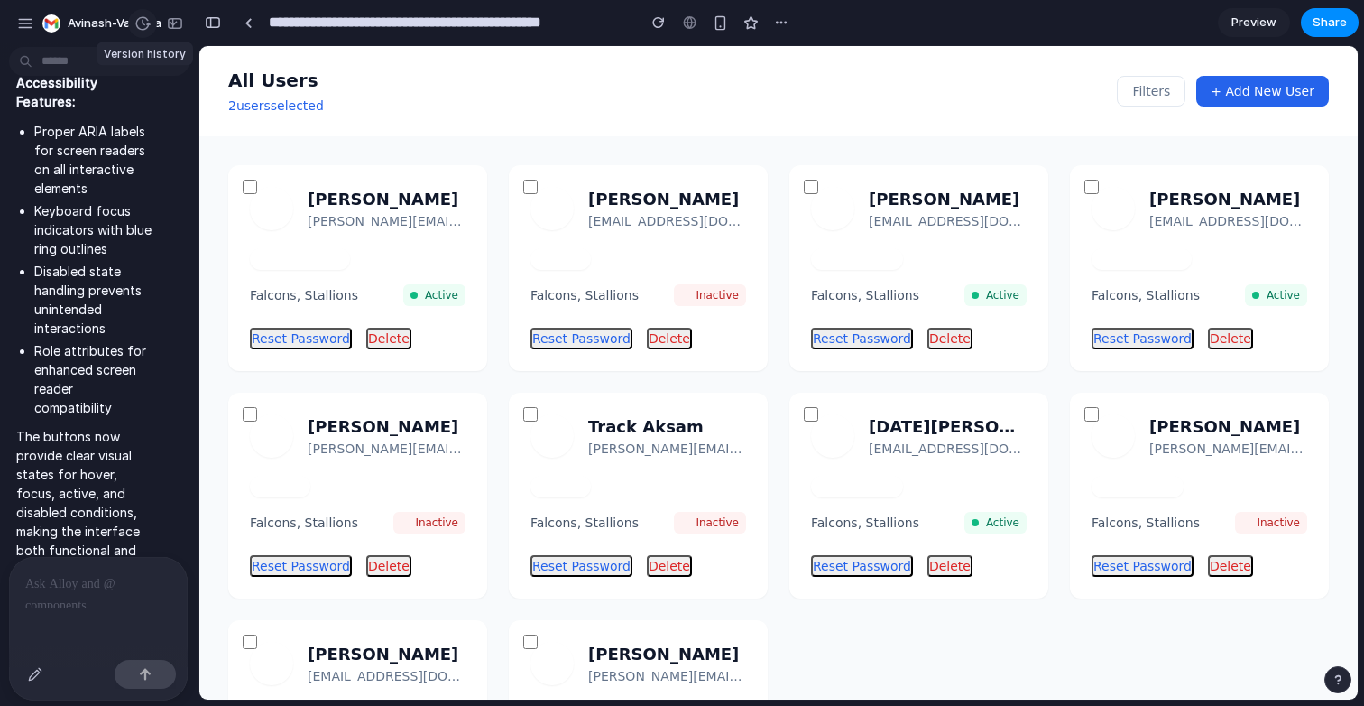
click at [143, 23] on div "button" at bounding box center [142, 23] width 16 height 16
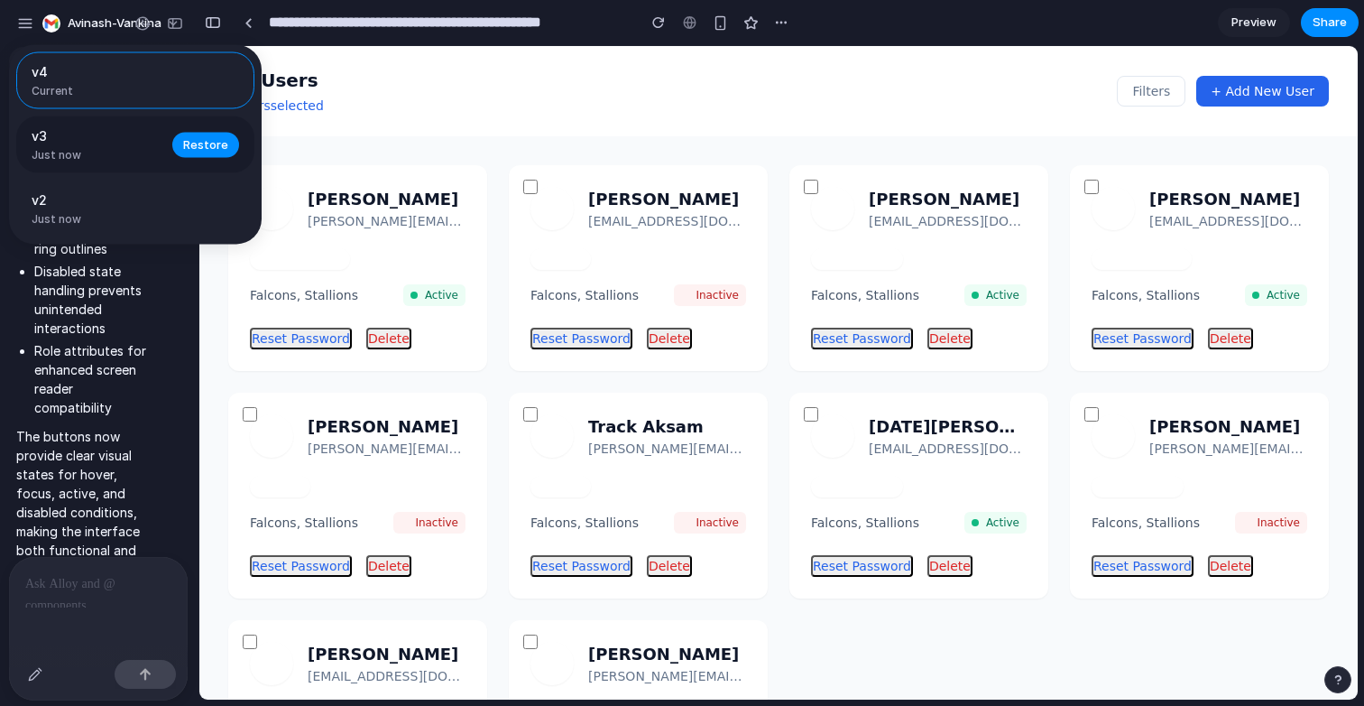
click at [143, 138] on span "v3" at bounding box center [97, 135] width 130 height 19
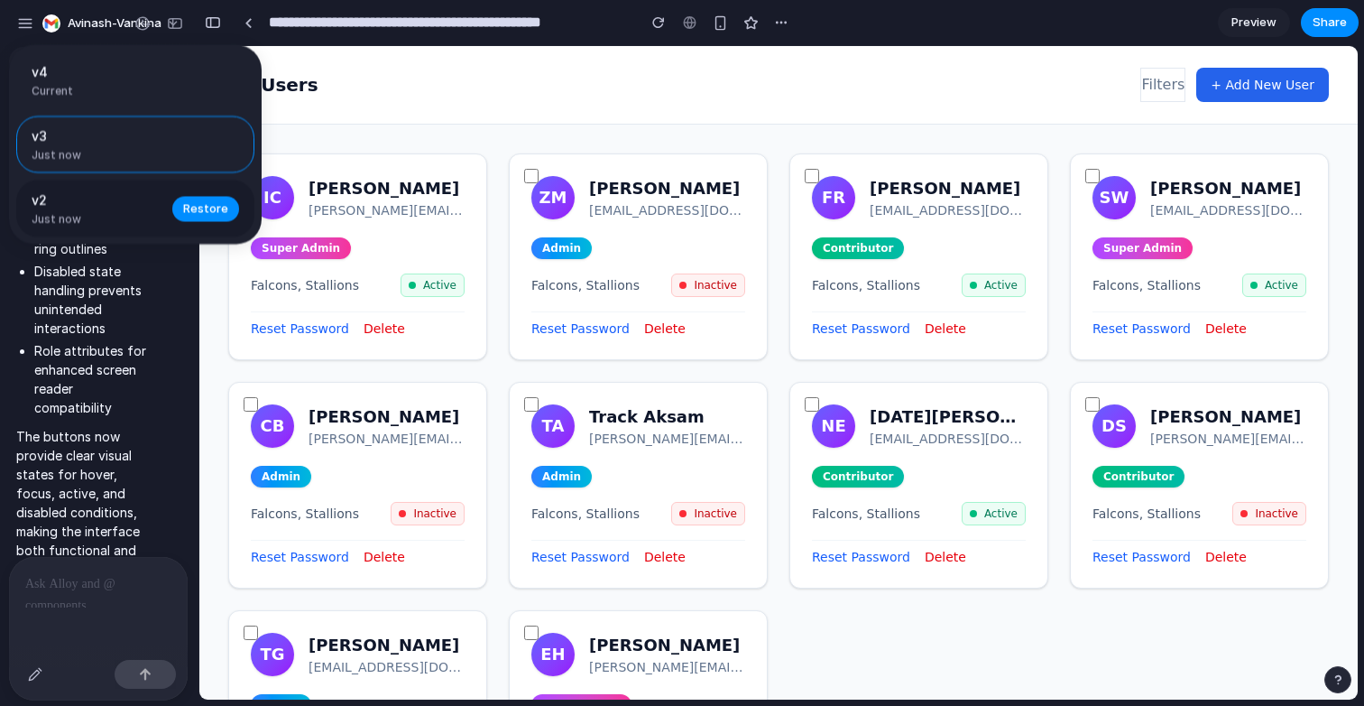
click at [120, 224] on span "Just now" at bounding box center [97, 219] width 130 height 16
click at [141, 57] on div "v4 Current" at bounding box center [135, 80] width 238 height 57
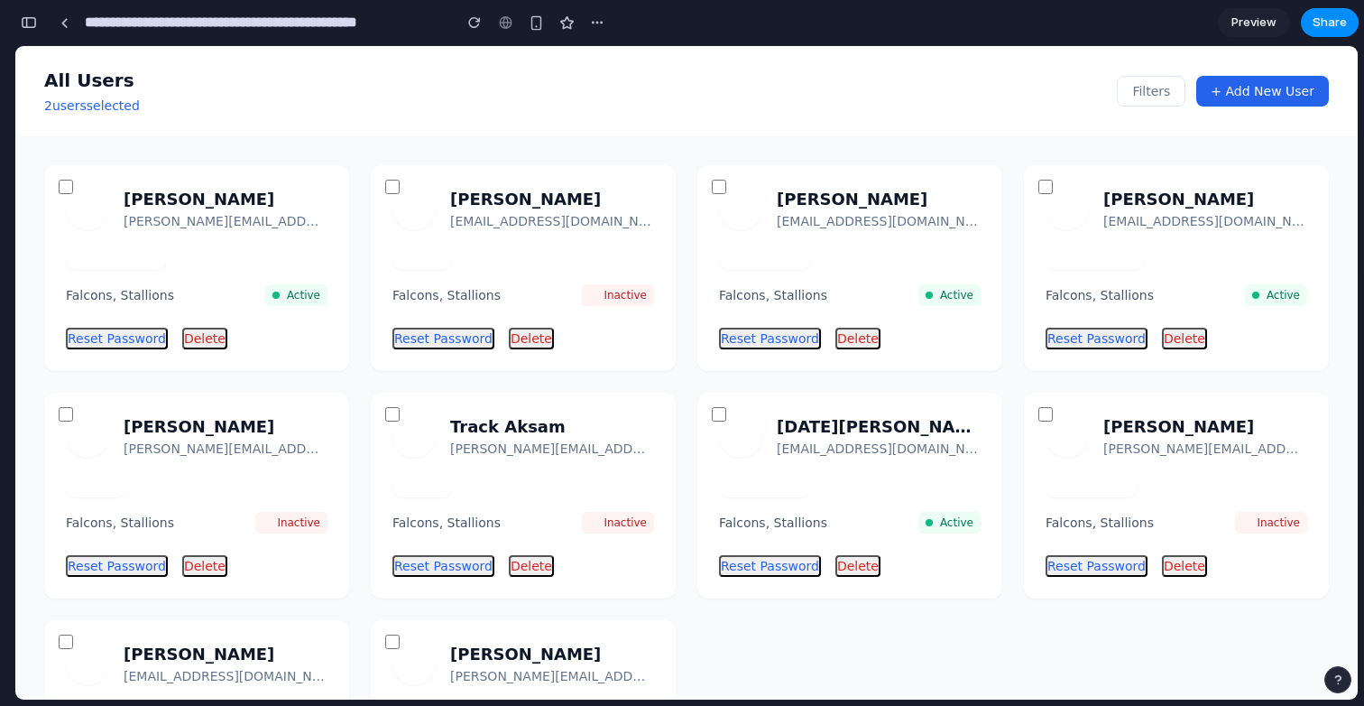
click at [24, 22] on div "v4 Current v3 Just now Restore v2 Just now Restore" at bounding box center [682, 353] width 1364 height 706
click at [24, 22] on div "button" at bounding box center [29, 22] width 16 height 13
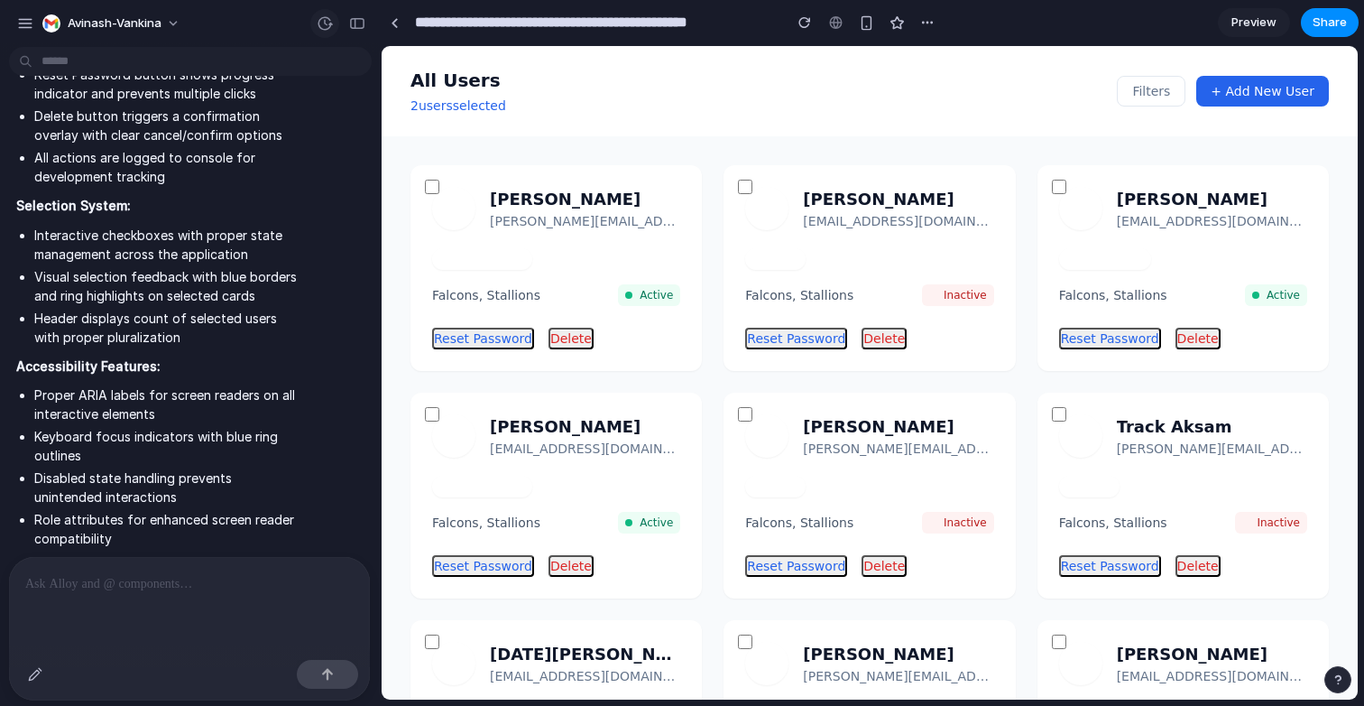
click at [323, 22] on div "button" at bounding box center [325, 23] width 16 height 16
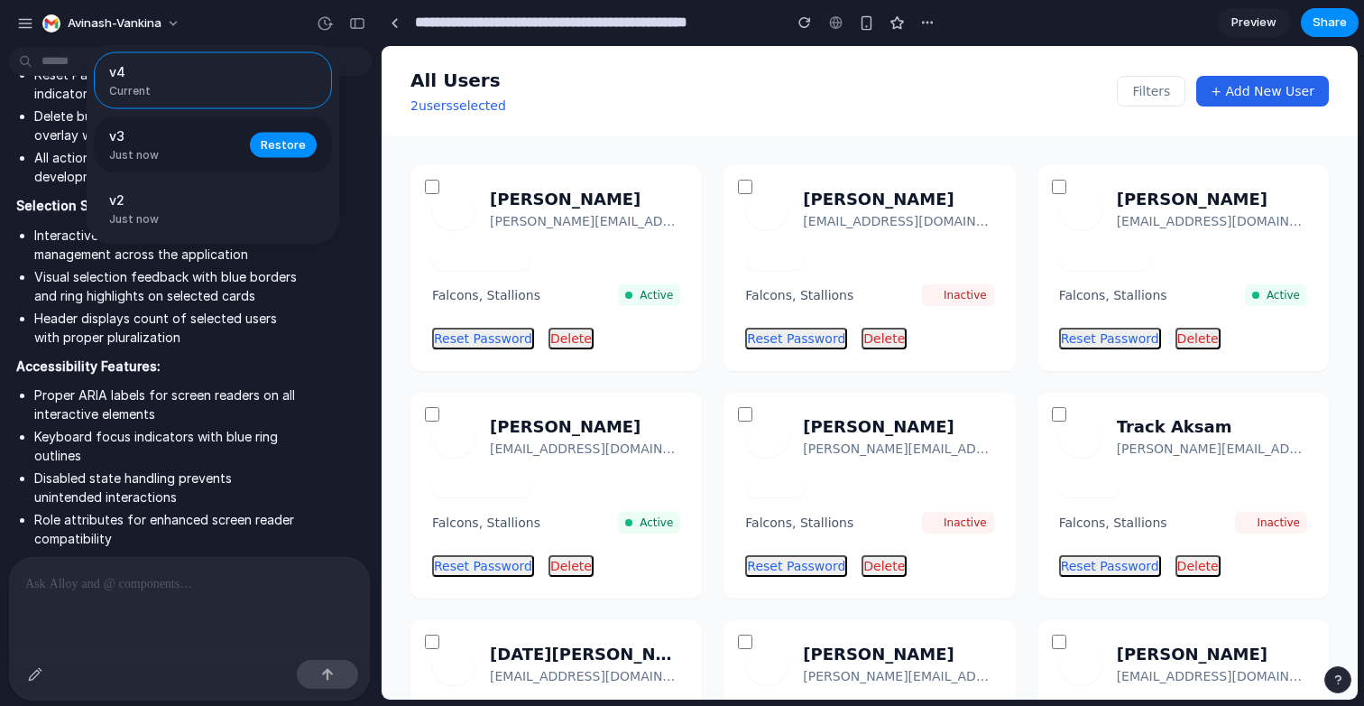
click at [199, 154] on span "Just now" at bounding box center [174, 155] width 130 height 16
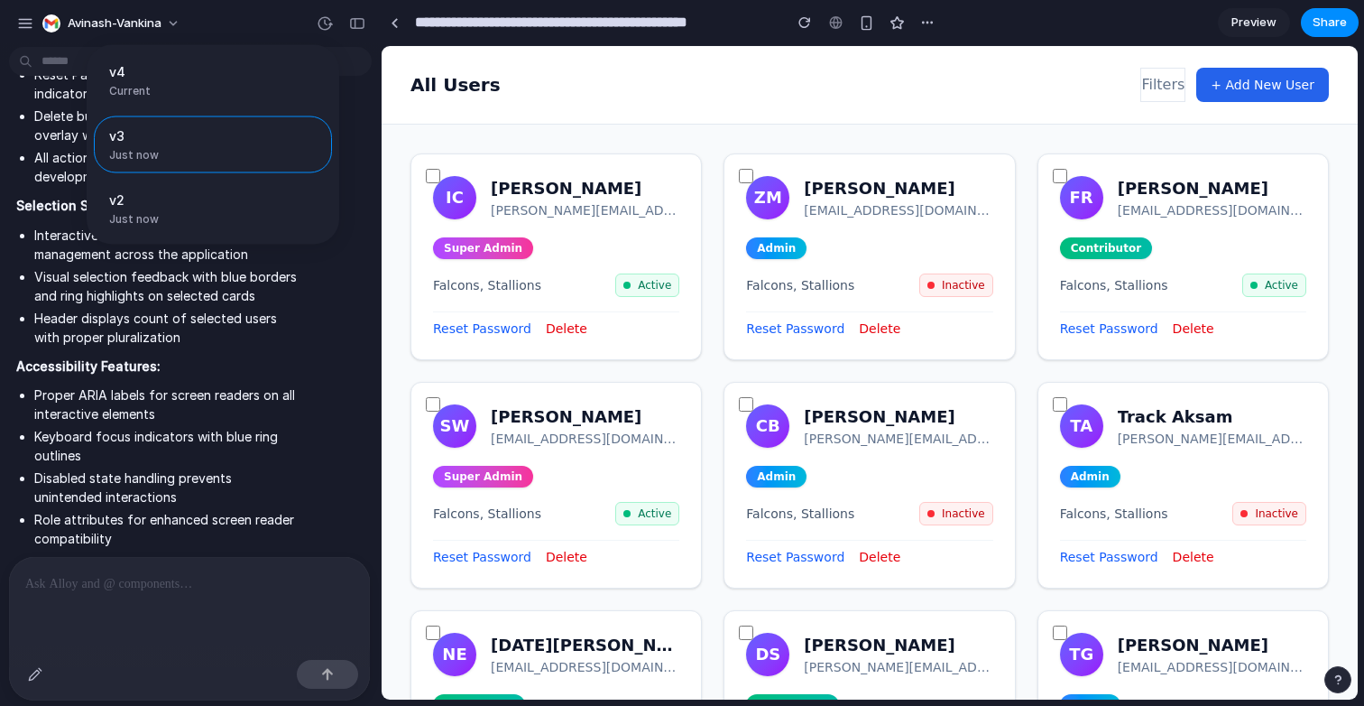
click at [352, 24] on div "v4 Current v3 Just now Restore v2 Just now Restore" at bounding box center [682, 353] width 1364 height 706
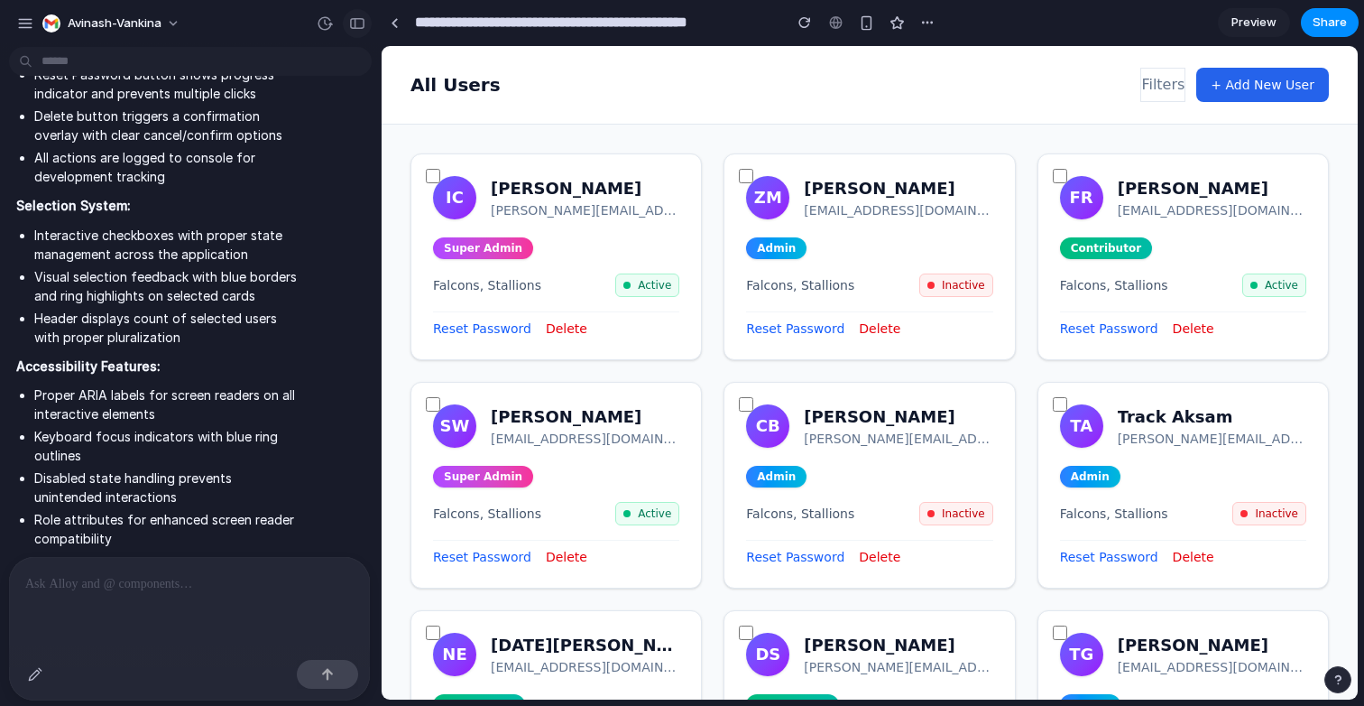
click at [355, 24] on div "button" at bounding box center [357, 23] width 16 height 13
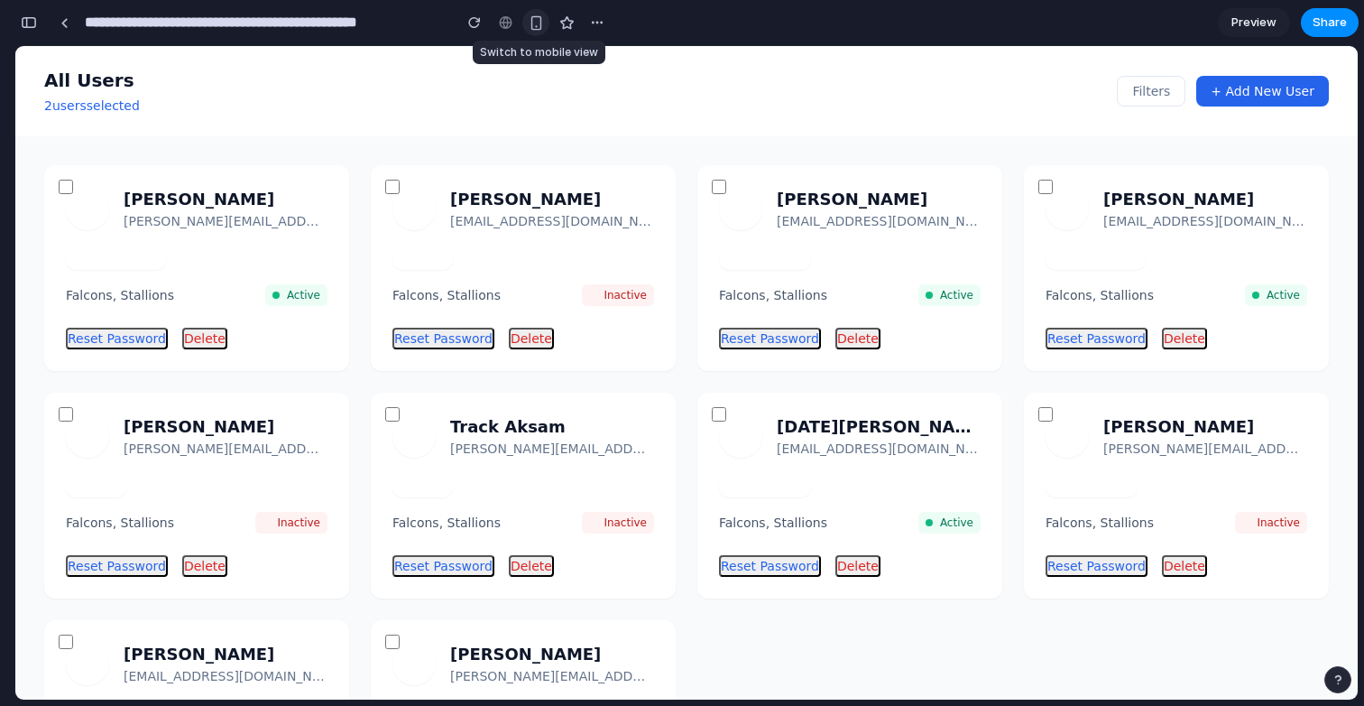
click at [530, 23] on div "button" at bounding box center [536, 22] width 15 height 15
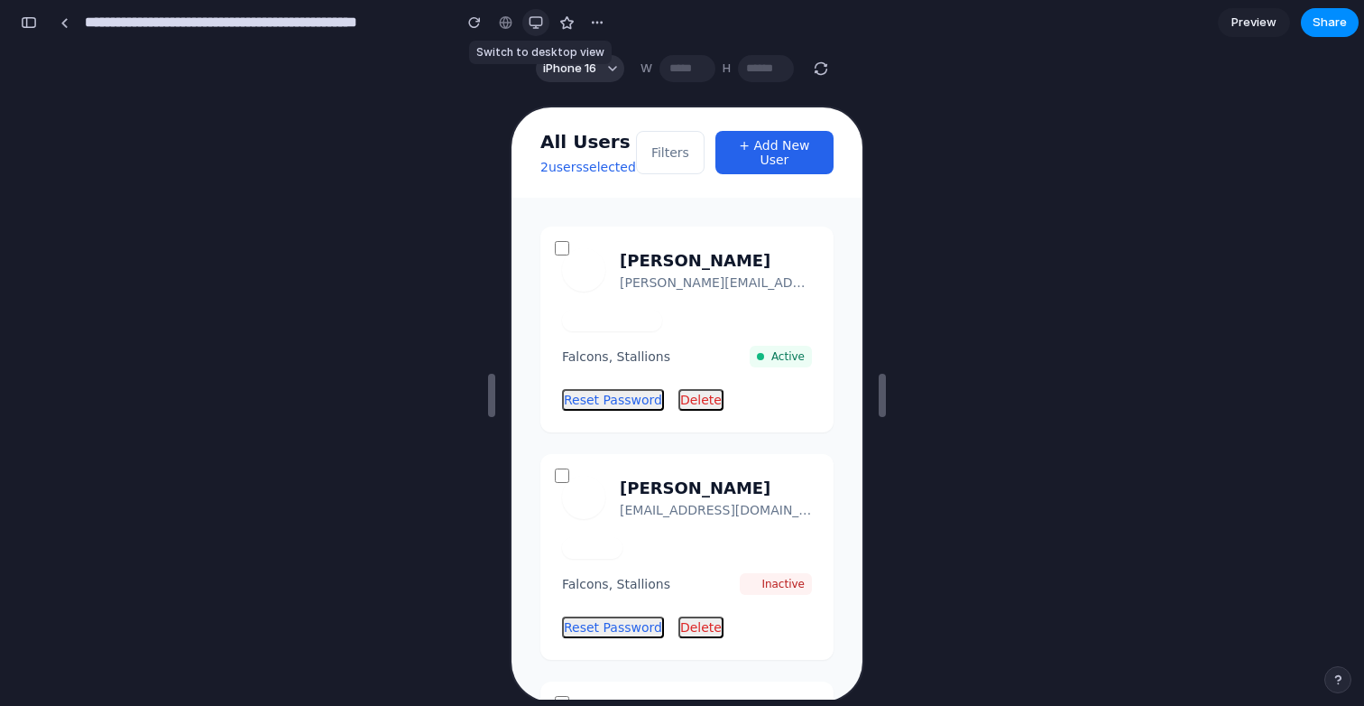
click at [531, 23] on div "button" at bounding box center [536, 22] width 14 height 14
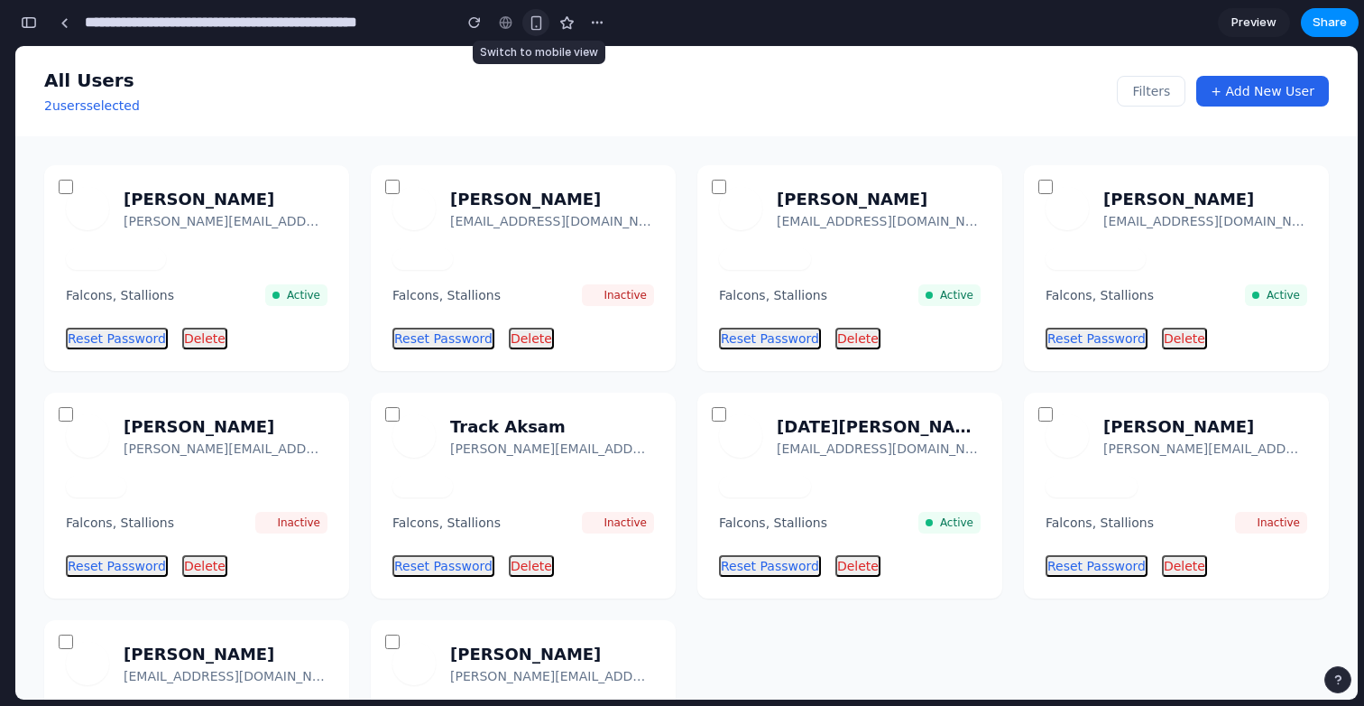
click at [531, 23] on div "button" at bounding box center [536, 22] width 15 height 15
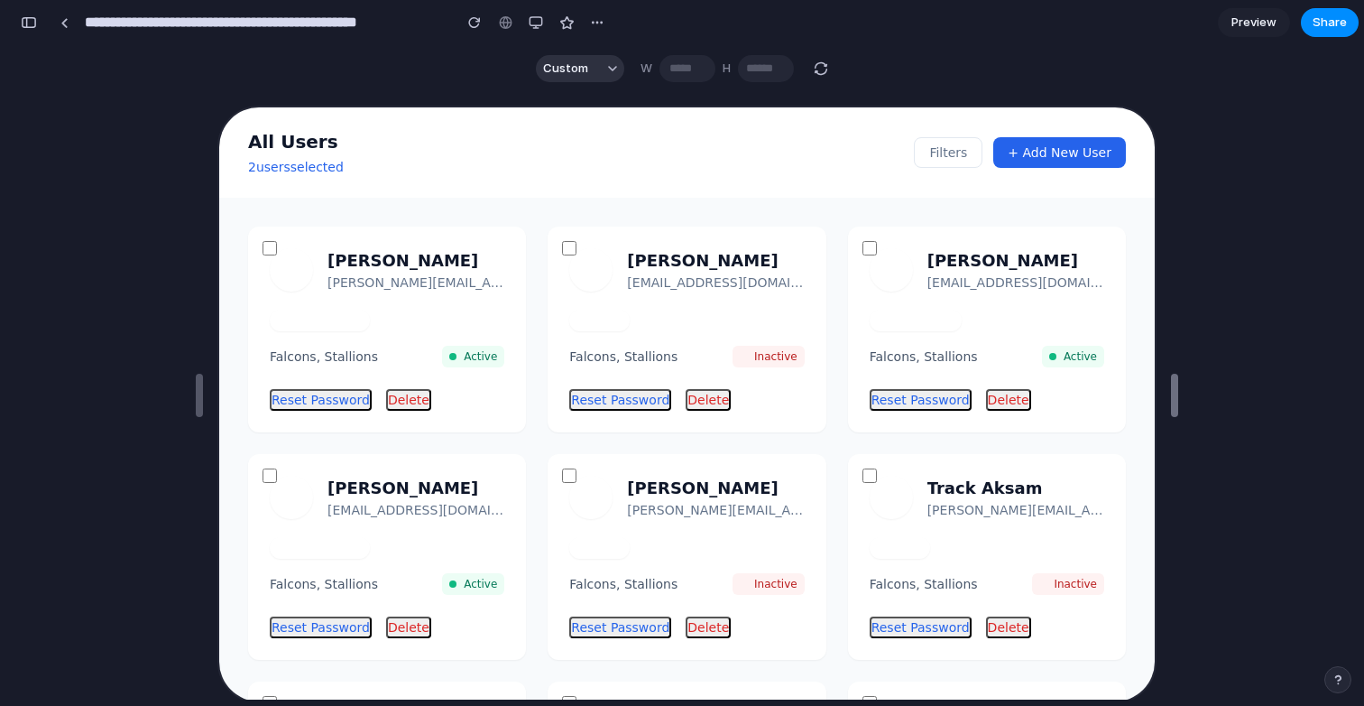
type input "****"
drag, startPoint x: 880, startPoint y: 384, endPoint x: 1168, endPoint y: 405, distance: 288.6
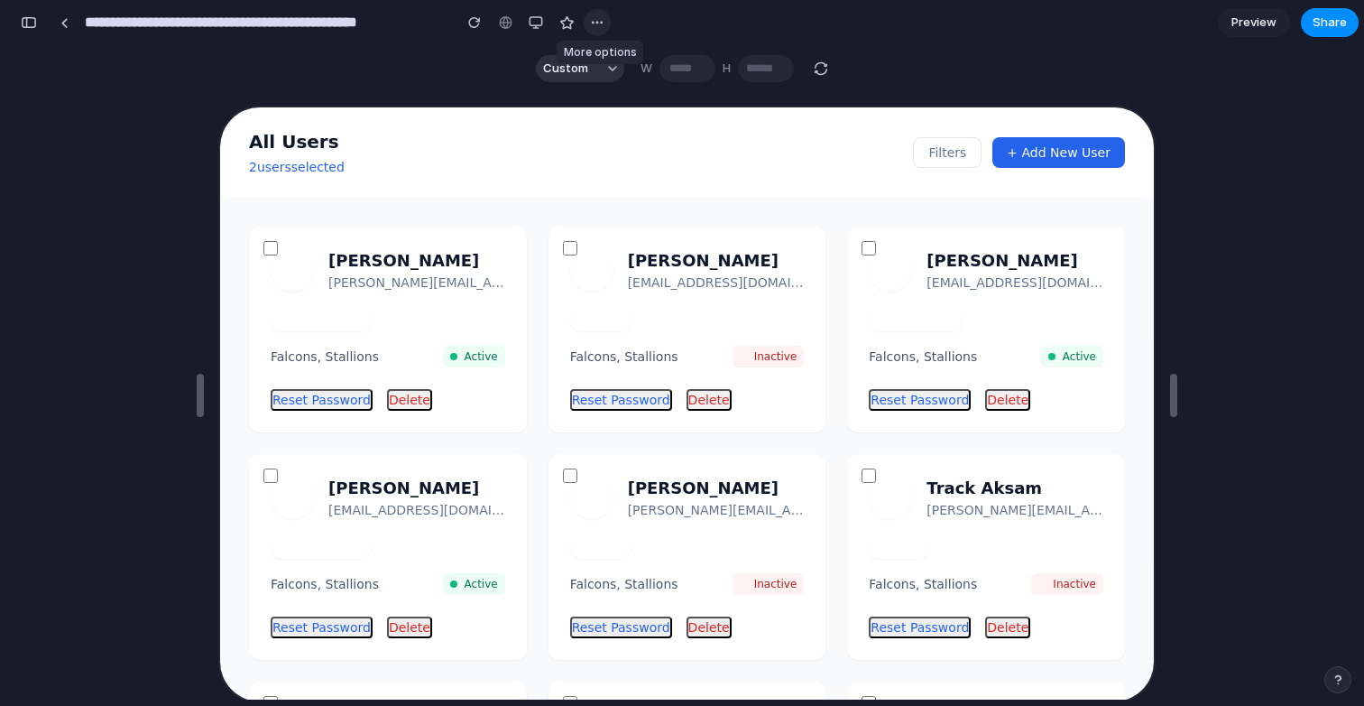
click at [595, 21] on div "button" at bounding box center [597, 22] width 14 height 14
click at [473, 39] on div "Duplicate Delete" at bounding box center [682, 353] width 1364 height 706
click at [473, 31] on button "button" at bounding box center [474, 22] width 27 height 27
click at [1251, 22] on span "Preview" at bounding box center [1254, 23] width 45 height 18
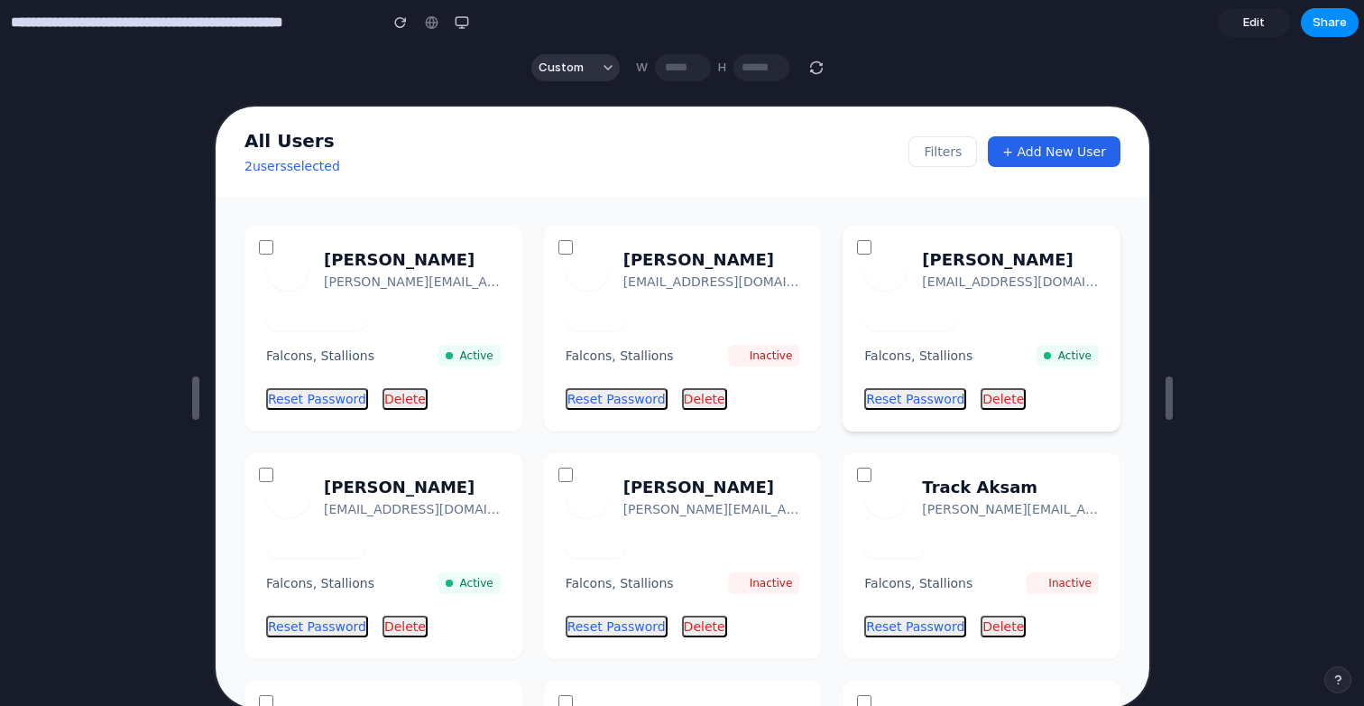
click at [893, 241] on article "FR [PERSON_NAME] [EMAIL_ADDRESS][DOMAIN_NAME] Contributor Falcons, Stallions Ac…" at bounding box center [979, 327] width 278 height 206
click at [946, 166] on header "All Users 2 user s selected Filters + Add New User" at bounding box center [680, 150] width 934 height 90
click at [946, 156] on button "Filters" at bounding box center [940, 149] width 69 height 31
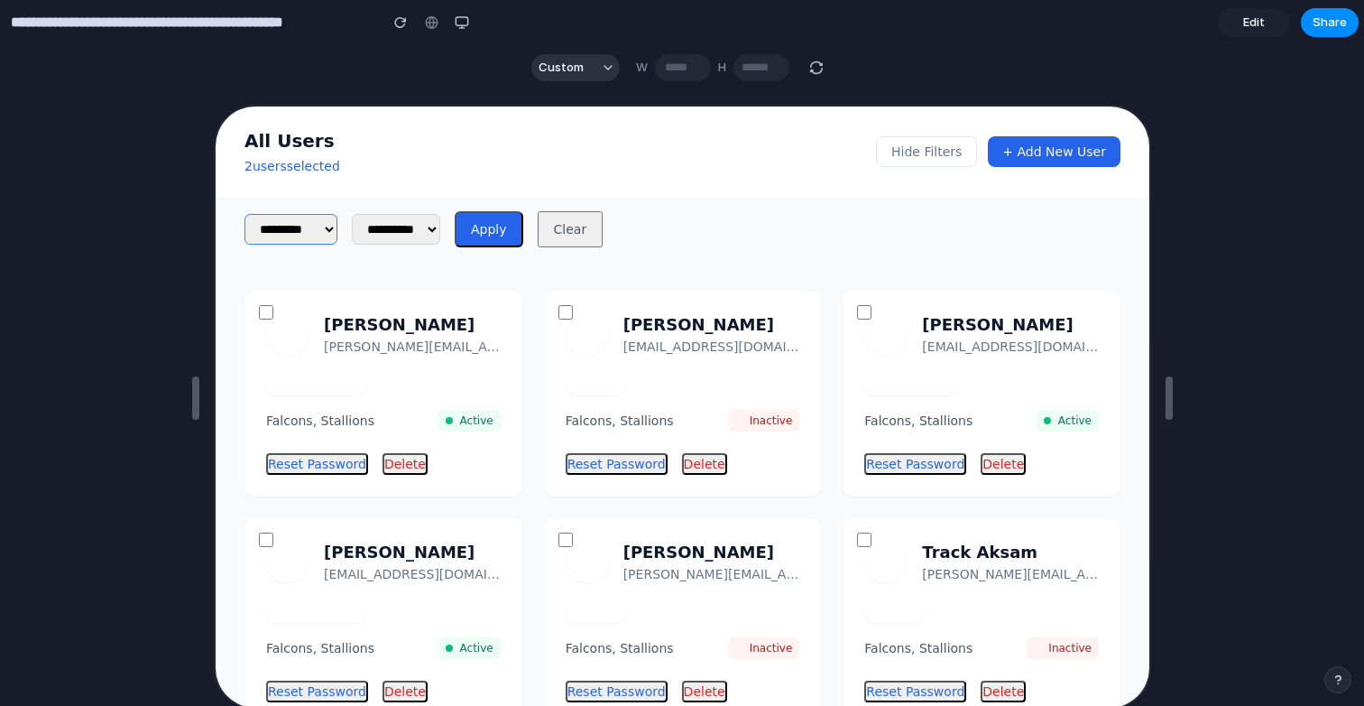
click at [282, 235] on select "**********" at bounding box center [288, 227] width 93 height 31
select select "**********"
click at [320, 338] on div "IC [PERSON_NAME] [PERSON_NAME][EMAIL_ADDRESS][PERSON_NAME][DOMAIN_NAME]" at bounding box center [380, 331] width 235 height 43
click at [321, 234] on select "**********" at bounding box center [288, 227] width 93 height 31
click at [438, 223] on select "**********" at bounding box center [393, 227] width 88 height 31
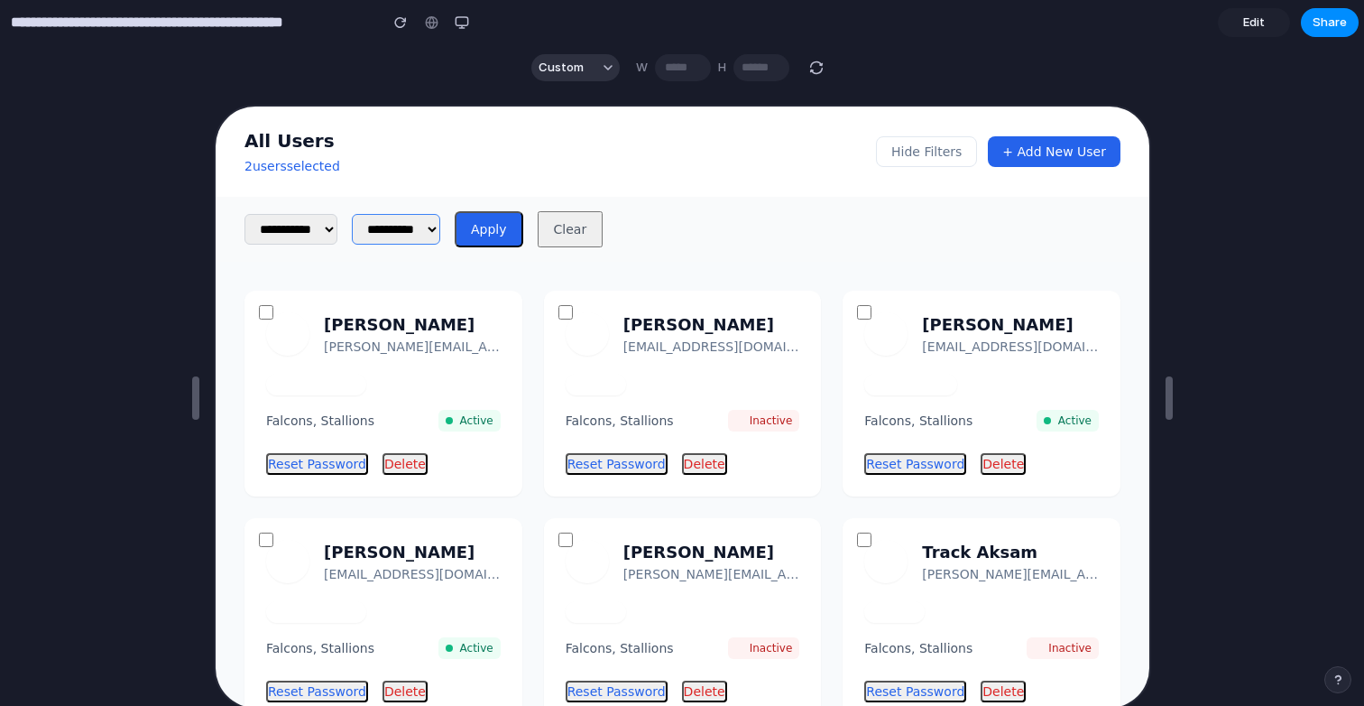
select select "********"
click at [521, 226] on button "Apply" at bounding box center [486, 227] width 69 height 36
click at [513, 224] on button "Apply" at bounding box center [486, 227] width 69 height 36
click at [601, 230] on button "Clear" at bounding box center [568, 227] width 66 height 36
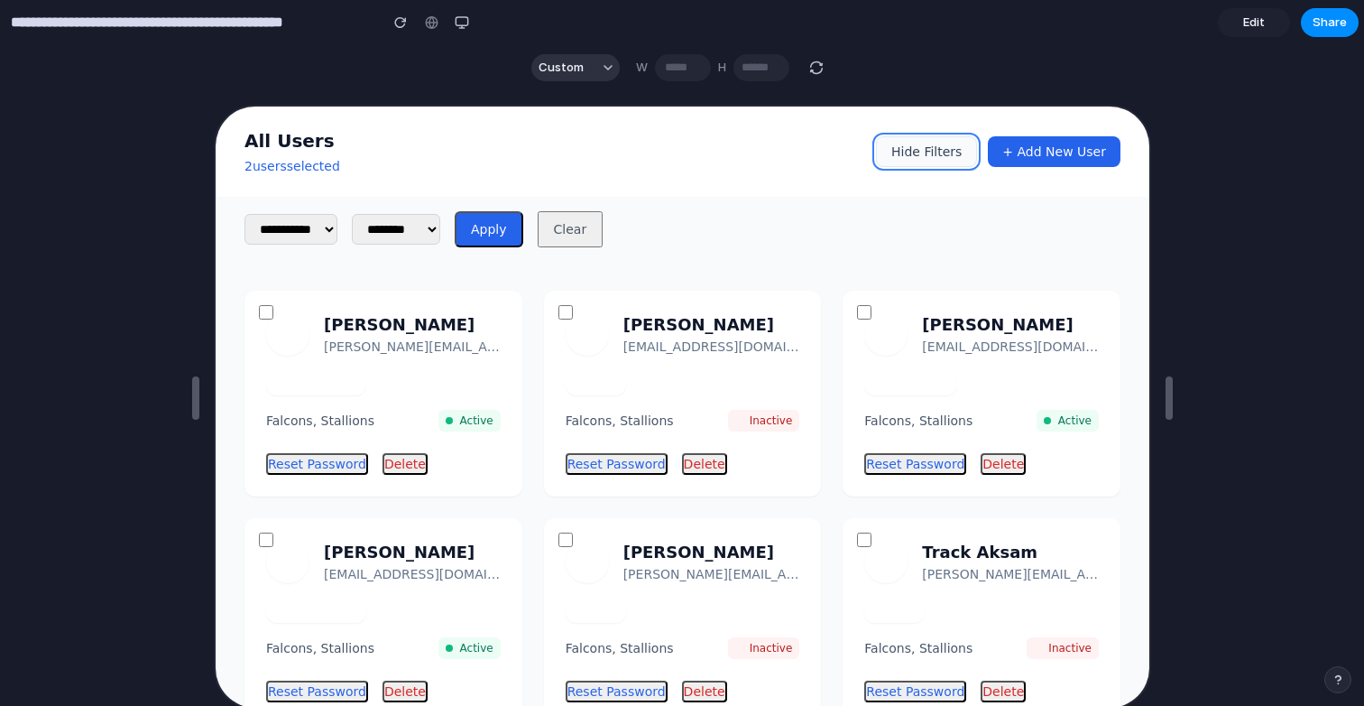
click at [915, 158] on button "Hide Filters" at bounding box center [923, 149] width 101 height 31
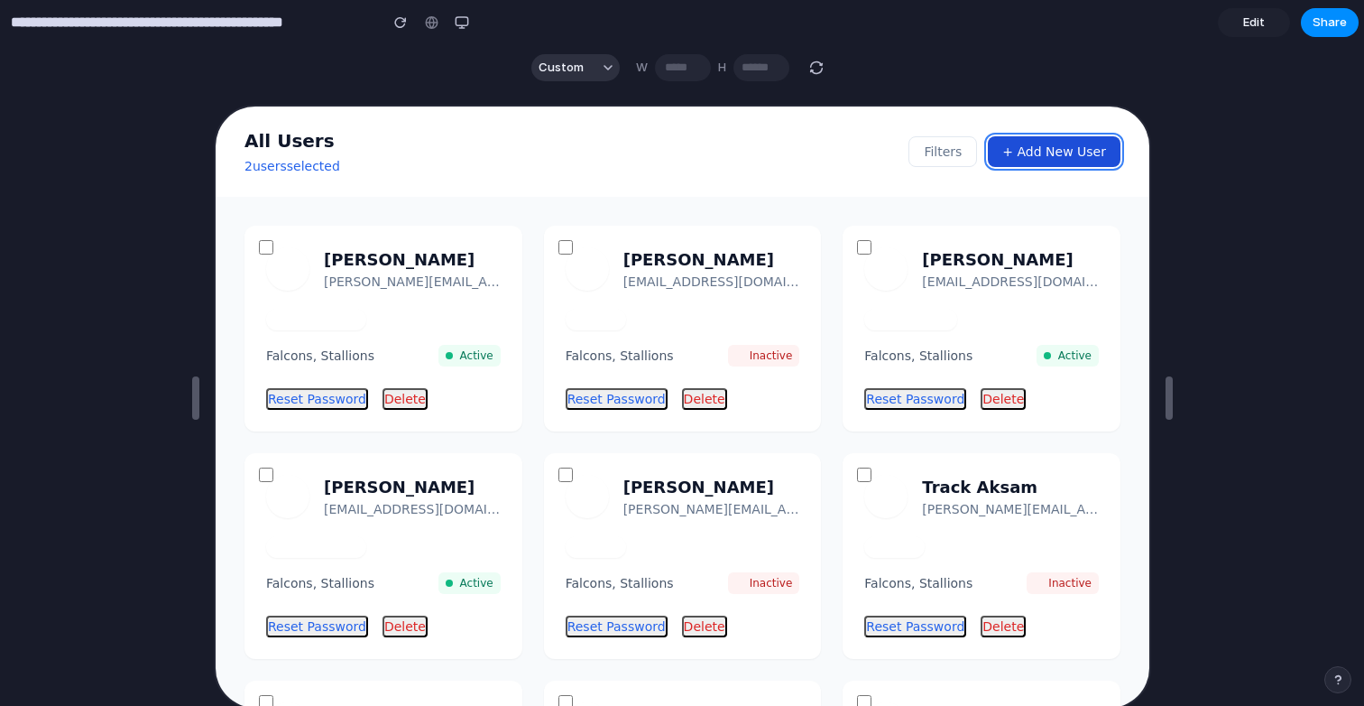
click at [1075, 164] on button "+ Add New User" at bounding box center [1051, 149] width 133 height 31
click at [1255, 30] on span "Edit" at bounding box center [1254, 23] width 22 height 18
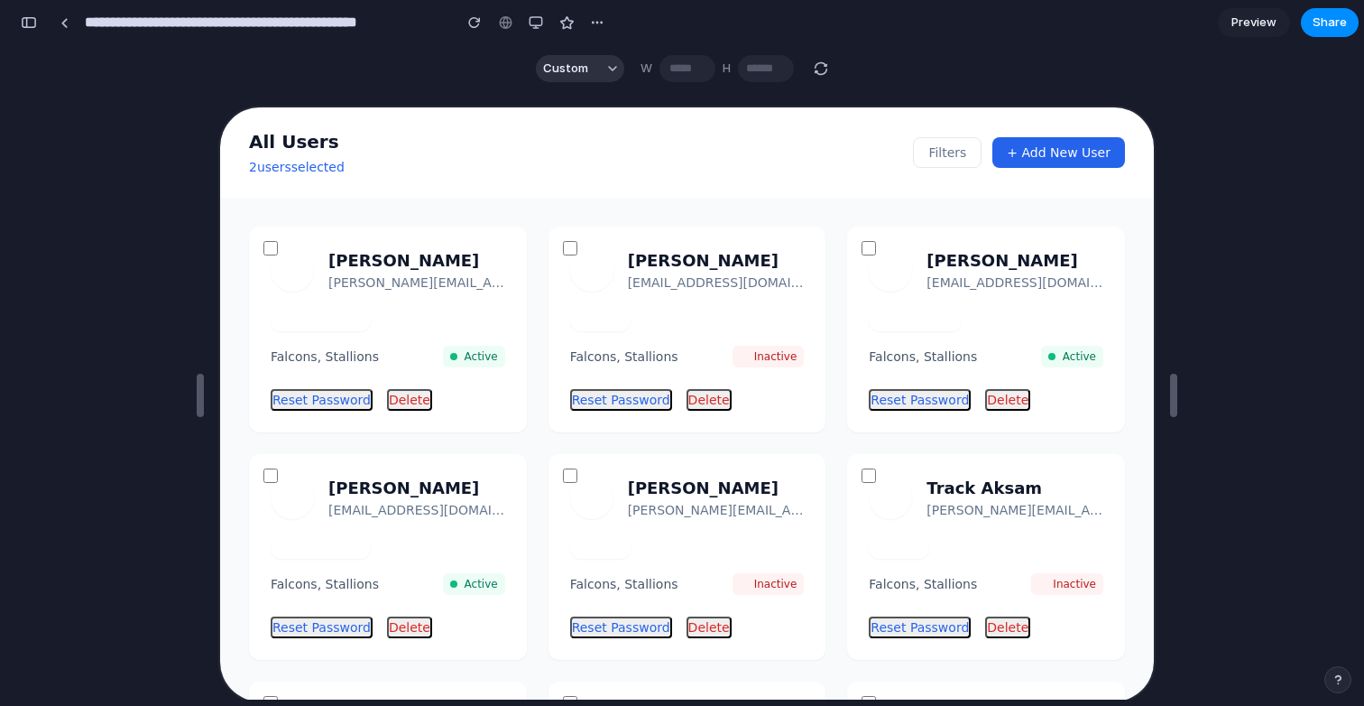
scroll to position [10631, 0]
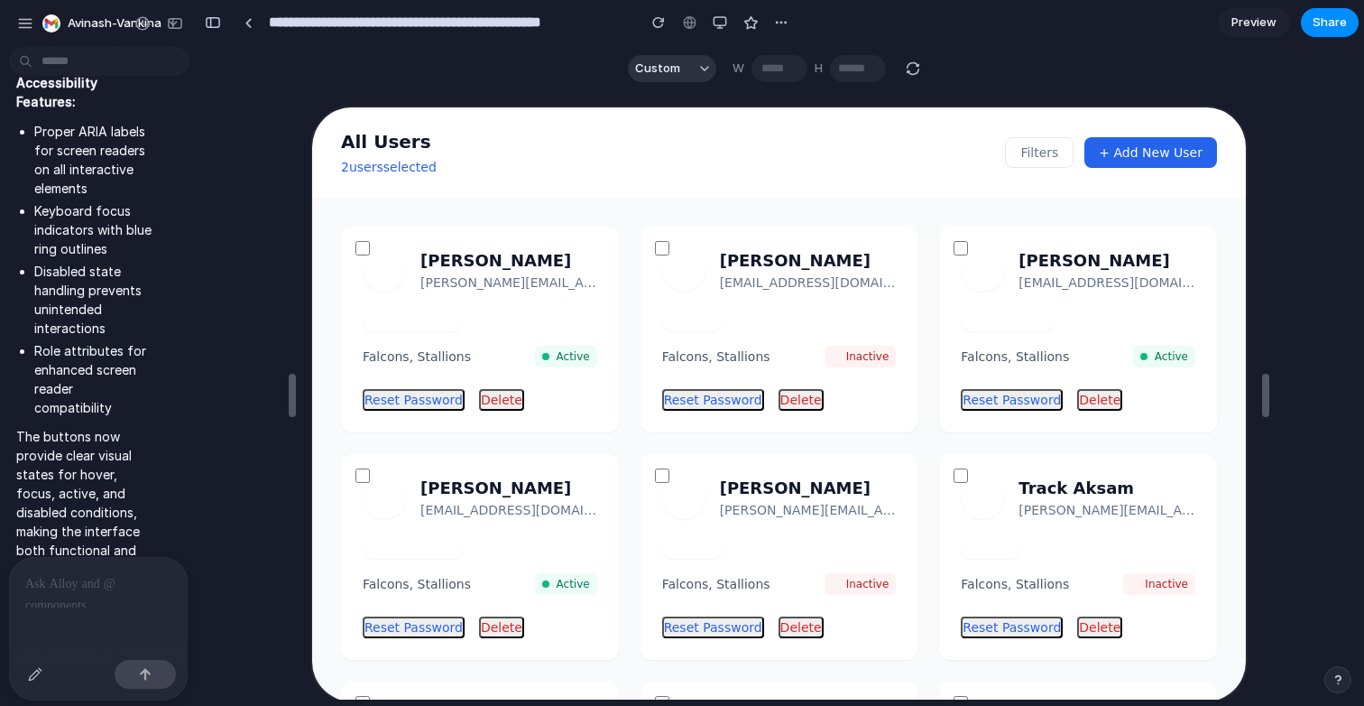
click at [15, 19] on div at bounding box center [8, 353] width 16 height 706
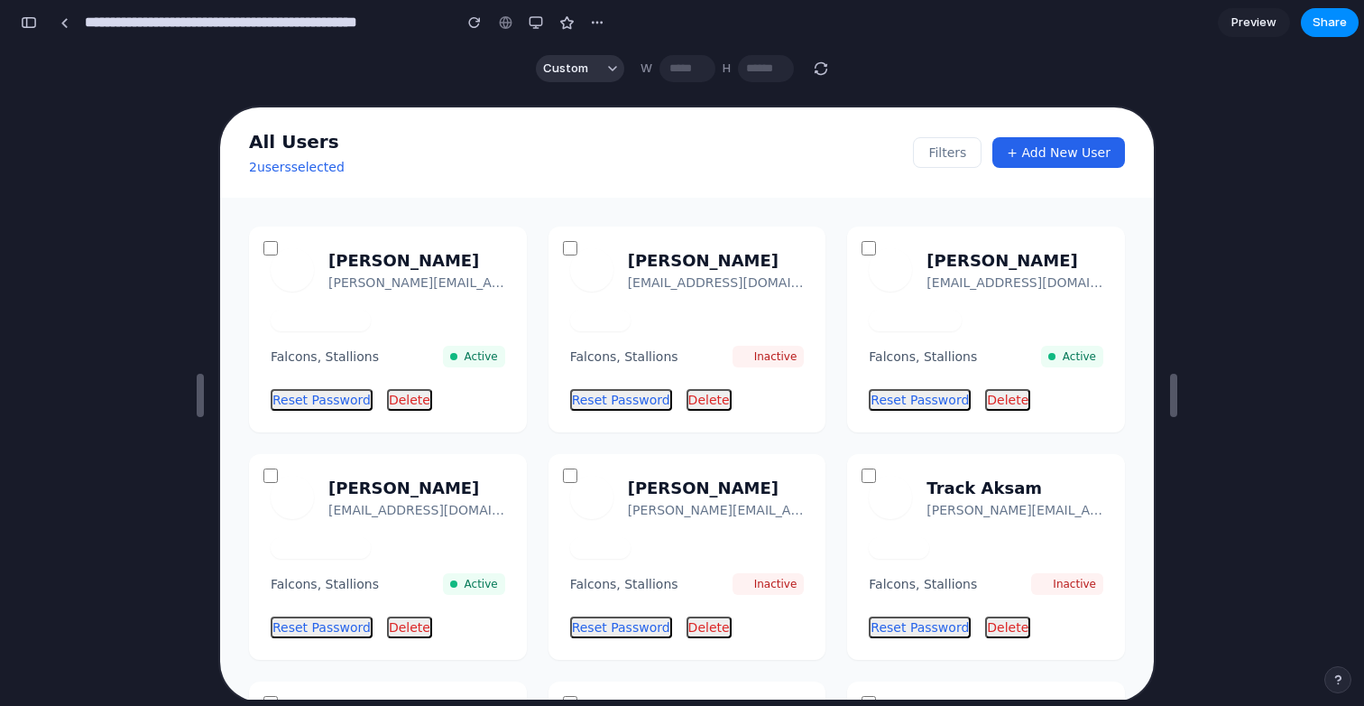
click at [44, 15] on div "**********" at bounding box center [312, 23] width 596 height 40
click at [37, 19] on button "button" at bounding box center [28, 22] width 29 height 29
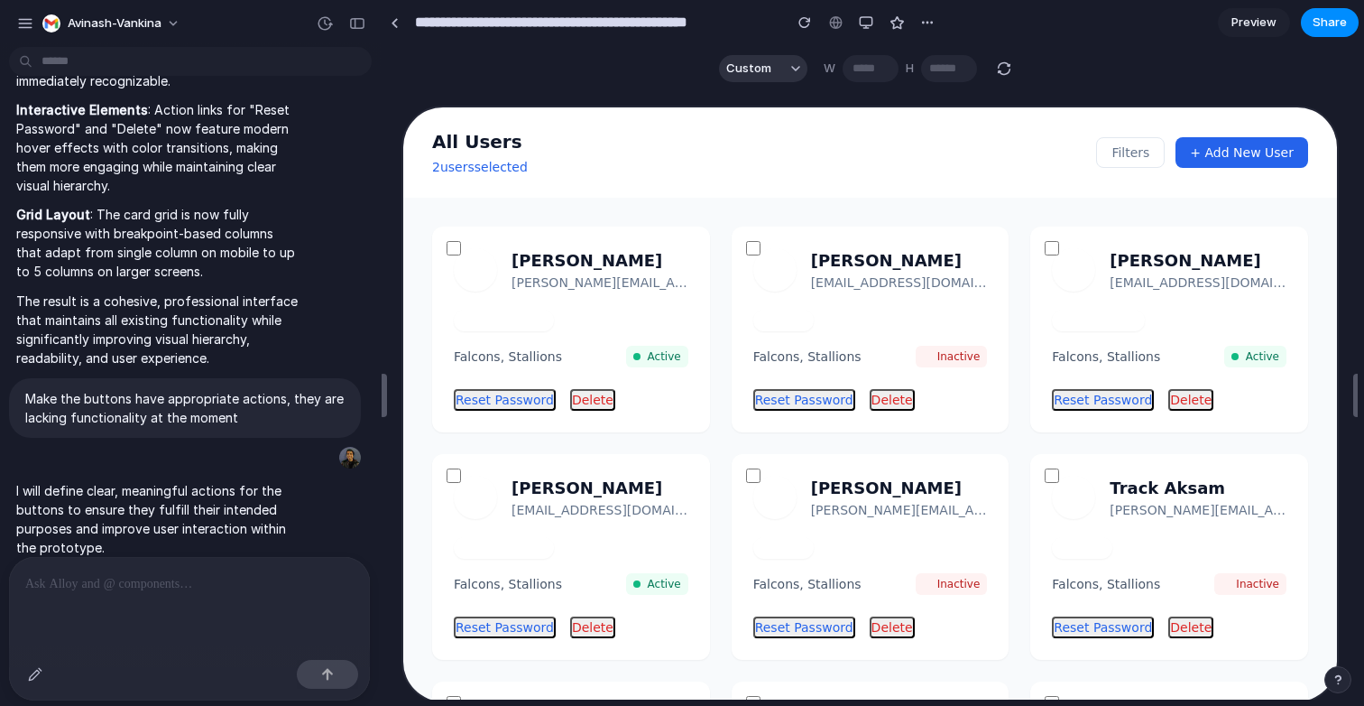
scroll to position [4171, 0]
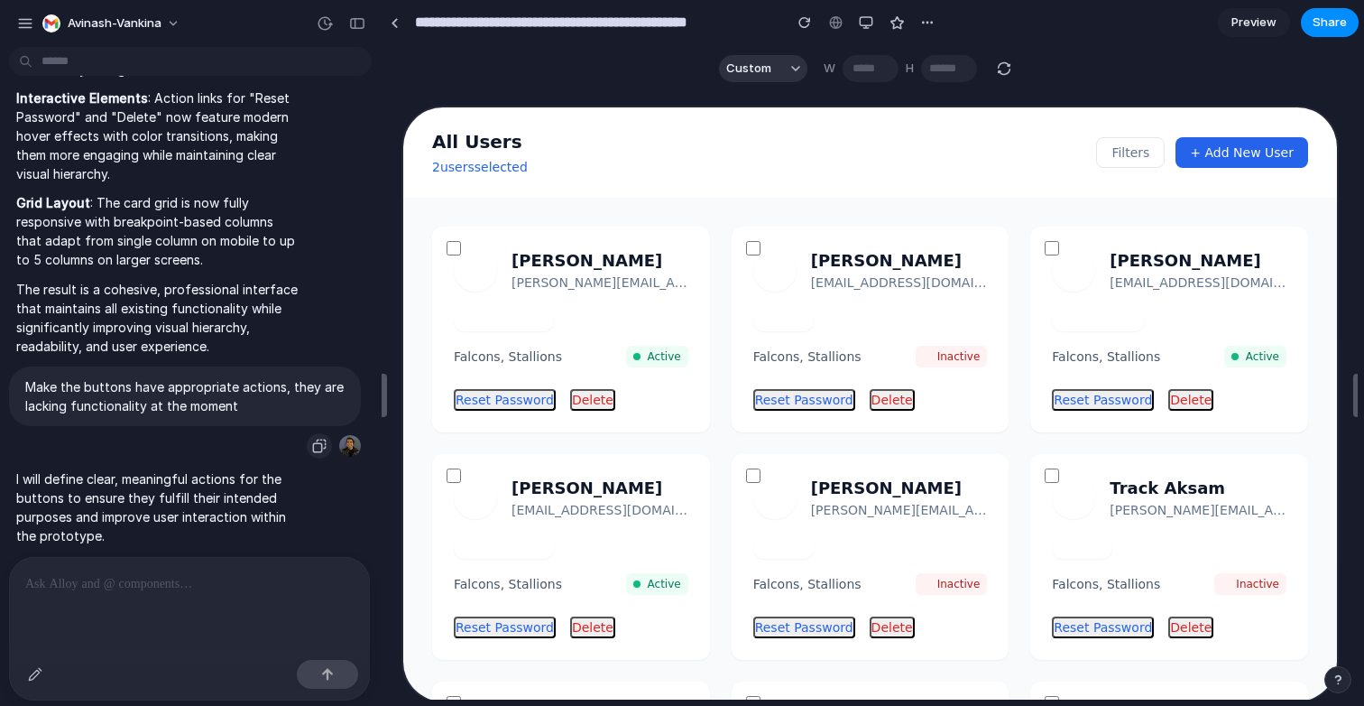
click at [325, 438] on div "button" at bounding box center [319, 445] width 14 height 14
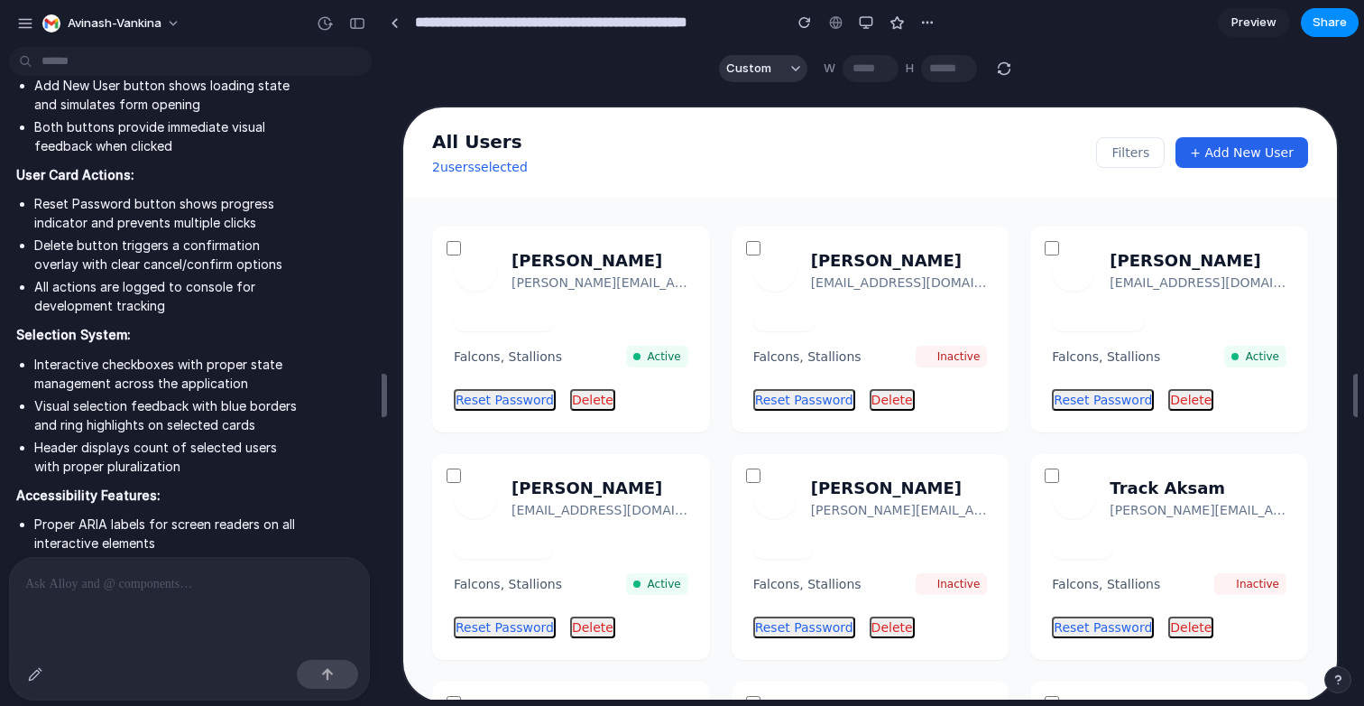
scroll to position [6066, 0]
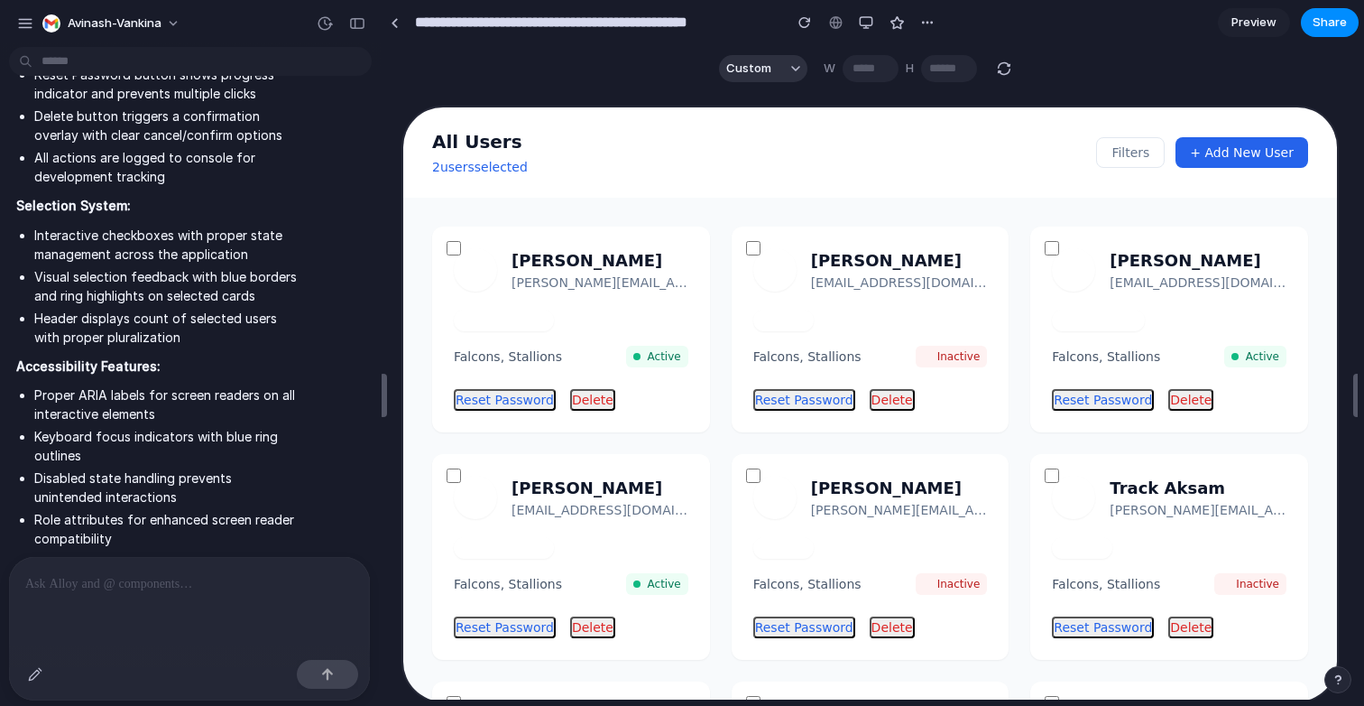
click at [168, 602] on div at bounding box center [189, 582] width 361 height 51
click at [30, 18] on div "button" at bounding box center [25, 23] width 16 height 16
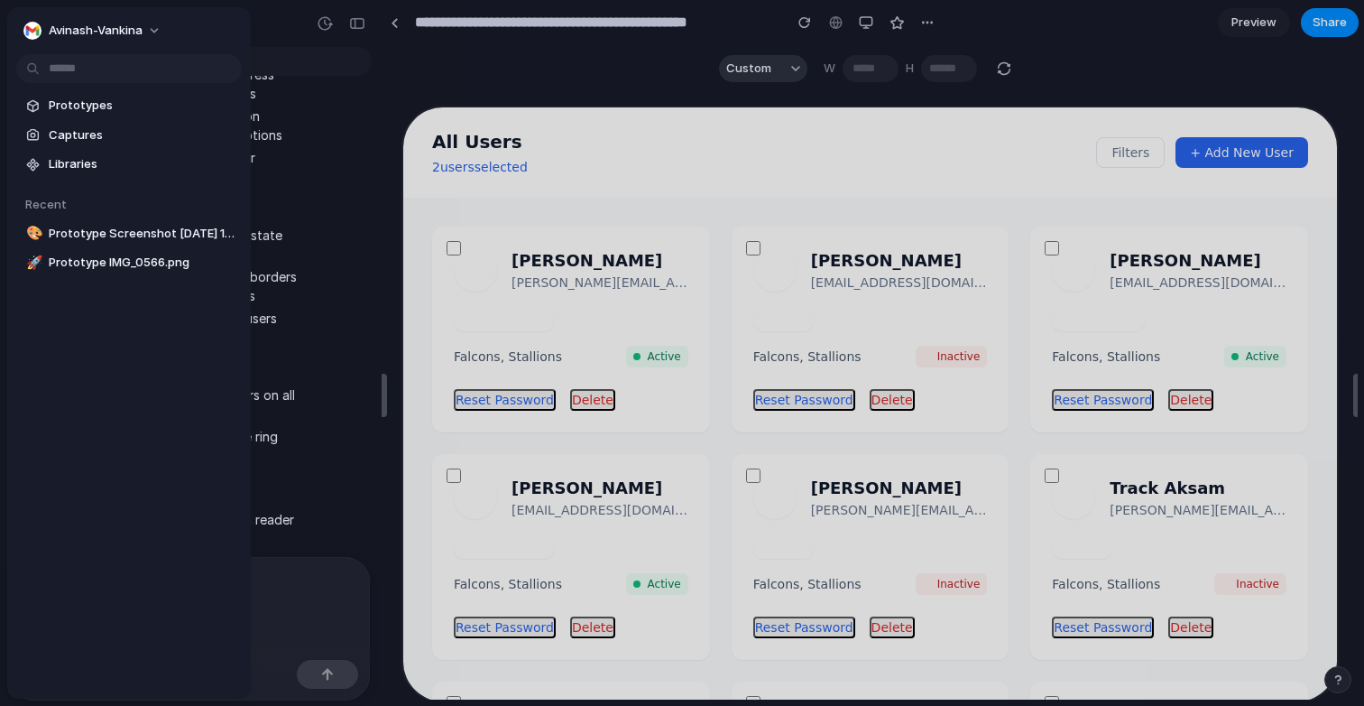
click at [392, 261] on div "I transformed the user display from a table format to an attractive card-based …" at bounding box center [870, 395] width 976 height 608
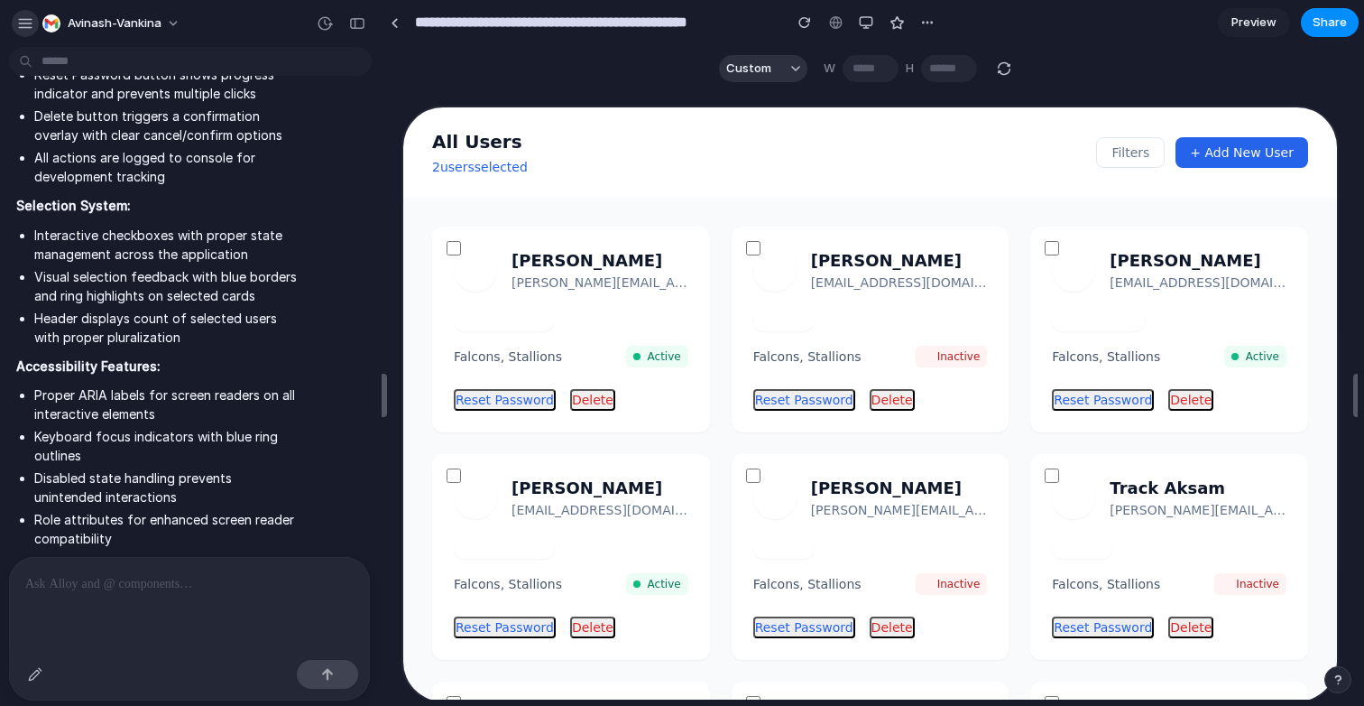
click at [23, 20] on div "button" at bounding box center [25, 23] width 16 height 16
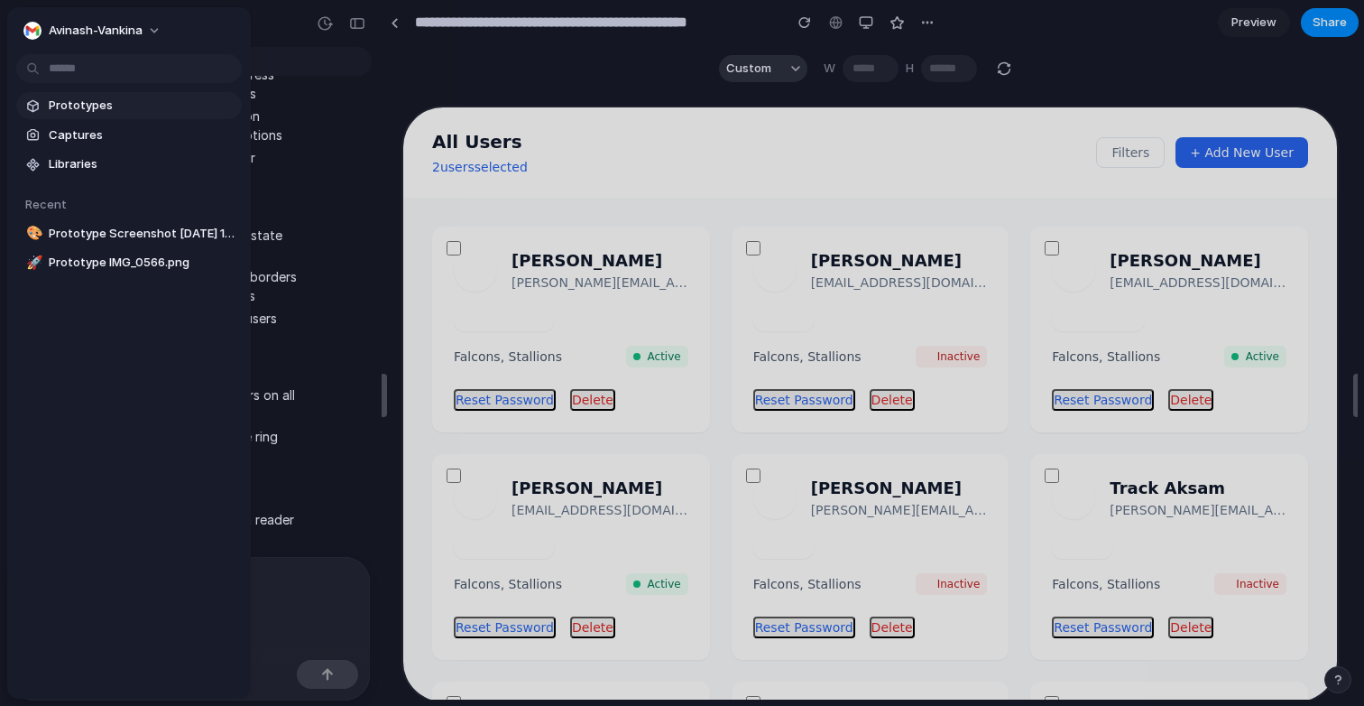
click at [66, 111] on span "Prototypes" at bounding box center [142, 106] width 186 height 18
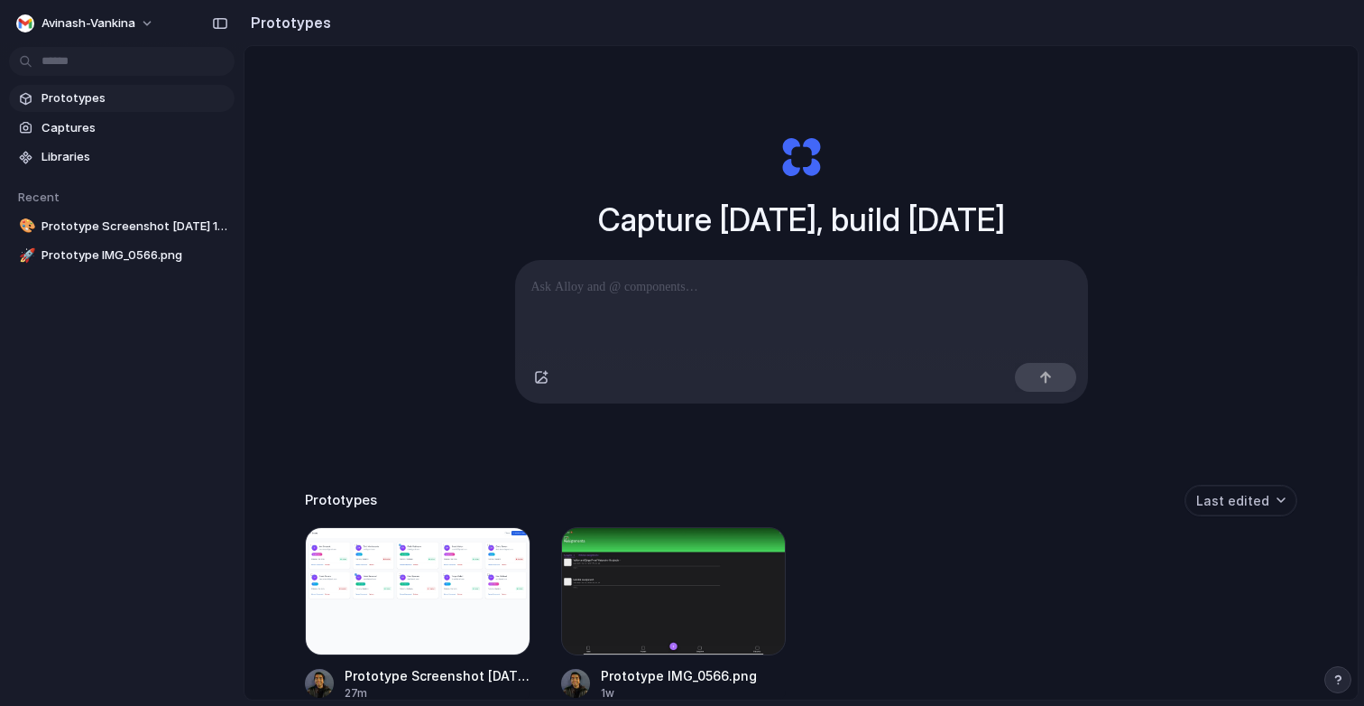
click at [619, 274] on div at bounding box center [801, 308] width 573 height 96
click at [530, 377] on button "button" at bounding box center [541, 377] width 29 height 29
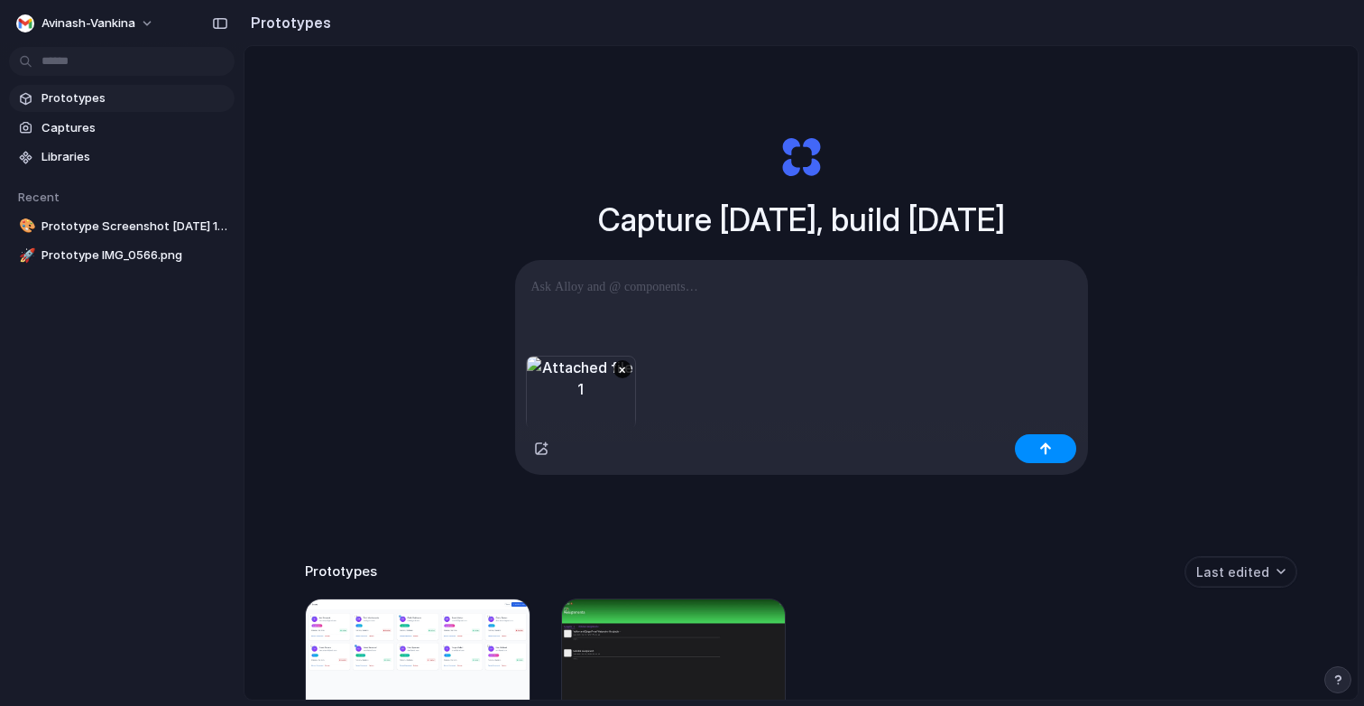
click at [758, 292] on p at bounding box center [801, 287] width 540 height 22
click at [1029, 462] on button "button" at bounding box center [1045, 448] width 61 height 29
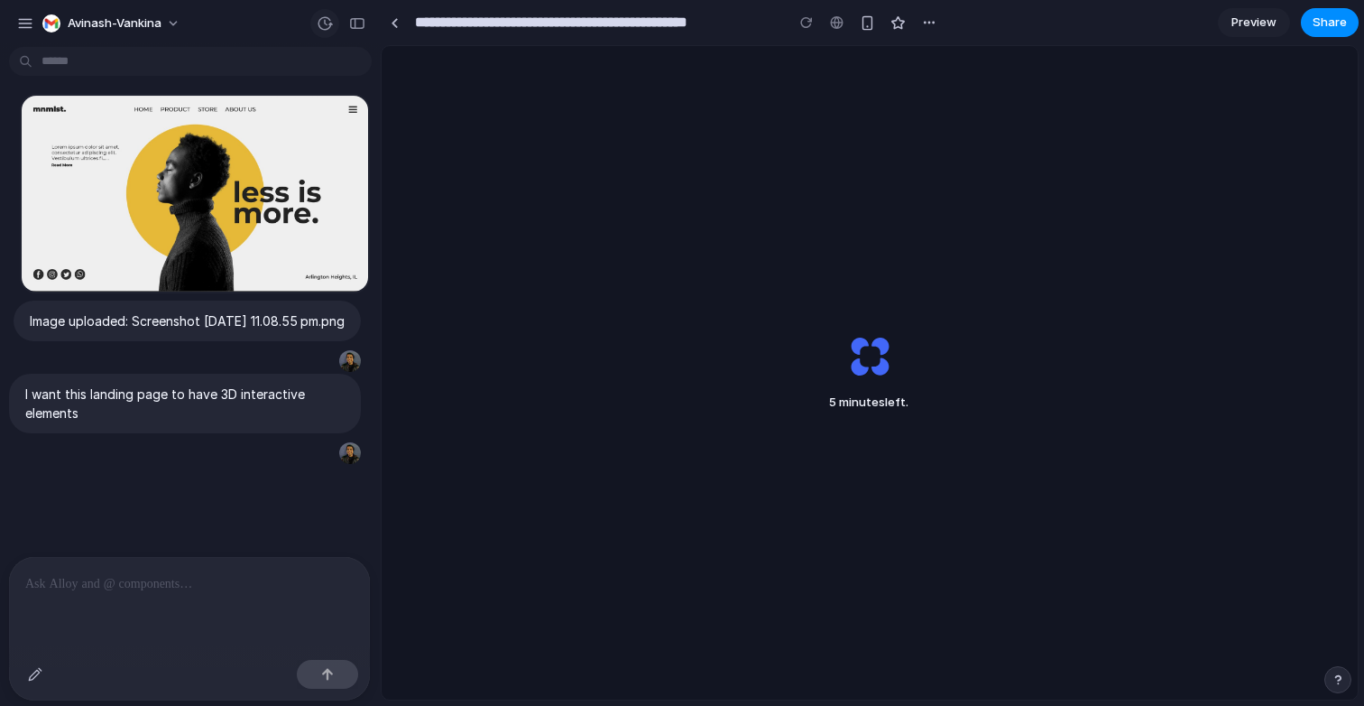
click at [328, 20] on div "button" at bounding box center [325, 23] width 16 height 16
click at [328, 20] on div "v1 Current" at bounding box center [682, 353] width 1364 height 706
click at [149, 14] on button "avinash-vankina" at bounding box center [112, 23] width 154 height 29
click at [21, 26] on div "Settings Invite members Change theme Change workspace Sign out" at bounding box center [682, 353] width 1364 height 706
click at [21, 26] on div "button" at bounding box center [25, 23] width 16 height 16
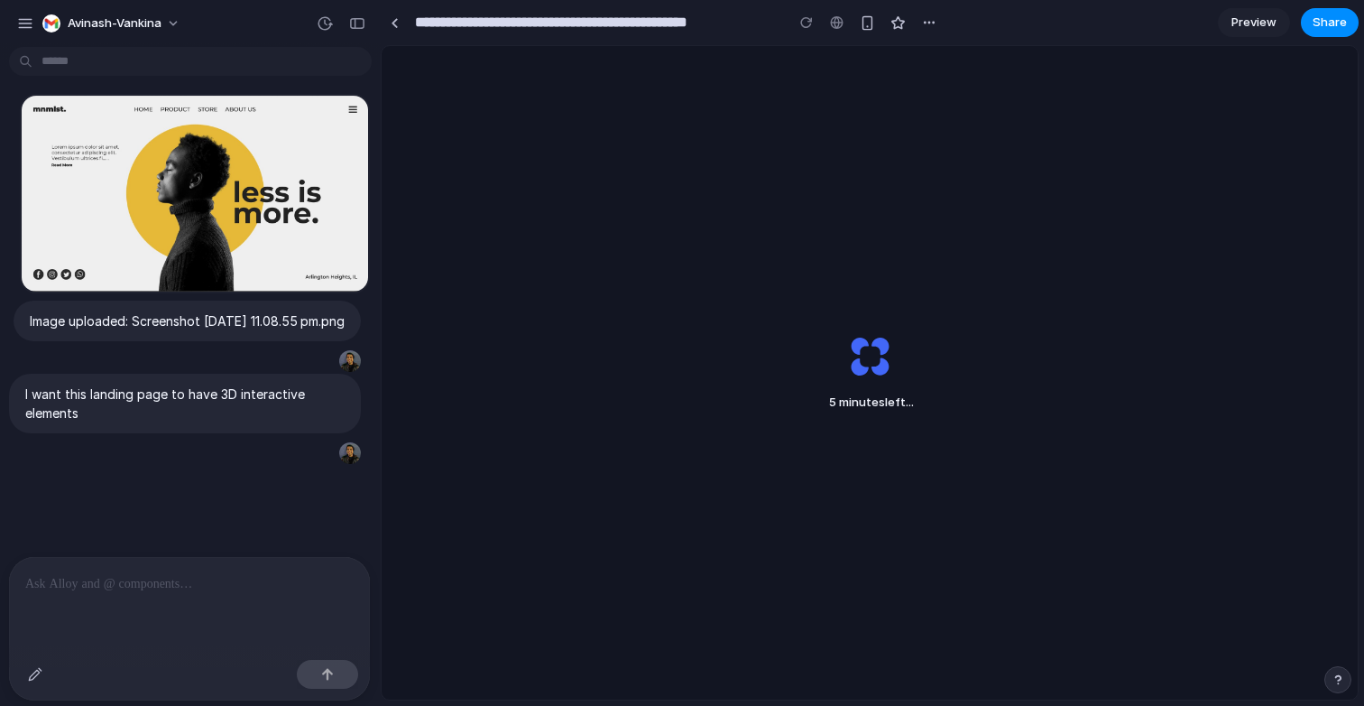
click at [1251, 30] on span "Preview" at bounding box center [1254, 23] width 45 height 18
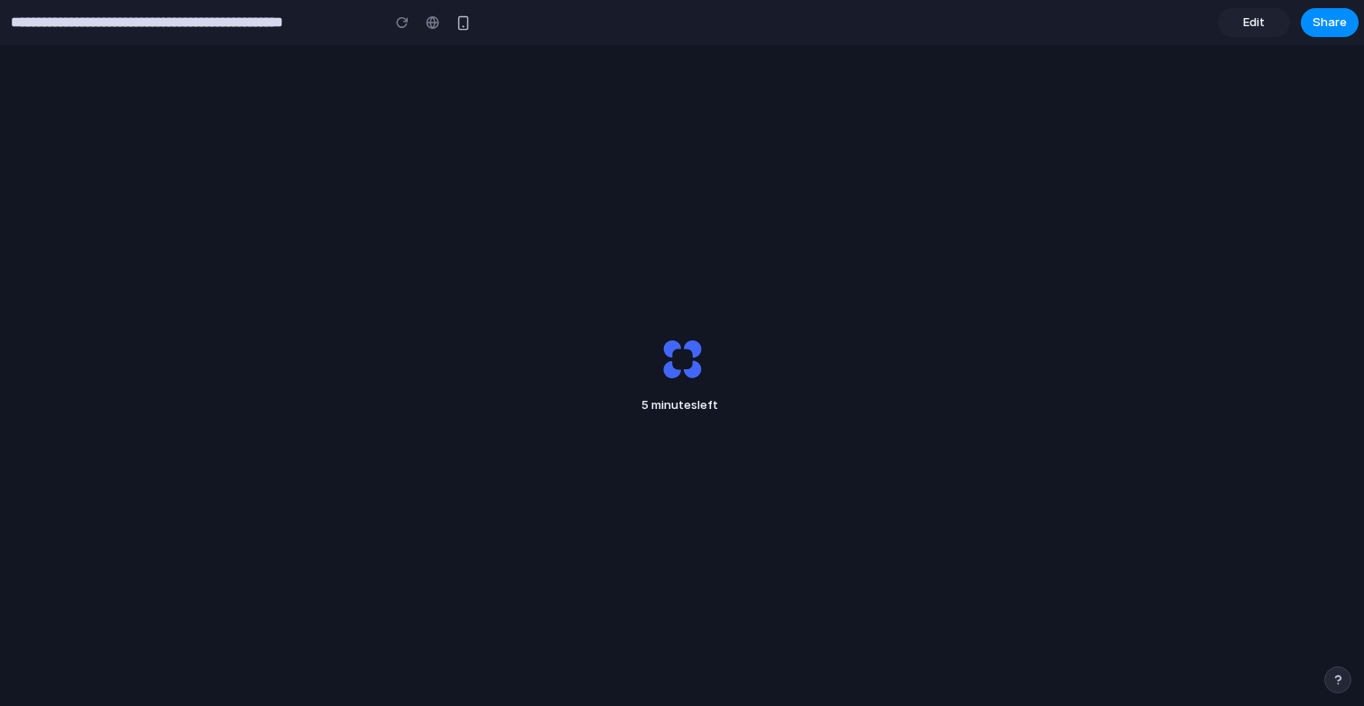
click at [1251, 30] on span "Edit" at bounding box center [1254, 23] width 22 height 18
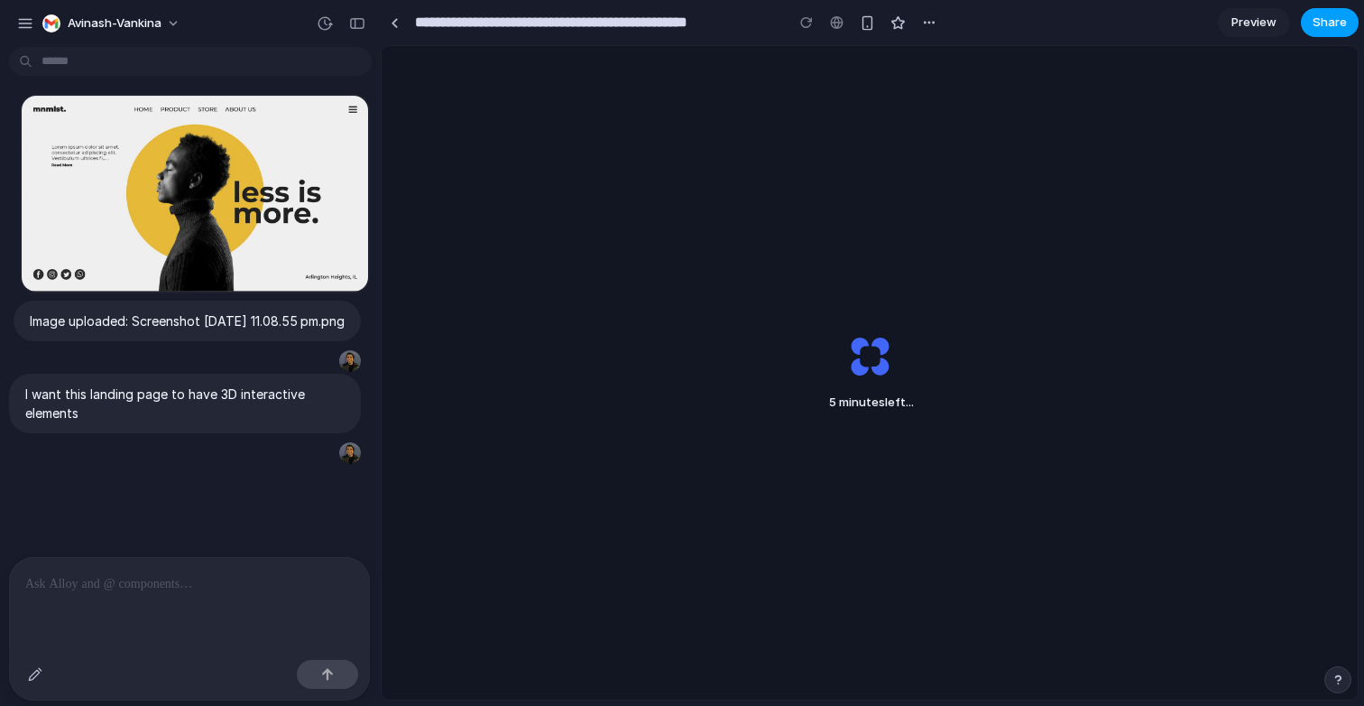
click at [1344, 21] on span "Share" at bounding box center [1330, 23] width 34 height 18
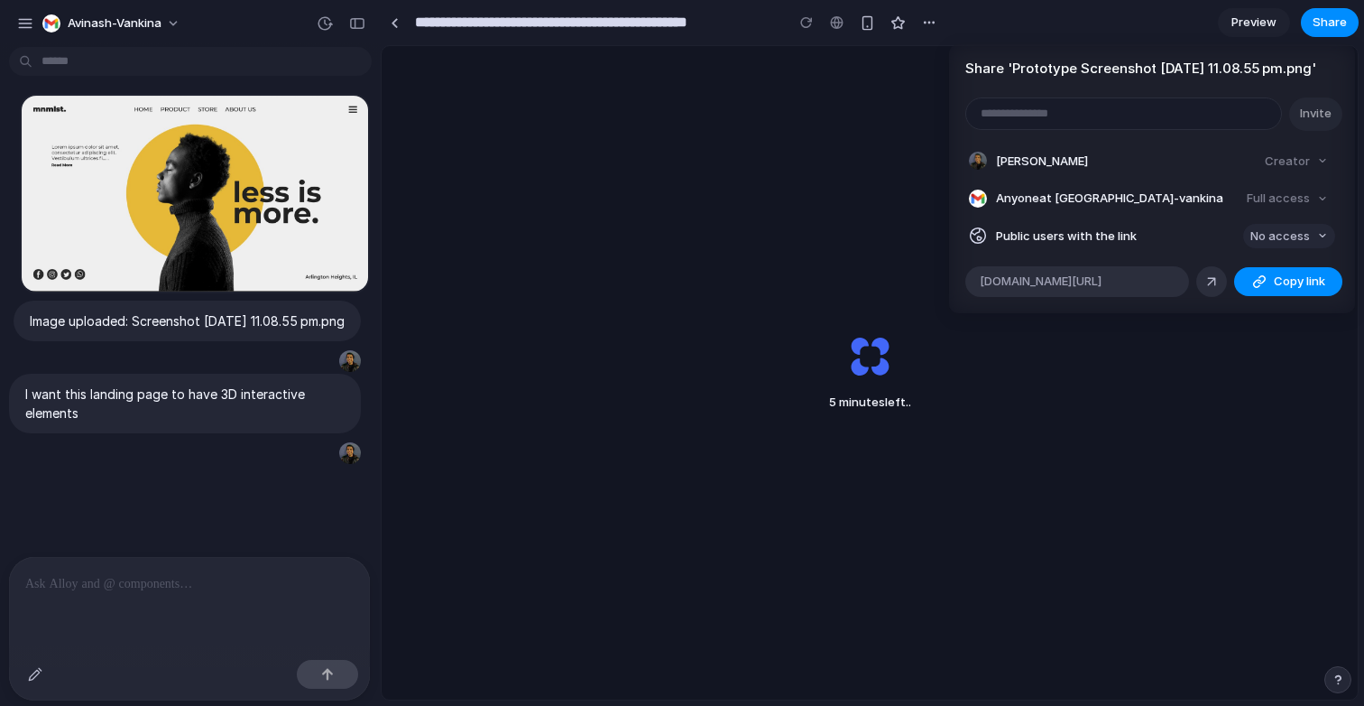
click at [1268, 245] on span "No access" at bounding box center [1281, 236] width 60 height 18
click at [1209, 209] on div "No access Full access" at bounding box center [682, 353] width 1364 height 706
click at [1118, 291] on div "alloy.app/avinash-vankina/p/5453d570-e8cc-4090-bfcf-011793ad3aed" at bounding box center [1077, 281] width 224 height 31
click at [836, 286] on div "Share ' Prototype Screenshot 2025-08-12 at 11.08.55 pm.png ' Invite Avinash Van…" at bounding box center [682, 353] width 1364 height 706
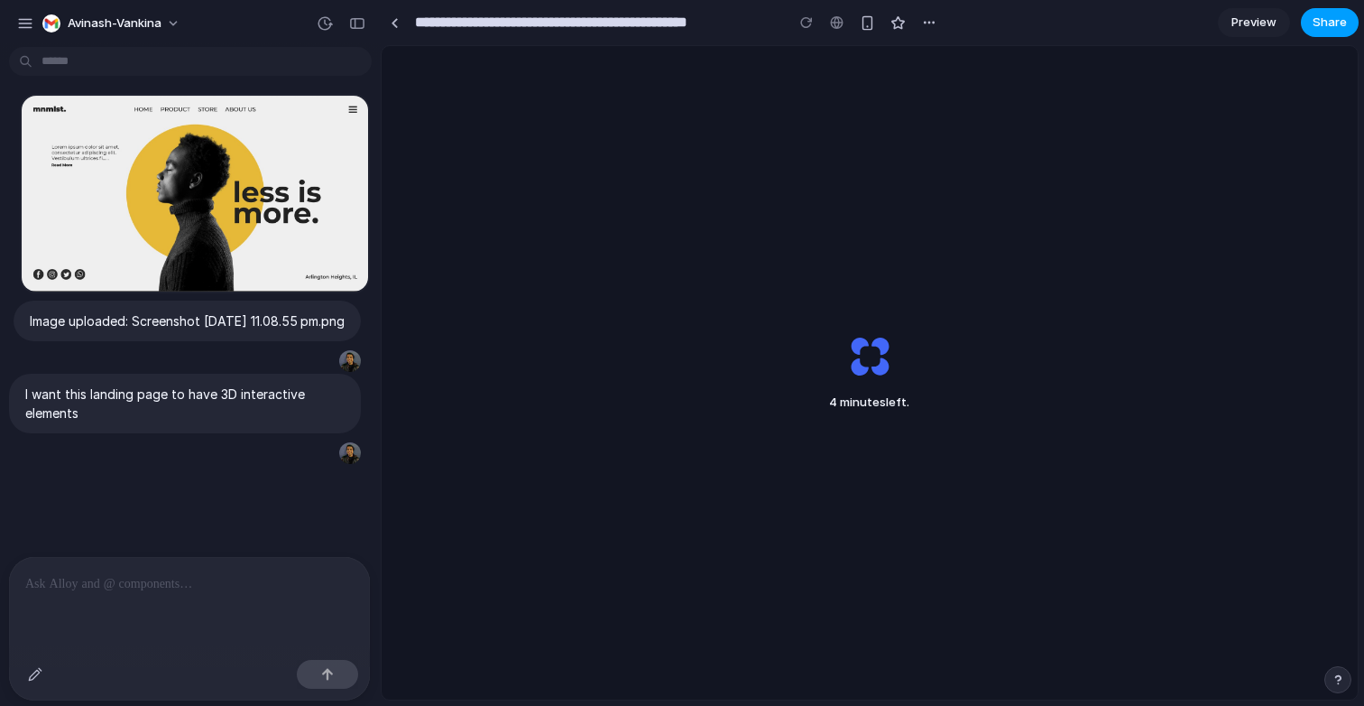
click at [1334, 25] on span "Share" at bounding box center [1330, 23] width 34 height 18
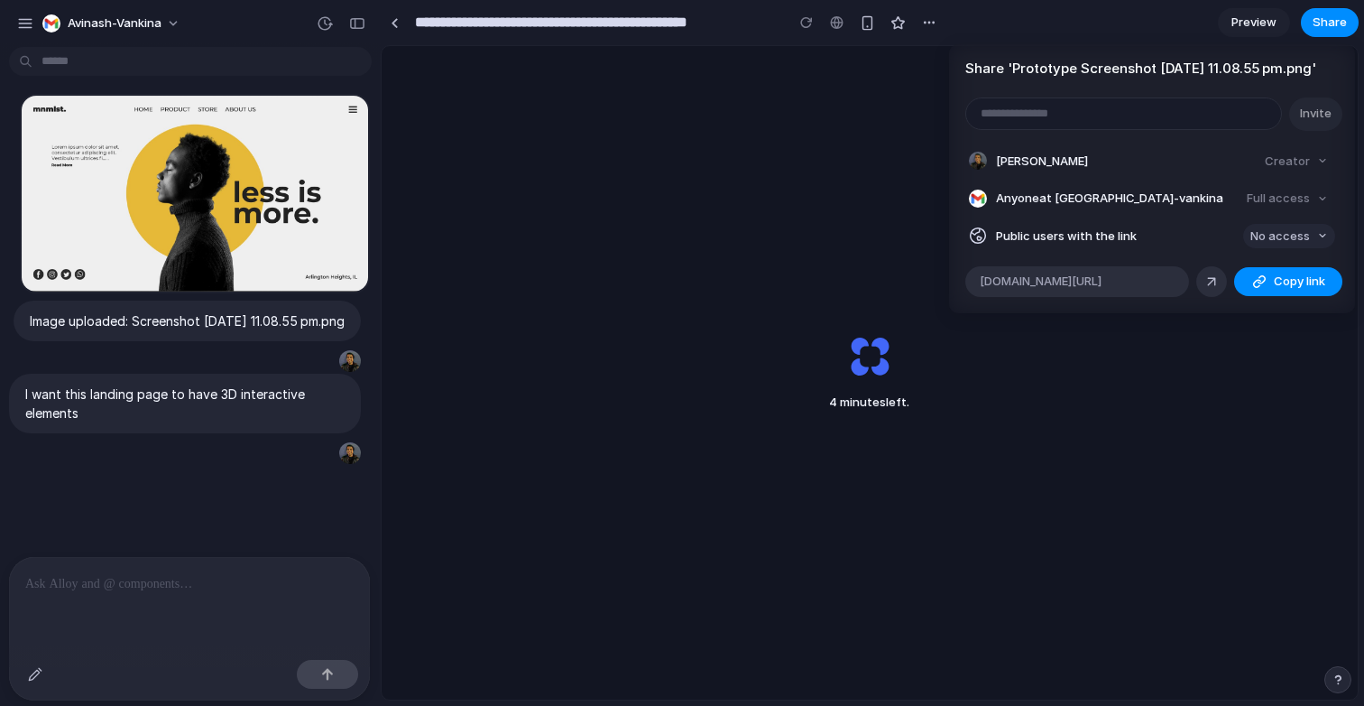
click at [1288, 245] on span "No access" at bounding box center [1281, 236] width 60 height 18
click at [1288, 249] on div "No access Full access" at bounding box center [682, 353] width 1364 height 706
click at [1288, 211] on div "Full access" at bounding box center [1288, 198] width 96 height 25
click at [1288, 209] on div "Full access" at bounding box center [1288, 198] width 96 height 25
click at [1288, 245] on span "No access" at bounding box center [1281, 236] width 60 height 18
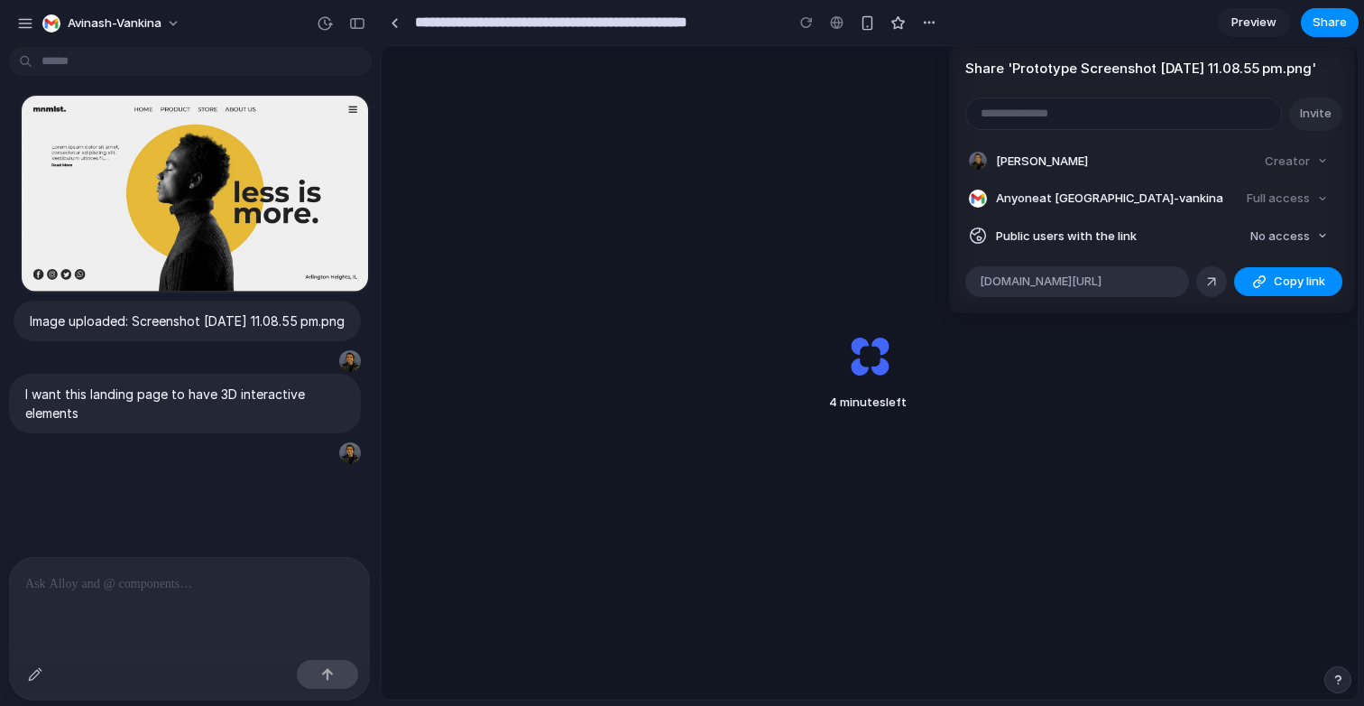
click at [367, 16] on div "No access Full access" at bounding box center [682, 353] width 1364 height 706
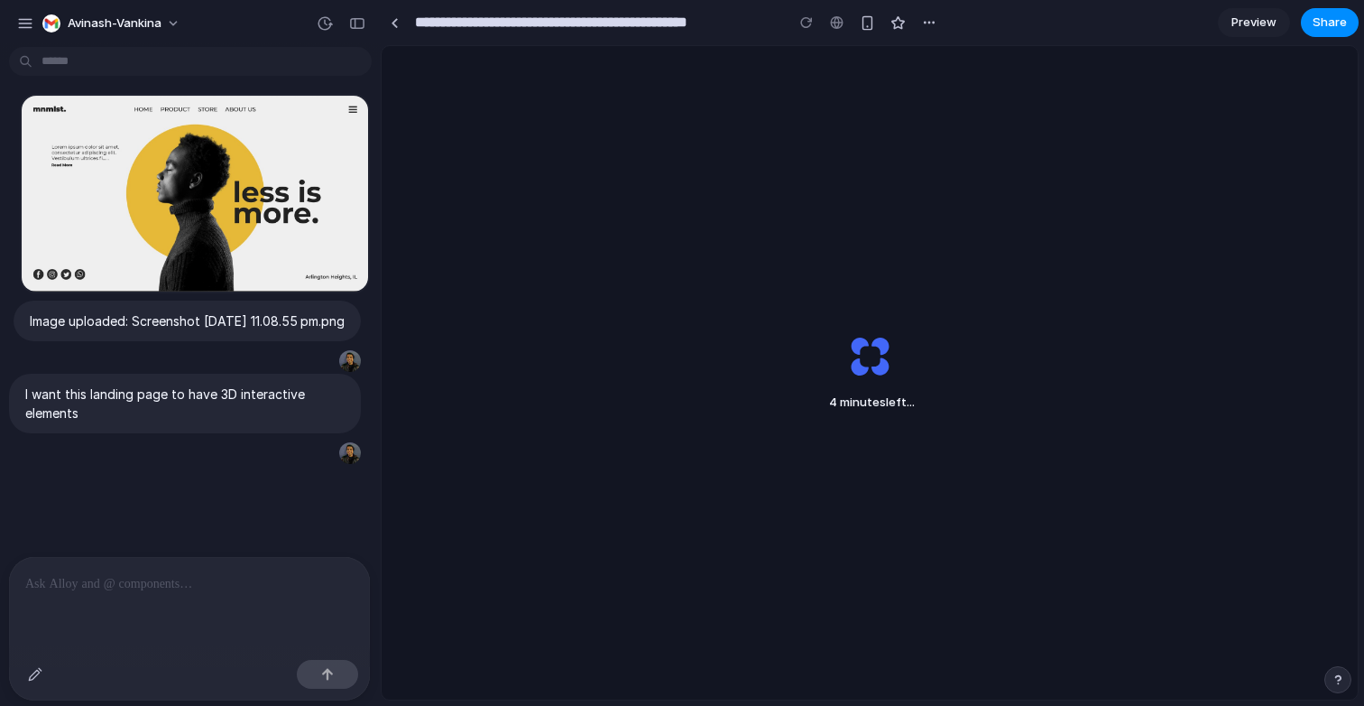
click at [151, 12] on div "Share ' Prototype Screenshot 2025-08-12 at 11.08.55 pm.png ' Invite Avinash Van…" at bounding box center [682, 353] width 1364 height 706
click at [151, 12] on button "avinash-vankina" at bounding box center [112, 23] width 154 height 29
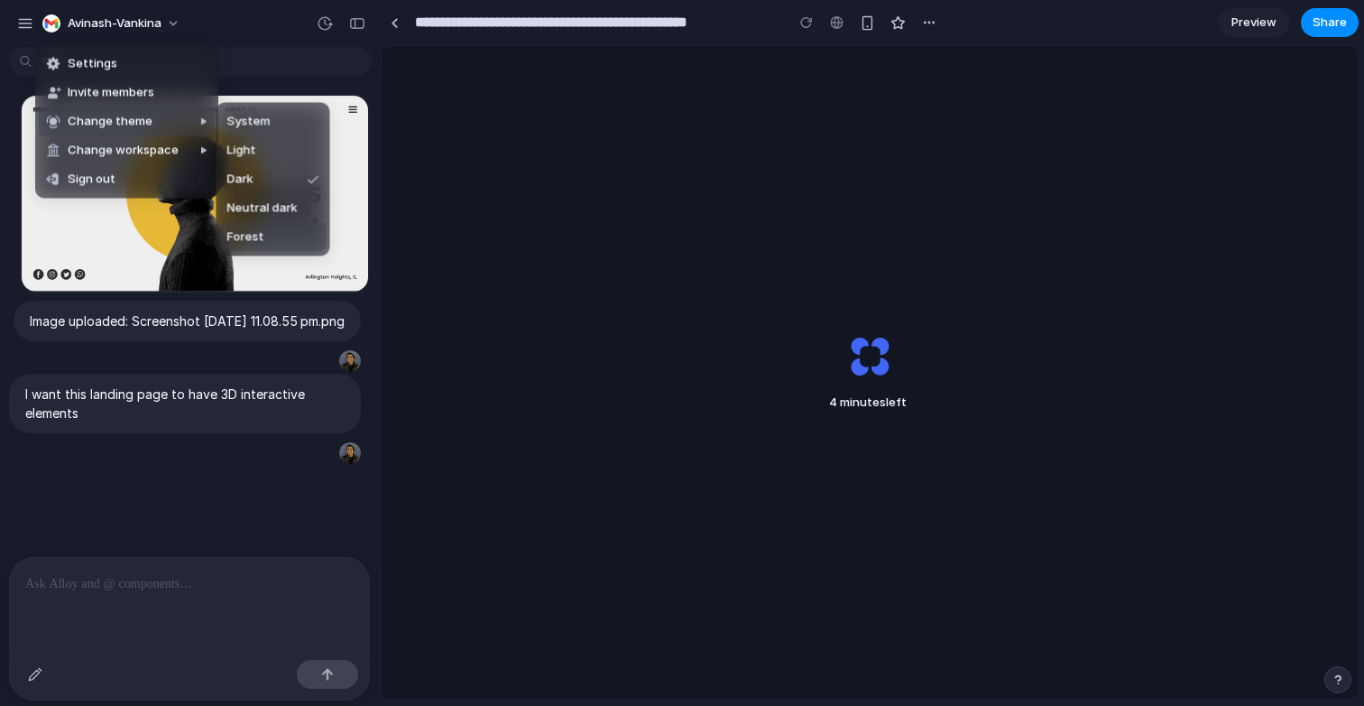
click at [277, 241] on li "Forest" at bounding box center [273, 237] width 106 height 29
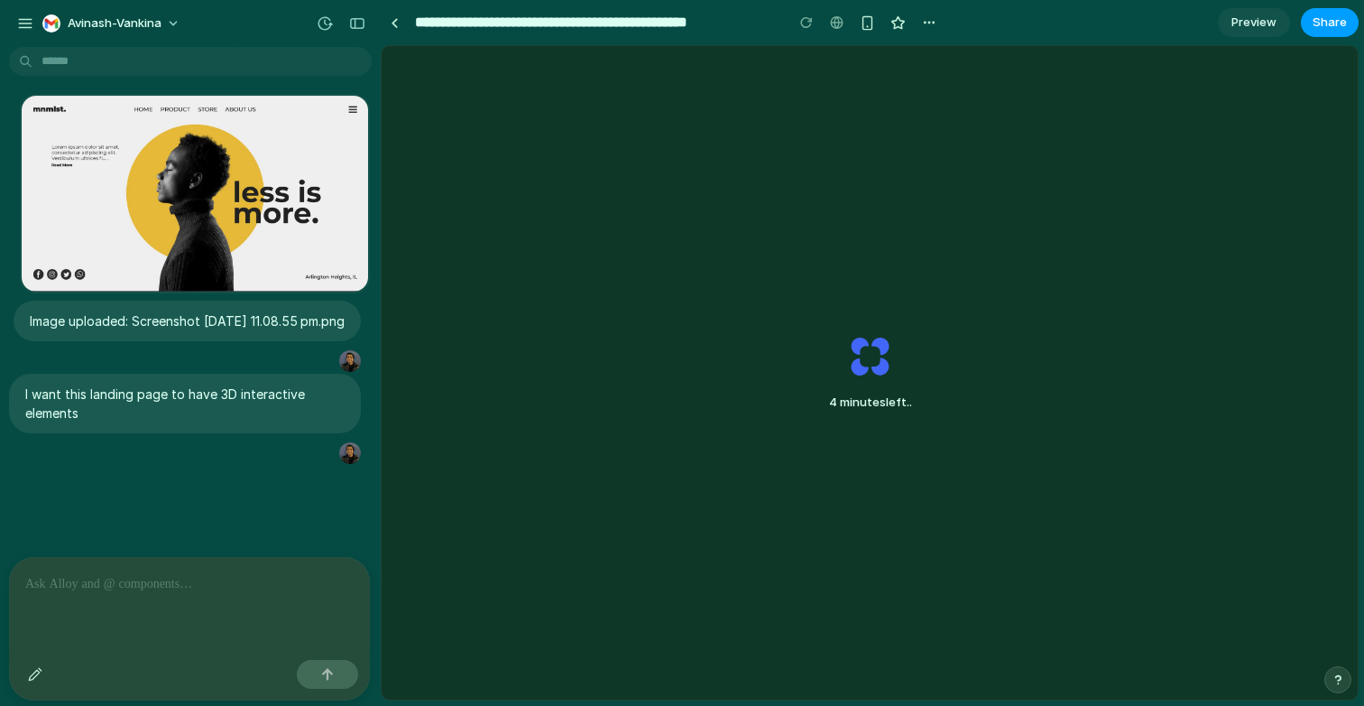
click at [1334, 8] on button "Share" at bounding box center [1330, 22] width 58 height 29
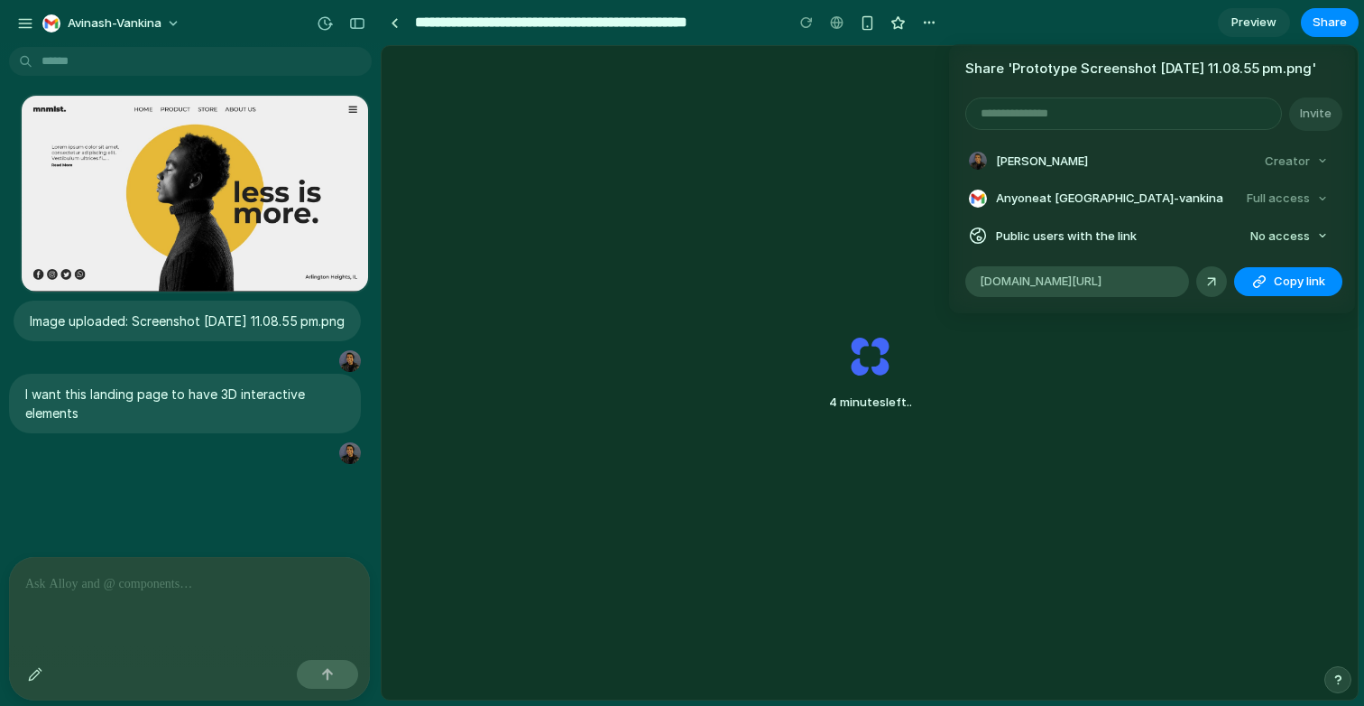
click at [1291, 233] on ul "Avinash Vankina Creator Anyone at Avinash-vankina Full access Public users with…" at bounding box center [1152, 199] width 406 height 100
click at [1291, 242] on ul "Avinash Vankina Creator Anyone at Avinash-vankina Full access Public users with…" at bounding box center [1152, 199] width 406 height 100
click at [1291, 245] on span "No access" at bounding box center [1281, 236] width 60 height 18
click at [1140, 163] on div "No access Full access" at bounding box center [682, 353] width 1364 height 706
click at [755, 133] on div "Share ' Prototype Screenshot 2025-08-12 at 11.08.55 pm.png ' Invite Avinash Van…" at bounding box center [682, 353] width 1364 height 706
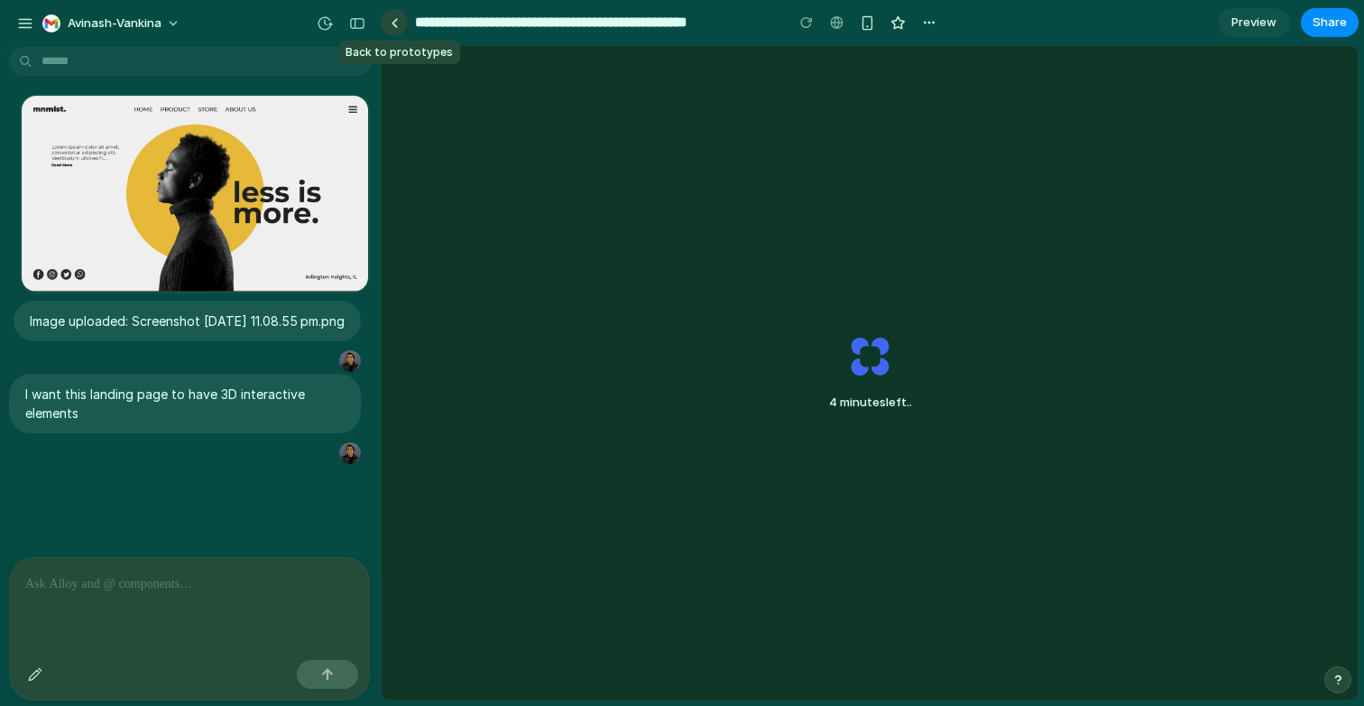
click at [396, 25] on div at bounding box center [395, 23] width 8 height 10
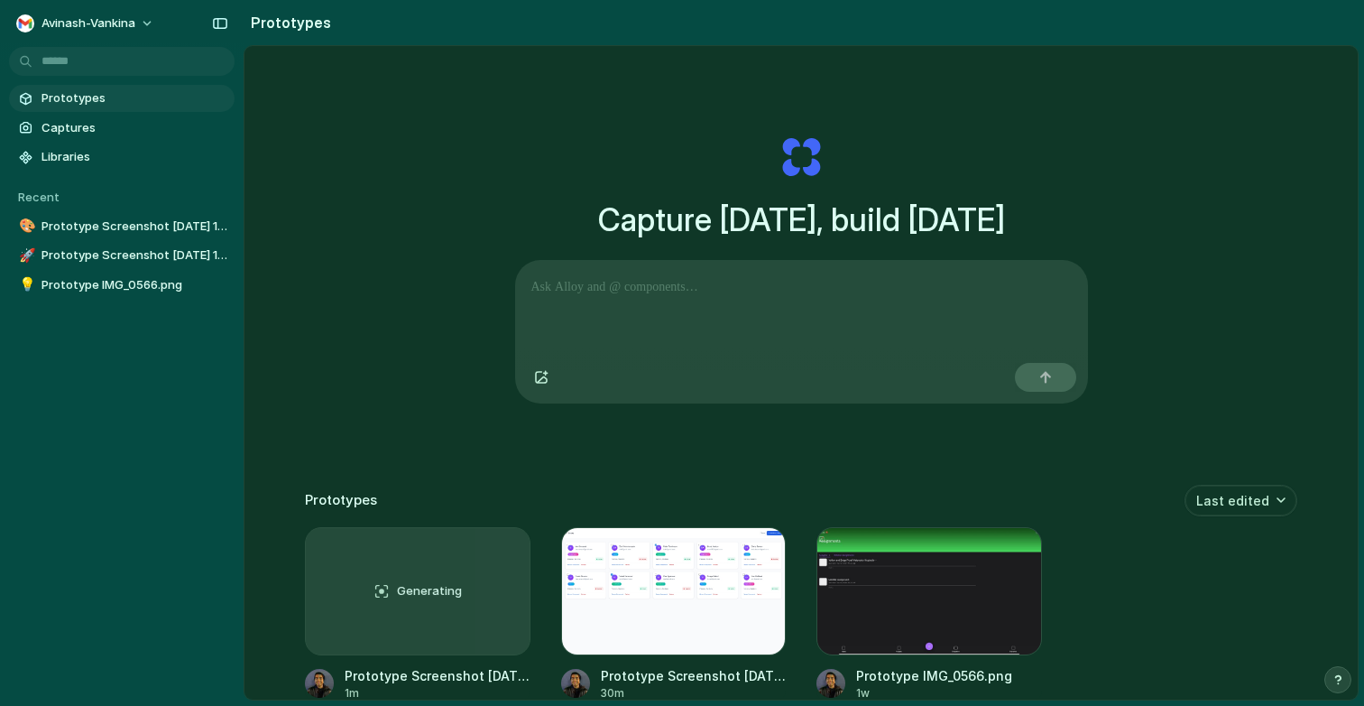
click at [235, 17] on div "avinash-vankina" at bounding box center [122, 21] width 244 height 43
click at [182, 108] on link "Prototypes" at bounding box center [122, 98] width 226 height 27
click at [175, 102] on span "Prototypes" at bounding box center [135, 98] width 186 height 18
click at [349, 628] on div "Generating" at bounding box center [418, 591] width 224 height 126
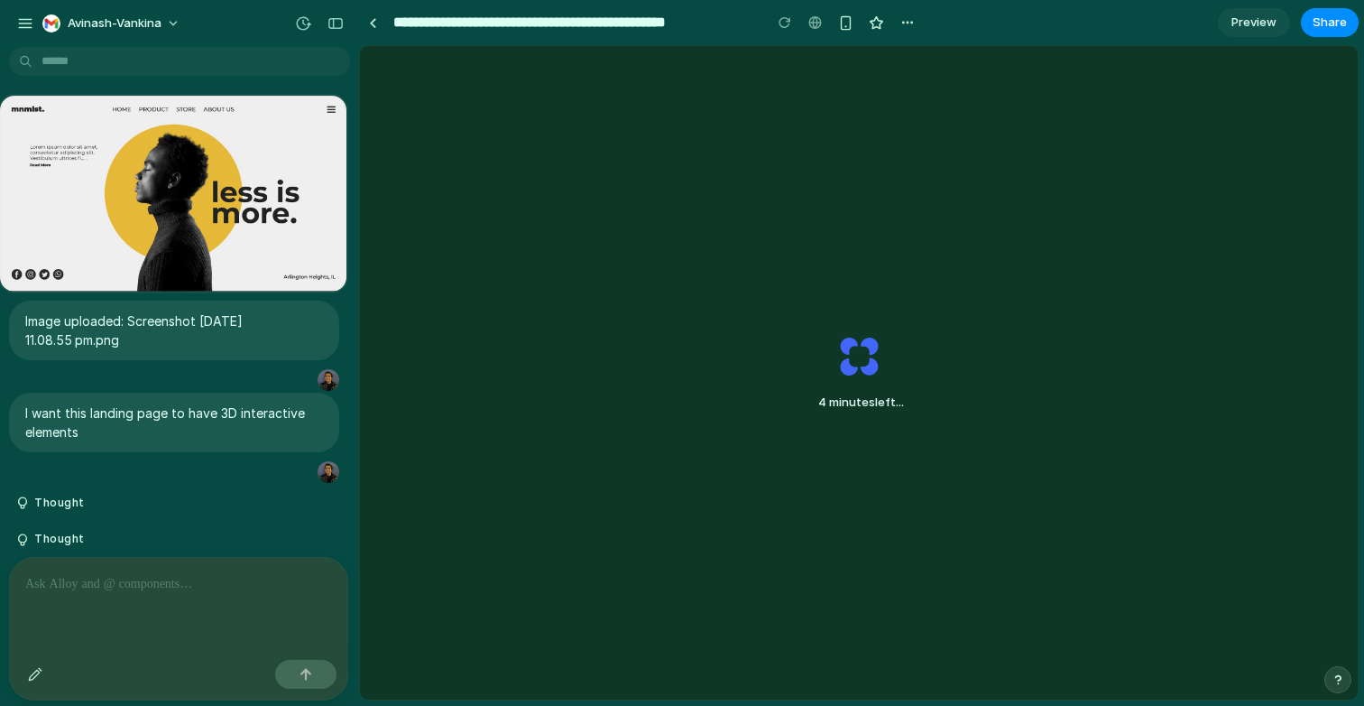
drag, startPoint x: 377, startPoint y: 33, endPoint x: 359, endPoint y: 150, distance: 117.8
click at [38, 3] on div "avinash-vankina" at bounding box center [179, 21] width 359 height 43
click at [35, 12] on div "avinash-vankina" at bounding box center [102, 23] width 173 height 29
click at [24, 23] on div "button" at bounding box center [25, 23] width 16 height 16
click at [23, 28] on div "button" at bounding box center [25, 23] width 16 height 16
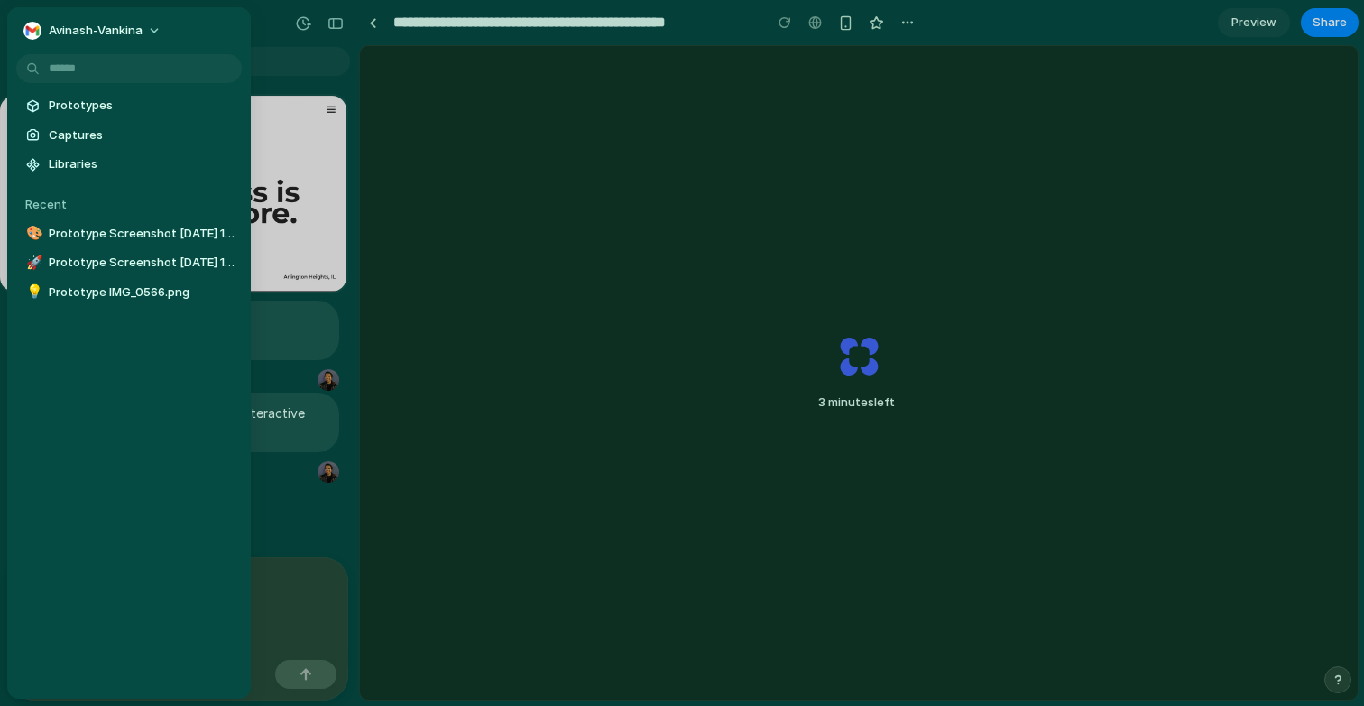
click at [275, 37] on div "avinash-vankina" at bounding box center [179, 21] width 359 height 43
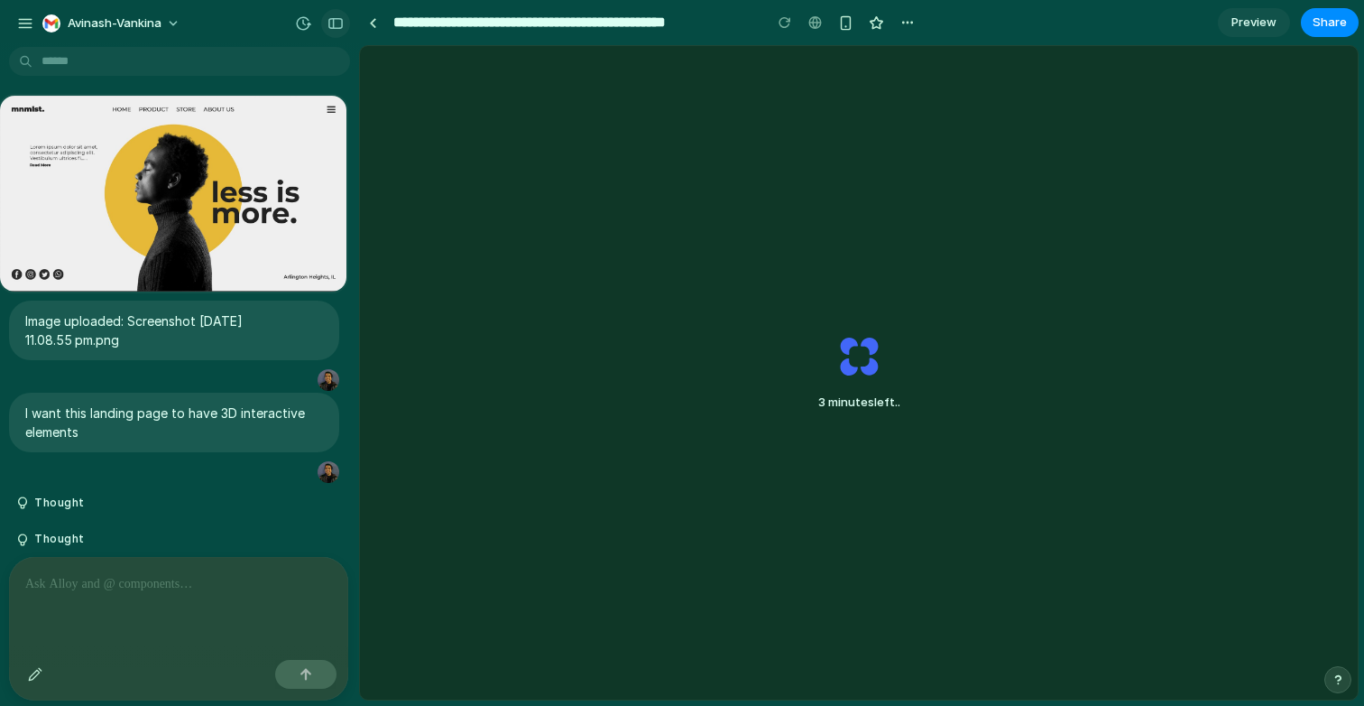
click at [338, 25] on div "button" at bounding box center [336, 23] width 16 height 13
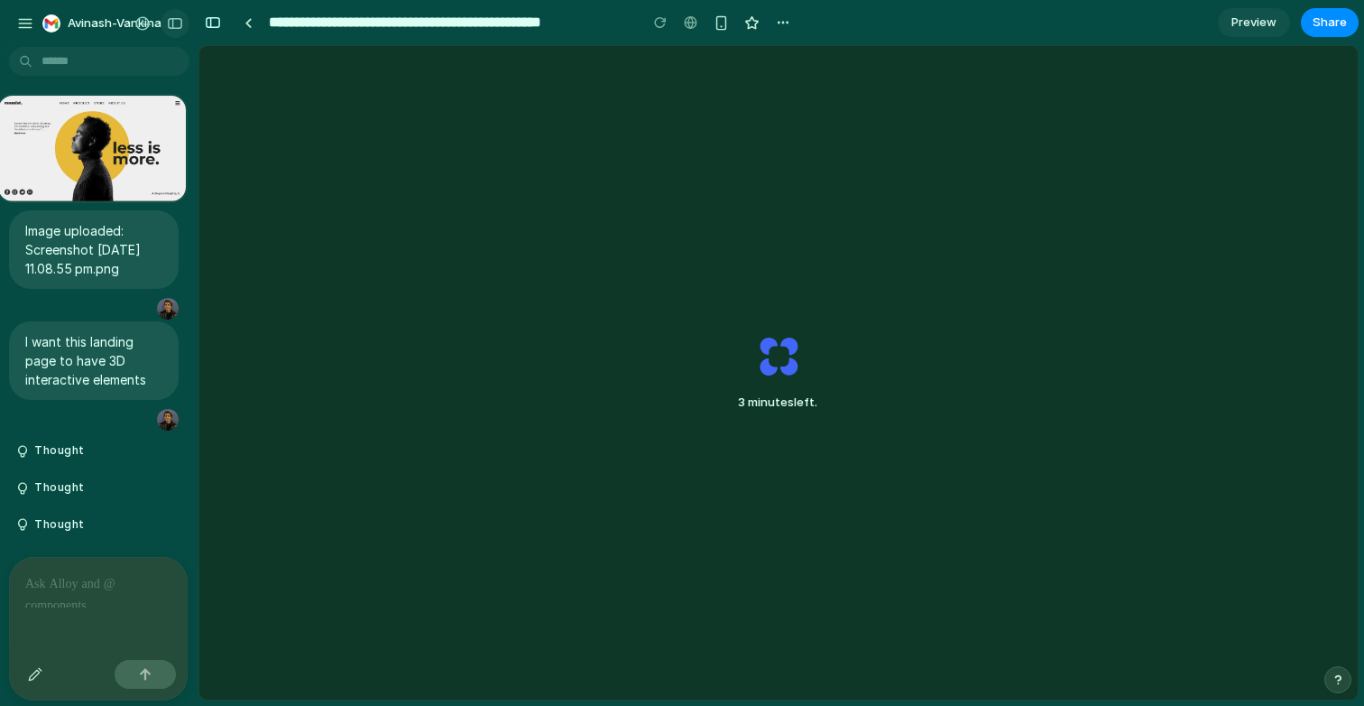
click at [174, 22] on div "button" at bounding box center [175, 23] width 16 height 13
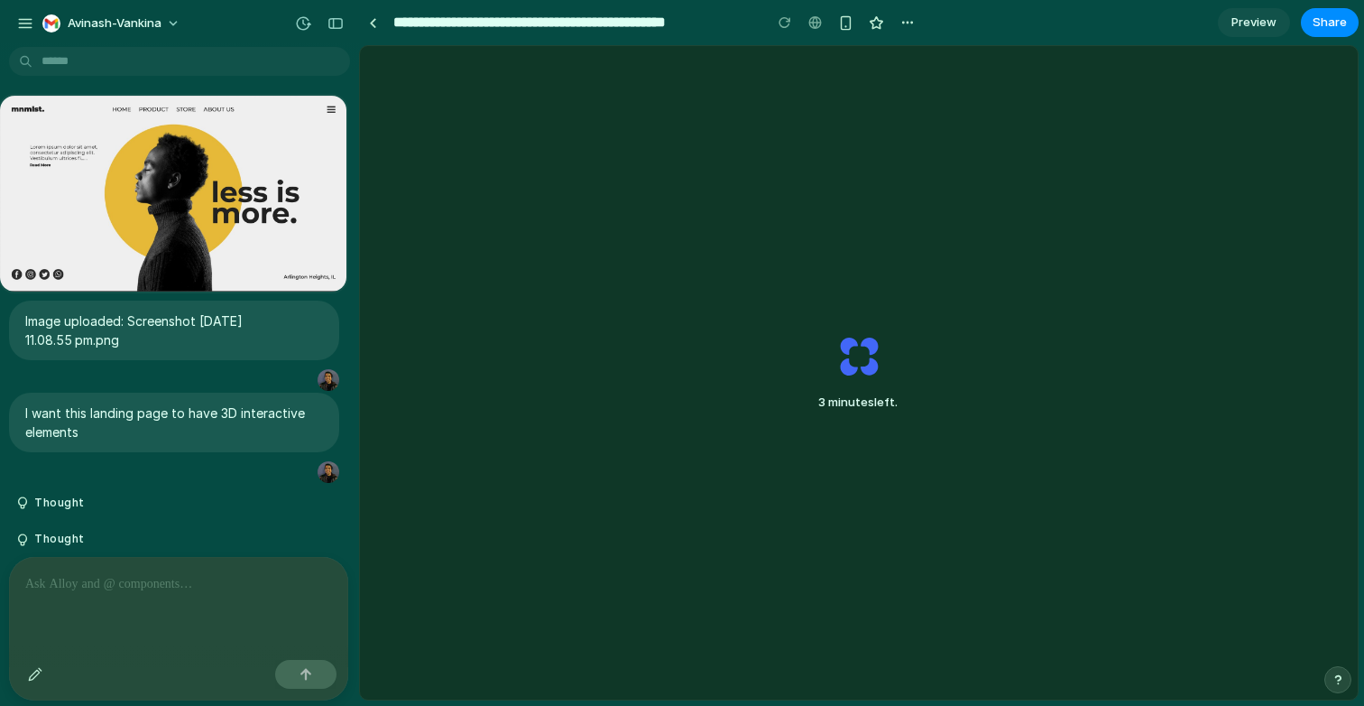
click at [57, 48] on body "**********" at bounding box center [682, 353] width 1364 height 706
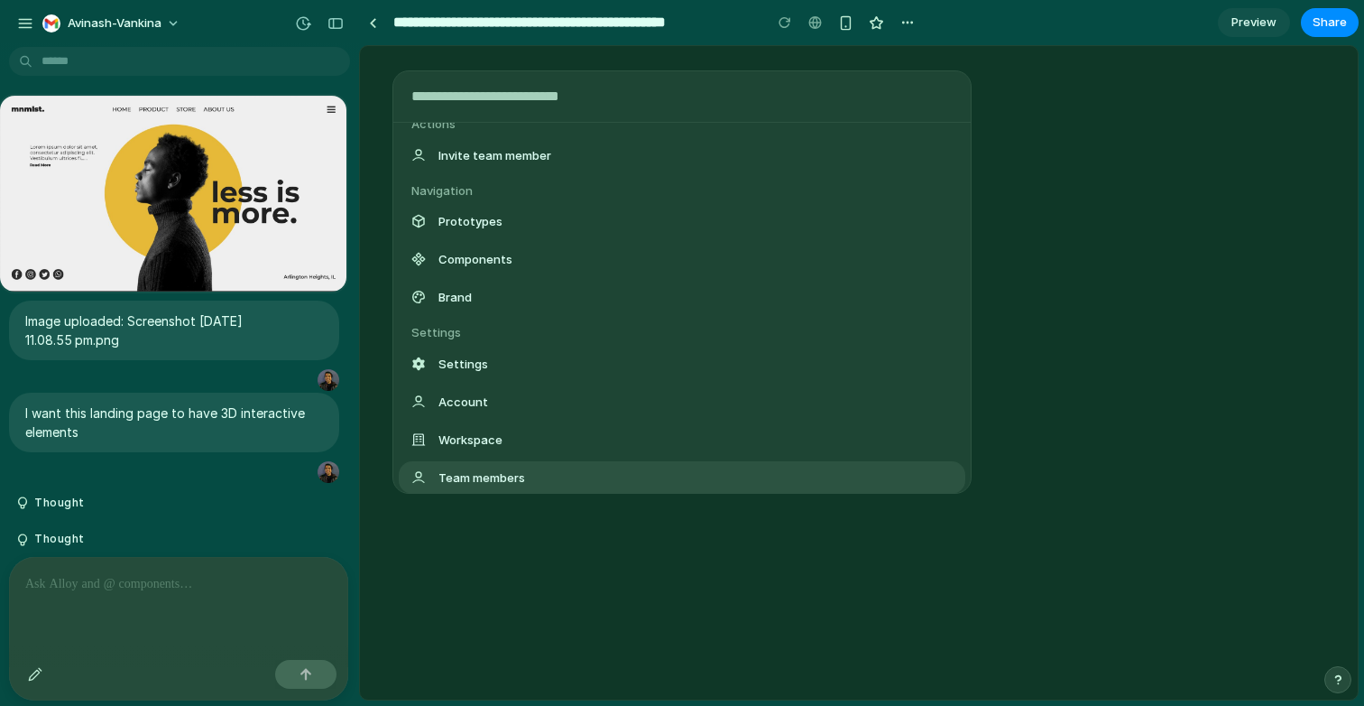
scroll to position [58, 0]
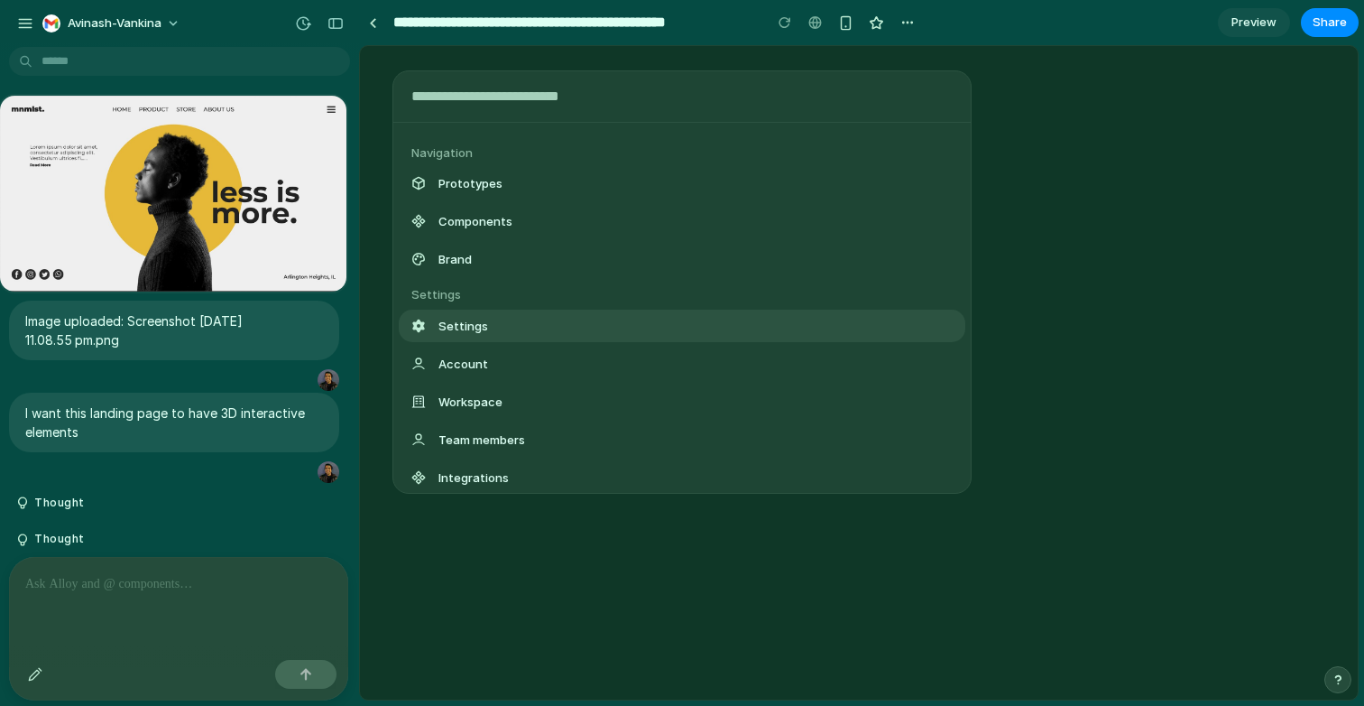
click at [217, 498] on div "Actions Invite team member Navigation Prototypes Components Brand Settings Sett…" at bounding box center [682, 353] width 1364 height 706
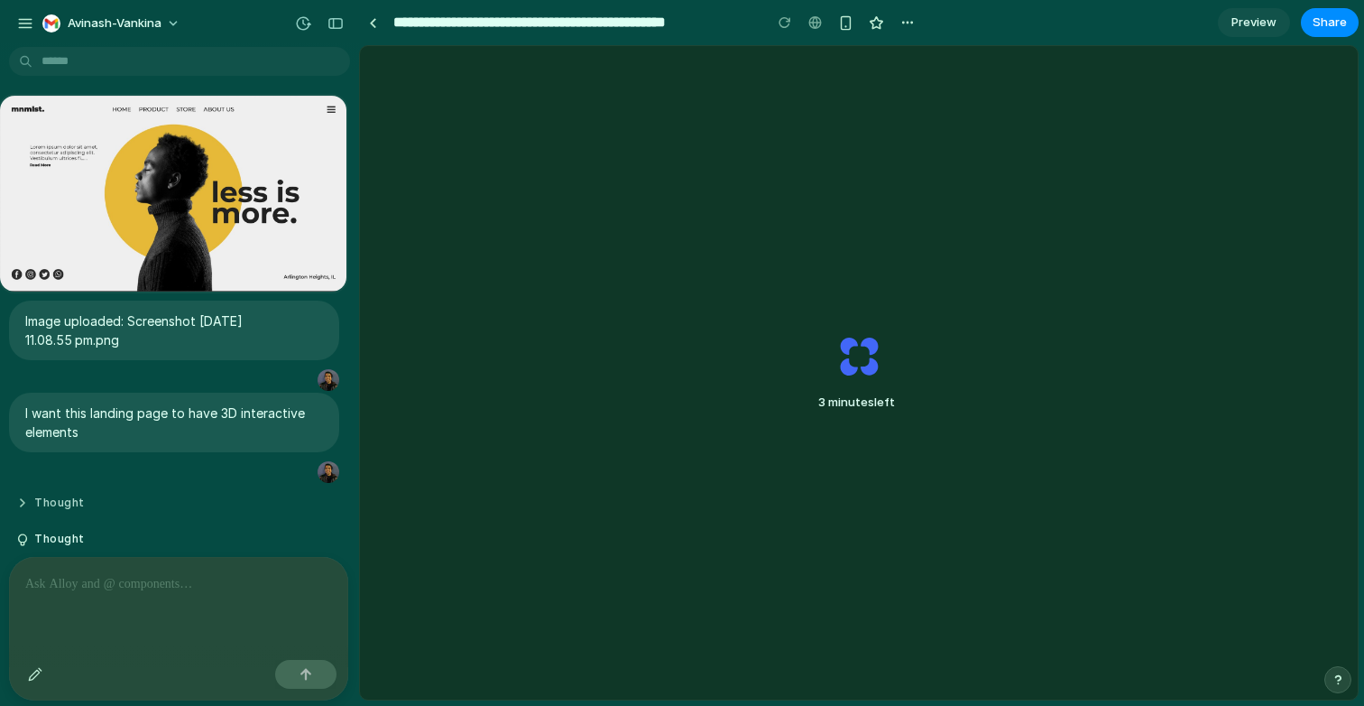
click at [78, 501] on button "Thought" at bounding box center [148, 502] width 264 height 15
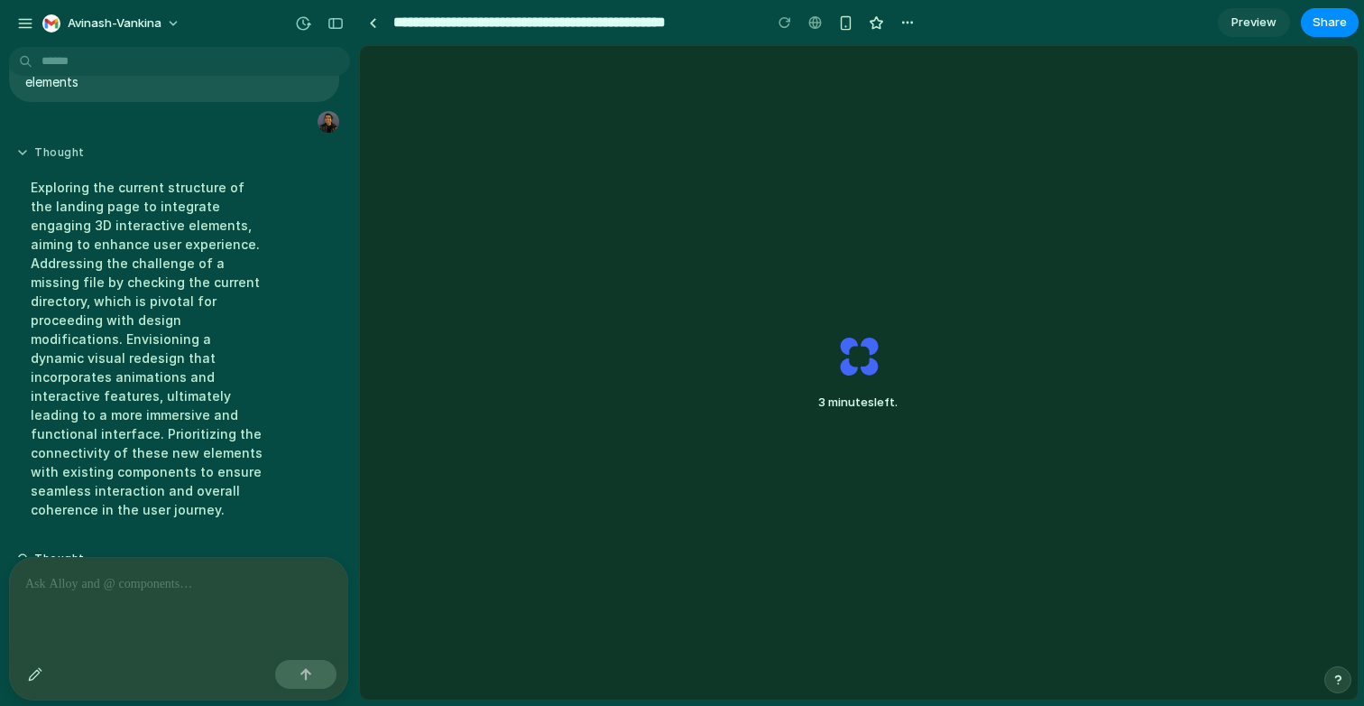
scroll to position [377, 0]
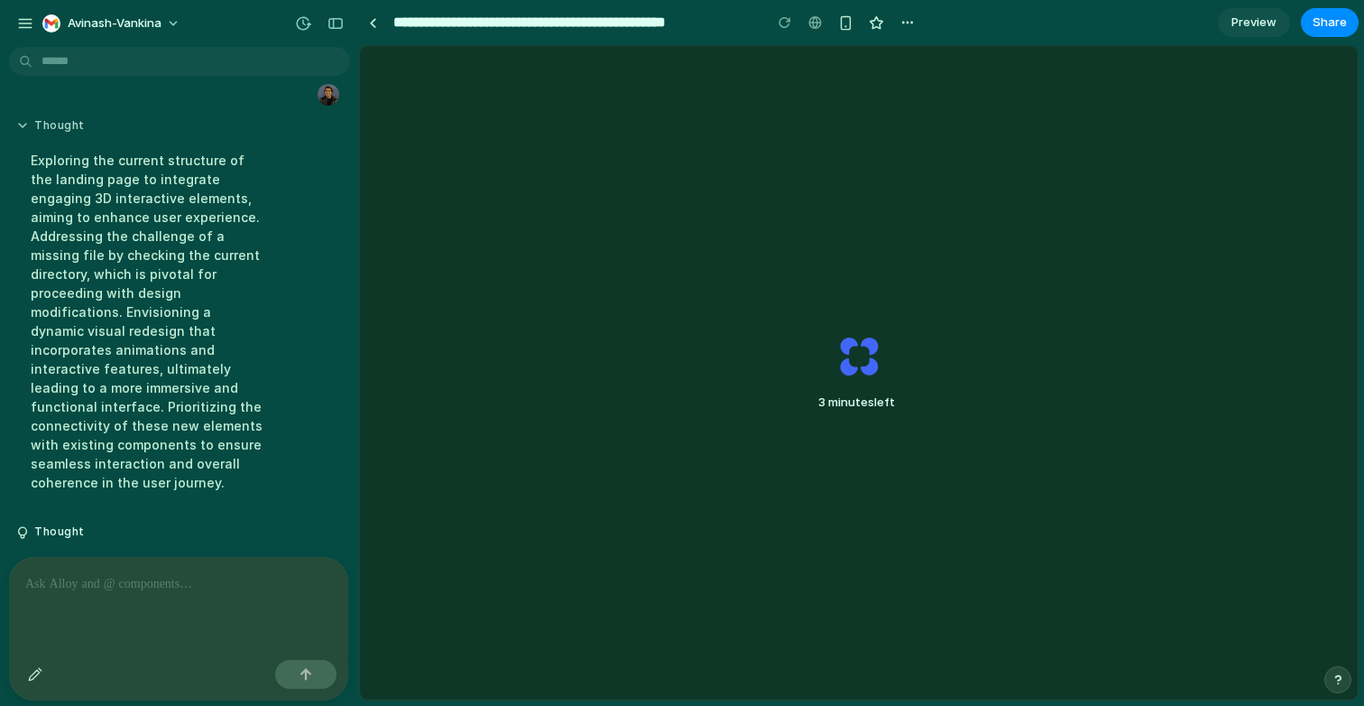
click at [78, 524] on button "Thought" at bounding box center [148, 531] width 264 height 15
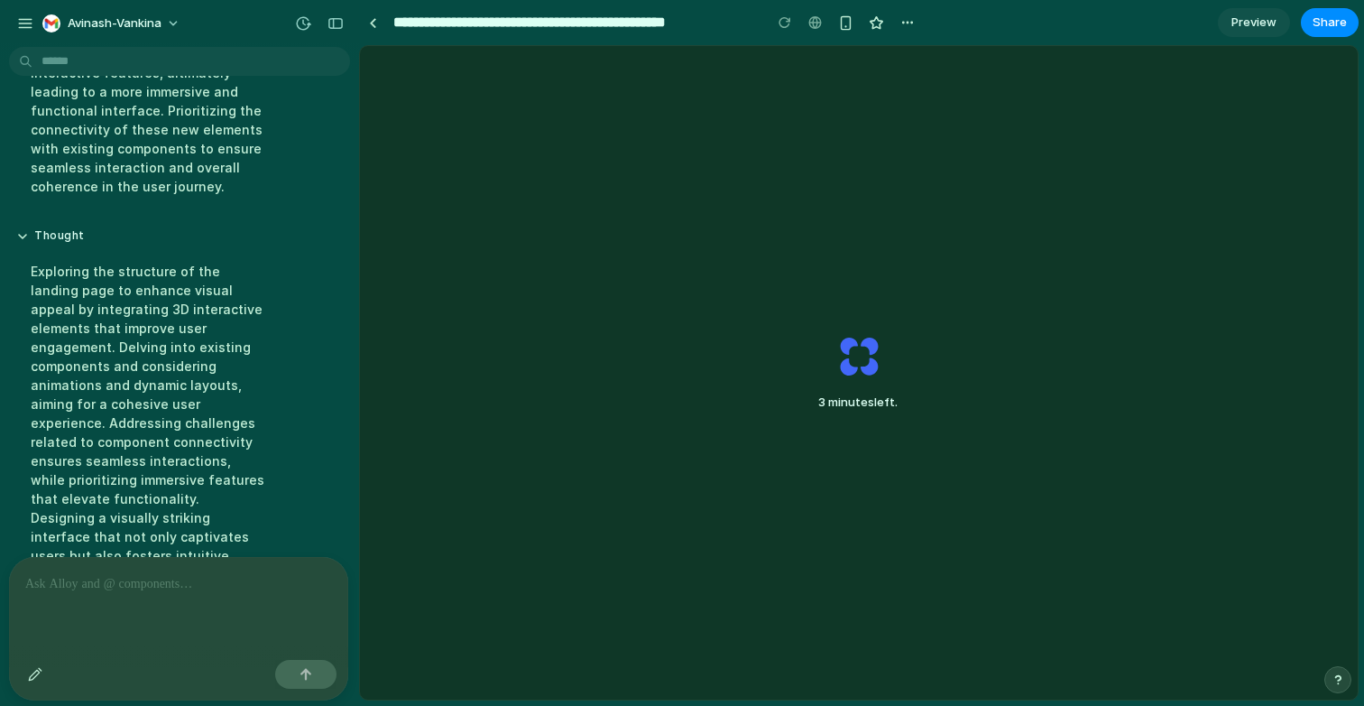
scroll to position [709, 0]
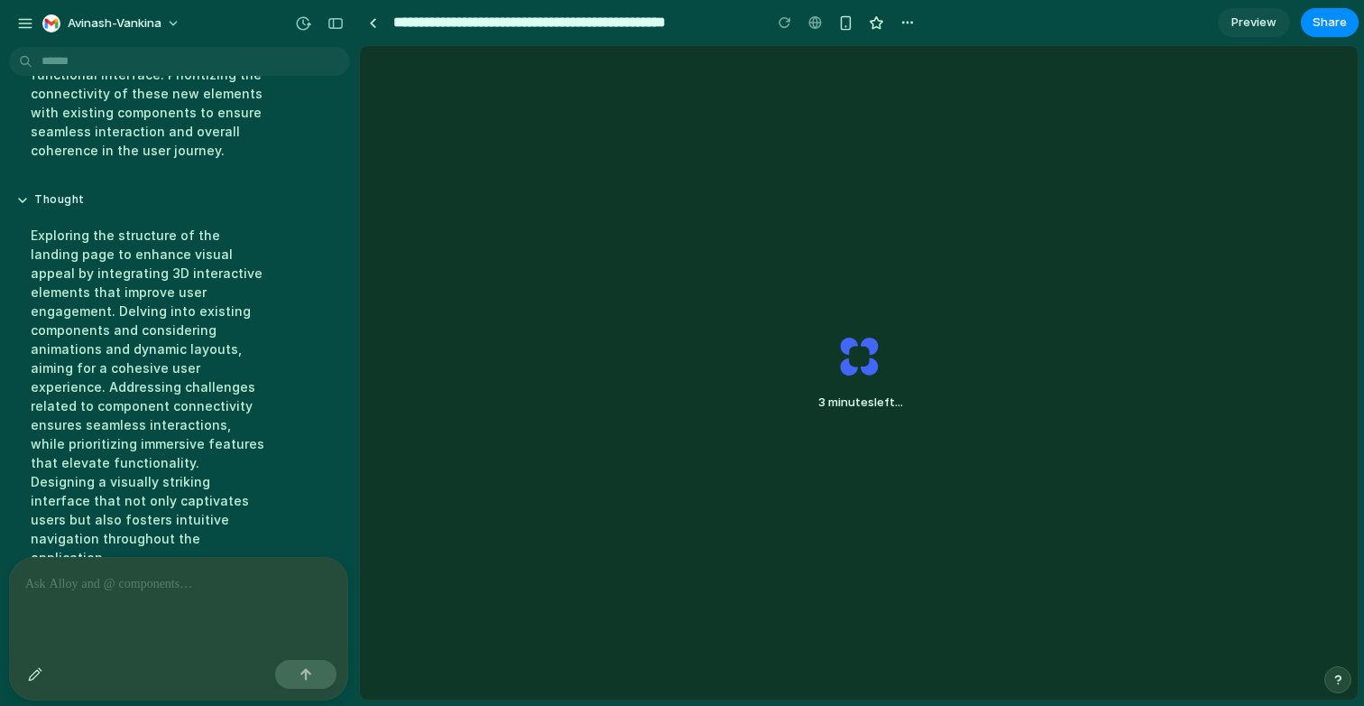
click at [70, 599] on button "Thought" at bounding box center [148, 606] width 264 height 15
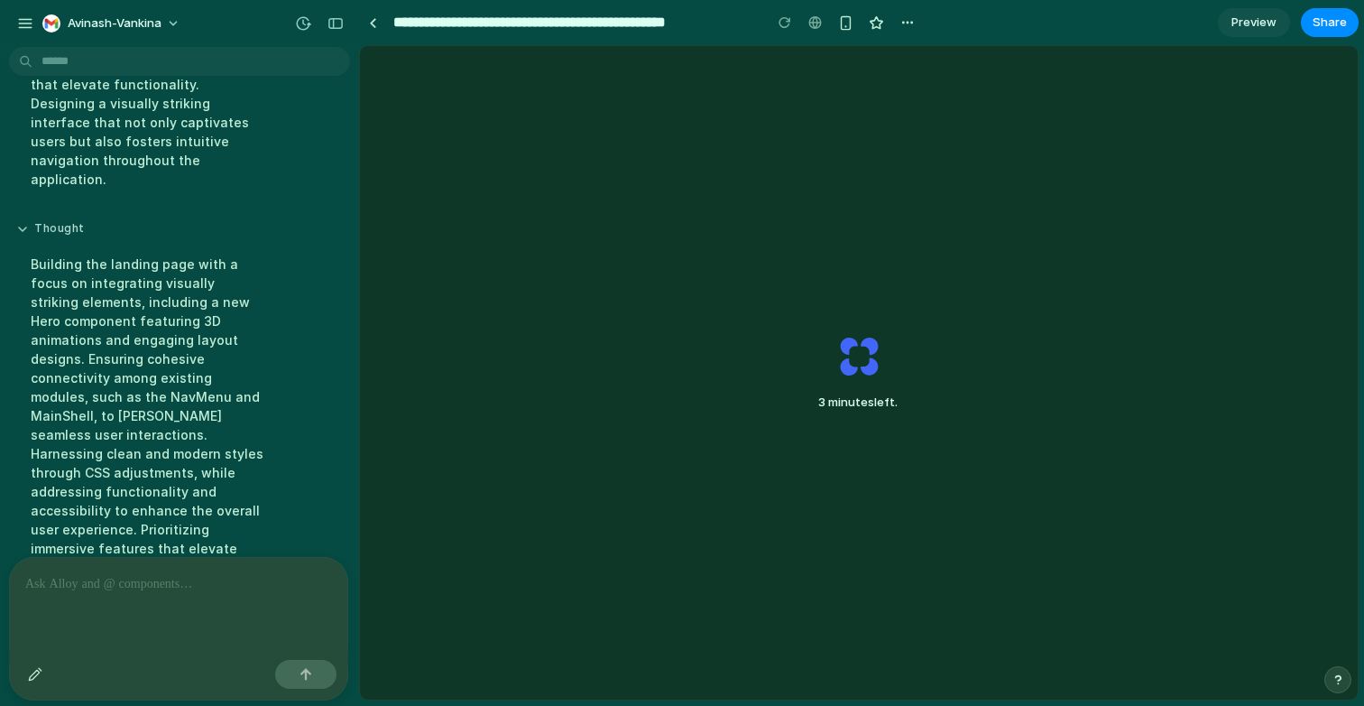
scroll to position [1098, 0]
